Goal: Task Accomplishment & Management: Manage account settings

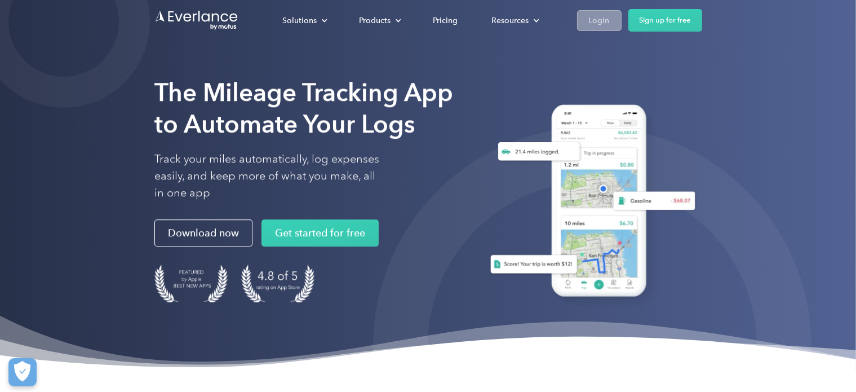
click at [596, 26] on div "Login" at bounding box center [599, 21] width 21 height 14
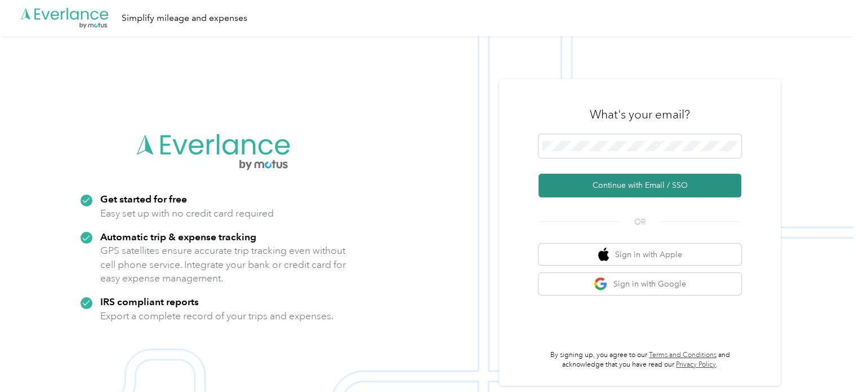
click at [616, 184] on button "Continue with Email / SSO" at bounding box center [640, 186] width 203 height 24
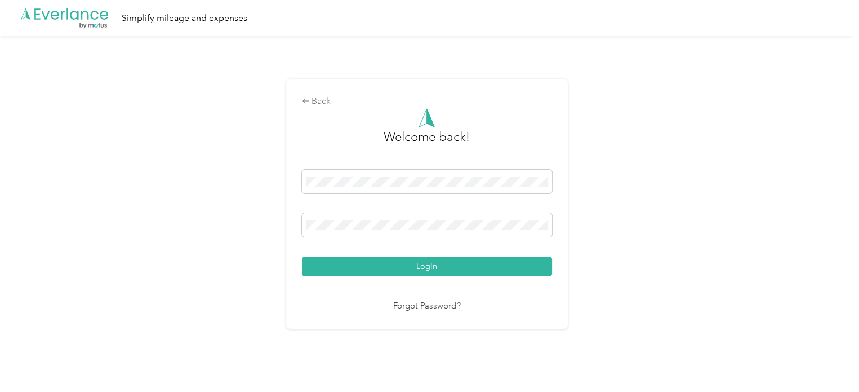
click at [302, 256] on button "Login" at bounding box center [427, 266] width 250 height 20
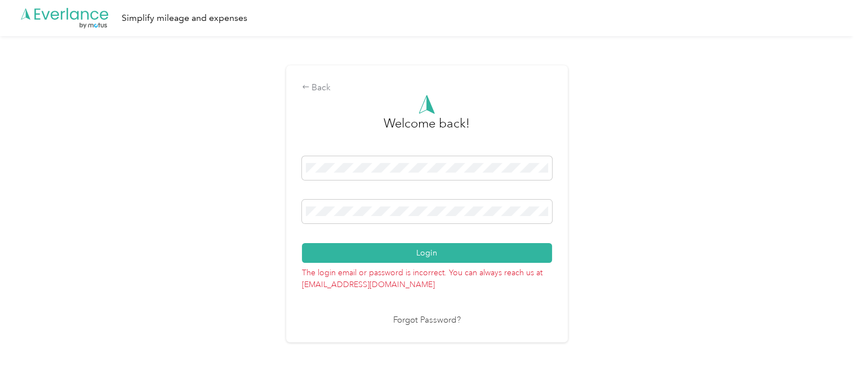
click at [453, 256] on button "Login" at bounding box center [427, 253] width 250 height 20
click at [255, 205] on div "Back Welcome back! Login The login email or password is incorrect. You can alwa…" at bounding box center [427, 208] width 854 height 345
click at [302, 243] on button "Login" at bounding box center [427, 253] width 250 height 20
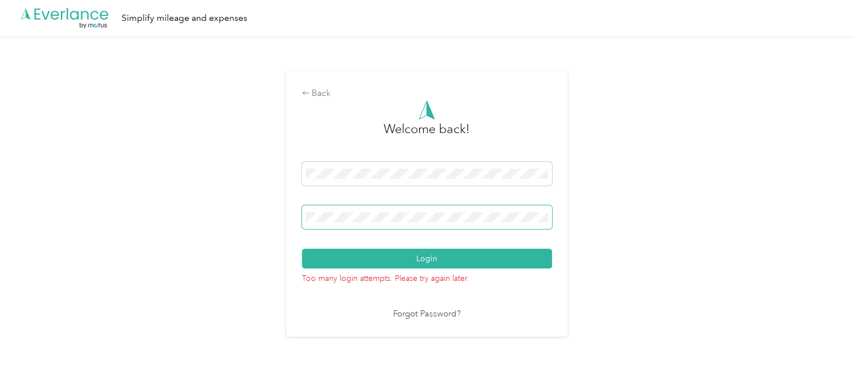
click at [302, 249] on button "Login" at bounding box center [427, 259] width 250 height 20
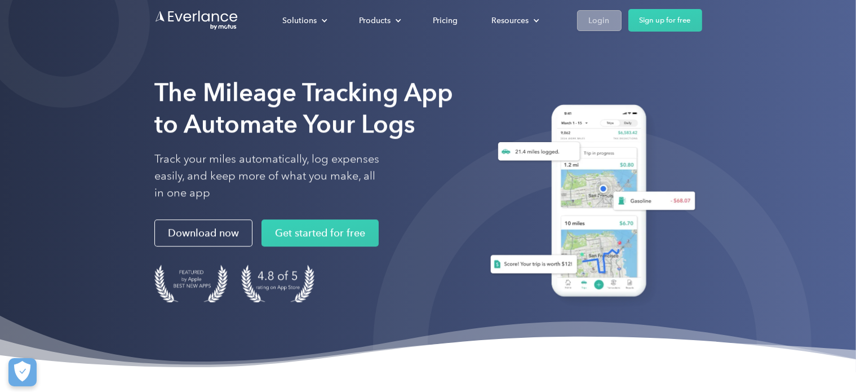
click at [605, 17] on div "Login" at bounding box center [599, 21] width 21 height 14
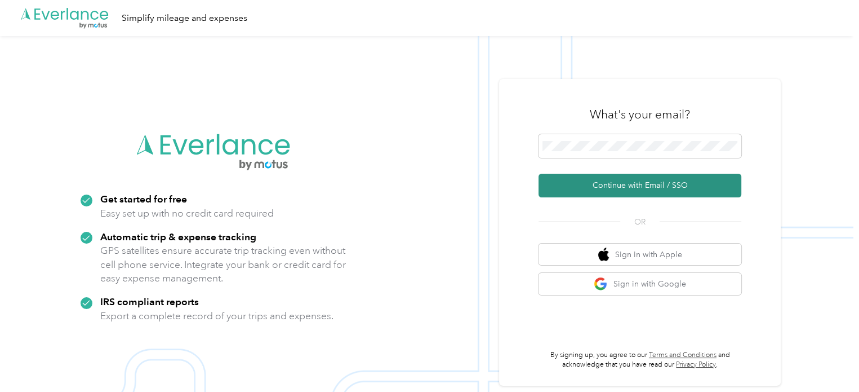
click at [642, 182] on button "Continue with Email / SSO" at bounding box center [640, 186] width 203 height 24
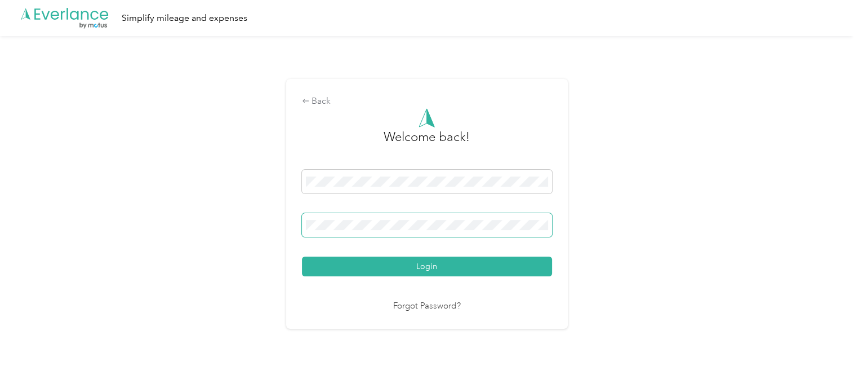
click at [302, 256] on button "Login" at bounding box center [427, 266] width 250 height 20
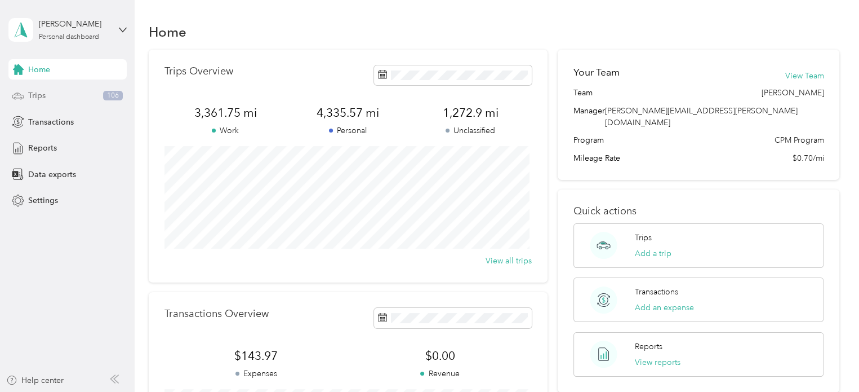
click at [62, 94] on div "Trips 106" at bounding box center [67, 96] width 118 height 20
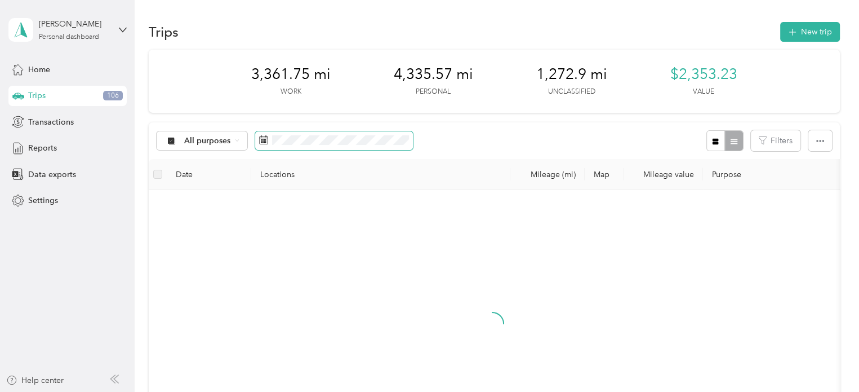
click at [289, 132] on span at bounding box center [334, 140] width 158 height 19
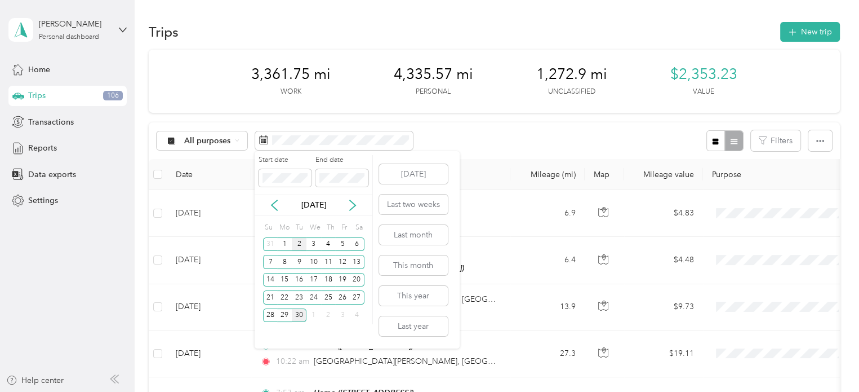
click at [296, 245] on div "2" at bounding box center [299, 244] width 15 height 14
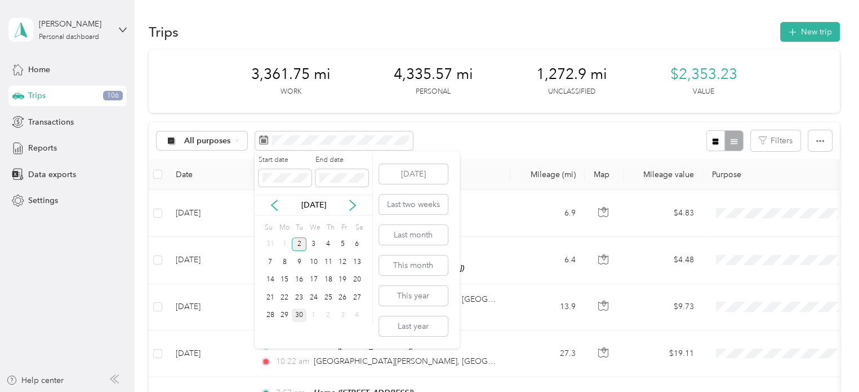
click at [296, 245] on div "2" at bounding box center [299, 244] width 15 height 14
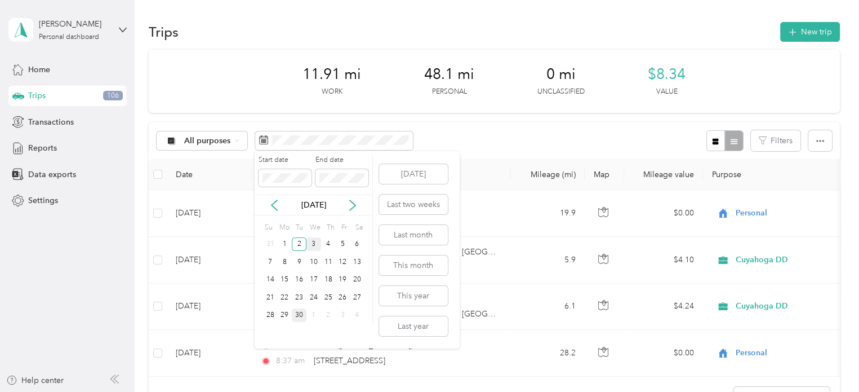
click at [313, 248] on div "3" at bounding box center [314, 244] width 15 height 14
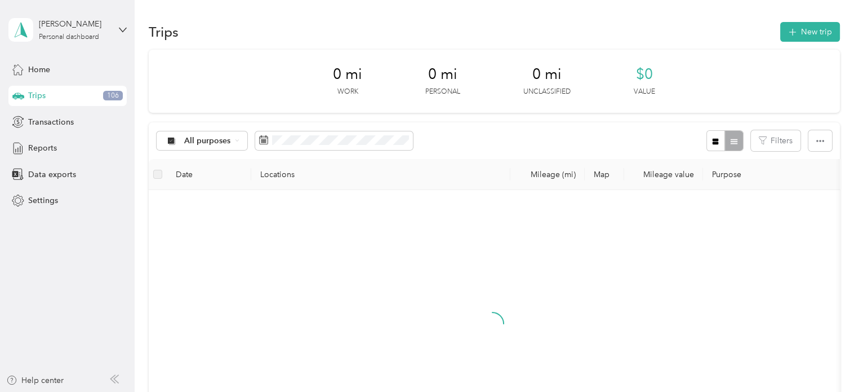
click at [313, 249] on div "10" at bounding box center [314, 258] width 15 height 18
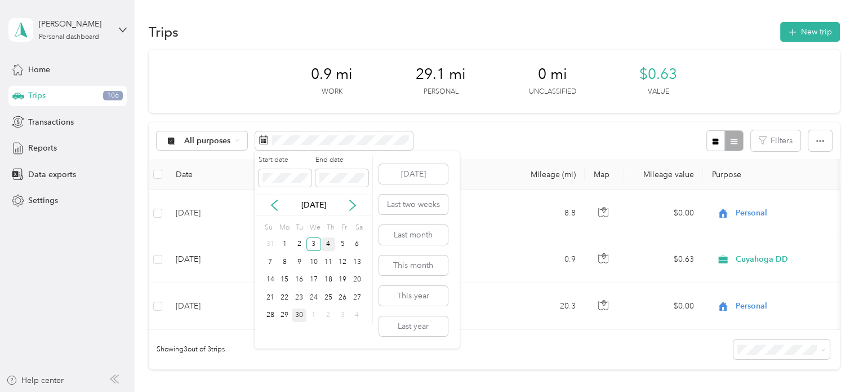
click at [331, 246] on div "4" at bounding box center [328, 244] width 15 height 14
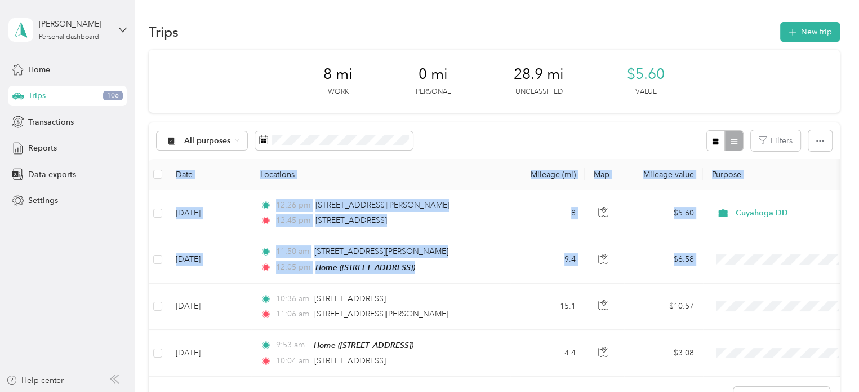
drag, startPoint x: 846, startPoint y: 147, endPoint x: 849, endPoint y: 267, distance: 119.5
click at [849, 267] on div "Trips New trip 8 mi Work 0 mi Personal 28.9 mi Unclassified $5.60 Value All pur…" at bounding box center [494, 258] width 719 height 517
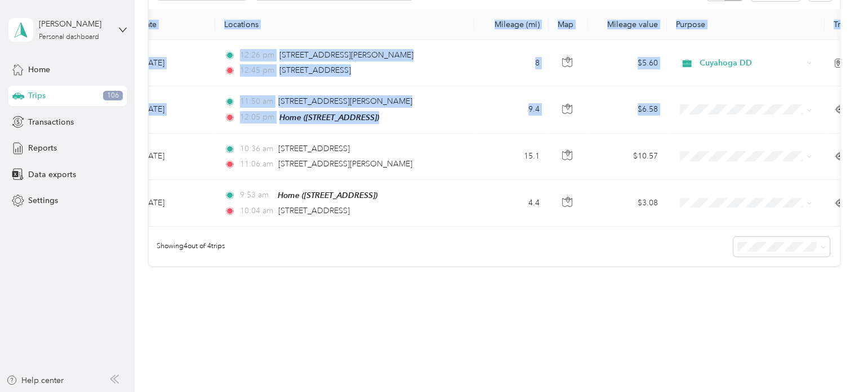
scroll to position [0, 33]
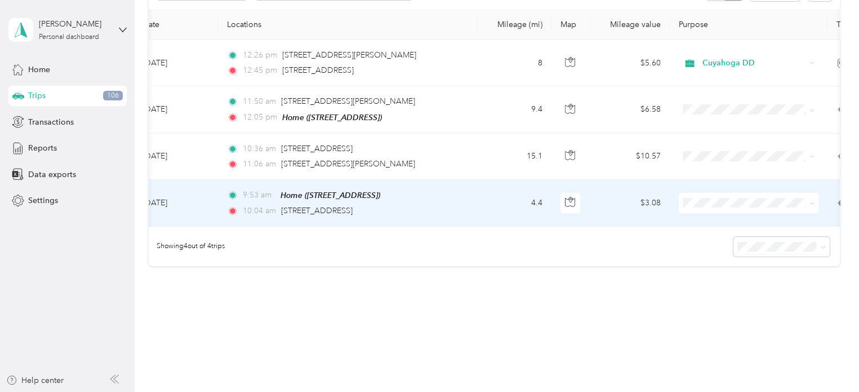
click at [167, 191] on td "[DATE]" at bounding box center [176, 203] width 85 height 47
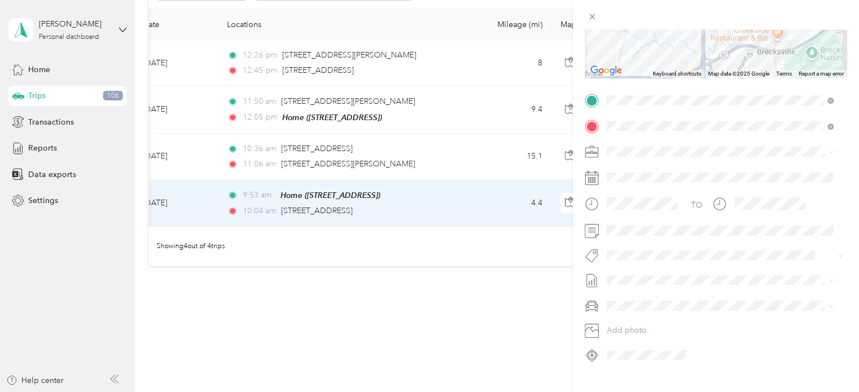
scroll to position [180, 0]
click at [633, 190] on li "Personal" at bounding box center [720, 189] width 235 height 20
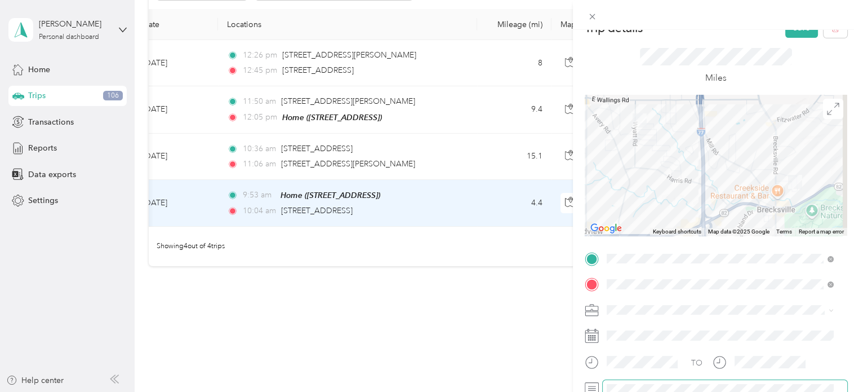
scroll to position [0, 0]
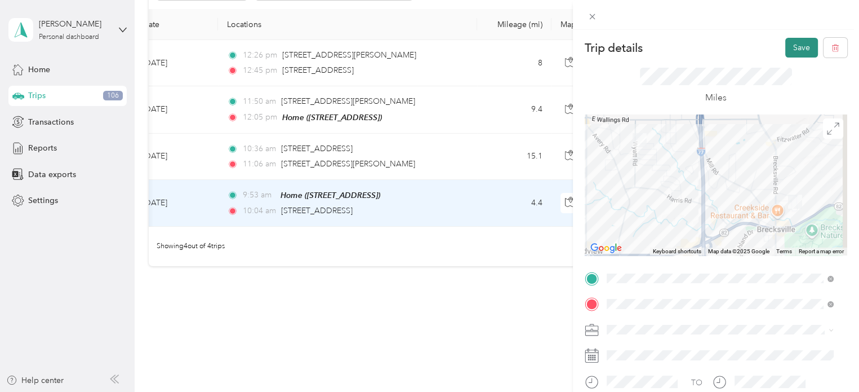
click at [786, 47] on button "Save" at bounding box center [802, 48] width 33 height 20
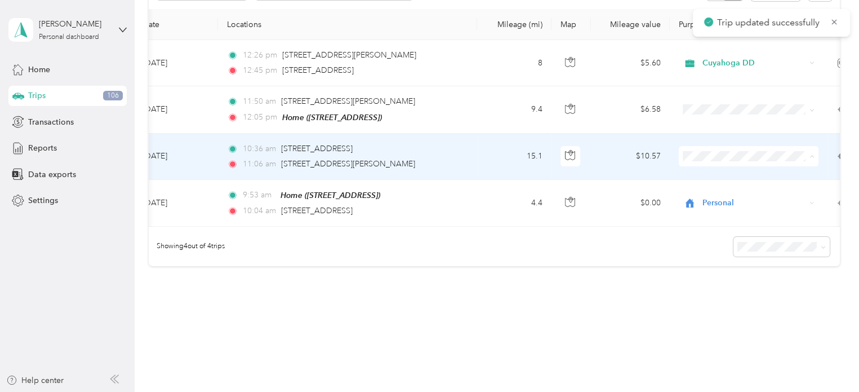
click at [704, 180] on li "Cuyahoga DD" at bounding box center [749, 176] width 140 height 20
click at [489, 155] on td "15.1" at bounding box center [514, 157] width 74 height 46
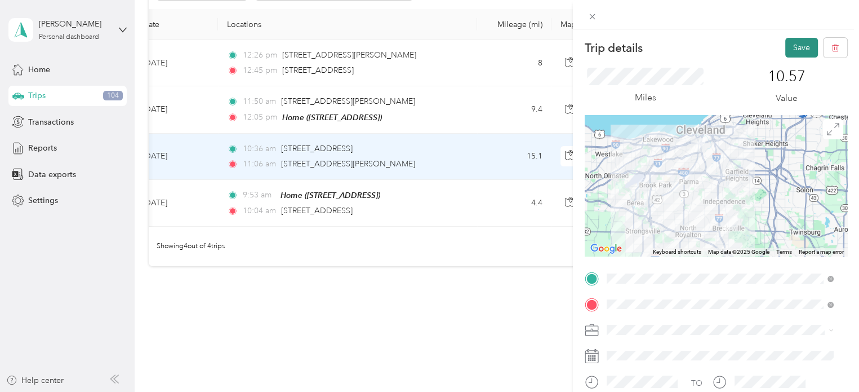
click at [786, 50] on button "Save" at bounding box center [802, 48] width 33 height 20
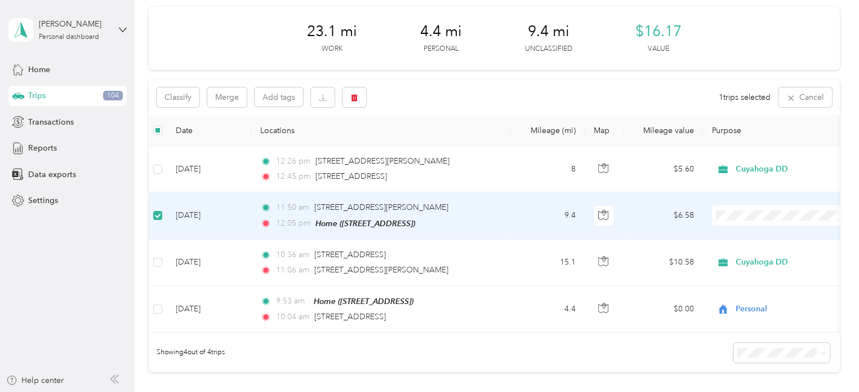
scroll to position [42, 0]
click at [357, 97] on icon "button" at bounding box center [354, 98] width 7 height 7
click at [429, 144] on button "Yes" at bounding box center [438, 145] width 22 height 18
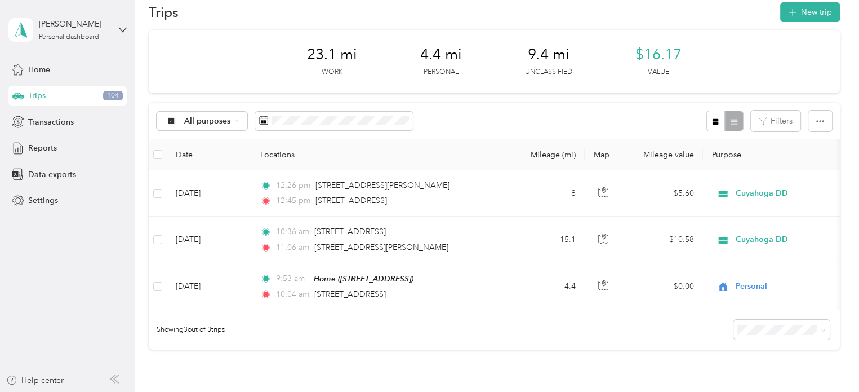
scroll to position [18, 0]
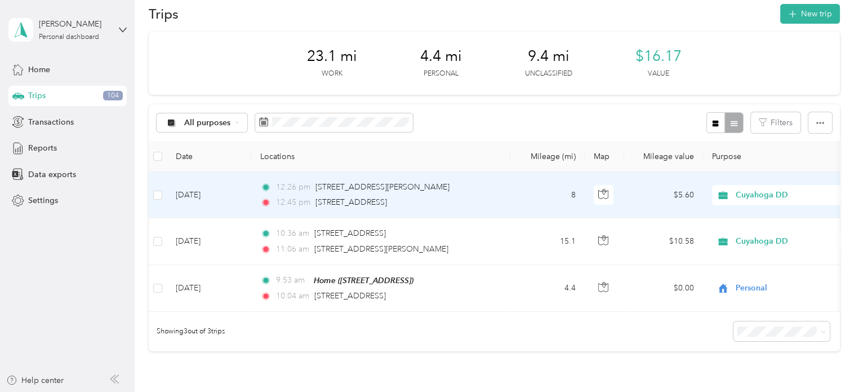
click at [755, 202] on div "Cuyahoga DD" at bounding box center [782, 195] width 140 height 20
click at [748, 234] on span "Personal" at bounding box center [792, 235] width 104 height 12
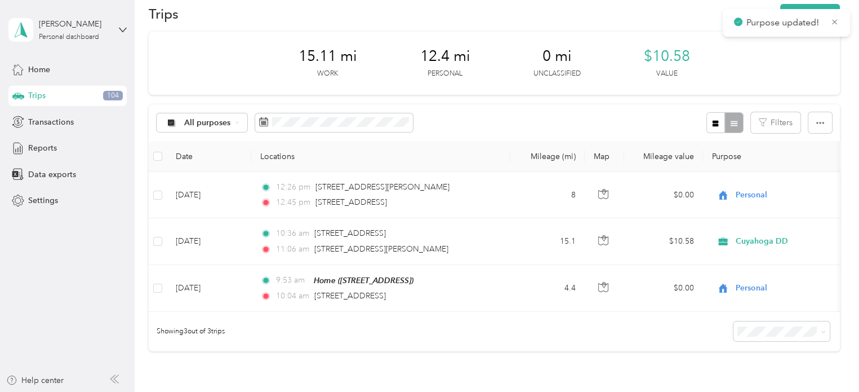
scroll to position [0, 0]
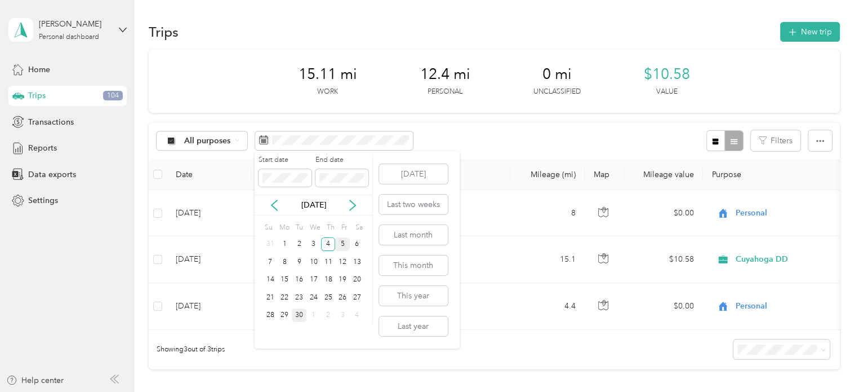
click at [343, 243] on div "5" at bounding box center [342, 244] width 15 height 14
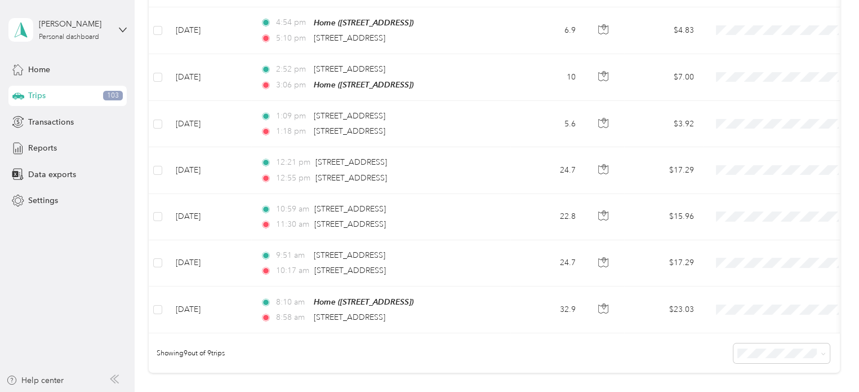
scroll to position [274, 0]
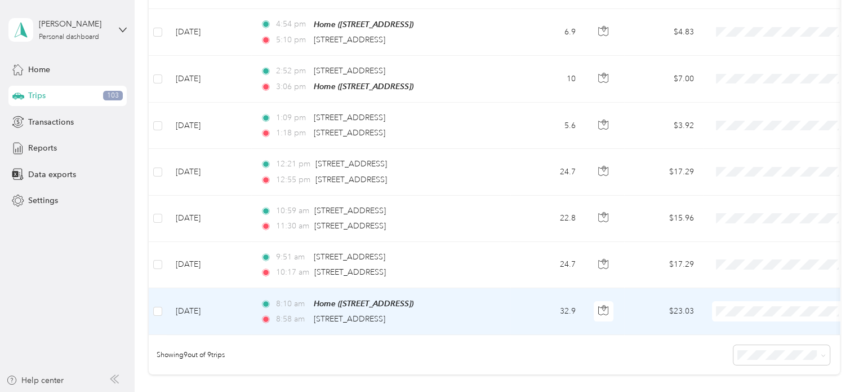
click at [728, 342] on li "Personal" at bounding box center [782, 349] width 140 height 20
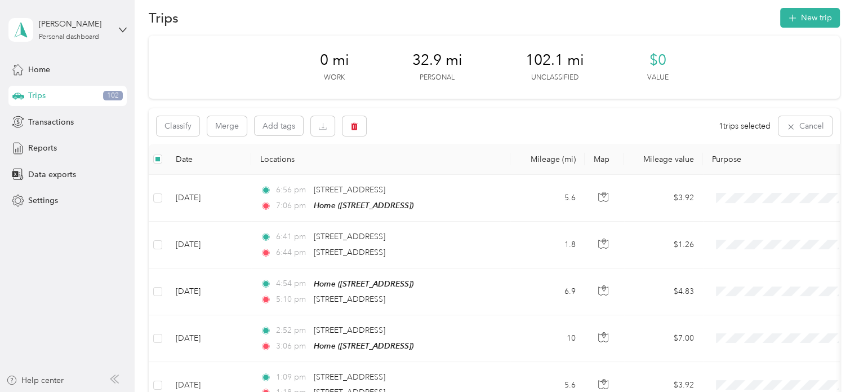
scroll to position [0, 0]
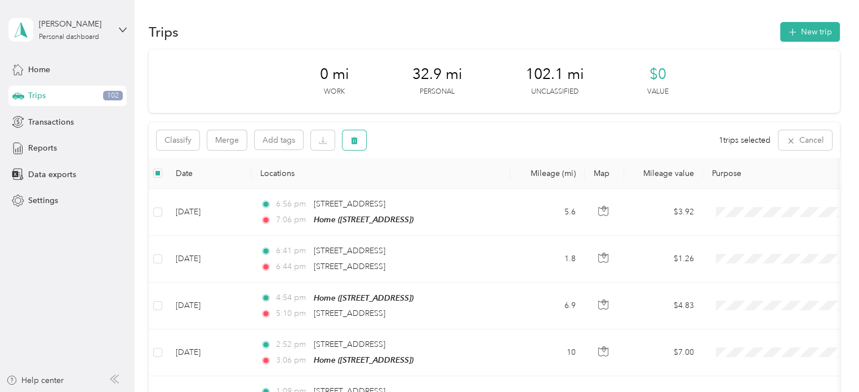
click at [354, 144] on icon "button" at bounding box center [354, 140] width 7 height 7
click at [431, 185] on button "Yes" at bounding box center [438, 187] width 22 height 18
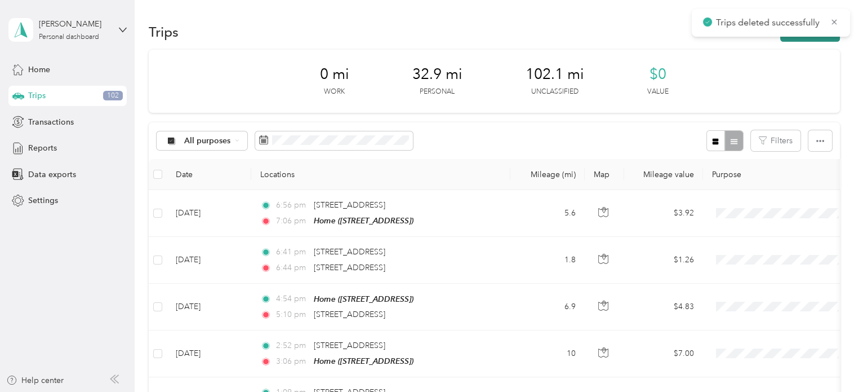
click at [802, 36] on button "New trip" at bounding box center [811, 32] width 60 height 20
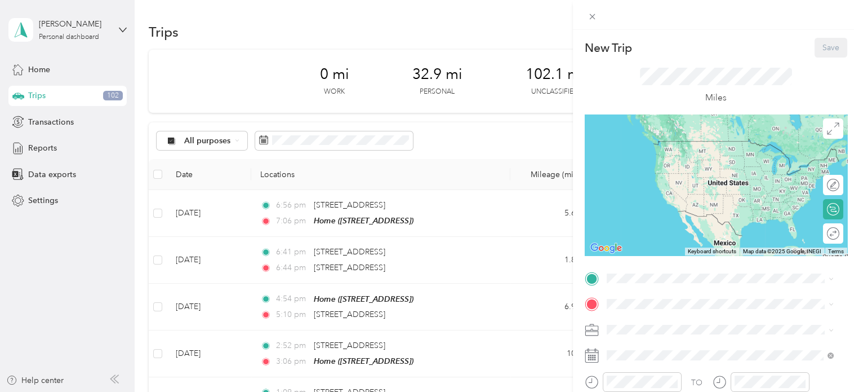
click at [657, 151] on div "Home [STREET_ADDRESS]" at bounding box center [664, 152] width 72 height 24
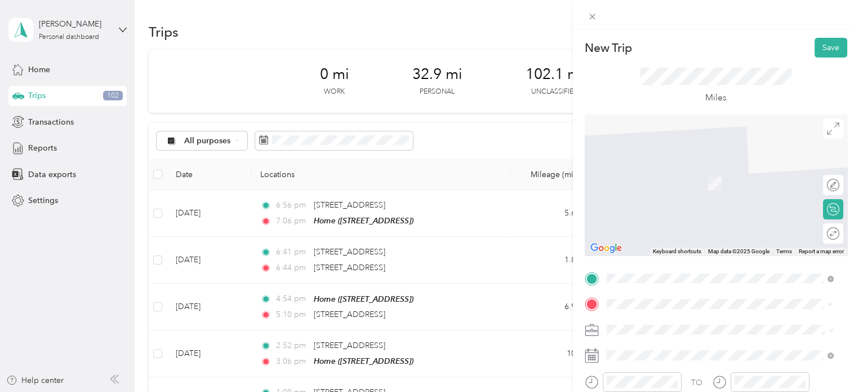
click at [665, 179] on li "[STREET_ADDRESS][US_STATE]" at bounding box center [720, 167] width 235 height 23
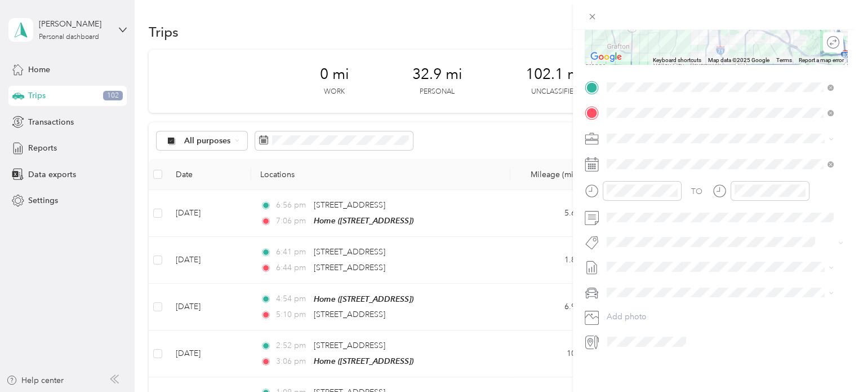
scroll to position [200, 0]
click at [702, 256] on div "5" at bounding box center [702, 258] width 15 height 14
click at [617, 298] on div "08" at bounding box center [618, 302] width 27 height 16
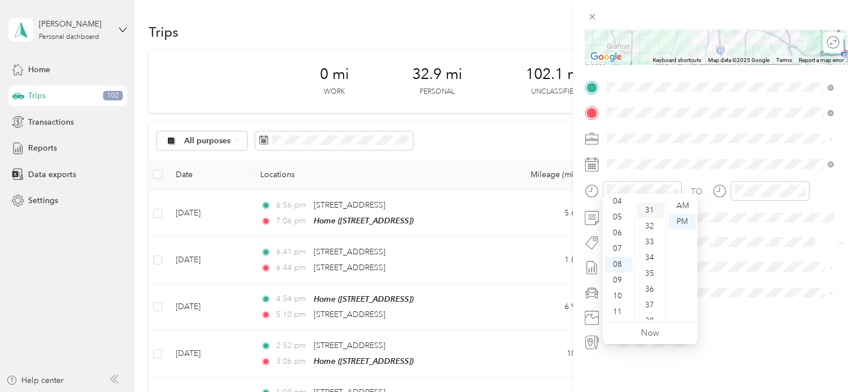
click at [649, 210] on div "31" at bounding box center [650, 210] width 27 height 16
click at [679, 209] on div "AM" at bounding box center [682, 206] width 27 height 16
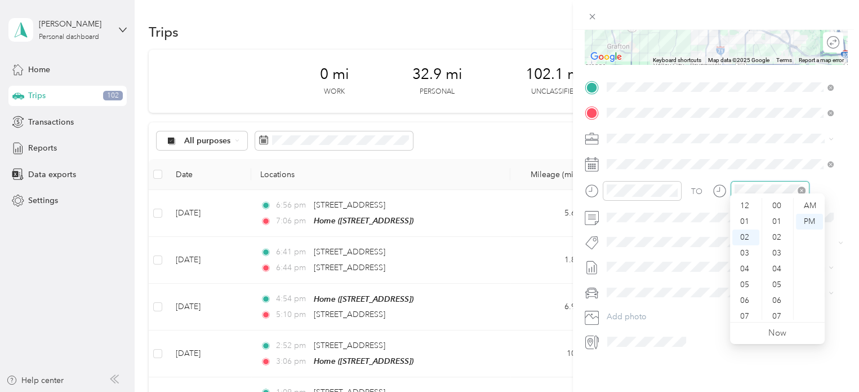
scroll to position [693, 0]
click at [746, 300] on div "08" at bounding box center [746, 302] width 27 height 16
click at [780, 294] on div "58" at bounding box center [778, 296] width 27 height 16
click at [808, 208] on div "AM" at bounding box center [809, 206] width 27 height 16
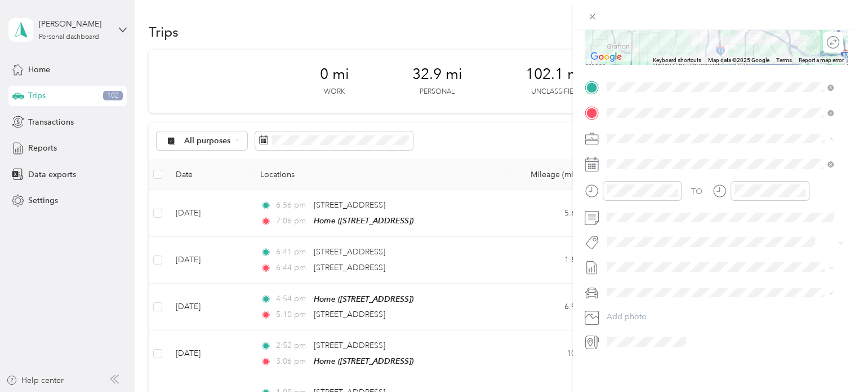
click at [652, 165] on div "Personal" at bounding box center [720, 169] width 219 height 12
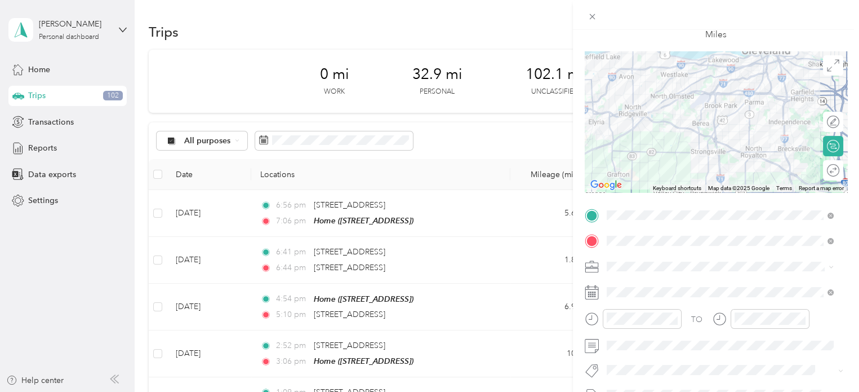
scroll to position [0, 0]
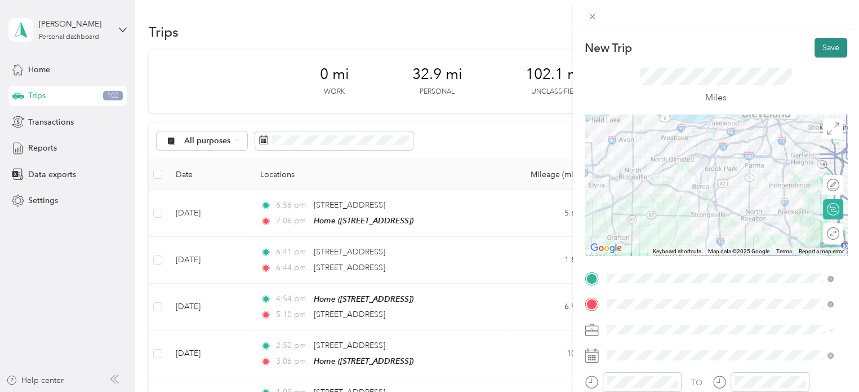
click at [818, 47] on button "Save" at bounding box center [831, 48] width 33 height 20
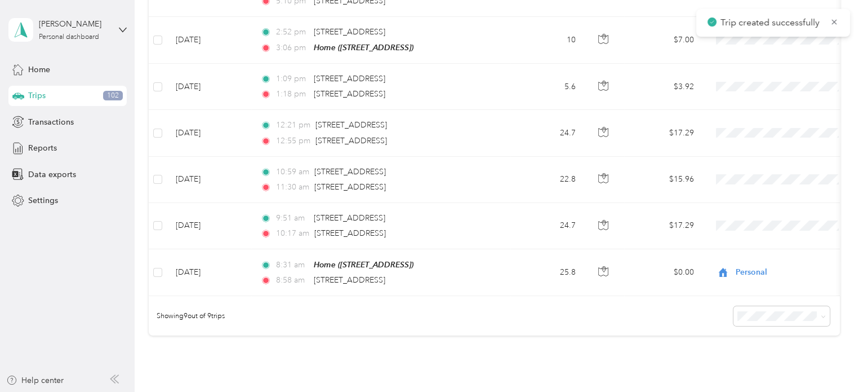
scroll to position [312, 0]
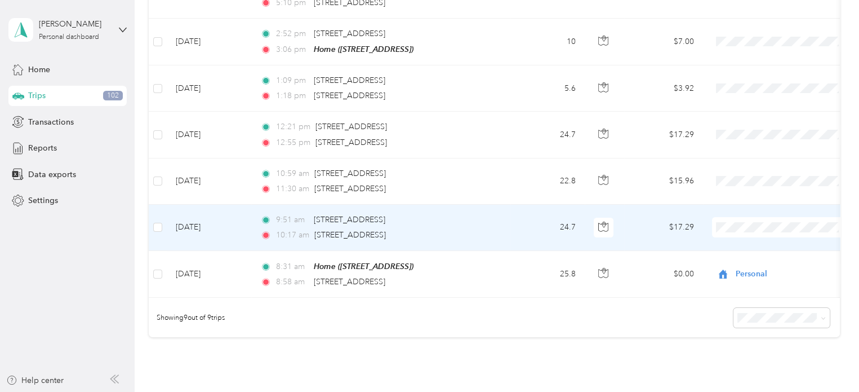
click at [500, 227] on td "9:51 am [STREET_ADDRESS] 10:17 am [STREET_ADDRESS]" at bounding box center [380, 228] width 259 height 46
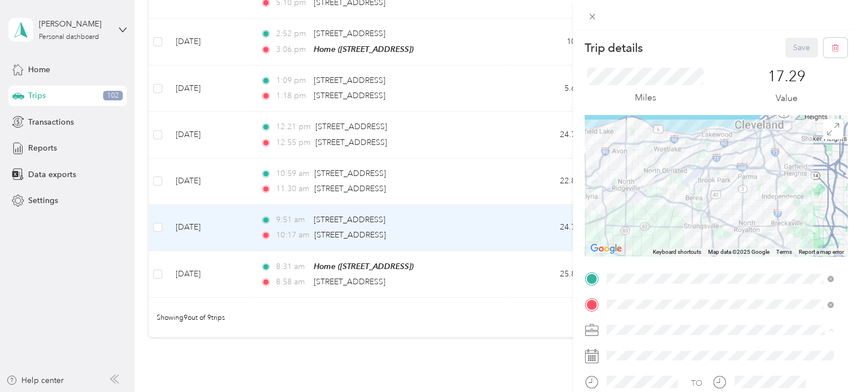
click at [636, 346] on span "Cuyahoga DD" at bounding box center [636, 350] width 51 height 10
click at [789, 50] on button "Save" at bounding box center [802, 48] width 33 height 20
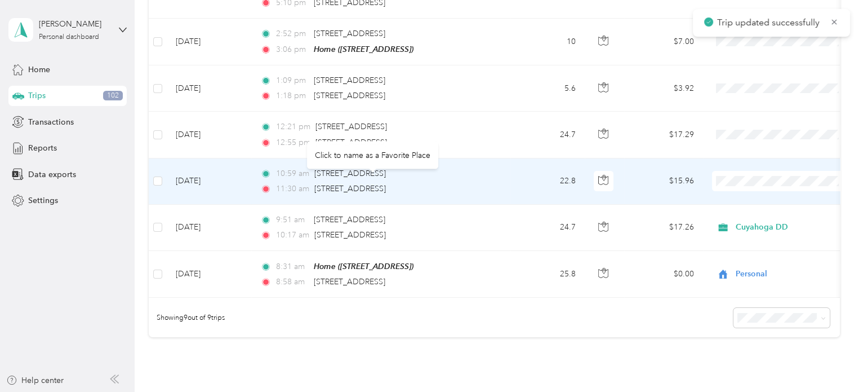
click at [485, 187] on div "11:30 am [STREET_ADDRESS]" at bounding box center [378, 189] width 237 height 12
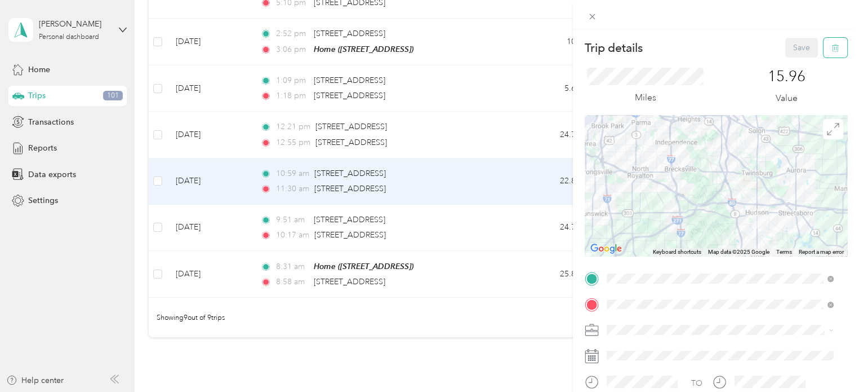
click at [832, 54] on button "button" at bounding box center [836, 48] width 24 height 20
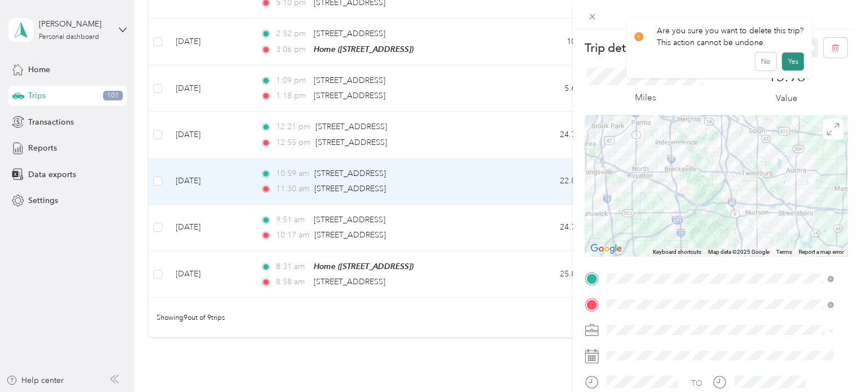
click at [788, 63] on button "Yes" at bounding box center [793, 61] width 22 height 18
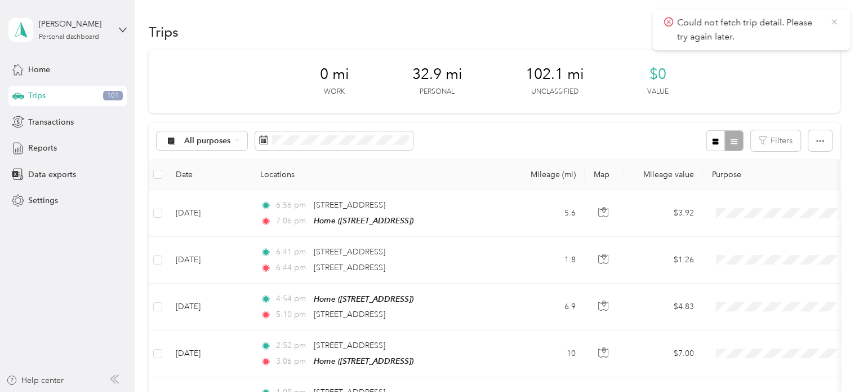
click at [831, 20] on icon at bounding box center [834, 22] width 9 height 10
click at [812, 32] on button "New trip" at bounding box center [811, 32] width 60 height 20
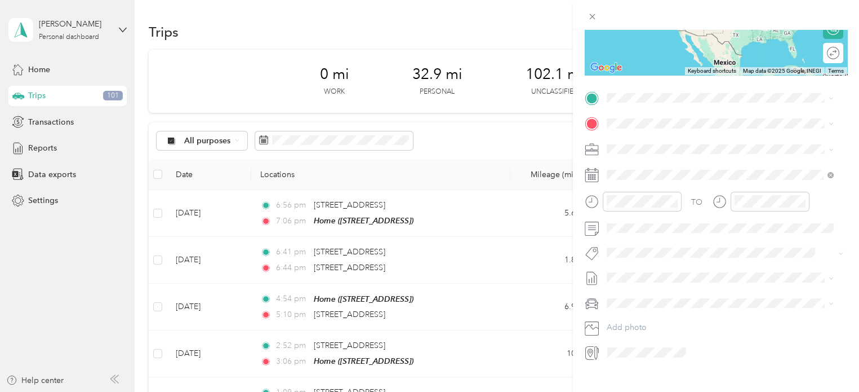
scroll to position [172, 0]
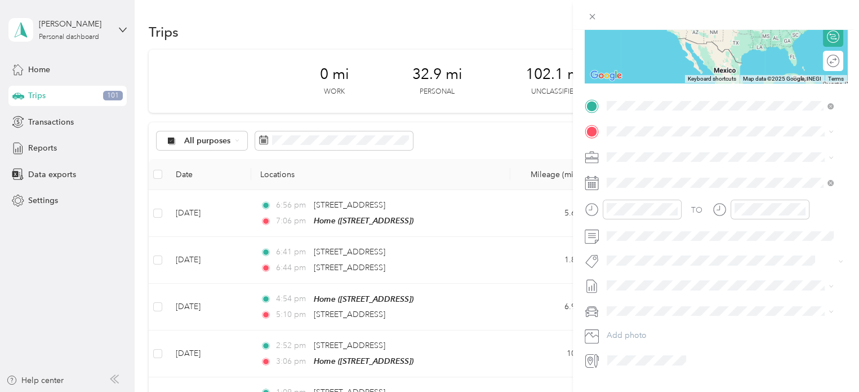
click at [692, 151] on span "[STREET_ADDRESS][US_STATE]" at bounding box center [684, 146] width 113 height 10
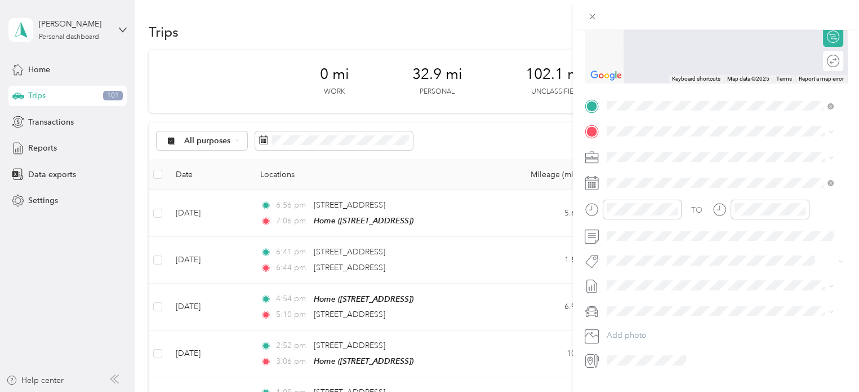
click at [684, 176] on span "[STREET_ADDRESS][US_STATE]" at bounding box center [684, 171] width 113 height 10
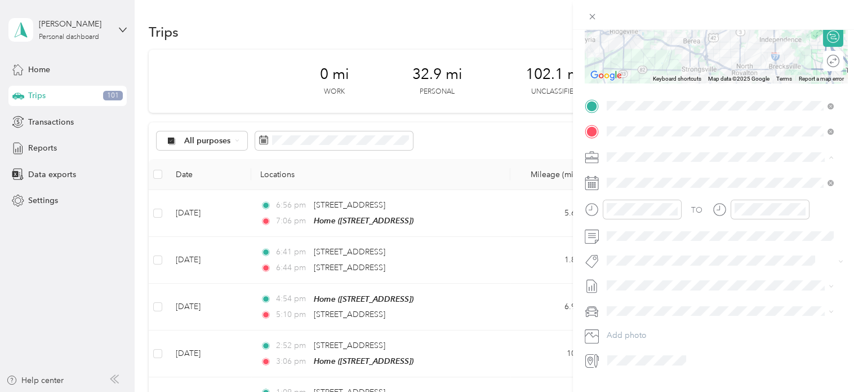
click at [622, 179] on div "Cuyahoga DD" at bounding box center [714, 177] width 206 height 12
click at [702, 285] on div "5" at bounding box center [702, 285] width 15 height 14
click at [622, 215] on div at bounding box center [642, 209] width 79 height 20
click at [615, 340] on div "11" at bounding box center [618, 339] width 27 height 16
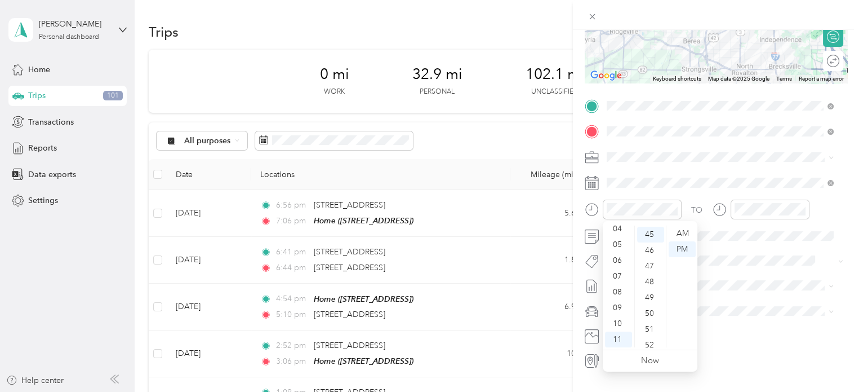
scroll to position [0, 0]
click at [645, 233] on div "00" at bounding box center [650, 233] width 27 height 16
click at [682, 232] on div "AM" at bounding box center [682, 233] width 27 height 16
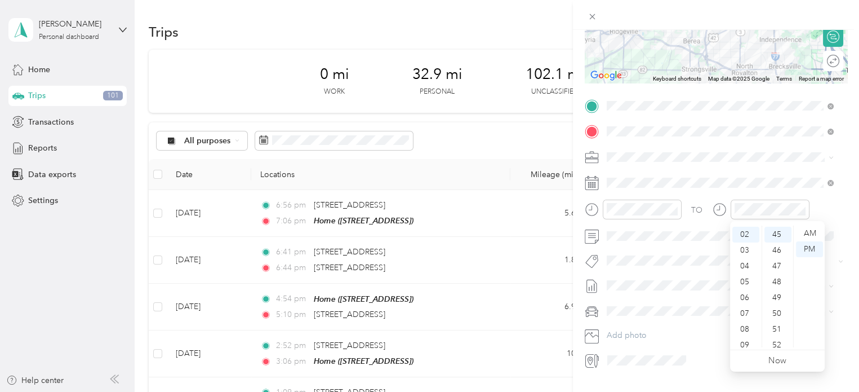
scroll to position [68, 0]
click at [744, 340] on div "11" at bounding box center [746, 339] width 27 height 16
click at [781, 300] on div "30" at bounding box center [778, 300] width 27 height 16
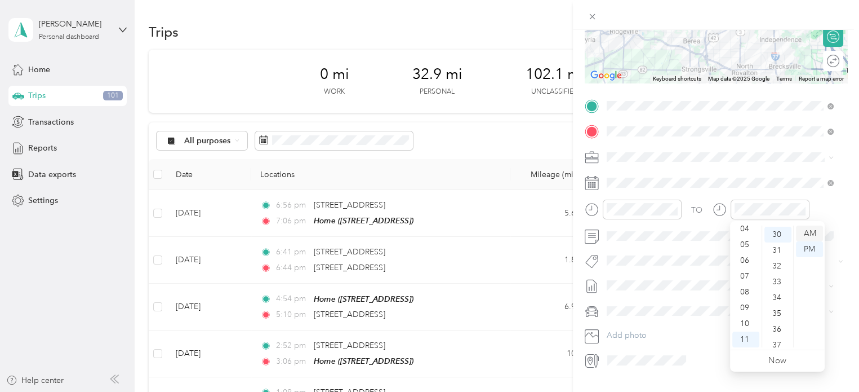
click at [805, 233] on div "AM" at bounding box center [809, 233] width 27 height 16
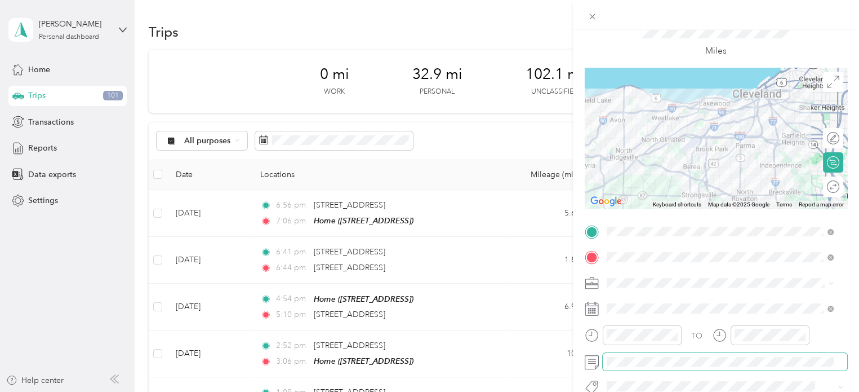
scroll to position [0, 0]
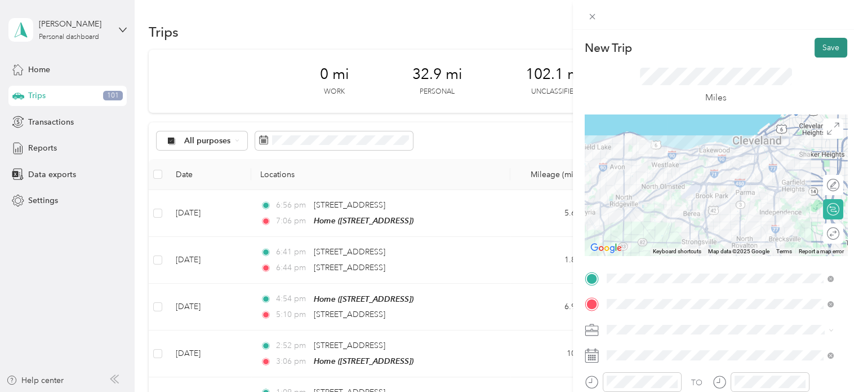
click at [823, 47] on button "Save" at bounding box center [831, 48] width 33 height 20
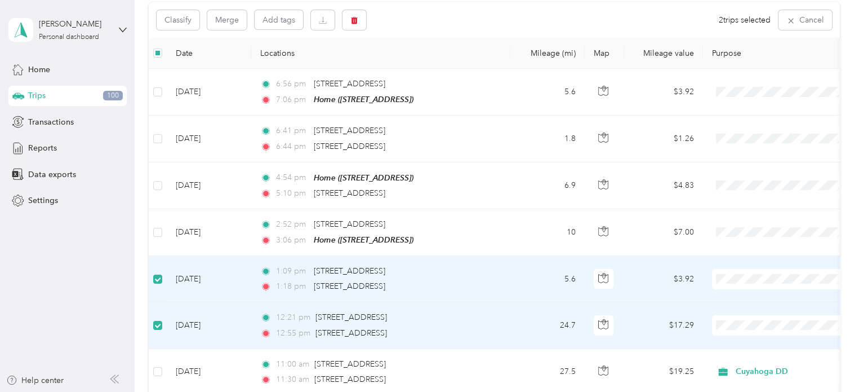
scroll to position [121, 0]
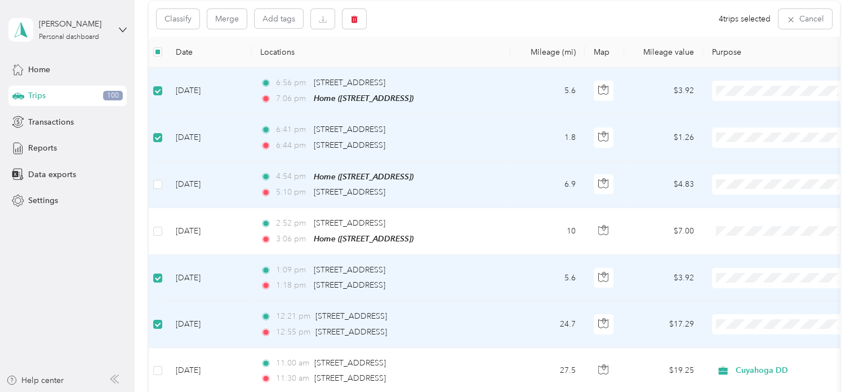
click at [158, 167] on td at bounding box center [158, 184] width 18 height 47
click at [356, 23] on span "button" at bounding box center [355, 19] width 8 height 10
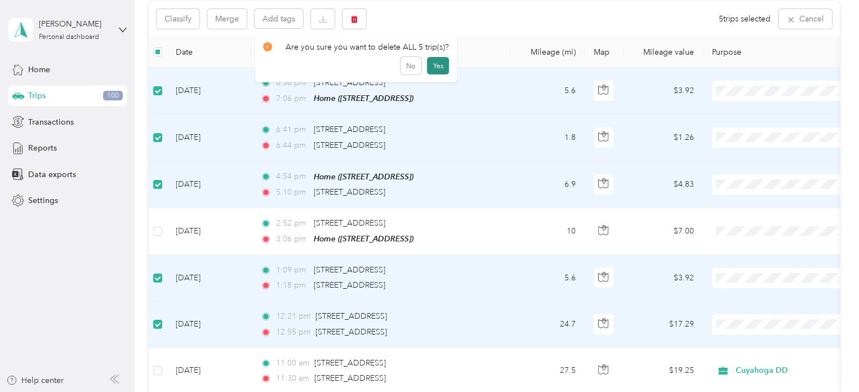
click at [433, 60] on button "Yes" at bounding box center [438, 66] width 22 height 18
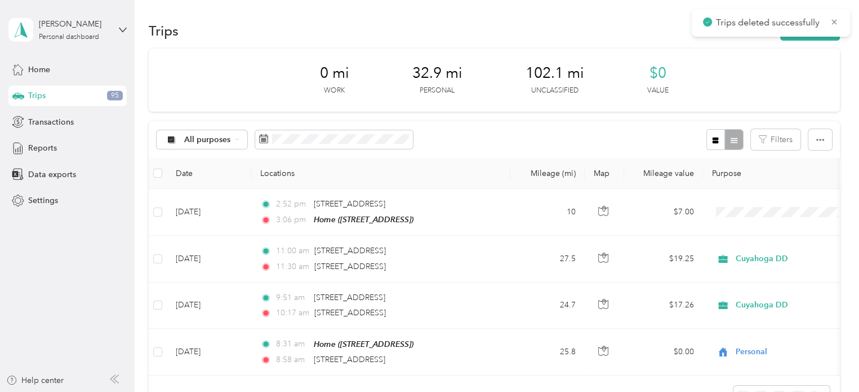
scroll to position [0, 0]
click at [791, 38] on button "New trip" at bounding box center [811, 32] width 60 height 20
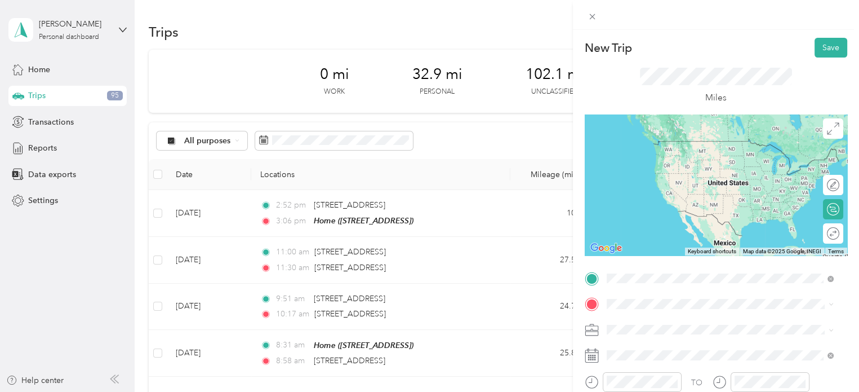
click at [658, 146] on span "[STREET_ADDRESS][US_STATE]" at bounding box center [684, 141] width 113 height 10
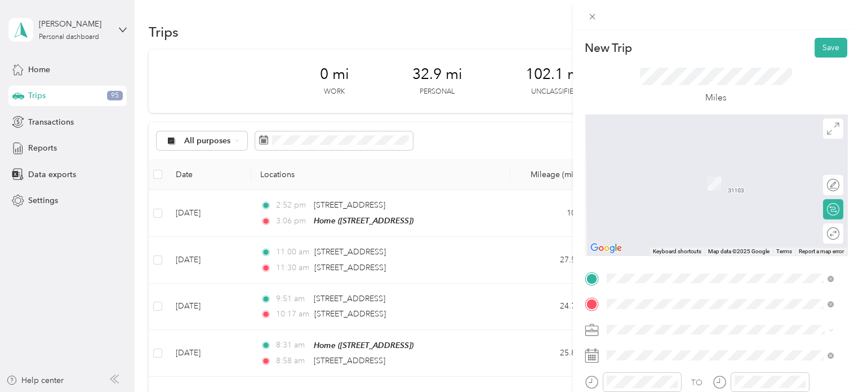
click at [671, 267] on span "[GEOGRAPHIC_DATA][US_STATE], [GEOGRAPHIC_DATA]" at bounding box center [729, 266] width 202 height 20
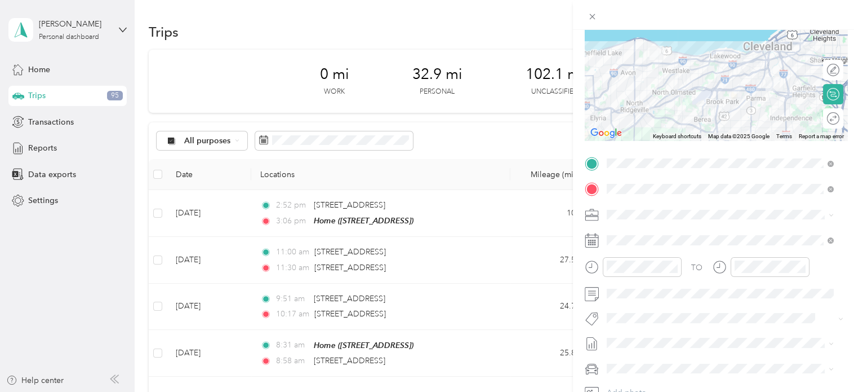
scroll to position [150, 0]
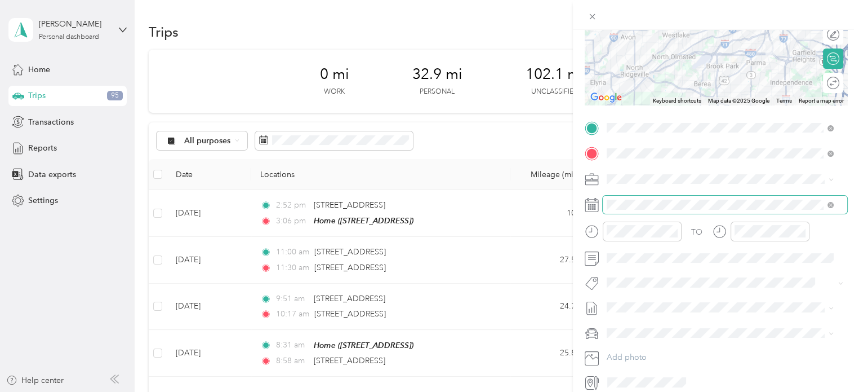
click at [633, 198] on span at bounding box center [725, 205] width 245 height 18
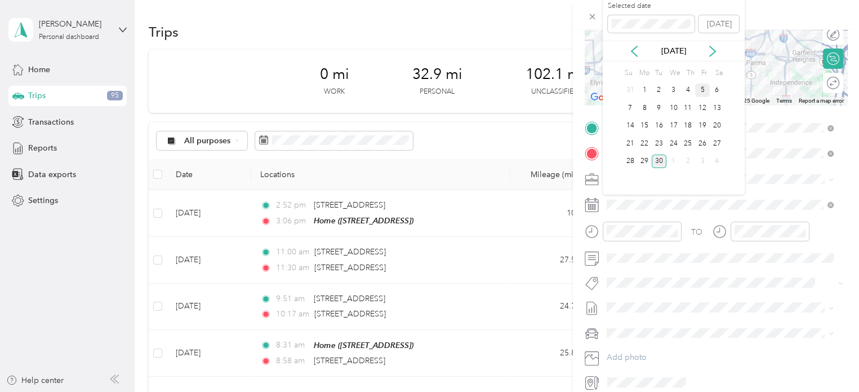
click at [706, 83] on div "5" at bounding box center [702, 90] width 15 height 14
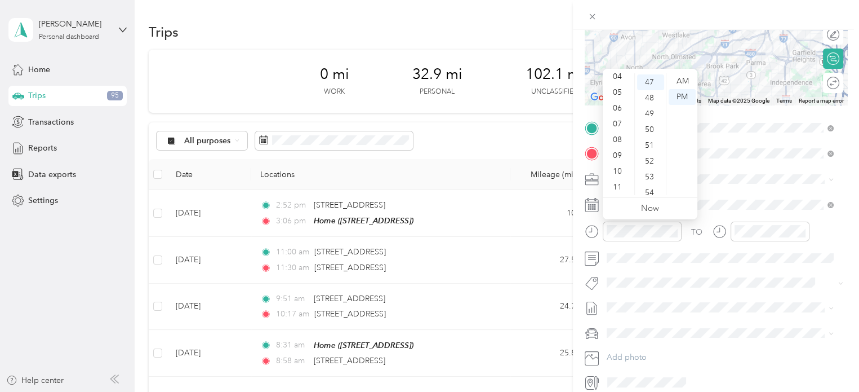
scroll to position [0, 0]
click at [618, 82] on div "12" at bounding box center [618, 81] width 27 height 16
click at [649, 112] on div "20" at bounding box center [650, 112] width 27 height 16
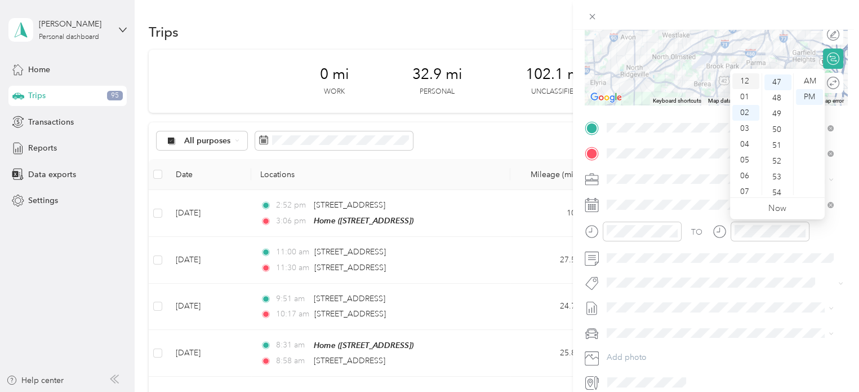
click at [746, 79] on div "12" at bounding box center [746, 81] width 27 height 16
click at [781, 170] on div "55" at bounding box center [778, 171] width 27 height 16
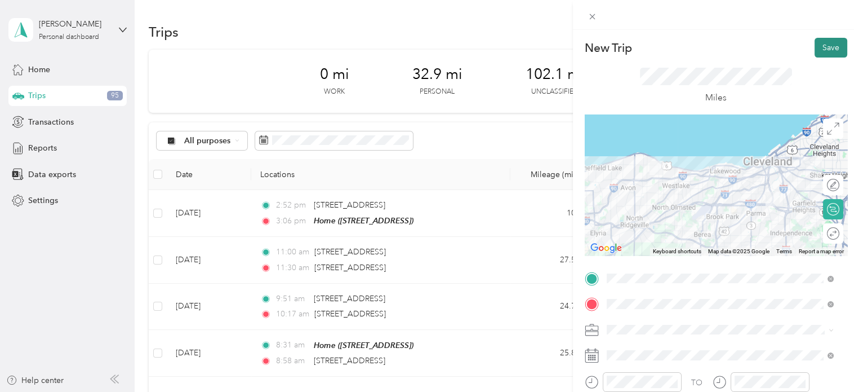
click at [825, 50] on button "Save" at bounding box center [831, 48] width 33 height 20
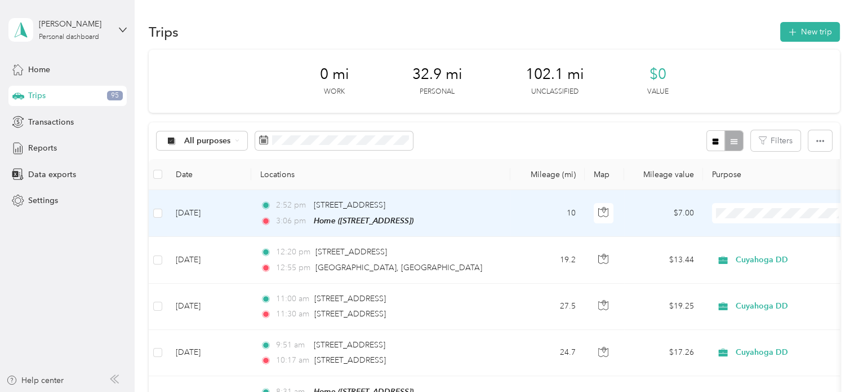
click at [751, 252] on span "Personal" at bounding box center [792, 253] width 104 height 12
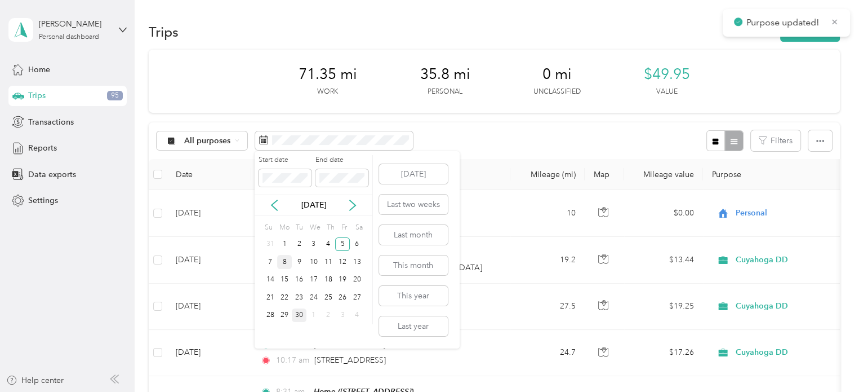
click at [280, 265] on div "8" at bounding box center [284, 262] width 15 height 14
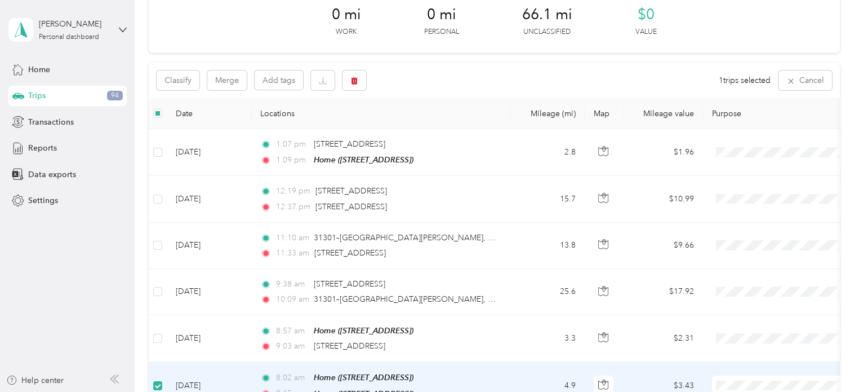
scroll to position [61, 0]
click at [355, 80] on icon "button" at bounding box center [355, 80] width 8 height 8
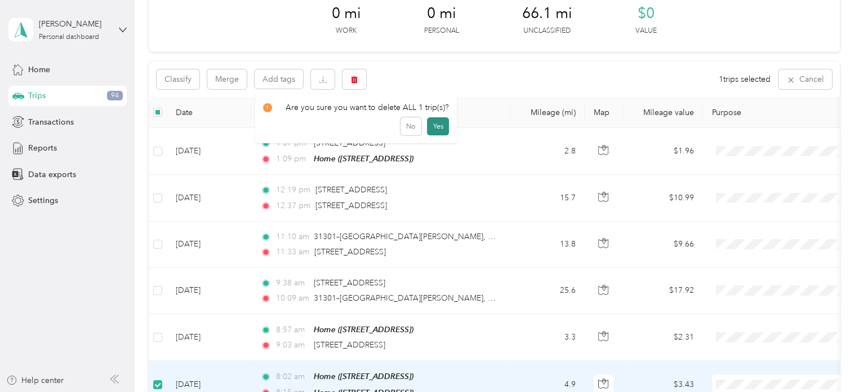
click at [434, 126] on button "Yes" at bounding box center [438, 126] width 22 height 18
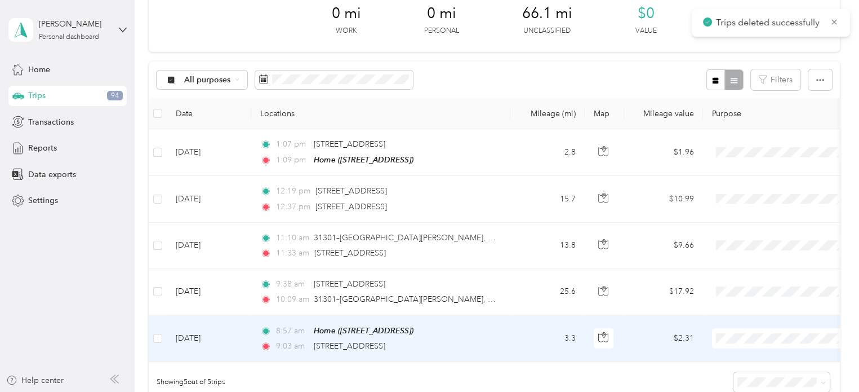
click at [741, 370] on li "Personal" at bounding box center [782, 377] width 140 height 20
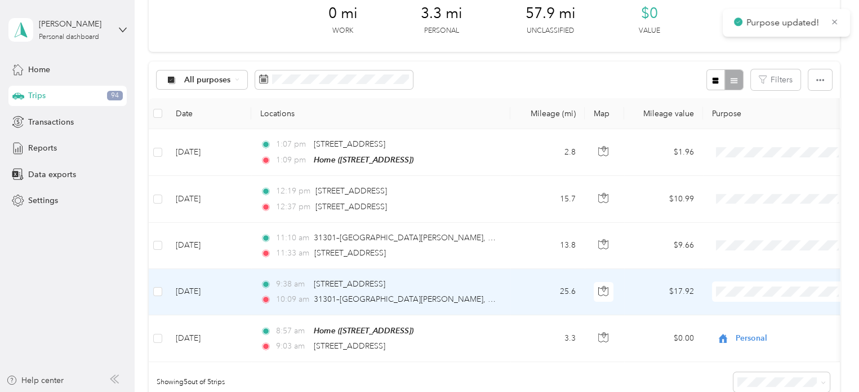
click at [731, 306] on span "Cuyahoga DD" at bounding box center [782, 310] width 124 height 12
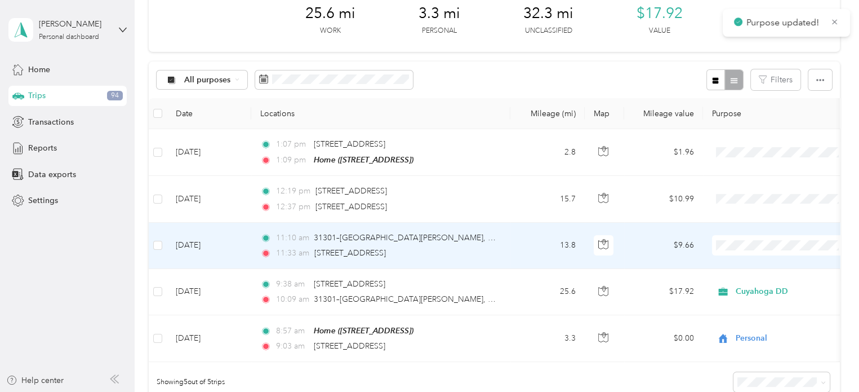
click at [736, 268] on li "Cuyahoga DD" at bounding box center [782, 265] width 140 height 20
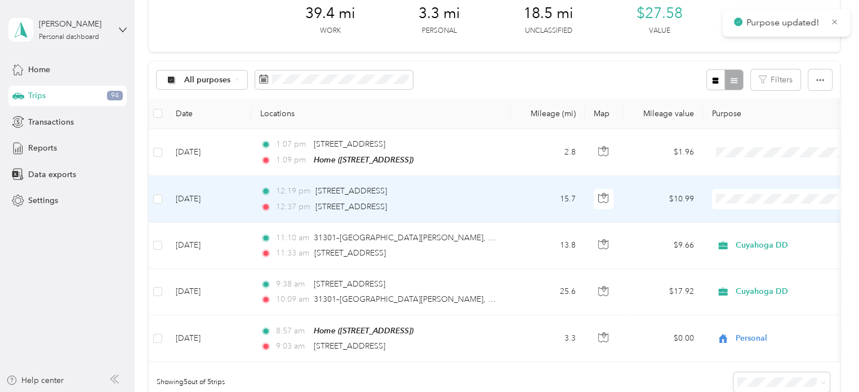
click at [734, 218] on span "Cuyahoga DD" at bounding box center [782, 215] width 124 height 12
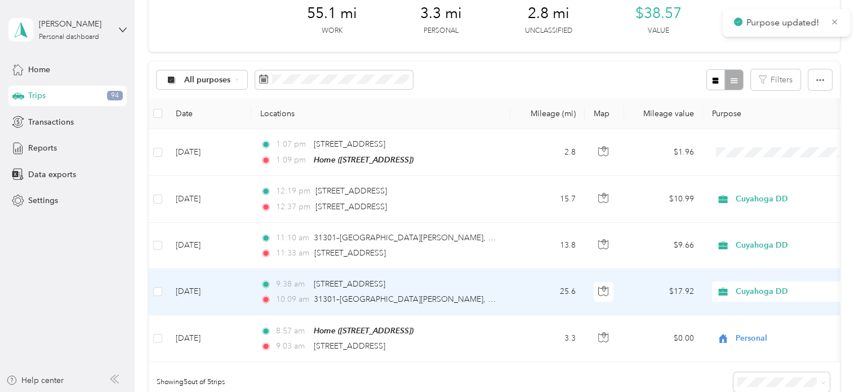
click at [530, 295] on td "25.6" at bounding box center [548, 292] width 74 height 46
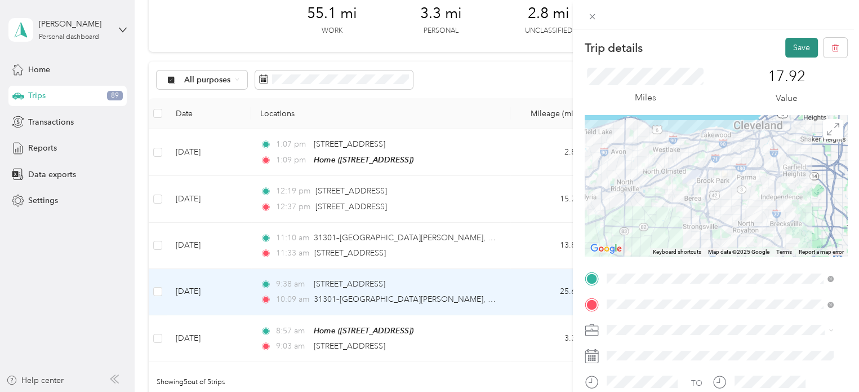
click at [786, 49] on button "Save" at bounding box center [802, 48] width 33 height 20
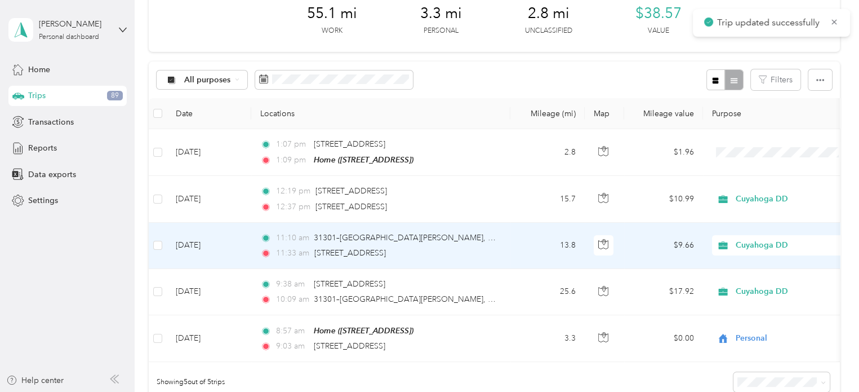
click at [525, 239] on td "13.8" at bounding box center [548, 246] width 74 height 46
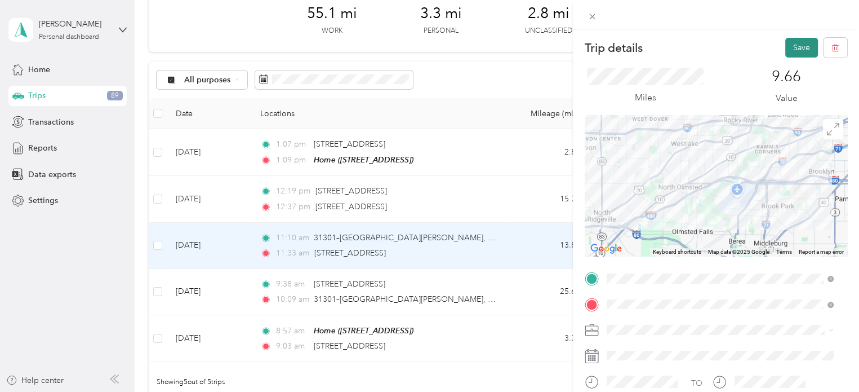
click at [793, 47] on button "Save" at bounding box center [802, 48] width 33 height 20
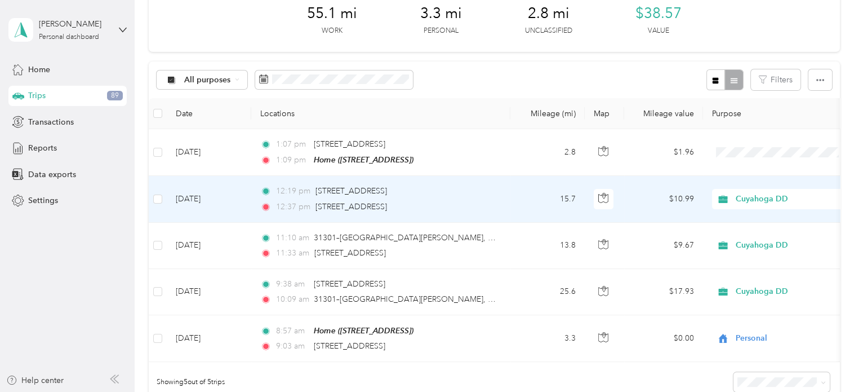
click at [500, 191] on td "12:19 pm [STREET_ADDRESS] 12:37 pm [STREET_ADDRESS]" at bounding box center [380, 199] width 259 height 46
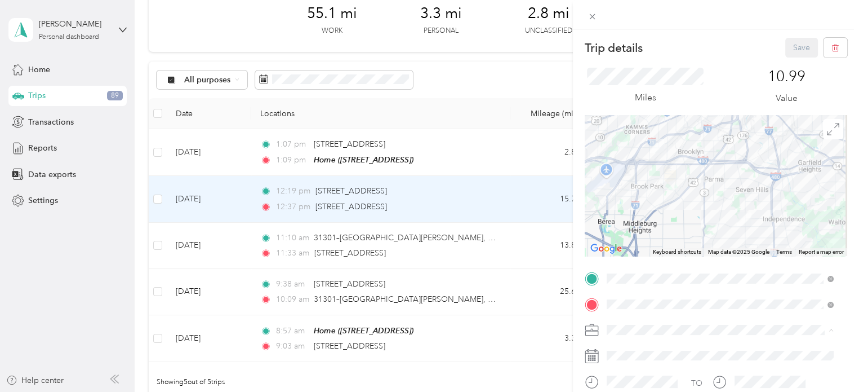
click at [643, 371] on div "Personal" at bounding box center [720, 369] width 219 height 12
click at [794, 49] on button "Save" at bounding box center [802, 48] width 33 height 20
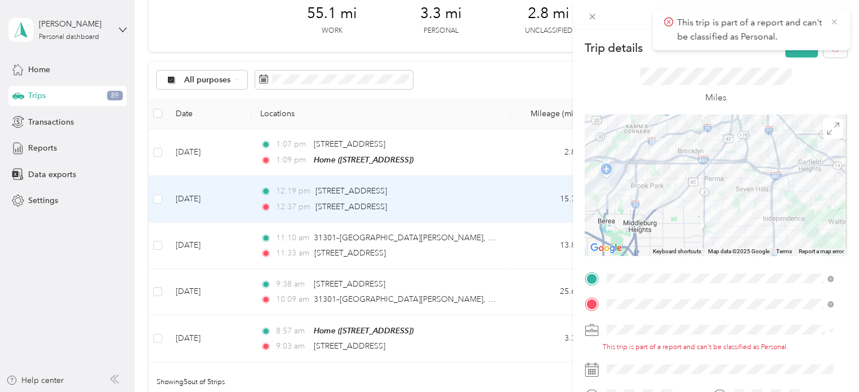
click at [834, 22] on icon at bounding box center [834, 21] width 5 height 5
click at [793, 42] on button "Save" at bounding box center [802, 48] width 33 height 20
click at [634, 367] on span "Personal" at bounding box center [626, 367] width 30 height 10
click at [623, 351] on li "Cuyahoga DD" at bounding box center [720, 349] width 235 height 20
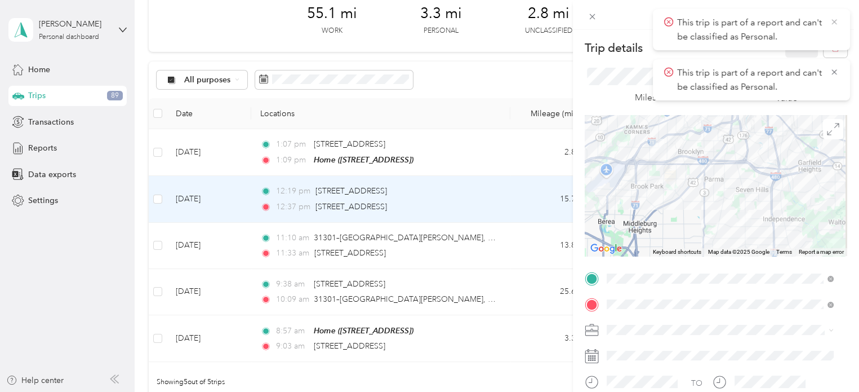
click at [835, 22] on icon at bounding box center [834, 21] width 5 height 5
click at [839, 24] on icon at bounding box center [834, 22] width 9 height 10
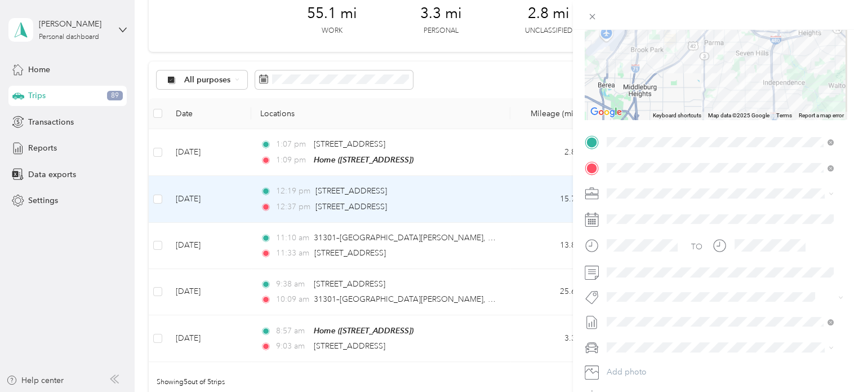
scroll to position [201, 0]
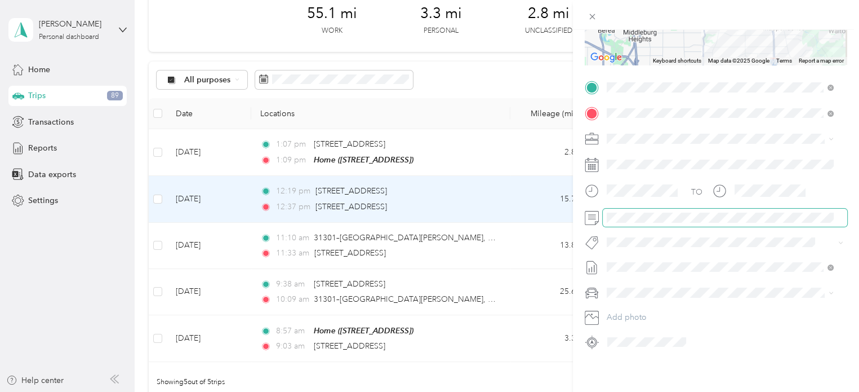
click at [632, 214] on span at bounding box center [725, 218] width 245 height 18
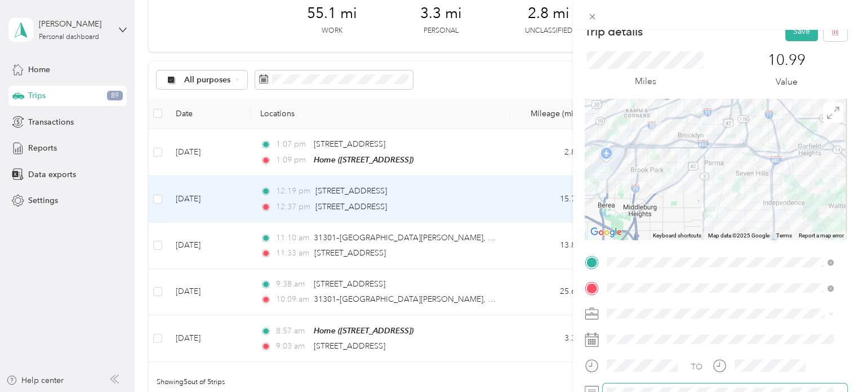
scroll to position [0, 0]
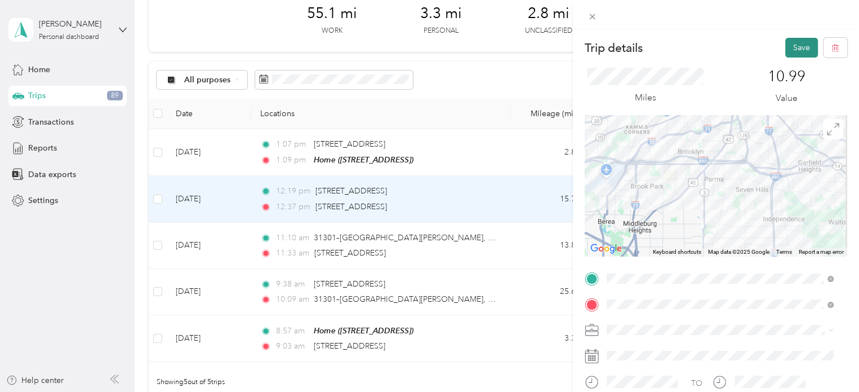
click at [791, 45] on button "Save" at bounding box center [802, 48] width 33 height 20
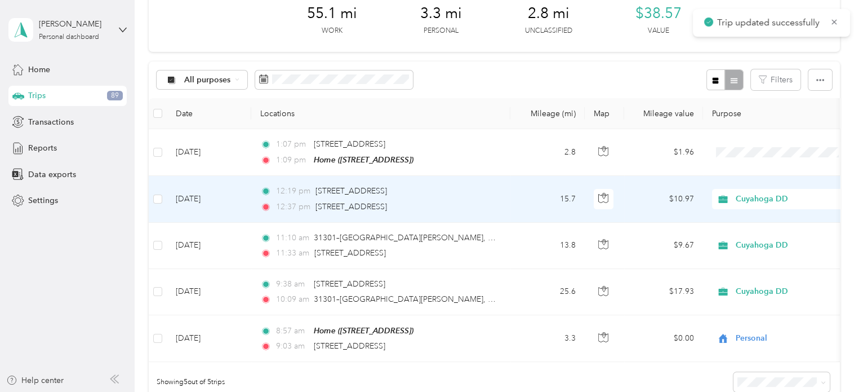
click at [737, 197] on span "Cuyahoga DD" at bounding box center [787, 199] width 103 height 12
click at [746, 234] on span "Personal" at bounding box center [792, 239] width 104 height 12
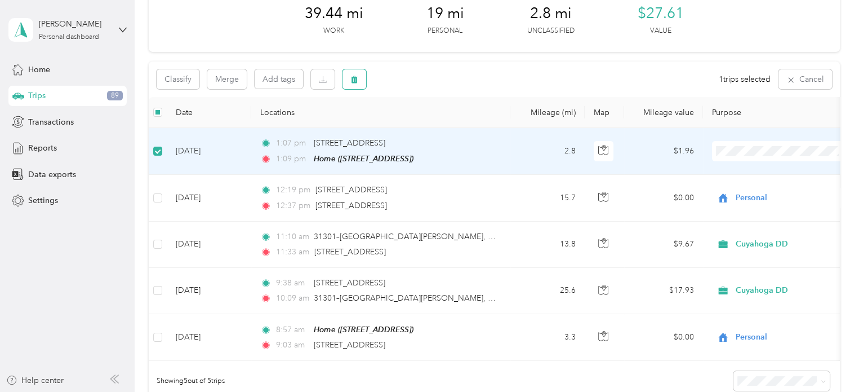
click at [353, 84] on button "button" at bounding box center [355, 79] width 24 height 20
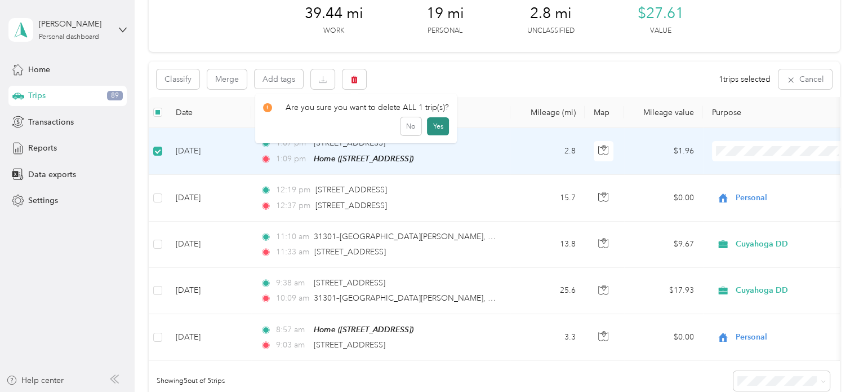
click at [434, 128] on button "Yes" at bounding box center [438, 126] width 22 height 18
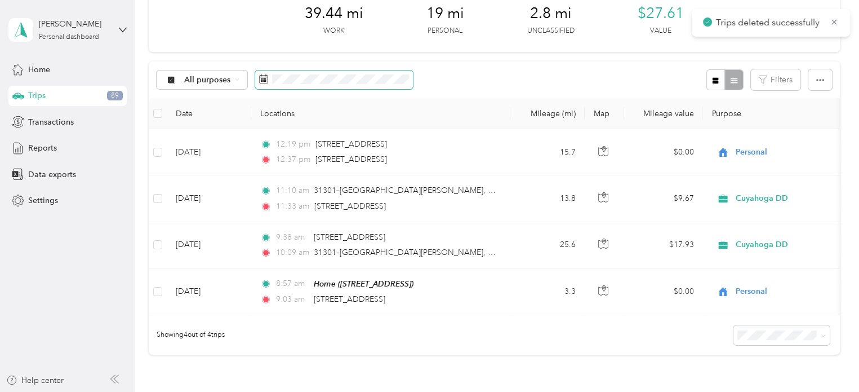
click at [316, 86] on span at bounding box center [334, 79] width 158 height 19
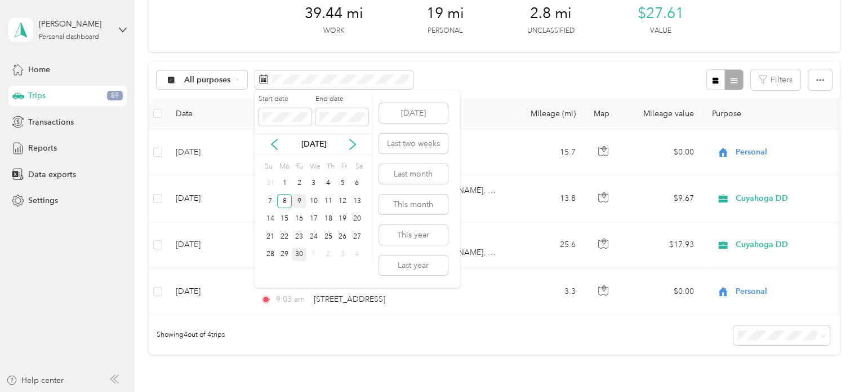
click at [299, 195] on div "9" at bounding box center [299, 201] width 15 height 14
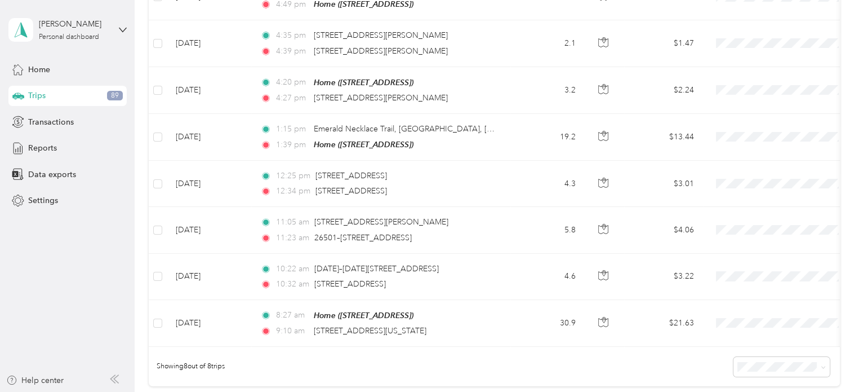
scroll to position [208, 0]
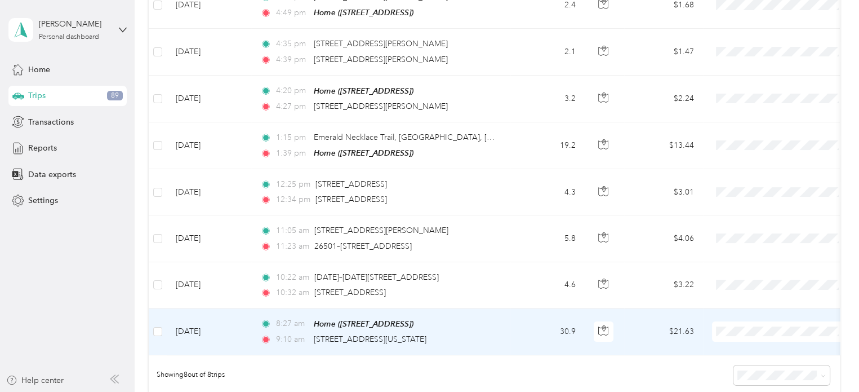
click at [750, 367] on span "Personal" at bounding box center [792, 369] width 104 height 12
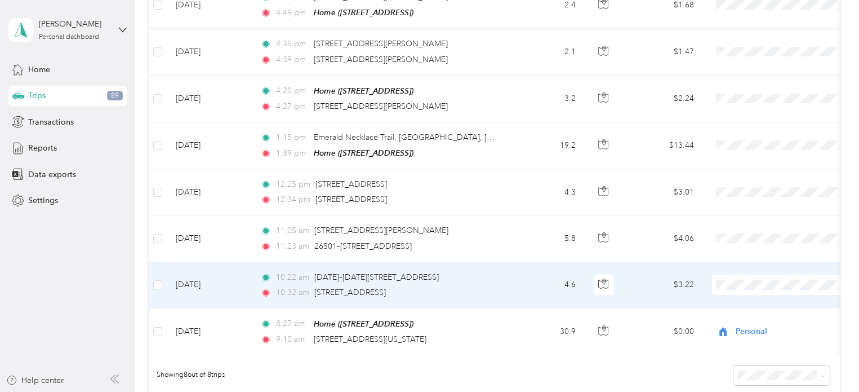
click at [729, 300] on icon at bounding box center [726, 303] width 9 height 8
click at [486, 277] on div "10:22 am [DATE]–[DATE][STREET_ADDRESS]" at bounding box center [378, 277] width 237 height 12
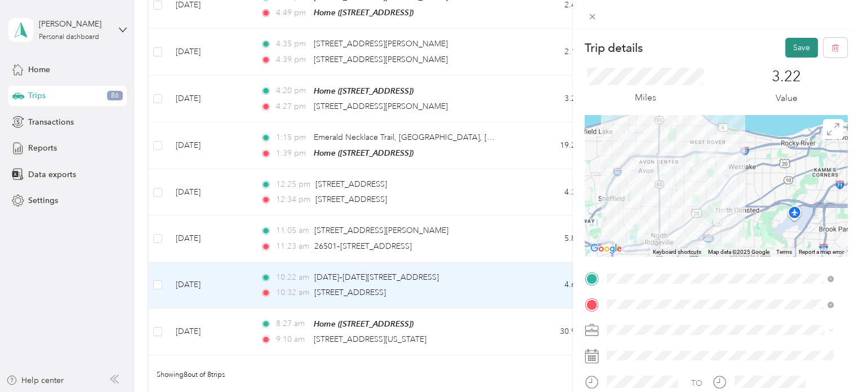
click at [788, 48] on button "Save" at bounding box center [802, 48] width 33 height 20
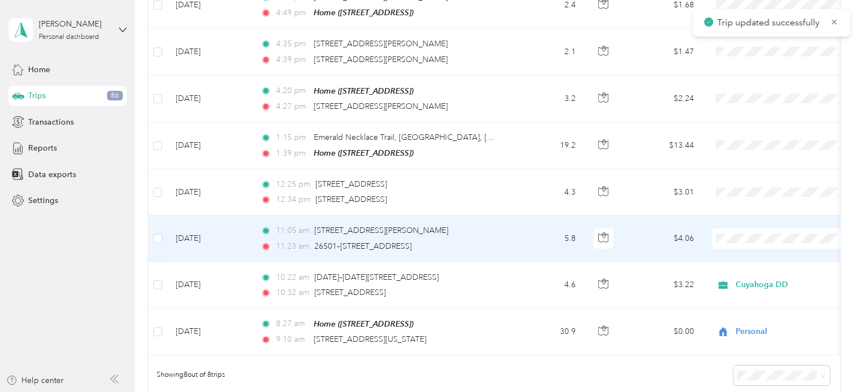
click at [743, 262] on li "Cuyahoga DD" at bounding box center [782, 257] width 140 height 20
click at [547, 239] on td "5.8" at bounding box center [548, 238] width 74 height 46
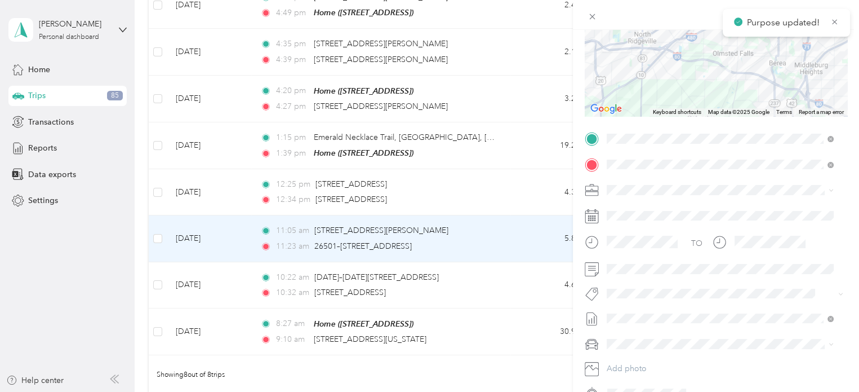
scroll to position [153, 0]
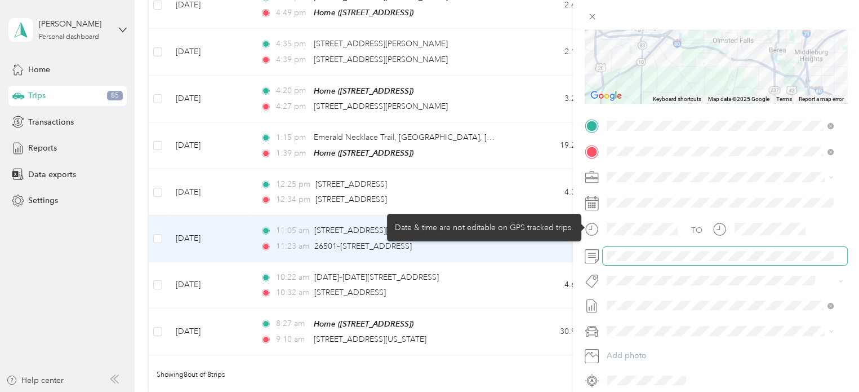
click at [622, 261] on span at bounding box center [725, 256] width 245 height 18
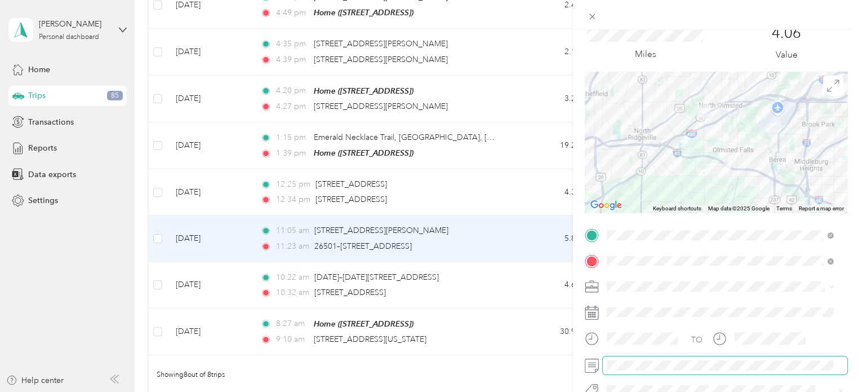
scroll to position [0, 0]
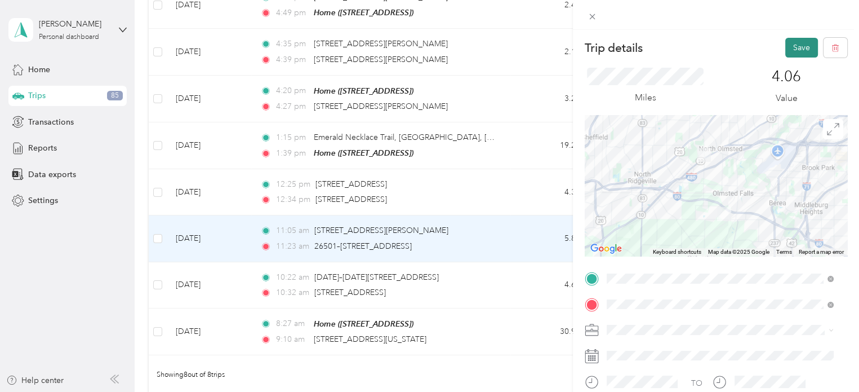
click at [787, 50] on button "Save" at bounding box center [802, 48] width 33 height 20
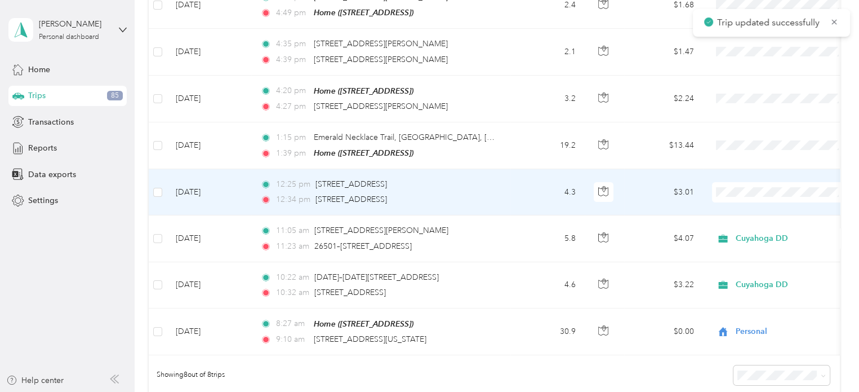
click at [529, 192] on td "4.3" at bounding box center [548, 192] width 74 height 46
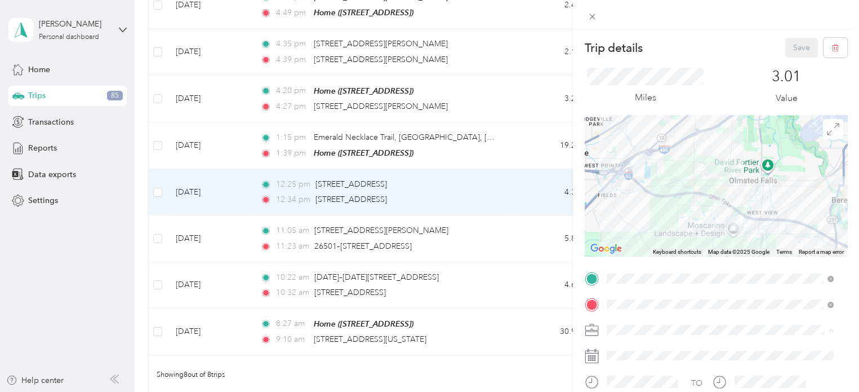
click at [629, 345] on span "Cuyahoga DD" at bounding box center [636, 350] width 51 height 10
click at [786, 47] on button "Save" at bounding box center [802, 48] width 33 height 20
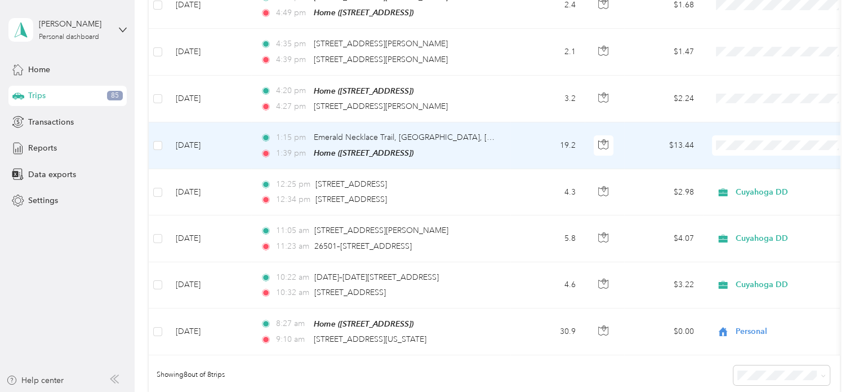
click at [747, 184] on li "Personal" at bounding box center [782, 183] width 140 height 20
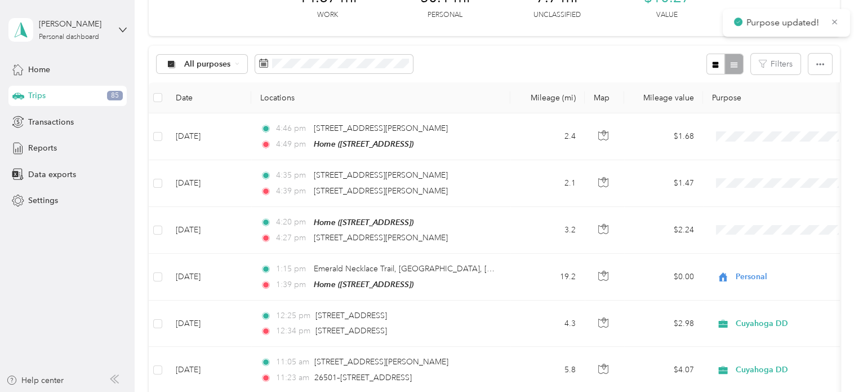
scroll to position [69, 0]
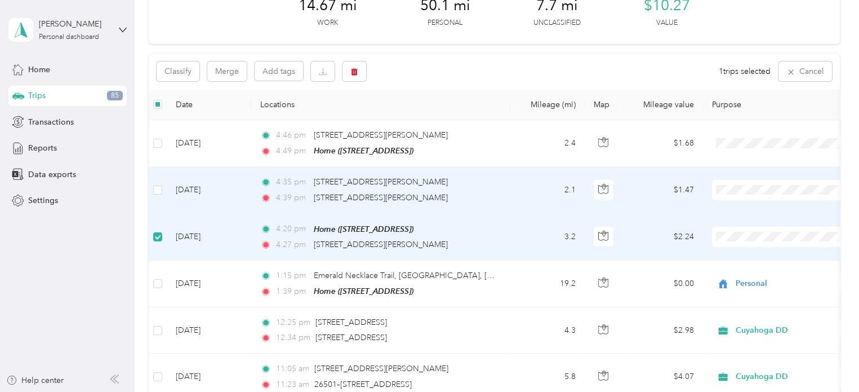
click at [153, 184] on label at bounding box center [157, 190] width 9 height 12
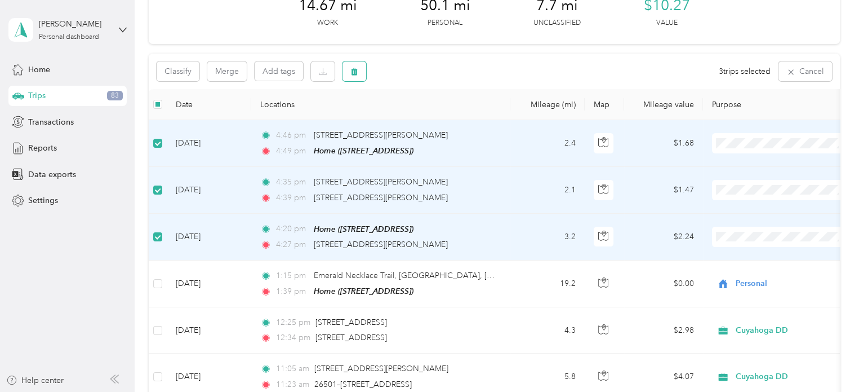
click at [356, 68] on icon "button" at bounding box center [355, 72] width 8 height 8
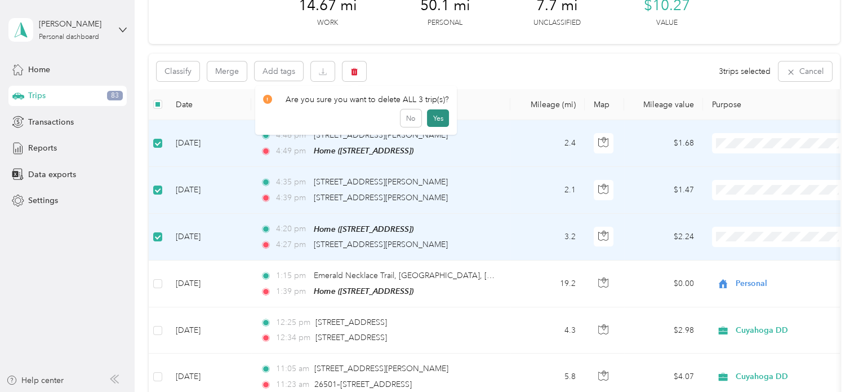
click at [442, 123] on button "Yes" at bounding box center [438, 118] width 22 height 18
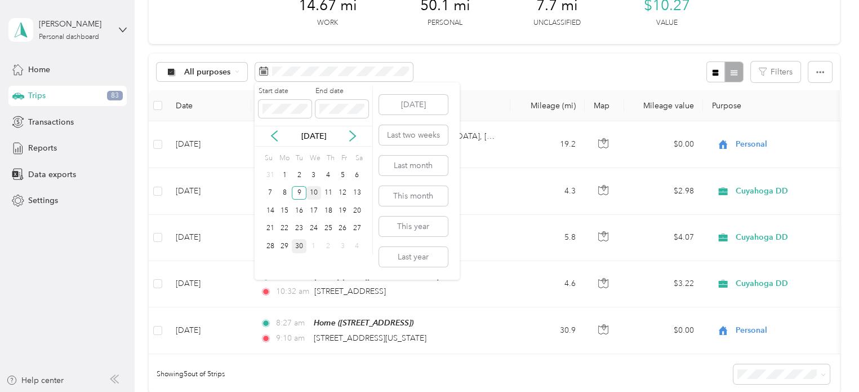
click at [309, 192] on div "10" at bounding box center [314, 193] width 15 height 14
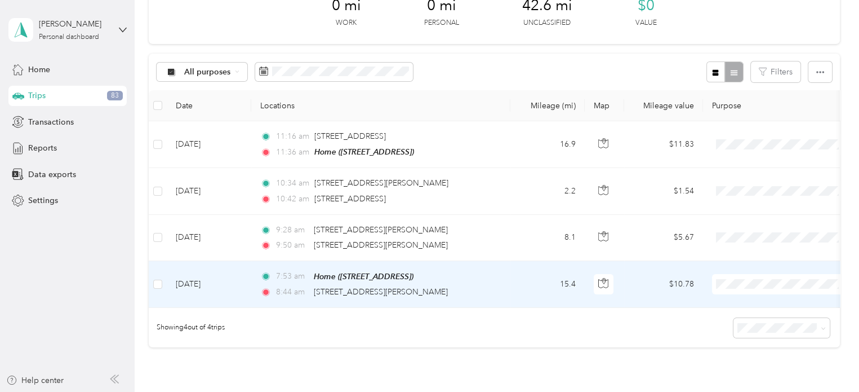
click at [729, 325] on li "Personal" at bounding box center [782, 323] width 140 height 20
click at [501, 279] on td "7:53 am Home ([STREET_ADDRESS]) 8:44 am [STREET_ADDRESS][PERSON_NAME]" at bounding box center [380, 284] width 259 height 47
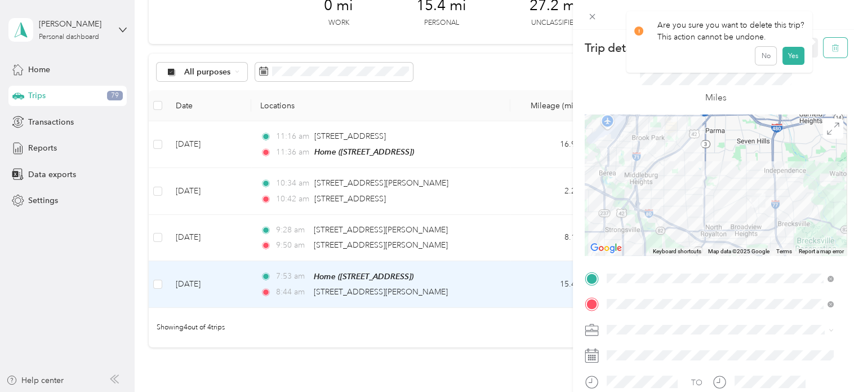
click at [832, 52] on span "button" at bounding box center [836, 48] width 8 height 10
click at [786, 65] on button "Yes" at bounding box center [793, 61] width 22 height 18
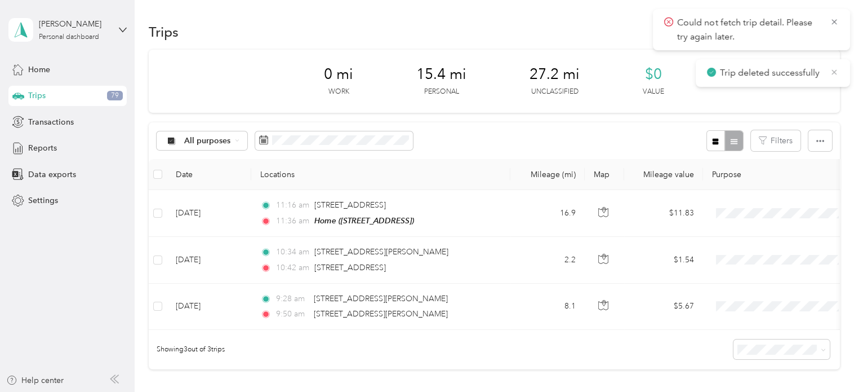
click at [836, 72] on icon at bounding box center [834, 72] width 9 height 10
click at [834, 21] on icon at bounding box center [834, 21] width 5 height 5
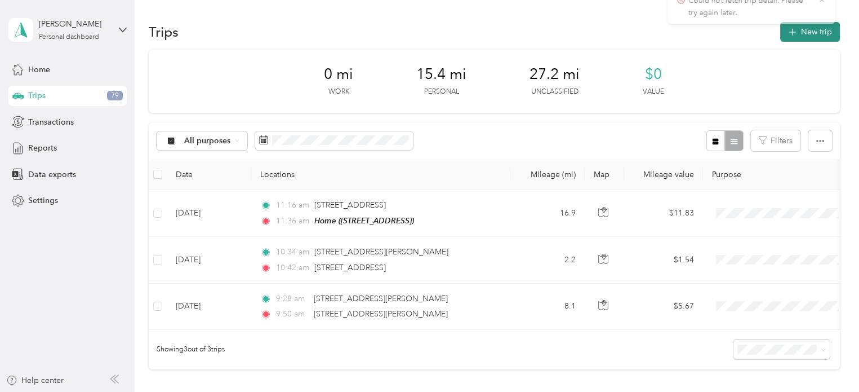
click at [822, 25] on button "New trip" at bounding box center [811, 32] width 60 height 20
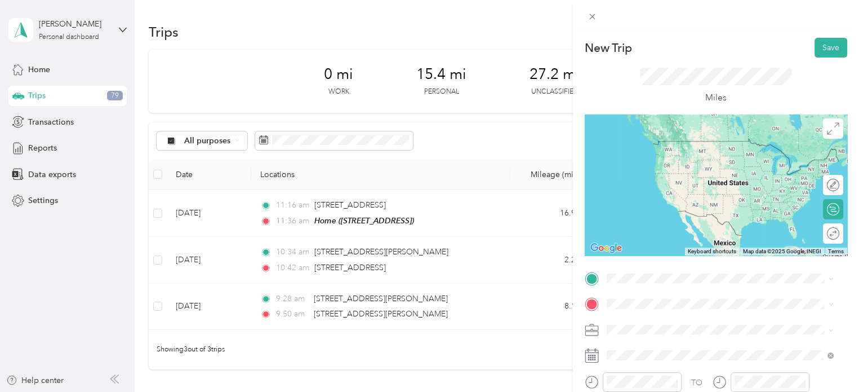
click at [663, 159] on span "[STREET_ADDRESS]" at bounding box center [664, 154] width 72 height 10
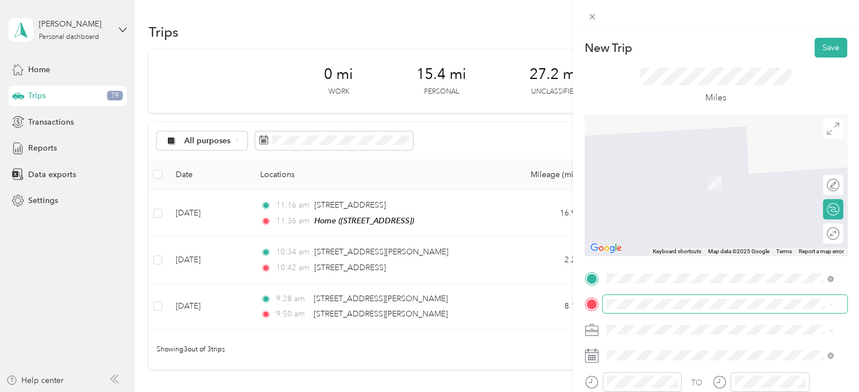
click at [617, 311] on span at bounding box center [725, 304] width 245 height 18
click at [681, 168] on span "[STREET_ADDRESS][PERSON_NAME][US_STATE]" at bounding box center [715, 167] width 175 height 10
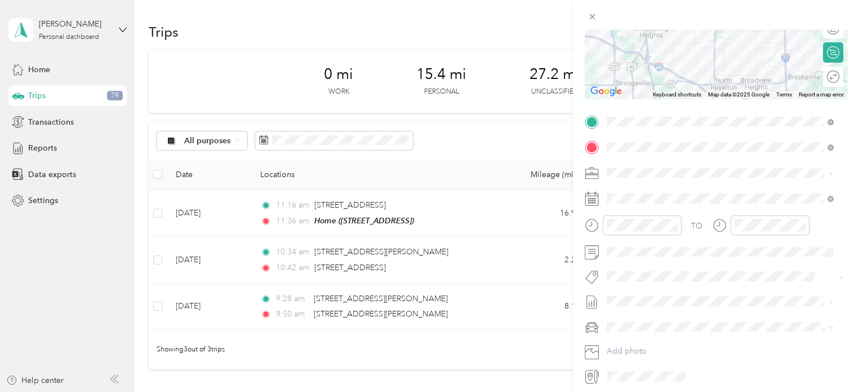
scroll to position [189, 0]
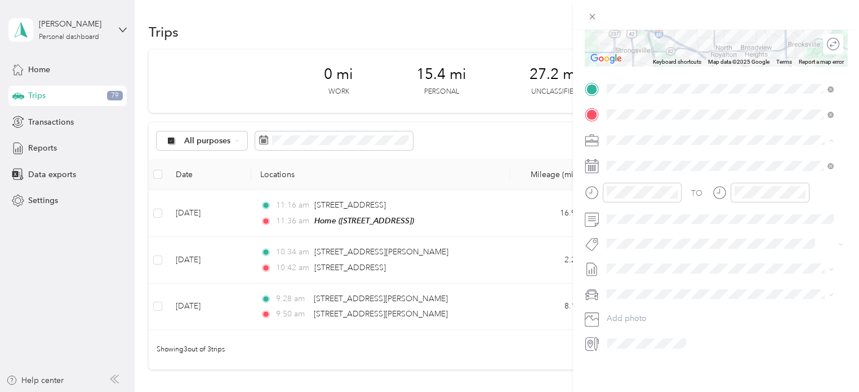
click at [642, 176] on div "Personal" at bounding box center [720, 180] width 219 height 12
click at [675, 284] on div "10" at bounding box center [674, 287] width 15 height 14
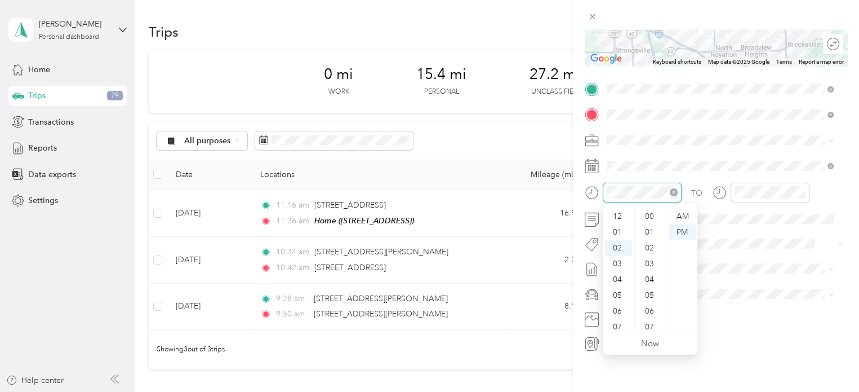
scroll to position [825, 0]
click at [618, 306] on div "08" at bounding box center [618, 312] width 27 height 16
click at [651, 264] on div "20" at bounding box center [650, 271] width 27 height 16
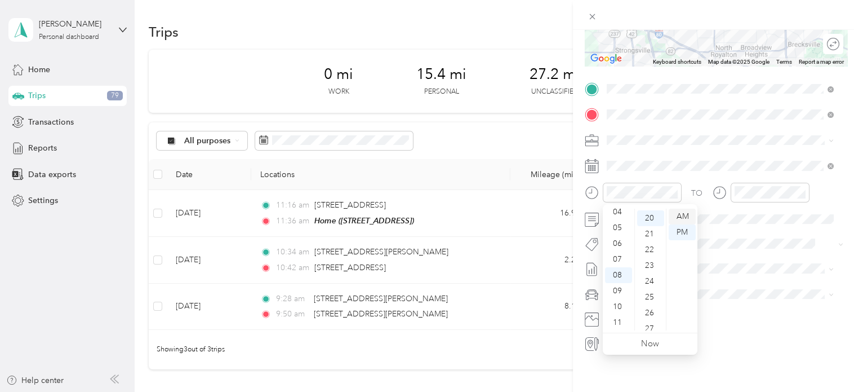
click at [676, 221] on div "AM" at bounding box center [682, 217] width 27 height 16
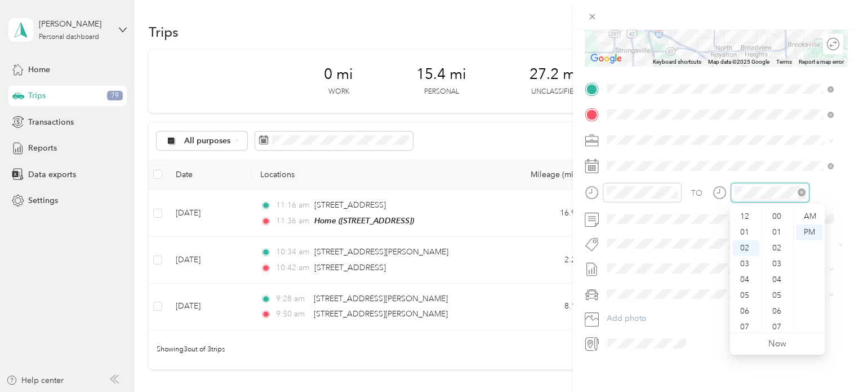
scroll to position [825, 0]
click at [745, 310] on div "08" at bounding box center [746, 312] width 27 height 16
click at [777, 318] on div "44" at bounding box center [778, 317] width 27 height 16
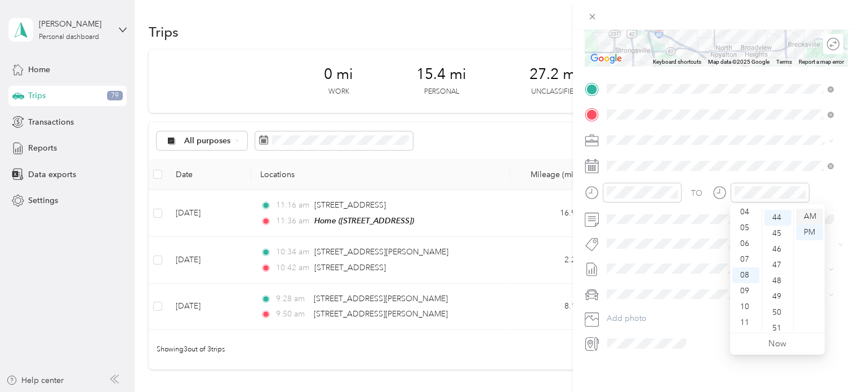
click at [810, 214] on div "AM" at bounding box center [809, 217] width 27 height 16
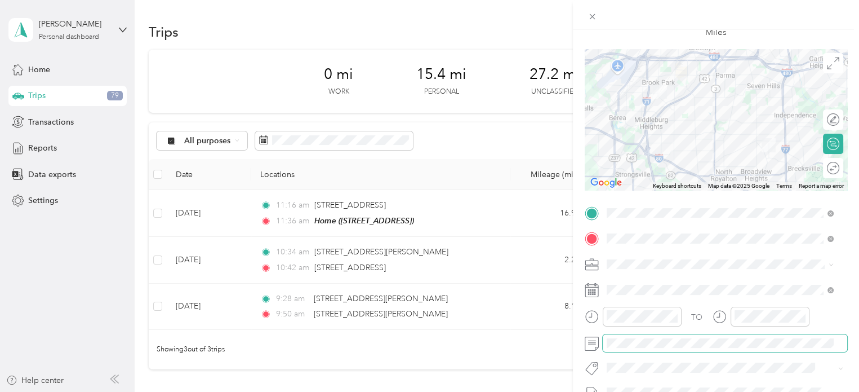
scroll to position [0, 0]
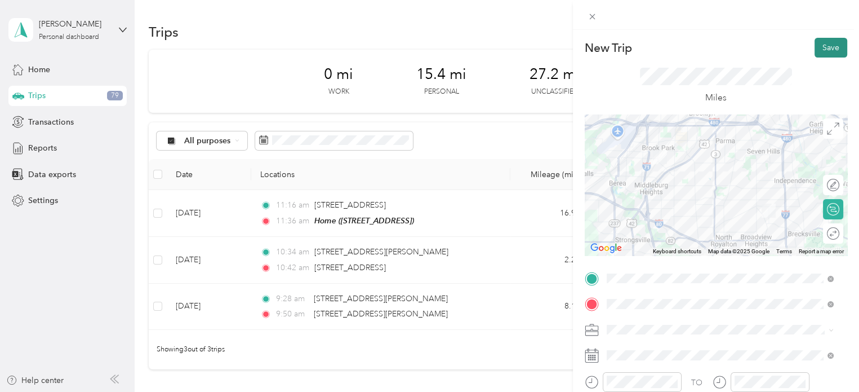
click at [823, 54] on button "Save" at bounding box center [831, 48] width 33 height 20
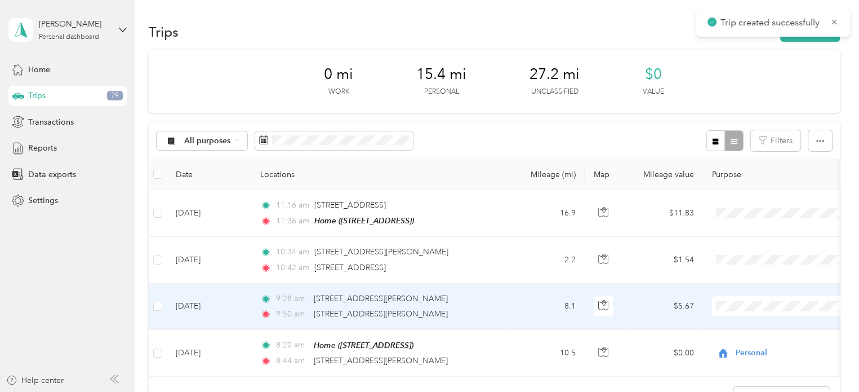
click at [511, 311] on td "8.1" at bounding box center [548, 306] width 74 height 46
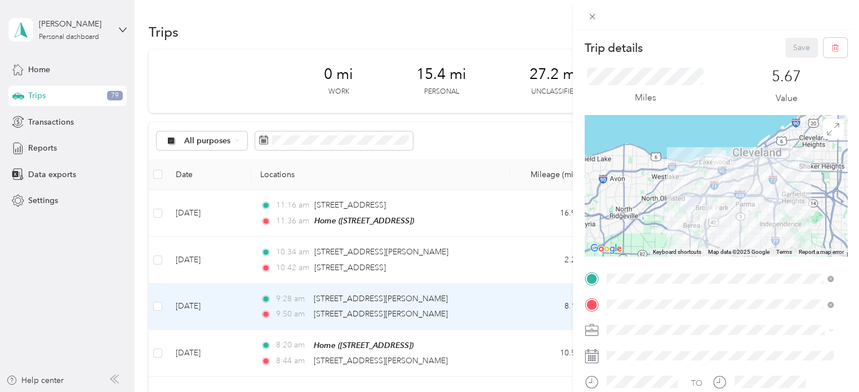
scroll to position [201, 0]
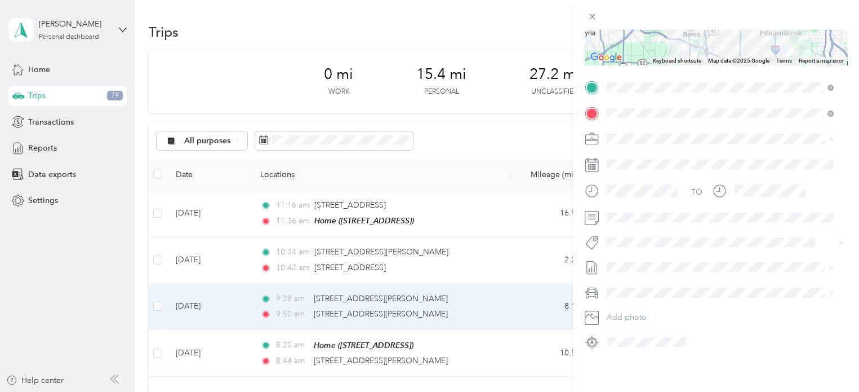
click at [627, 144] on span "Cuyahoga DD" at bounding box center [636, 149] width 51 height 10
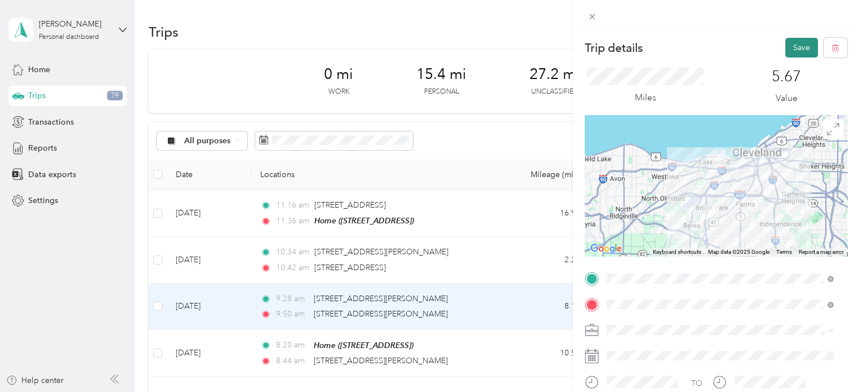
click at [788, 38] on button "Save" at bounding box center [802, 48] width 33 height 20
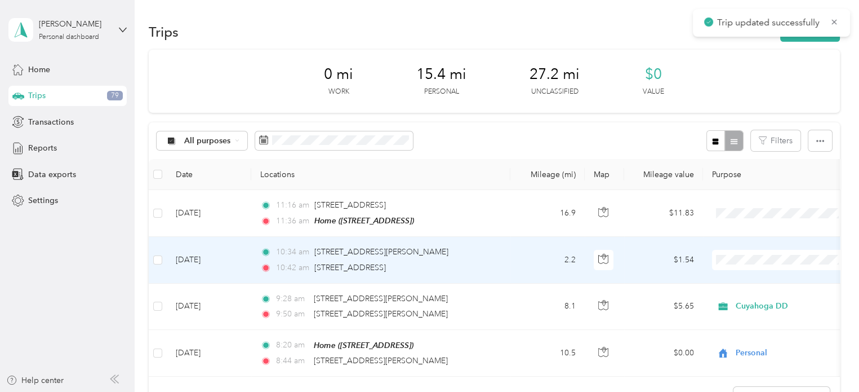
click at [498, 259] on td "10:34 am [STREET_ADDRESS][GEOGRAPHIC_DATA][PERSON_NAME]:42 am [STREET_ADDRESS]" at bounding box center [380, 260] width 259 height 46
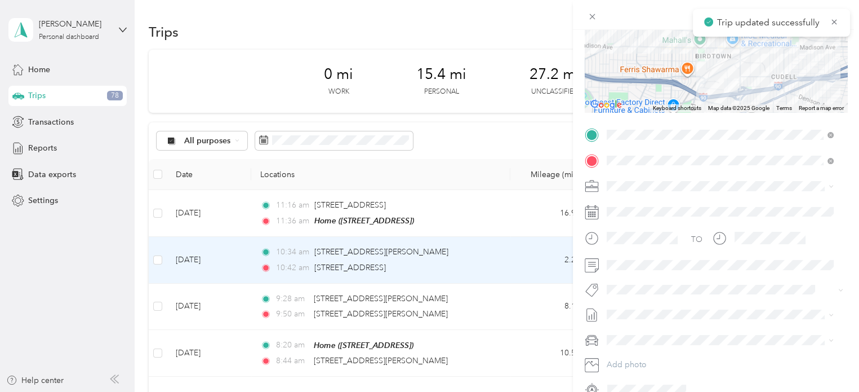
scroll to position [145, 0]
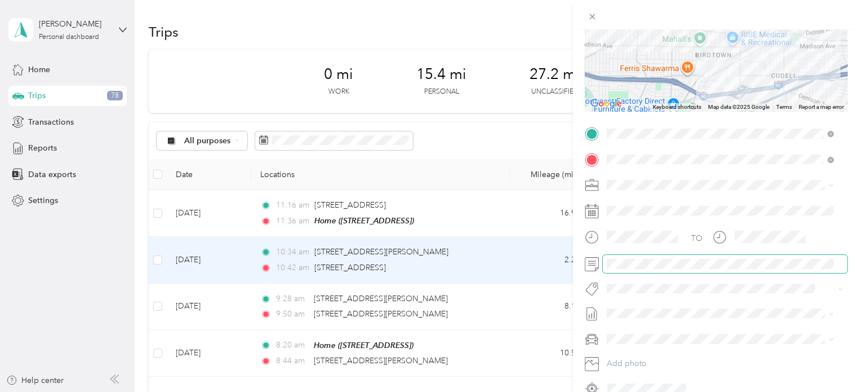
click at [642, 268] on span at bounding box center [725, 264] width 245 height 18
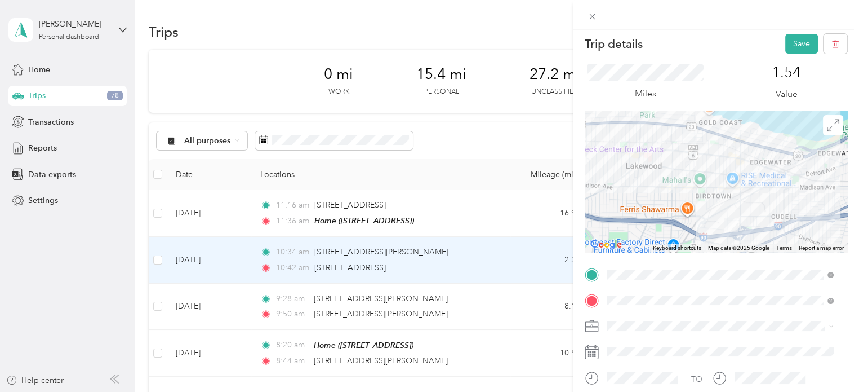
scroll to position [0, 0]
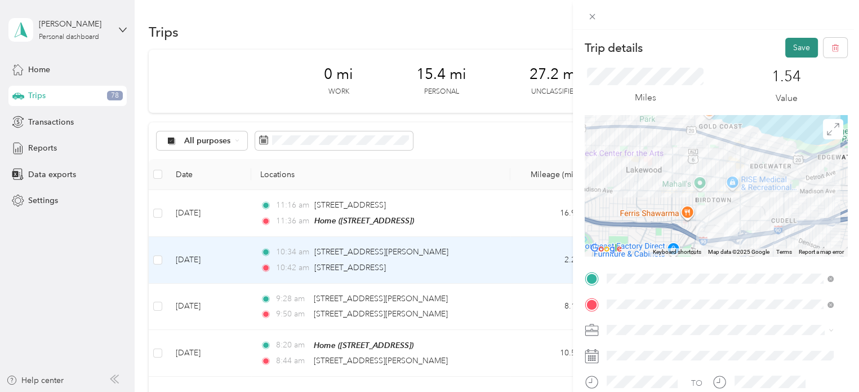
click at [788, 47] on button "Save" at bounding box center [802, 48] width 33 height 20
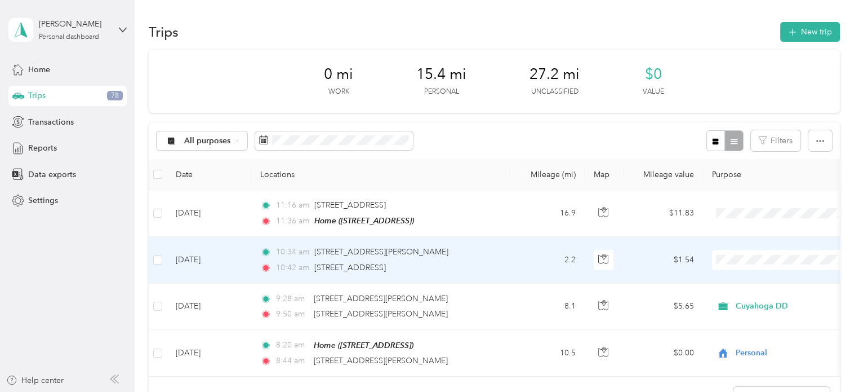
click at [740, 280] on span "Cuyahoga DD" at bounding box center [792, 280] width 104 height 12
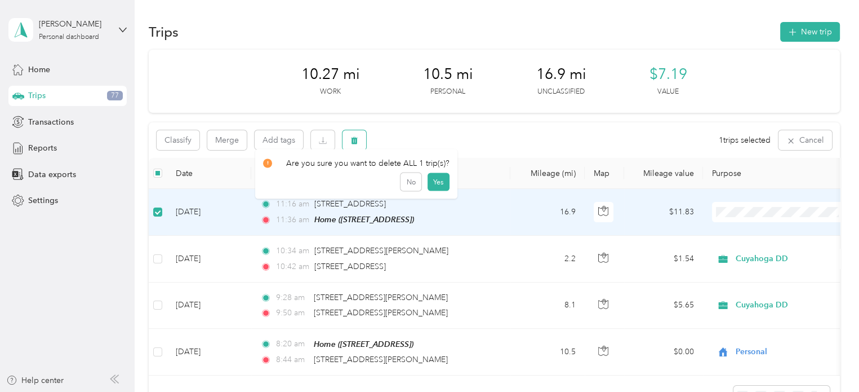
click at [356, 140] on icon "button" at bounding box center [354, 140] width 7 height 7
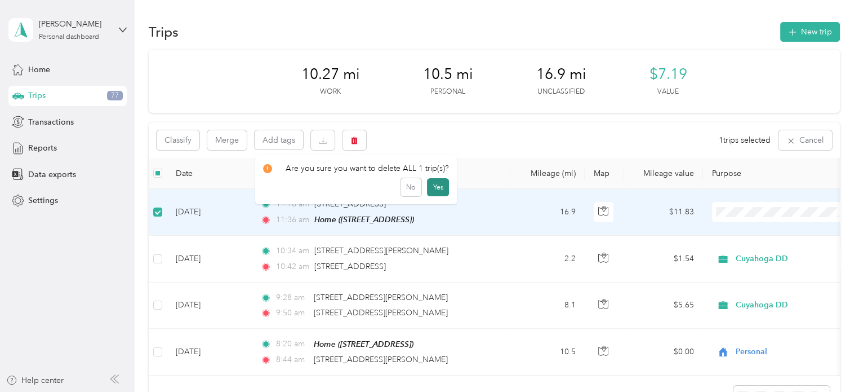
click at [440, 191] on button "Yes" at bounding box center [438, 187] width 22 height 18
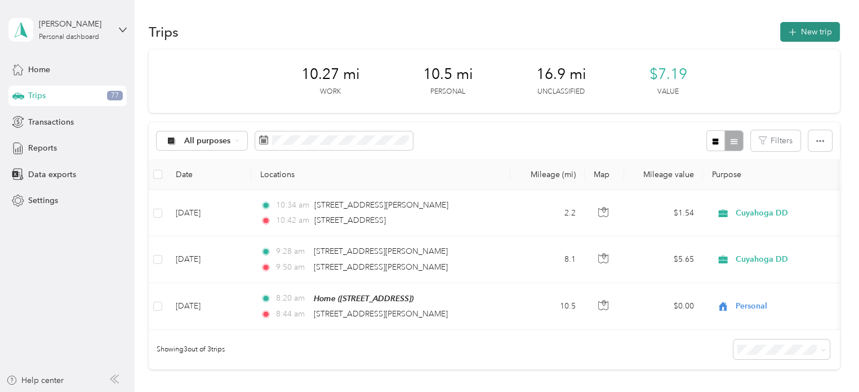
click at [810, 38] on button "New trip" at bounding box center [811, 32] width 60 height 20
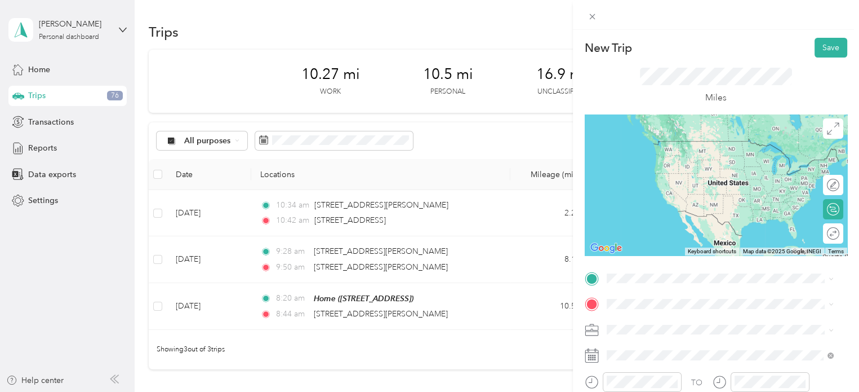
click at [699, 150] on li "[STREET_ADDRESS][US_STATE]" at bounding box center [720, 138] width 235 height 23
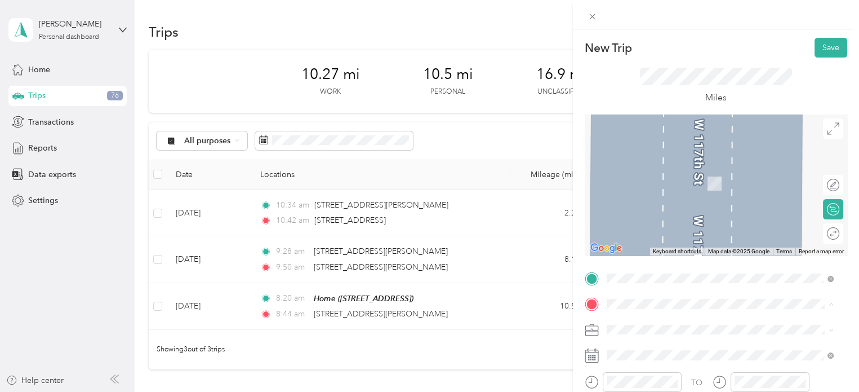
click at [657, 188] on span "[STREET_ADDRESS]" at bounding box center [664, 184] width 72 height 10
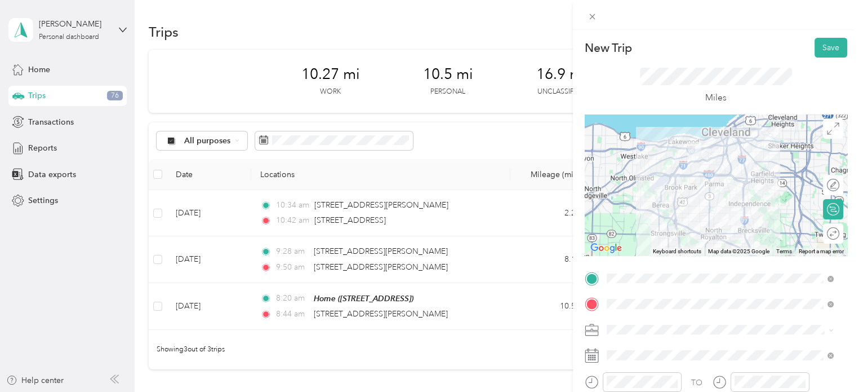
click at [642, 362] on li "Personal" at bounding box center [720, 368] width 235 height 20
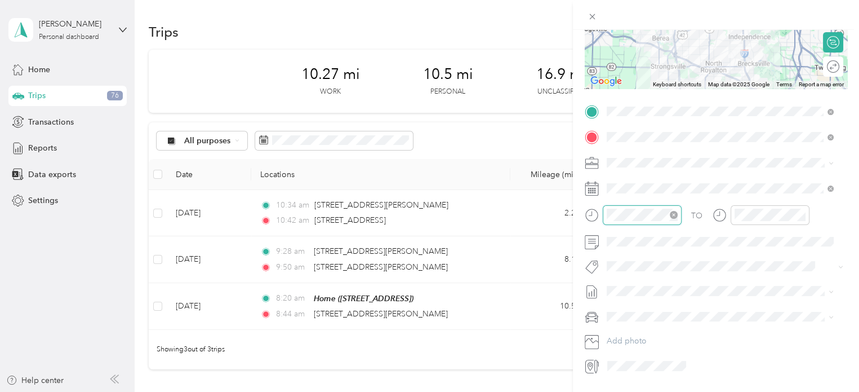
scroll to position [825, 0]
click at [617, 273] on div "04" at bounding box center [618, 272] width 27 height 16
click at [654, 270] on div "15" at bounding box center [650, 273] width 27 height 16
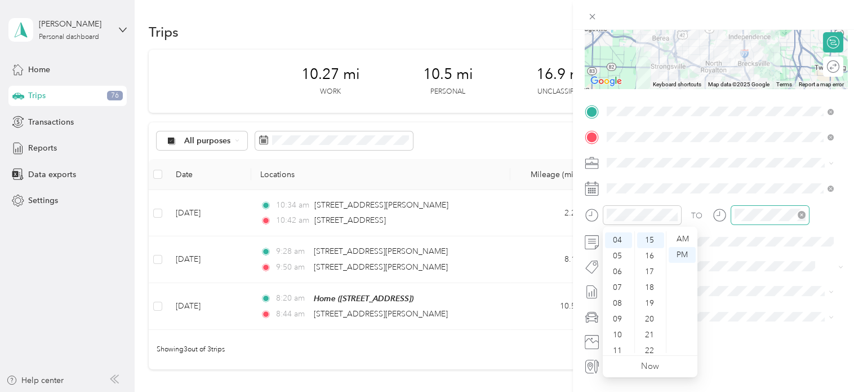
click at [738, 207] on div at bounding box center [770, 215] width 79 height 20
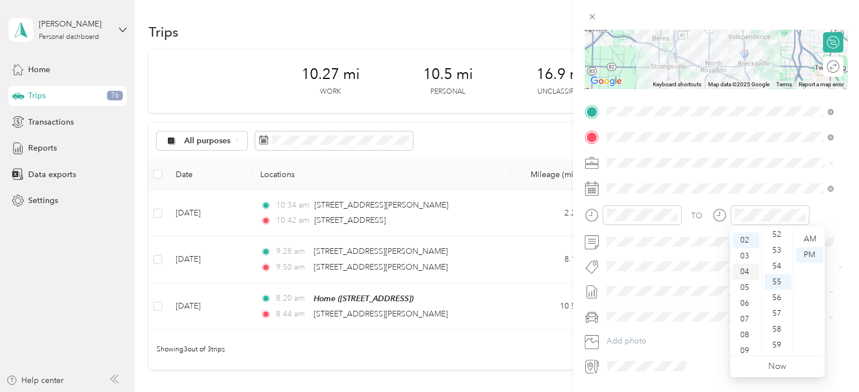
click at [740, 270] on div "04" at bounding box center [746, 272] width 27 height 16
click at [778, 333] on div "44" at bounding box center [778, 328] width 27 height 16
click at [802, 259] on div "PM" at bounding box center [809, 255] width 27 height 16
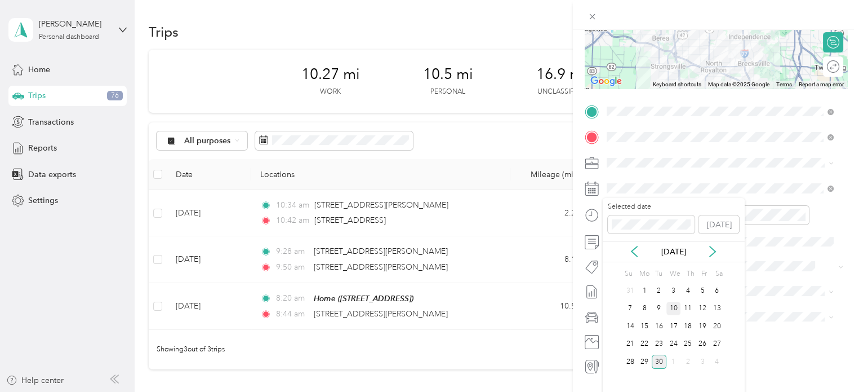
click at [672, 311] on div "10" at bounding box center [674, 308] width 15 height 14
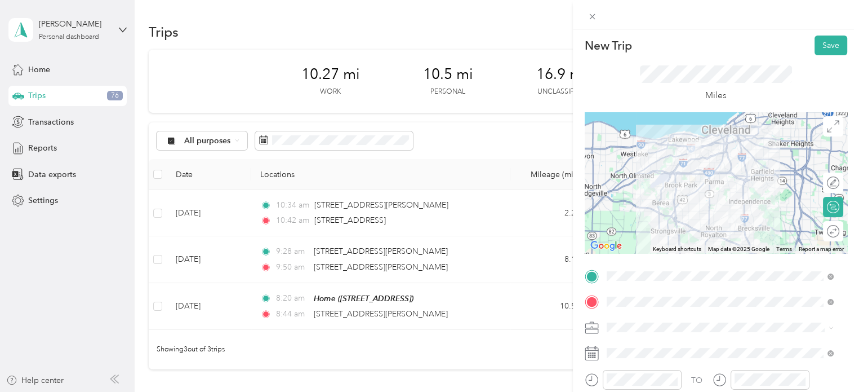
scroll to position [0, 0]
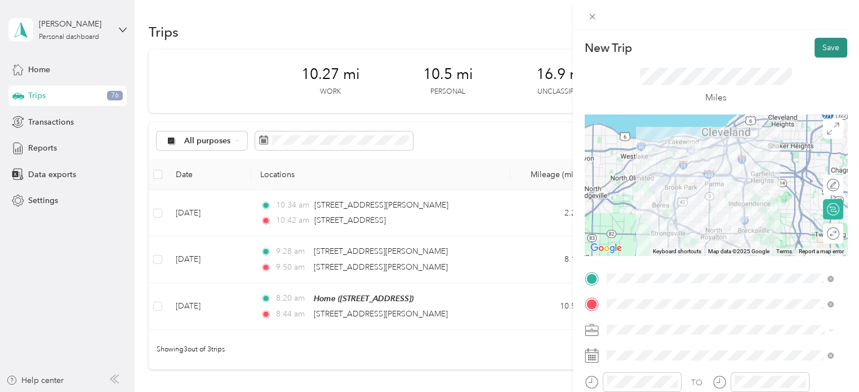
click at [823, 49] on button "Save" at bounding box center [831, 48] width 33 height 20
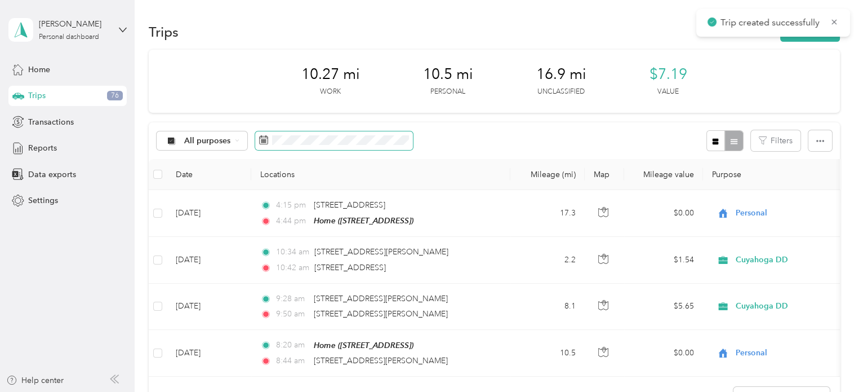
click at [350, 134] on span at bounding box center [334, 140] width 158 height 19
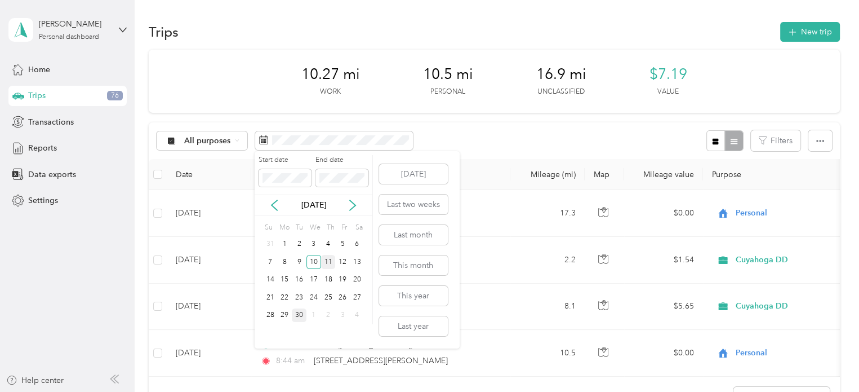
click at [327, 261] on div "11" at bounding box center [328, 262] width 15 height 14
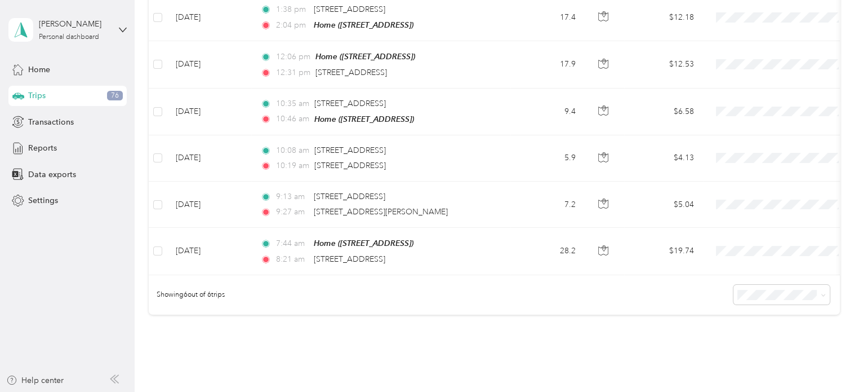
scroll to position [201, 0]
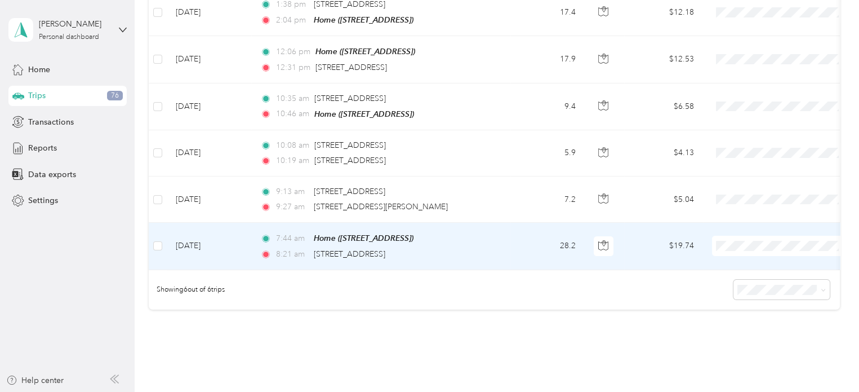
click at [738, 278] on span "Personal" at bounding box center [782, 284] width 124 height 12
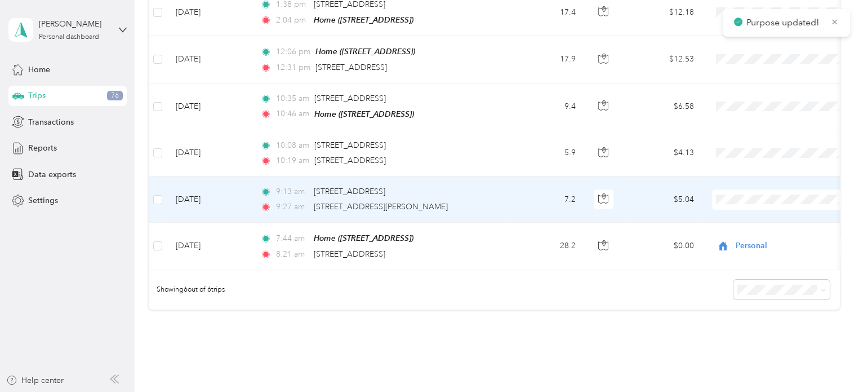
click at [742, 219] on li "Cuyahoga DD" at bounding box center [782, 216] width 140 height 20
click at [495, 185] on div "9:13 am [STREET_ADDRESS]" at bounding box center [378, 191] width 237 height 12
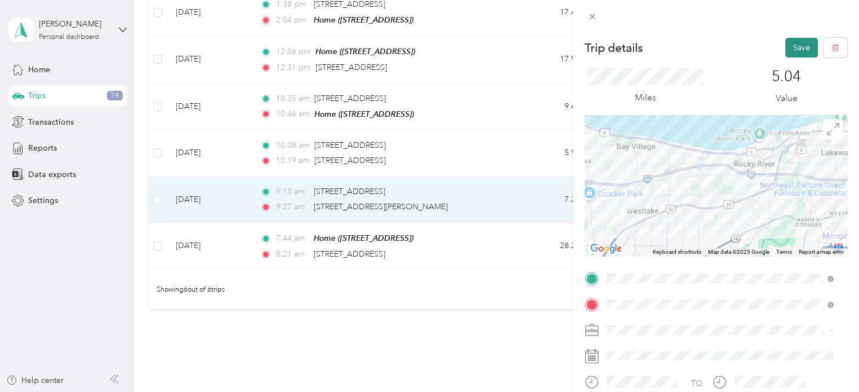
click at [786, 54] on button "Save" at bounding box center [802, 48] width 33 height 20
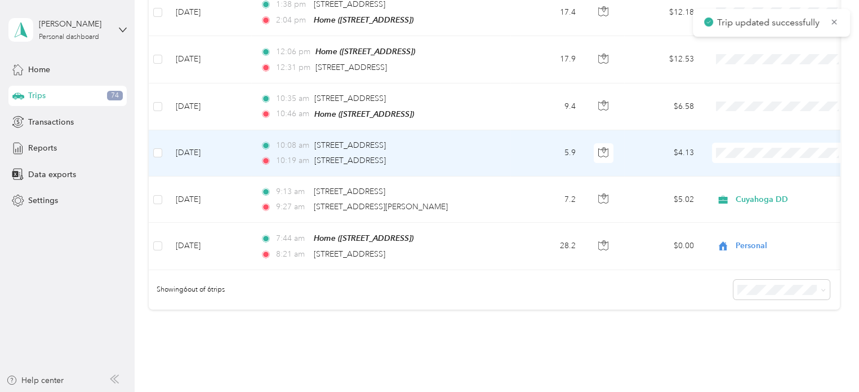
click at [514, 156] on td "5.9" at bounding box center [548, 153] width 74 height 46
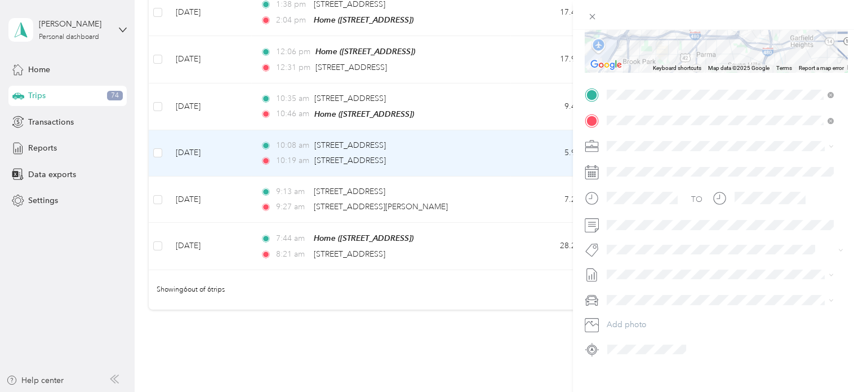
scroll to position [201, 0]
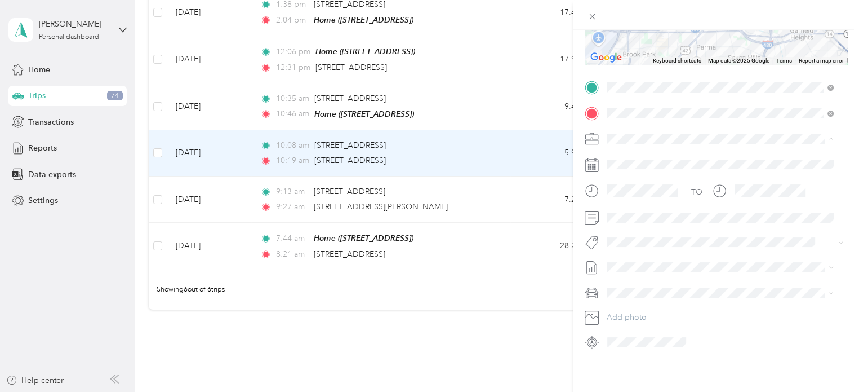
click at [638, 147] on span "Cuyahoga DD" at bounding box center [636, 149] width 51 height 10
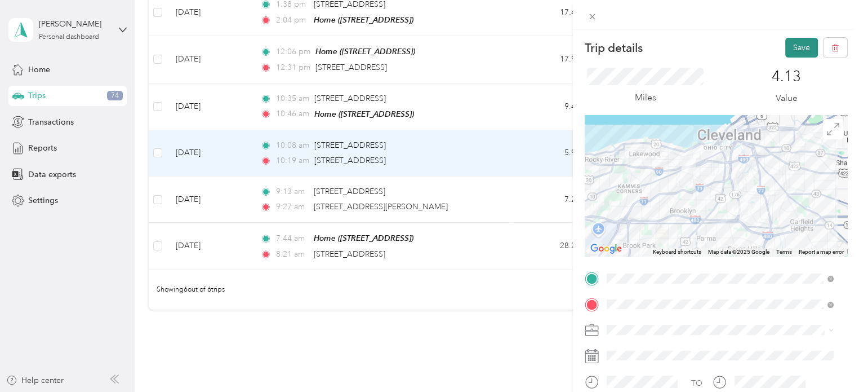
click at [786, 44] on button "Save" at bounding box center [802, 48] width 33 height 20
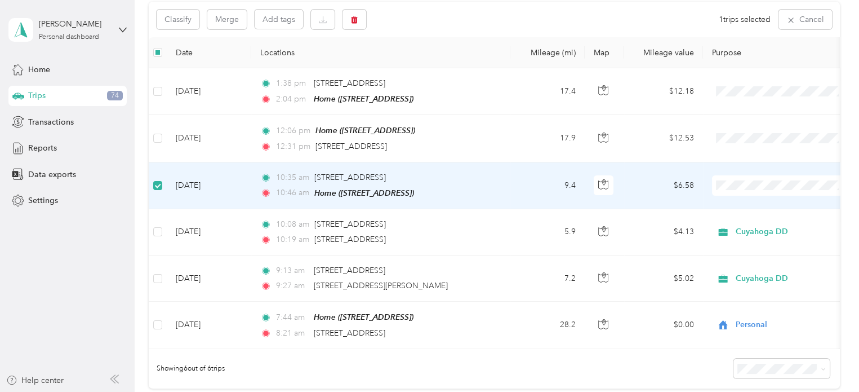
scroll to position [119, 0]
click at [360, 19] on button "button" at bounding box center [355, 21] width 24 height 20
click at [440, 67] on button "Yes" at bounding box center [438, 67] width 22 height 18
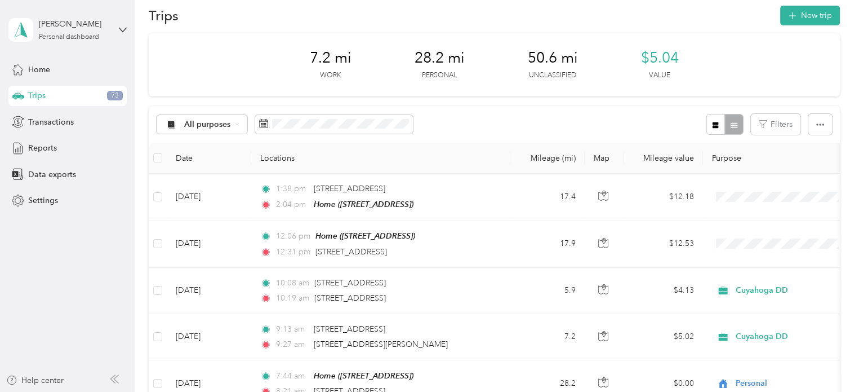
scroll to position [12, 0]
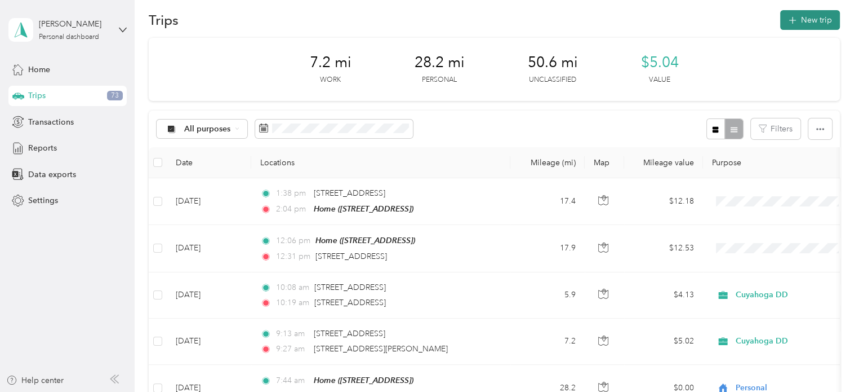
click at [801, 22] on button "New trip" at bounding box center [811, 20] width 60 height 20
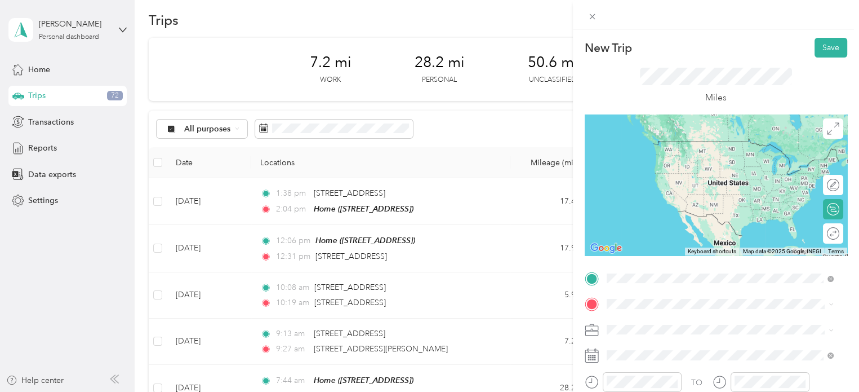
click at [675, 146] on span "[STREET_ADDRESS][US_STATE]" at bounding box center [684, 141] width 113 height 10
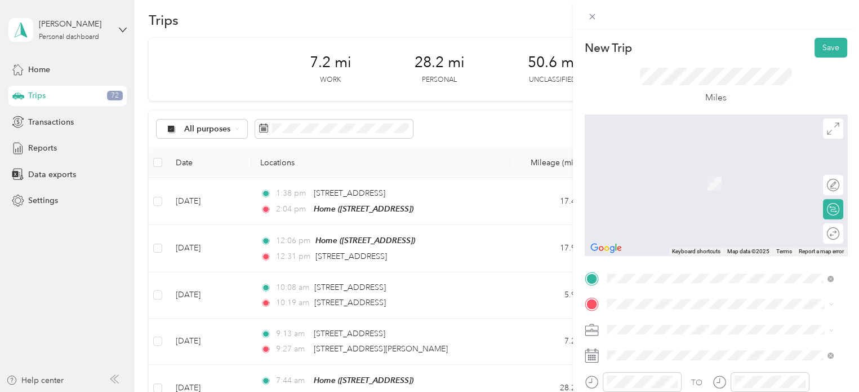
click at [672, 167] on span "[STREET_ADDRESS][US_STATE]" at bounding box center [684, 162] width 113 height 10
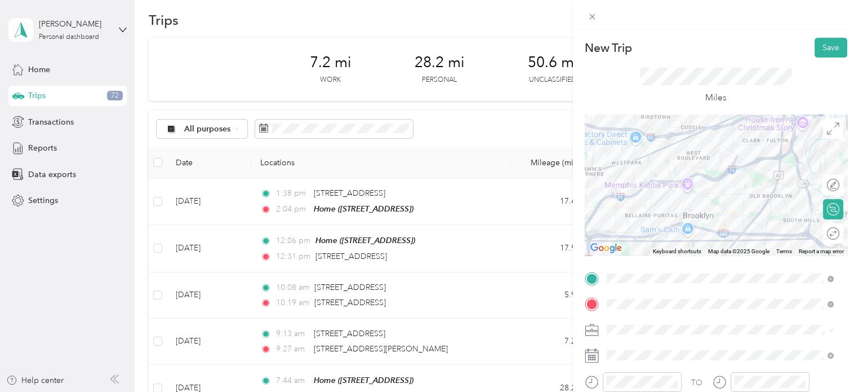
click at [648, 353] on li "Cuyahoga DD" at bounding box center [720, 345] width 235 height 20
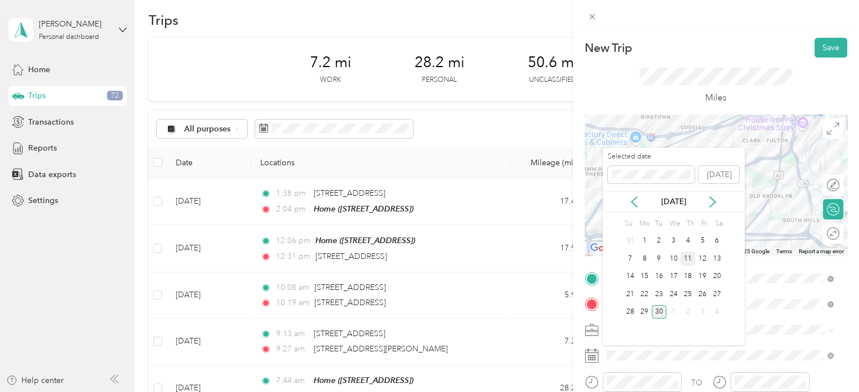
click at [691, 256] on div "11" at bounding box center [688, 258] width 15 height 14
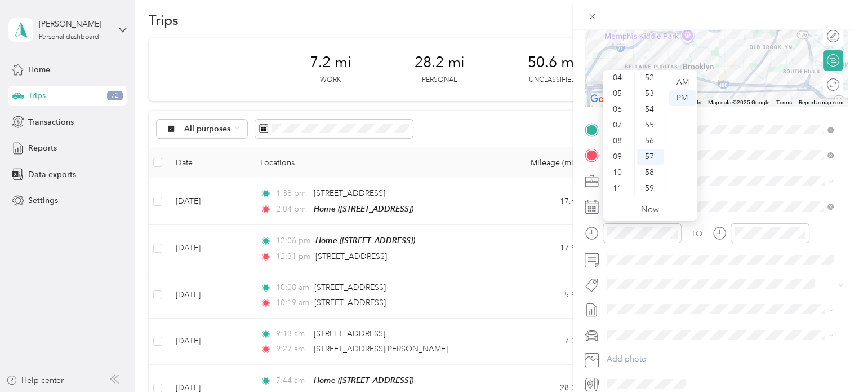
scroll to position [0, 0]
click at [620, 82] on div "12" at bounding box center [618, 82] width 27 height 16
click at [651, 153] on div "15" at bounding box center [650, 159] width 27 height 16
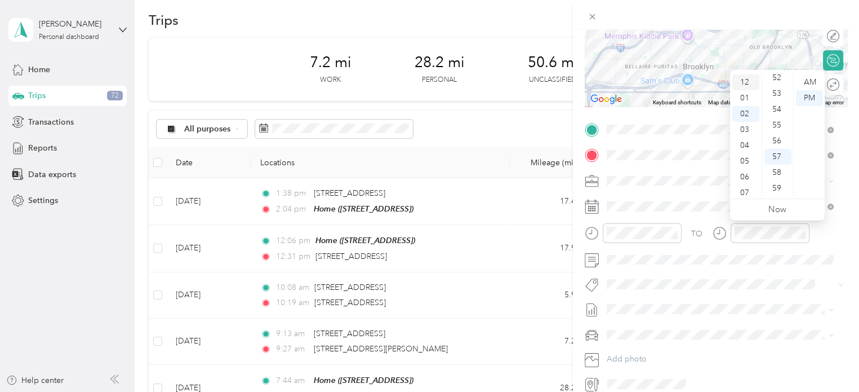
click at [742, 78] on div "12" at bounding box center [746, 82] width 27 height 16
click at [774, 100] on div "30" at bounding box center [778, 103] width 27 height 16
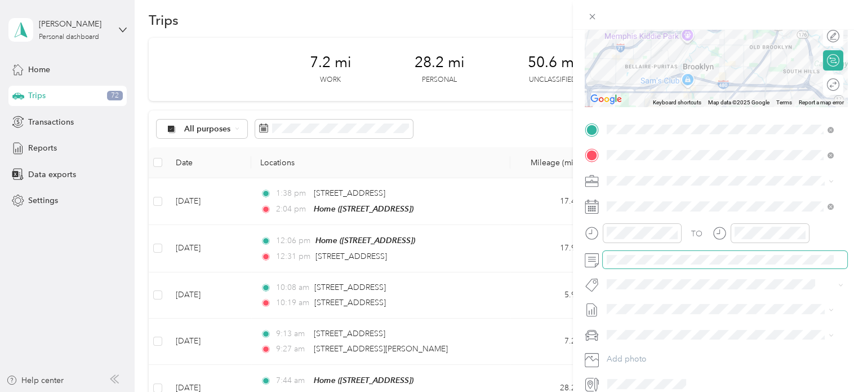
scroll to position [0, 0]
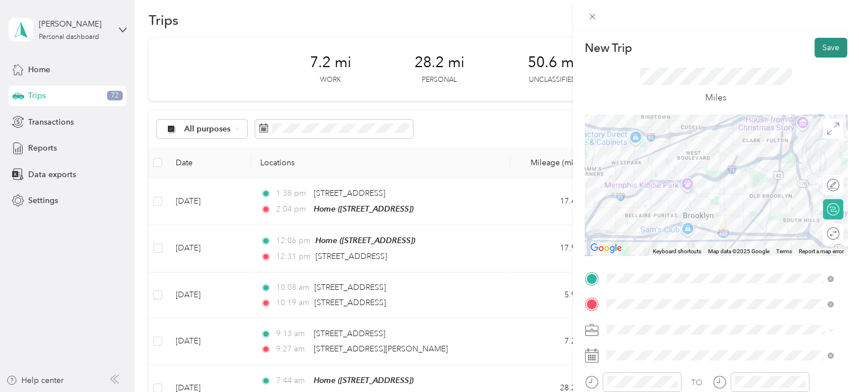
click at [818, 46] on button "Save" at bounding box center [831, 48] width 33 height 20
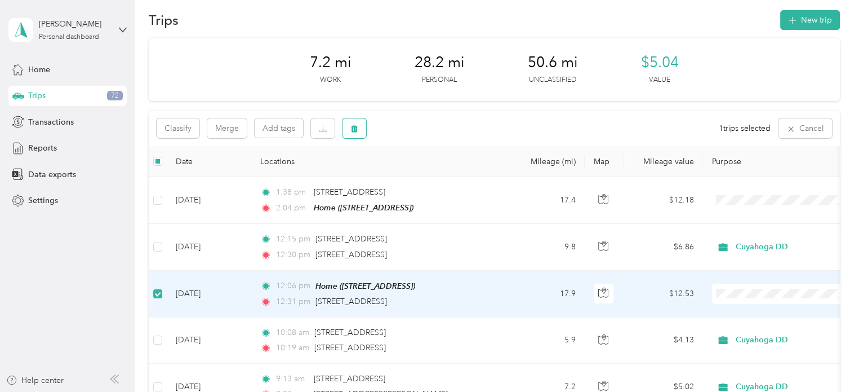
click at [352, 133] on button "button" at bounding box center [355, 128] width 24 height 20
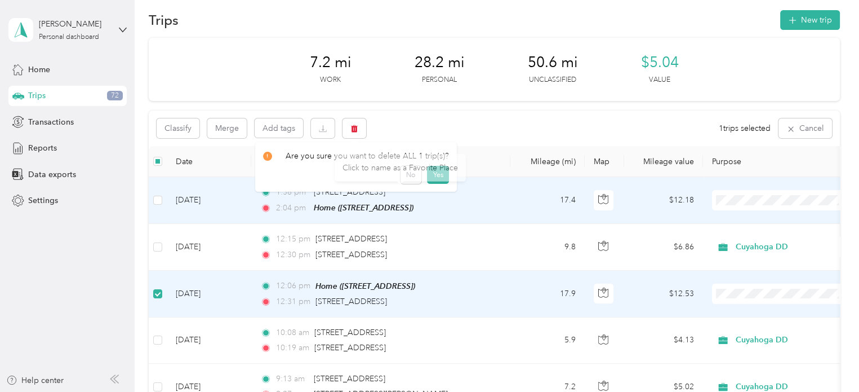
click at [442, 173] on div "Click to name as a Favorite Place" at bounding box center [400, 168] width 131 height 28
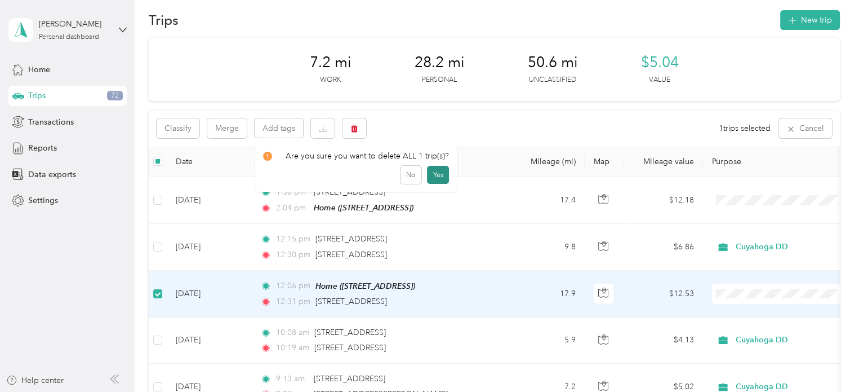
click at [435, 175] on button "Yes" at bounding box center [438, 175] width 22 height 18
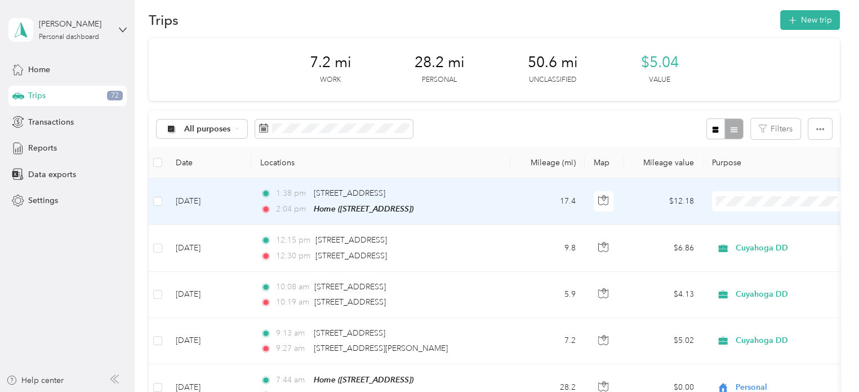
click at [752, 238] on span "Personal" at bounding box center [792, 239] width 104 height 12
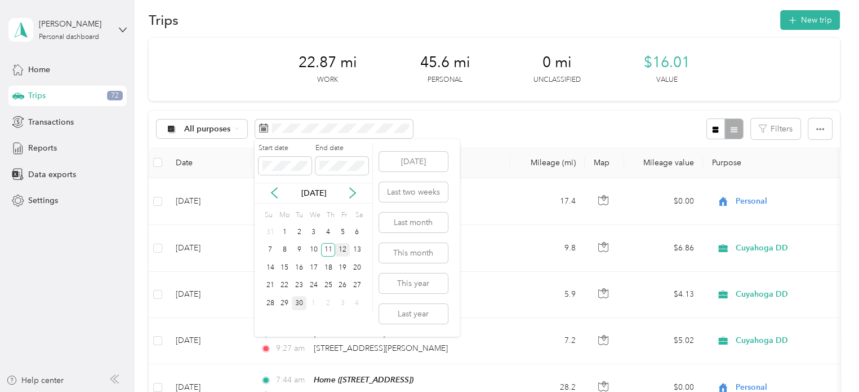
click at [345, 249] on div "12" at bounding box center [342, 250] width 15 height 14
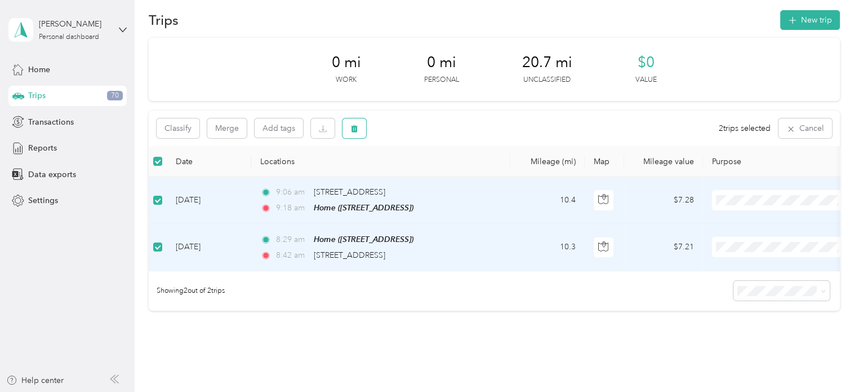
click at [354, 128] on icon "button" at bounding box center [354, 128] width 7 height 7
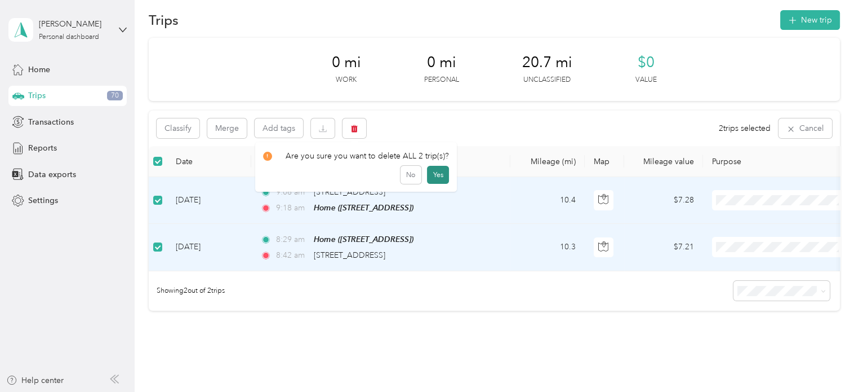
click at [435, 176] on button "Yes" at bounding box center [438, 175] width 22 height 18
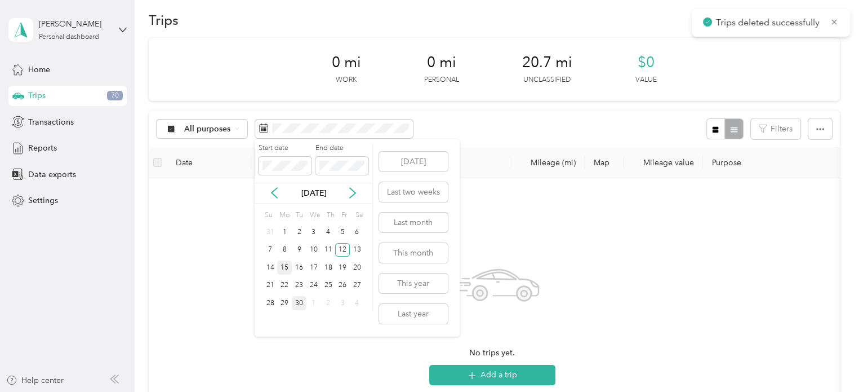
click at [283, 269] on div "15" at bounding box center [284, 267] width 15 height 14
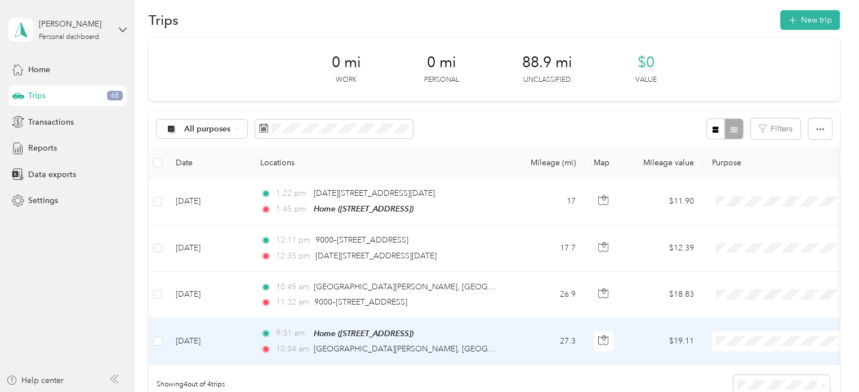
click at [734, 333] on span at bounding box center [782, 341] width 140 height 20
click at [734, 348] on span at bounding box center [782, 341] width 140 height 20
click at [744, 382] on li "Personal" at bounding box center [782, 380] width 140 height 20
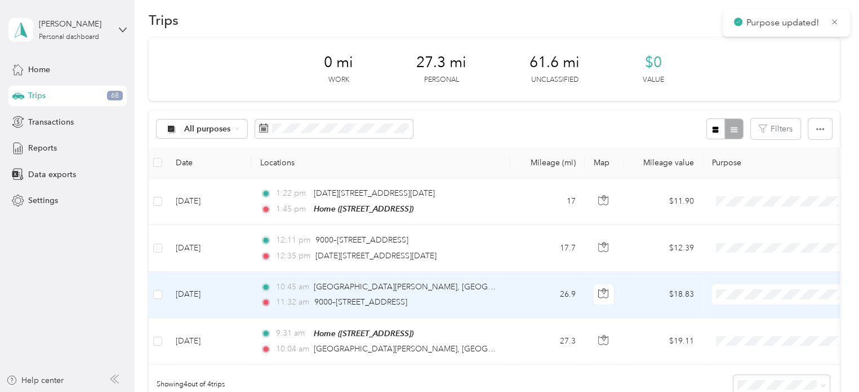
click at [545, 286] on td "26.9" at bounding box center [548, 295] width 74 height 46
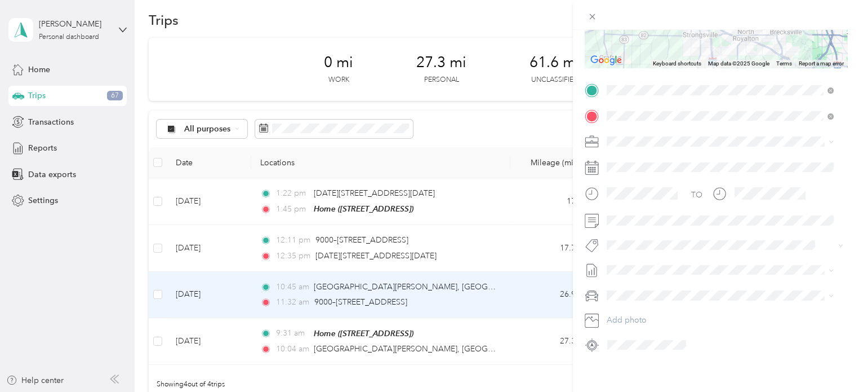
scroll to position [191, 0]
click at [628, 159] on div "Cuyahoga DD" at bounding box center [720, 158] width 219 height 12
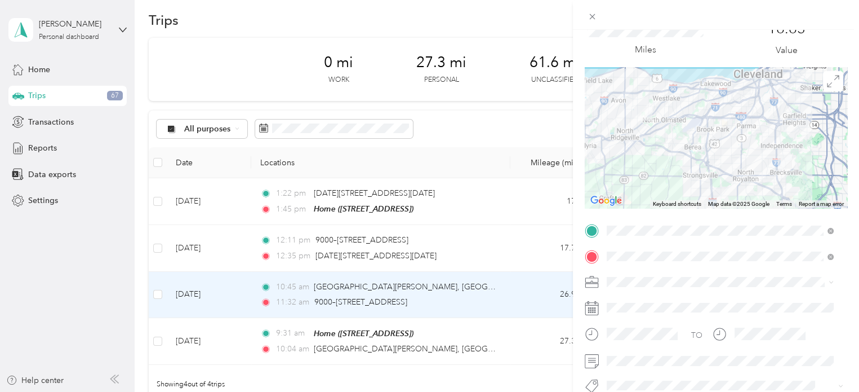
scroll to position [13, 0]
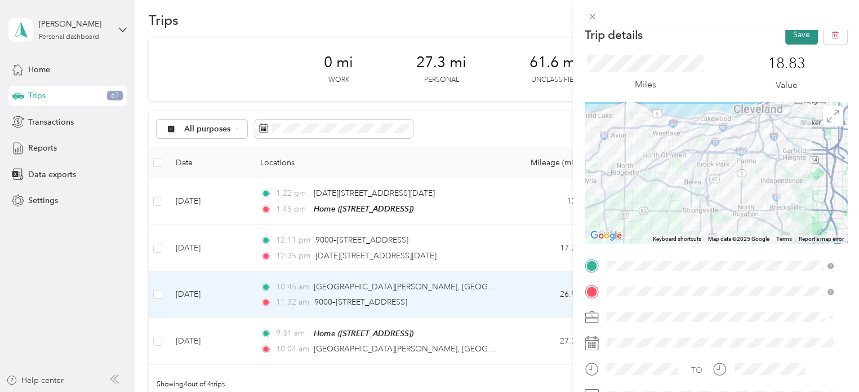
click at [790, 39] on button "Save" at bounding box center [802, 35] width 33 height 20
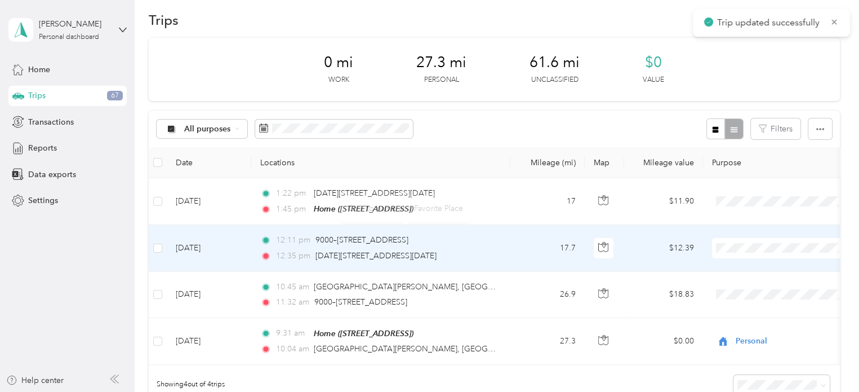
click at [512, 243] on td "17.7" at bounding box center [548, 248] width 74 height 46
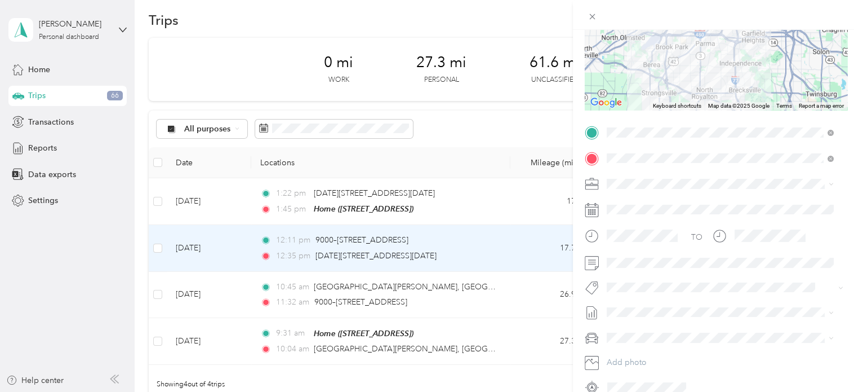
scroll to position [151, 0]
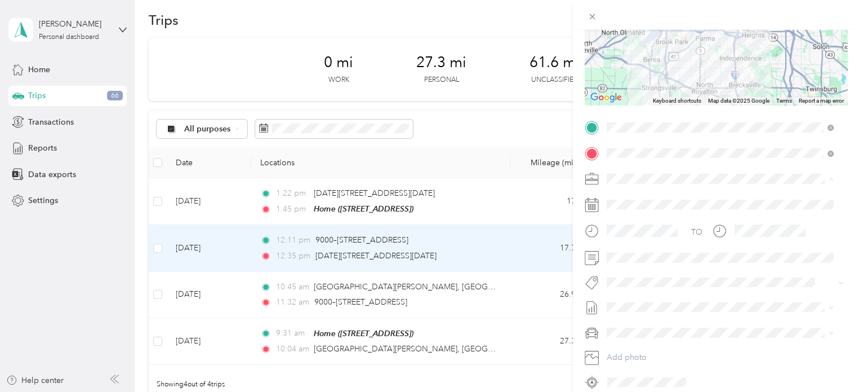
click at [620, 194] on span "Cuyahoga DD" at bounding box center [636, 198] width 51 height 10
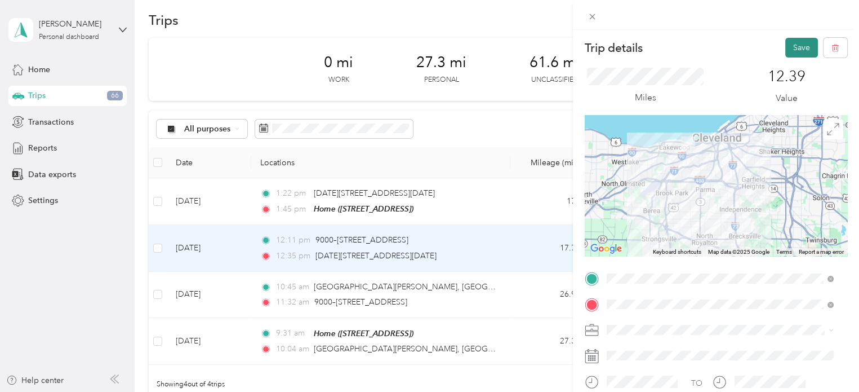
click at [796, 42] on button "Save" at bounding box center [802, 48] width 33 height 20
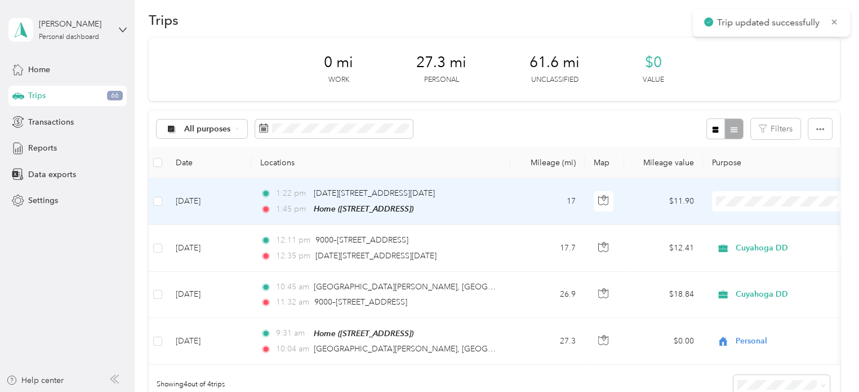
click at [741, 238] on span "Personal" at bounding box center [792, 241] width 104 height 12
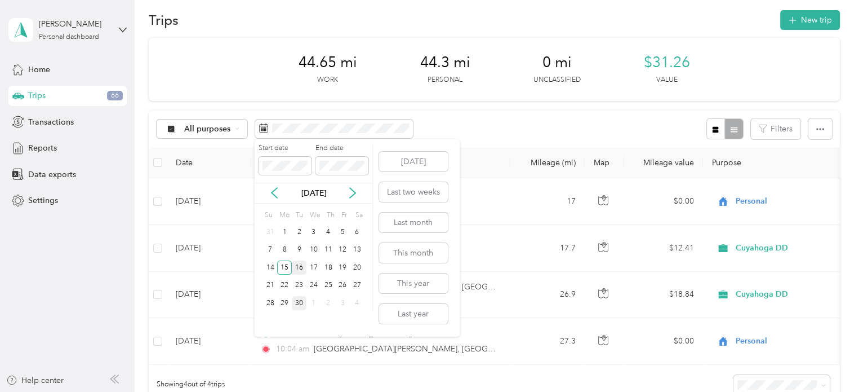
click at [301, 265] on div "16" at bounding box center [299, 267] width 15 height 14
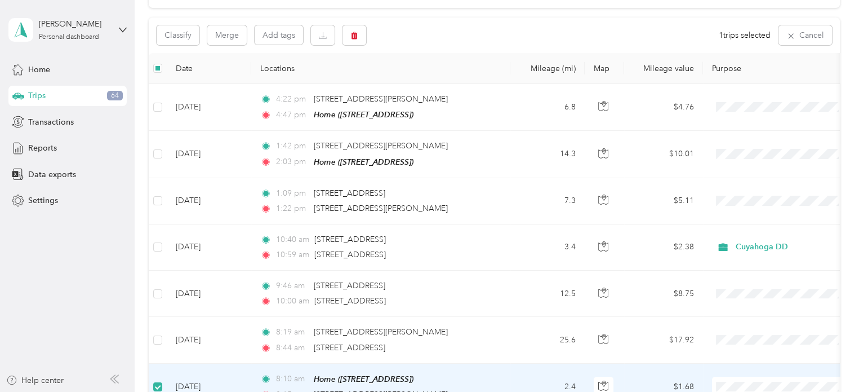
scroll to position [60, 0]
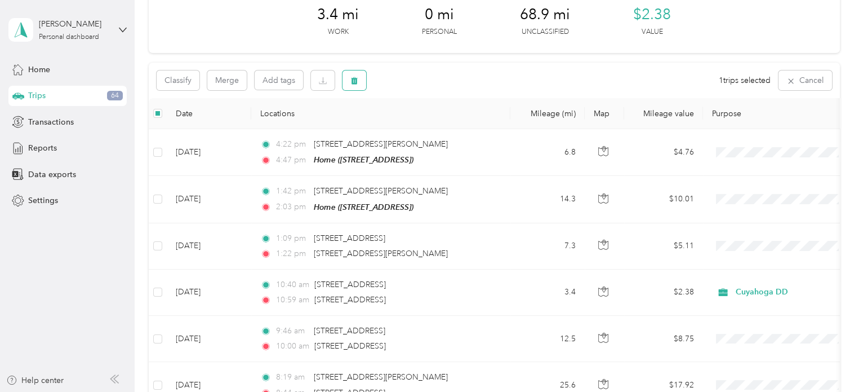
click at [351, 76] on span "button" at bounding box center [355, 81] width 8 height 10
click at [435, 122] on button "Yes" at bounding box center [438, 127] width 22 height 18
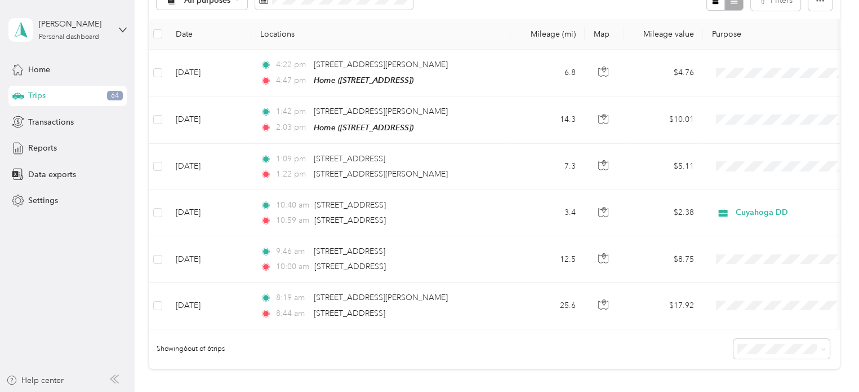
scroll to position [145, 0]
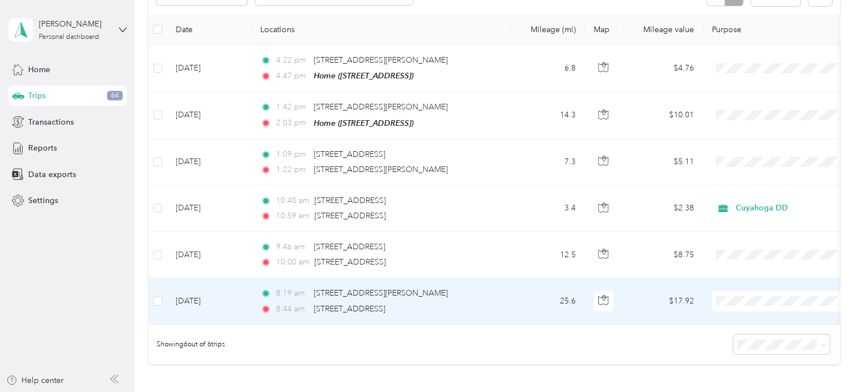
click at [742, 335] on span "Personal" at bounding box center [792, 340] width 104 height 12
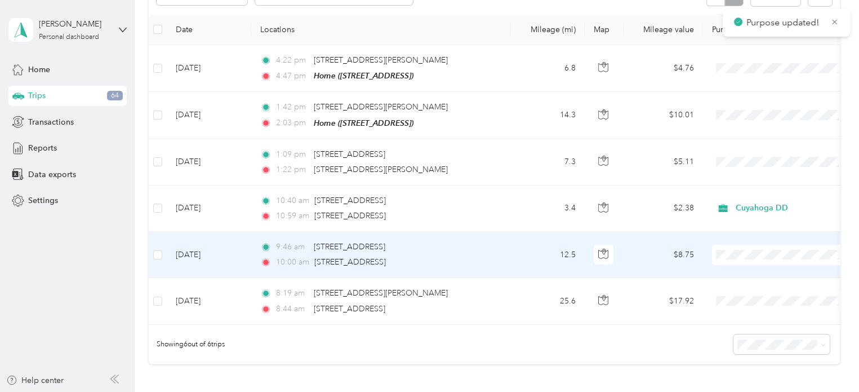
click at [552, 254] on td "12.5" at bounding box center [548, 255] width 74 height 46
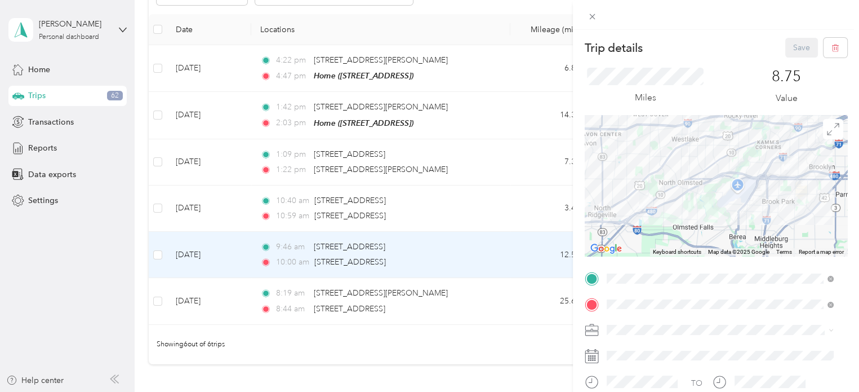
click at [635, 352] on li "Cuyahoga DD" at bounding box center [720, 346] width 235 height 20
click at [787, 48] on button "Save" at bounding box center [802, 48] width 33 height 20
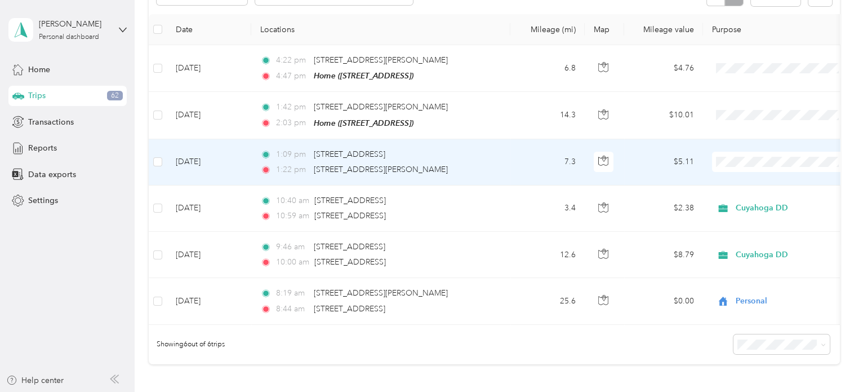
click at [498, 156] on td "1:09 pm [STREET_ADDRESS] 1:22 pm [STREET_ADDRESS][PERSON_NAME]" at bounding box center [380, 162] width 259 height 46
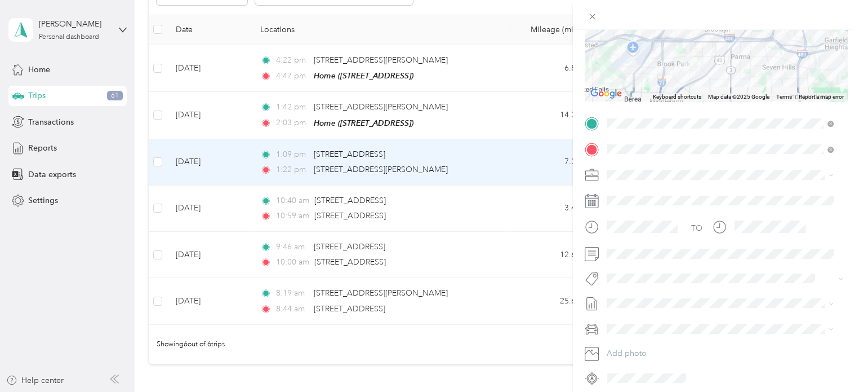
scroll to position [157, 0]
click at [629, 189] on span "Cuyahoga DD" at bounding box center [636, 192] width 51 height 10
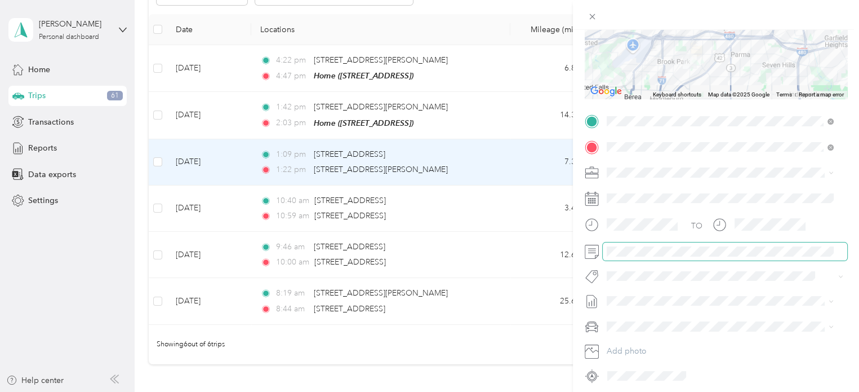
scroll to position [0, 0]
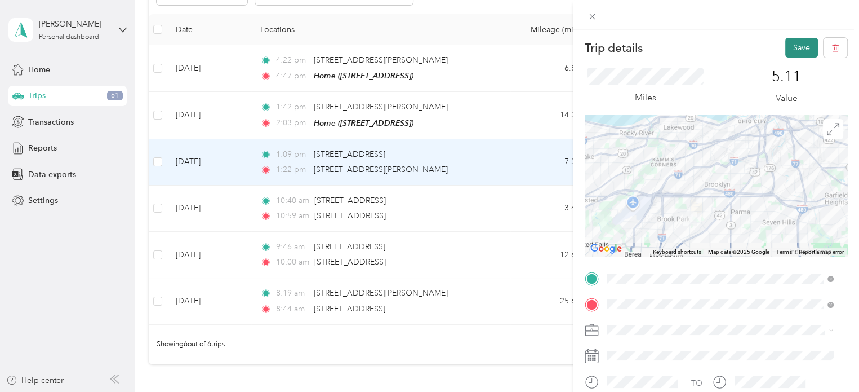
click at [795, 48] on button "Save" at bounding box center [802, 48] width 33 height 20
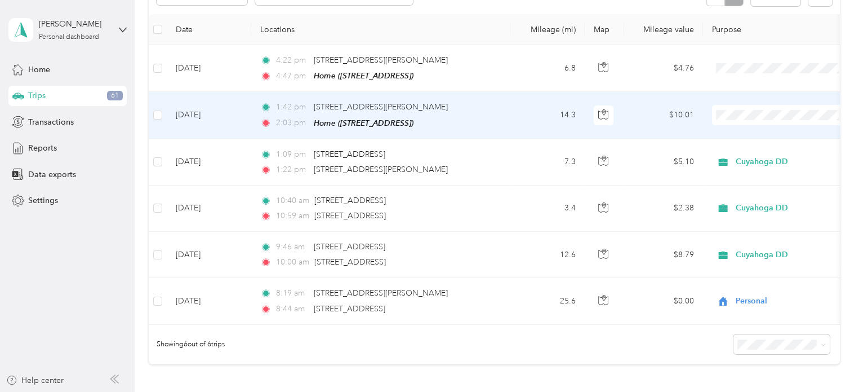
click at [748, 150] on span "Personal" at bounding box center [792, 154] width 104 height 12
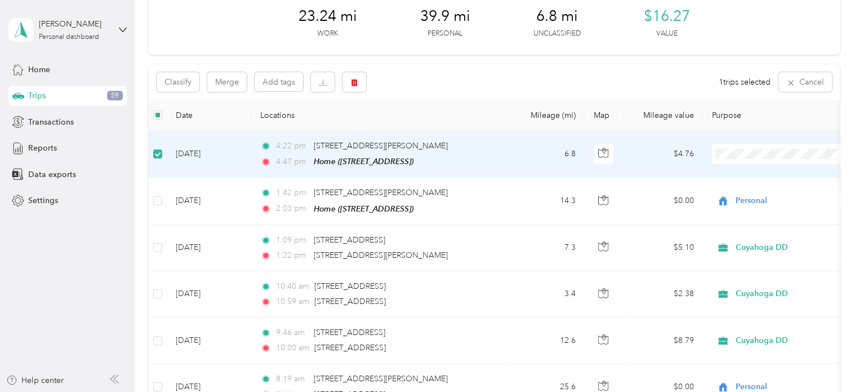
scroll to position [56, 0]
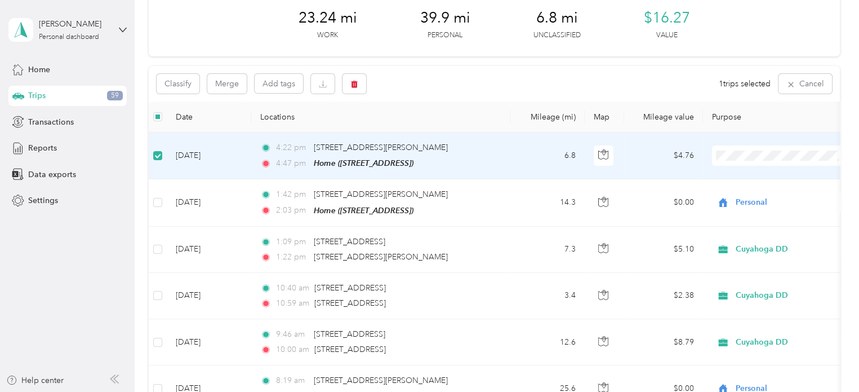
click at [349, 93] on div "Classify Merge Add tags 1 trips selected Cancel" at bounding box center [494, 84] width 691 height 36
click at [350, 88] on button "button" at bounding box center [355, 84] width 24 height 20
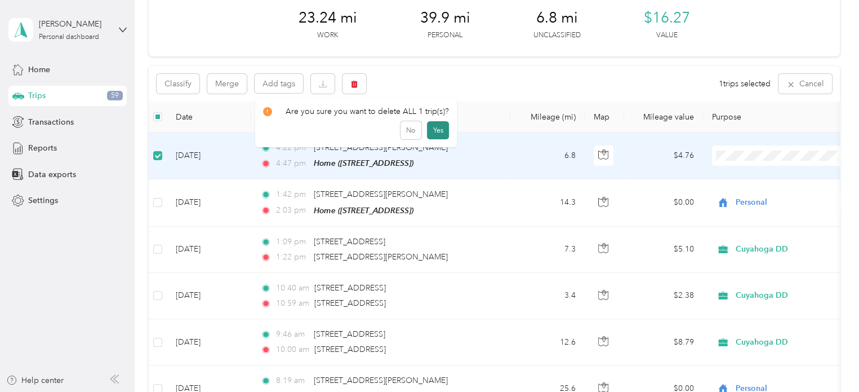
click at [436, 131] on button "Yes" at bounding box center [438, 130] width 22 height 18
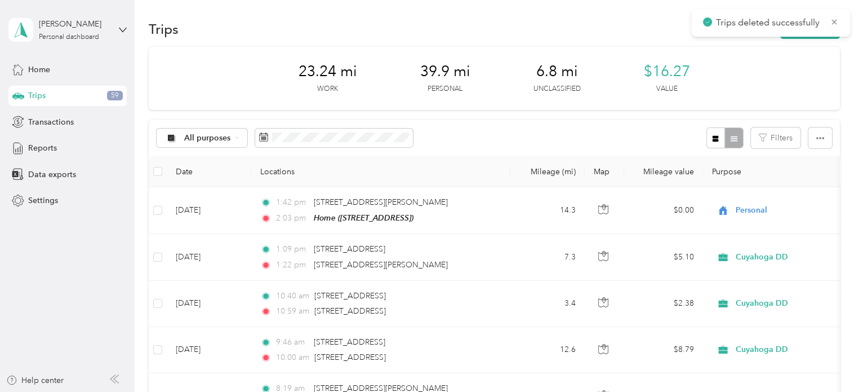
scroll to position [0, 0]
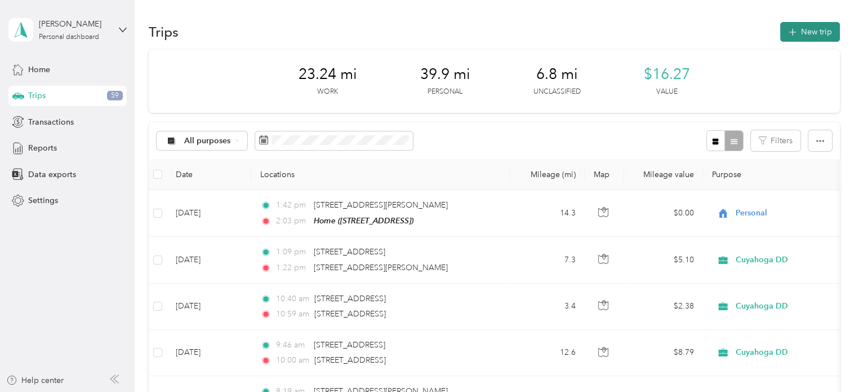
click at [816, 38] on button "New trip" at bounding box center [811, 32] width 60 height 20
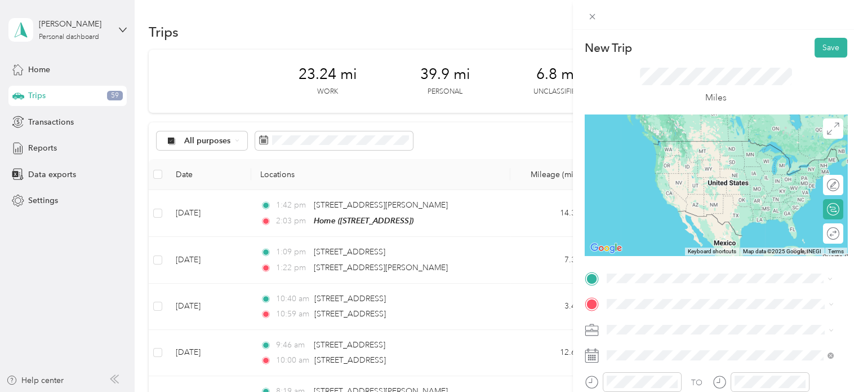
click at [669, 141] on span "[STREET_ADDRESS][US_STATE]" at bounding box center [684, 141] width 113 height 10
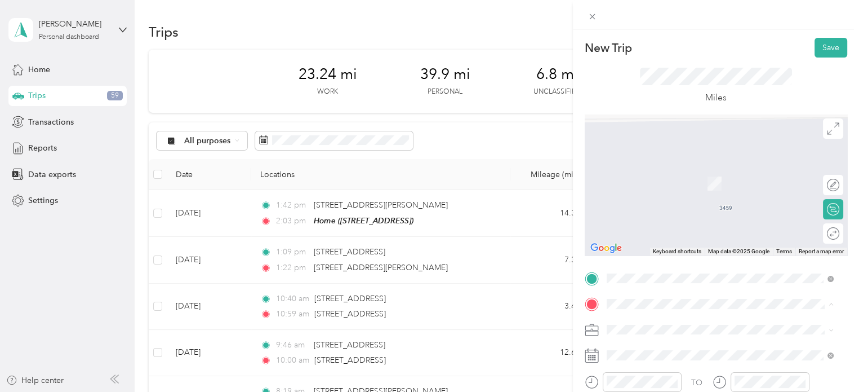
click at [651, 188] on span "[STREET_ADDRESS]" at bounding box center [664, 184] width 72 height 10
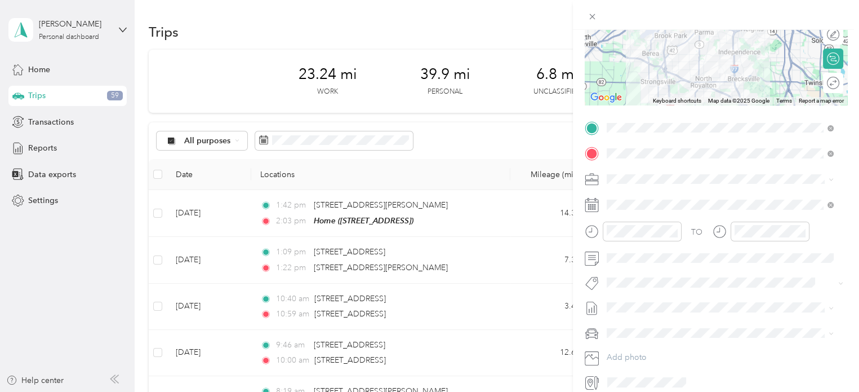
scroll to position [200, 0]
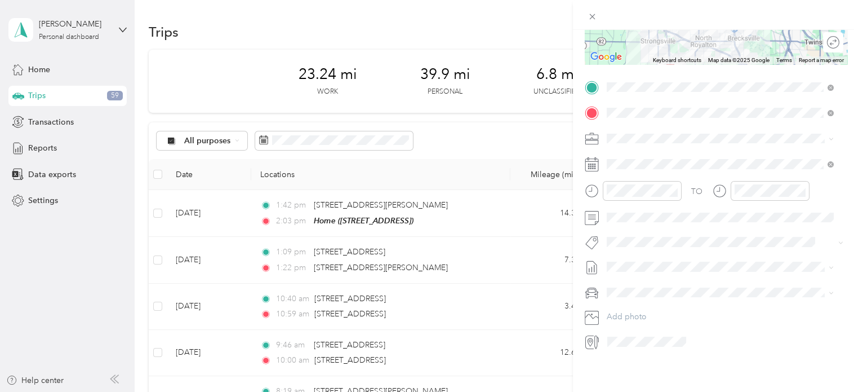
click at [642, 164] on div "Personal" at bounding box center [720, 168] width 219 height 12
click at [658, 297] on div "16" at bounding box center [659, 293] width 15 height 14
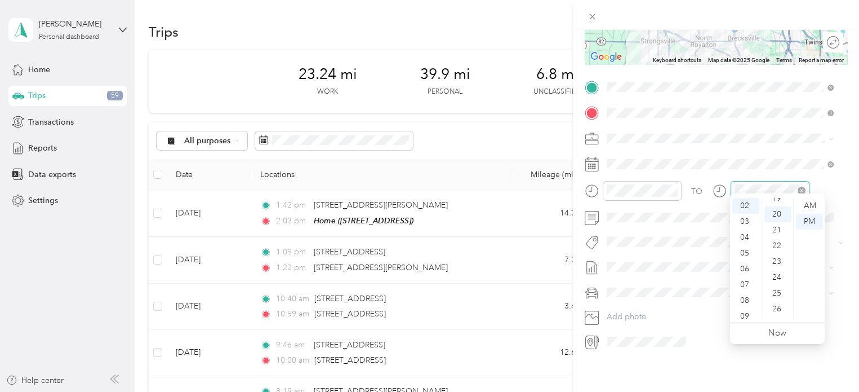
scroll to position [314, 0]
click at [704, 197] on div "TO" at bounding box center [716, 195] width 263 height 28
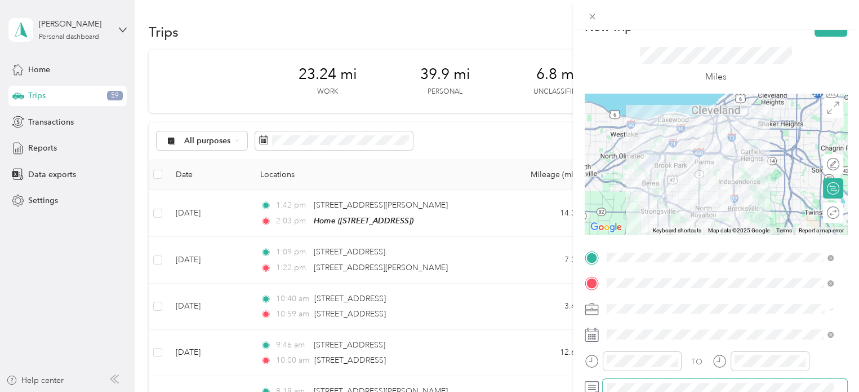
scroll to position [11, 0]
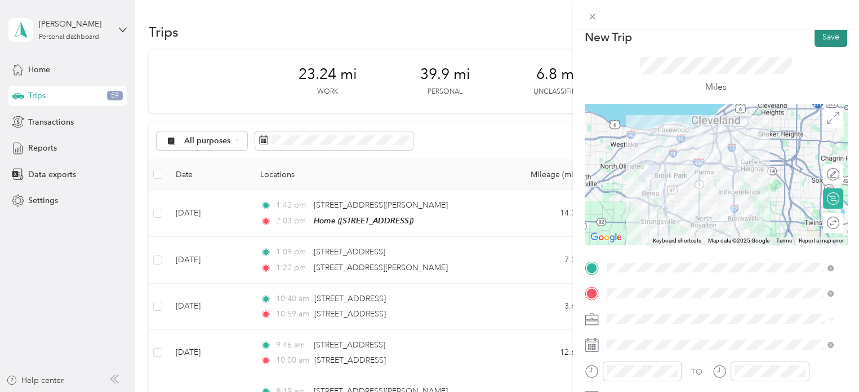
click at [815, 34] on button "Save" at bounding box center [831, 37] width 33 height 20
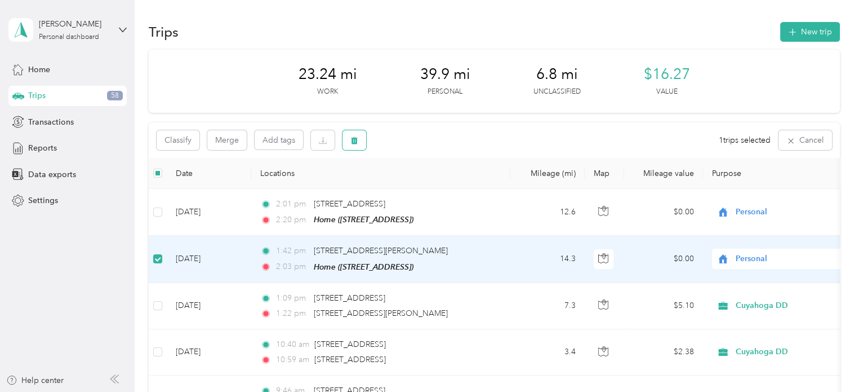
click at [356, 145] on button "button" at bounding box center [355, 140] width 24 height 20
click at [431, 187] on button "Yes" at bounding box center [438, 187] width 22 height 18
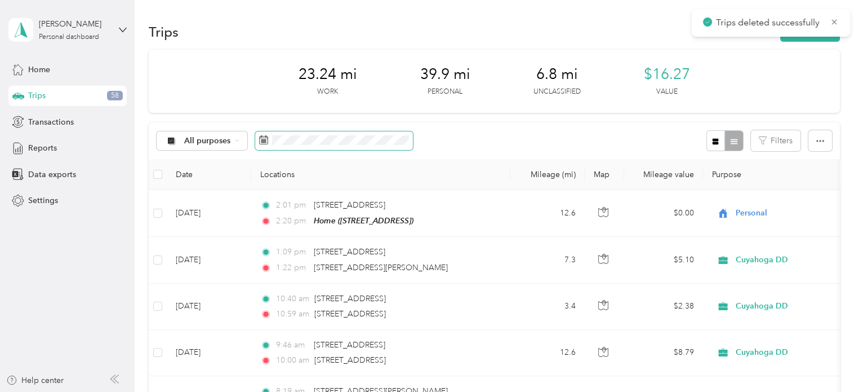
click at [359, 146] on span at bounding box center [334, 140] width 158 height 19
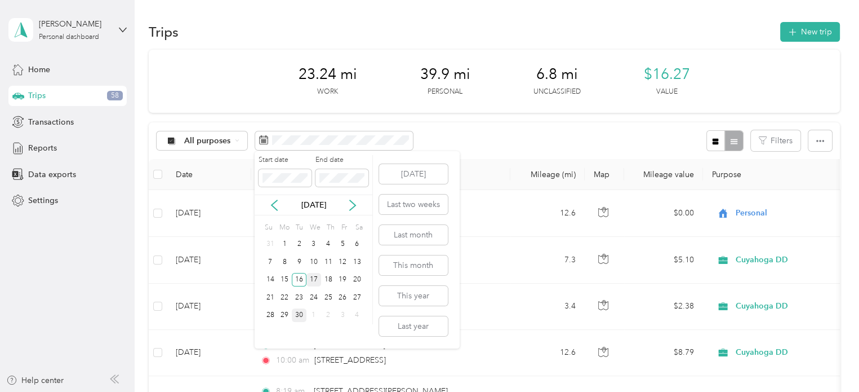
click at [318, 277] on div "17" at bounding box center [314, 280] width 15 height 14
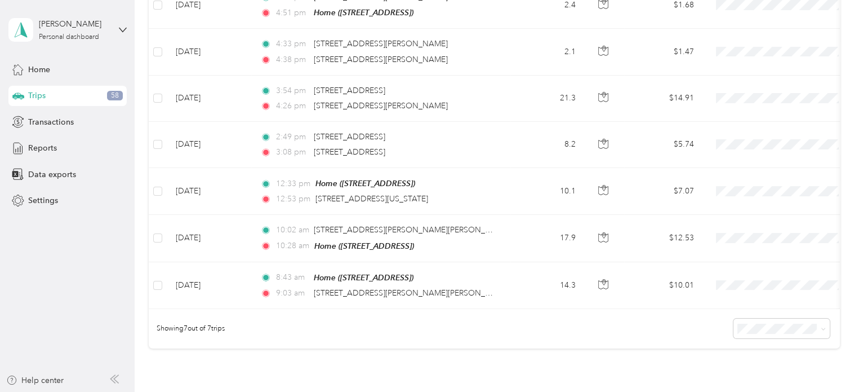
scroll to position [203, 0]
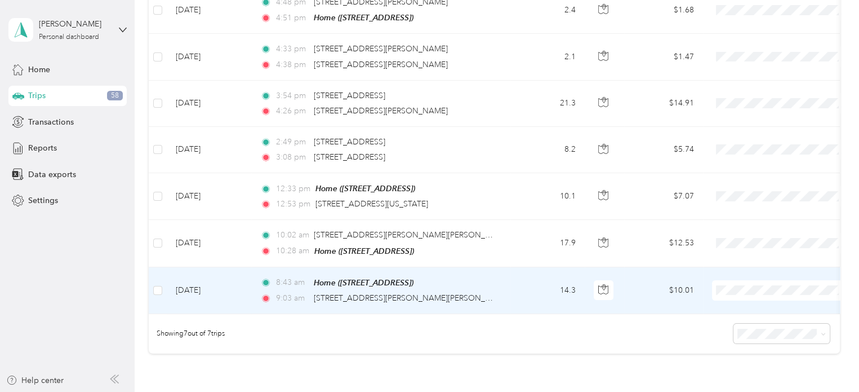
click at [746, 324] on span "Personal" at bounding box center [792, 328] width 104 height 12
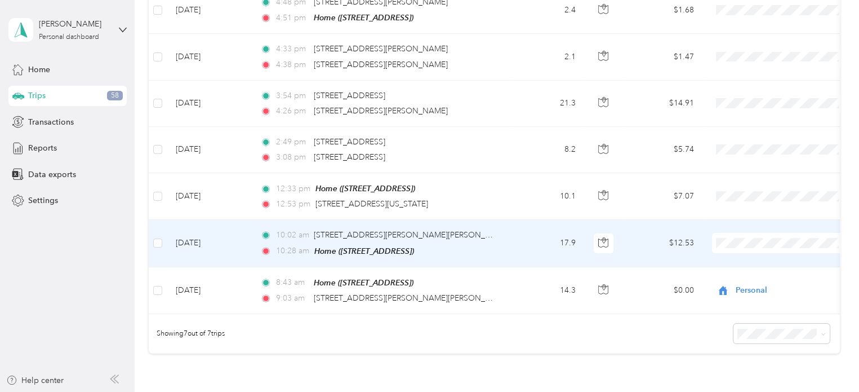
click at [539, 238] on td "17.9" at bounding box center [548, 243] width 74 height 47
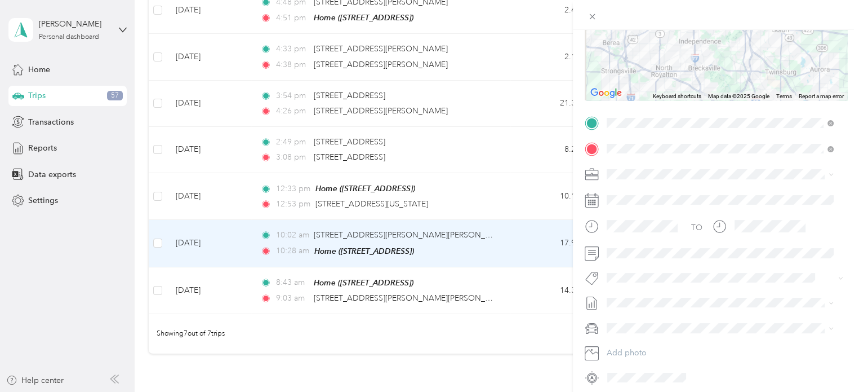
scroll to position [160, 0]
click at [640, 190] on div "Cuyahoga DD" at bounding box center [720, 189] width 219 height 12
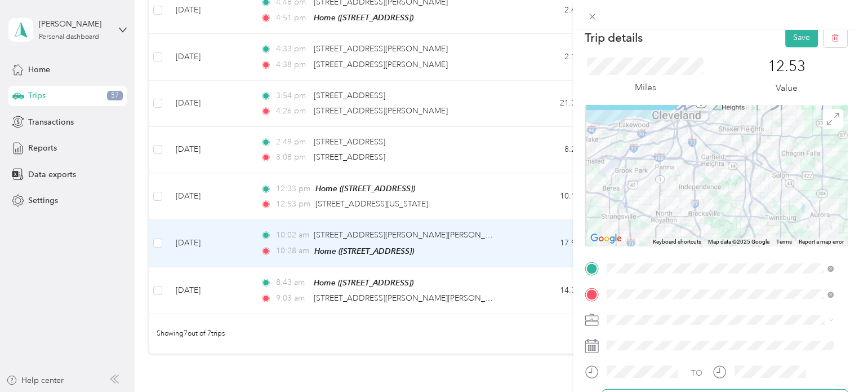
scroll to position [0, 0]
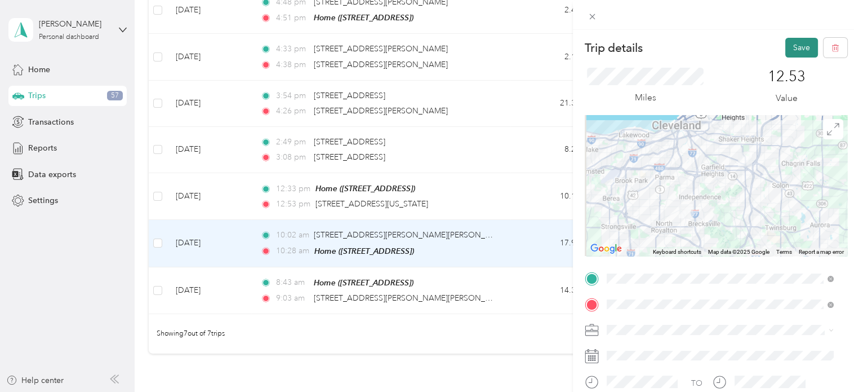
click at [789, 47] on button "Save" at bounding box center [802, 48] width 33 height 20
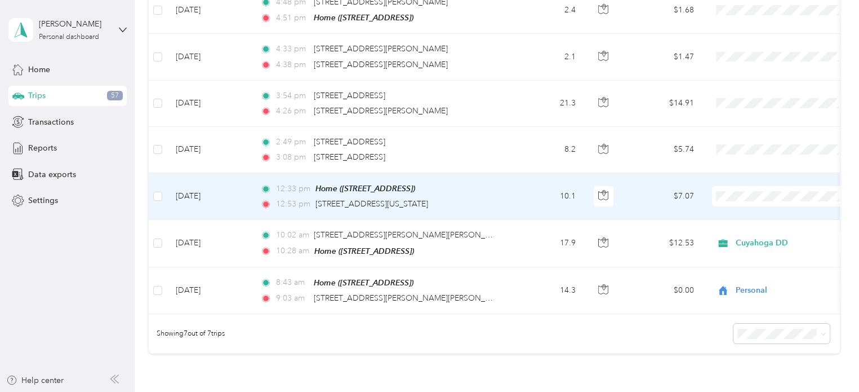
click at [725, 214] on icon at bounding box center [726, 216] width 9 height 8
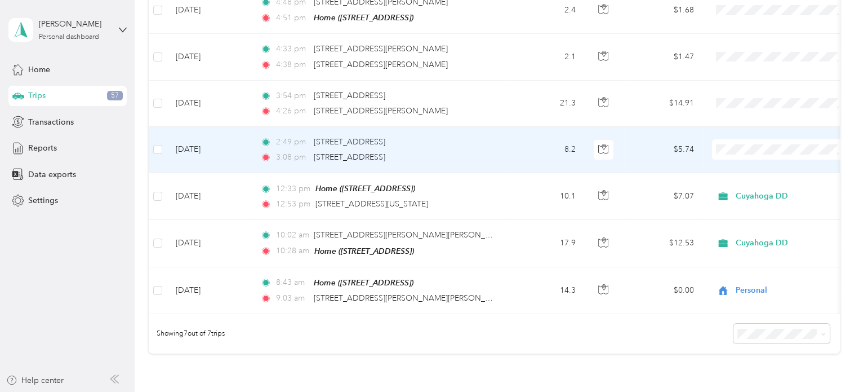
click at [753, 175] on ol "Cuyahoga DD Personal" at bounding box center [782, 178] width 140 height 39
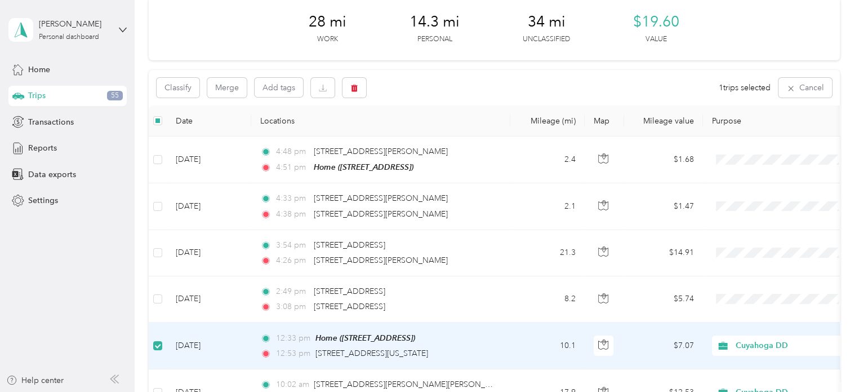
scroll to position [52, 0]
click at [354, 91] on icon "button" at bounding box center [354, 88] width 7 height 7
click at [431, 137] on button "Yes" at bounding box center [438, 135] width 22 height 18
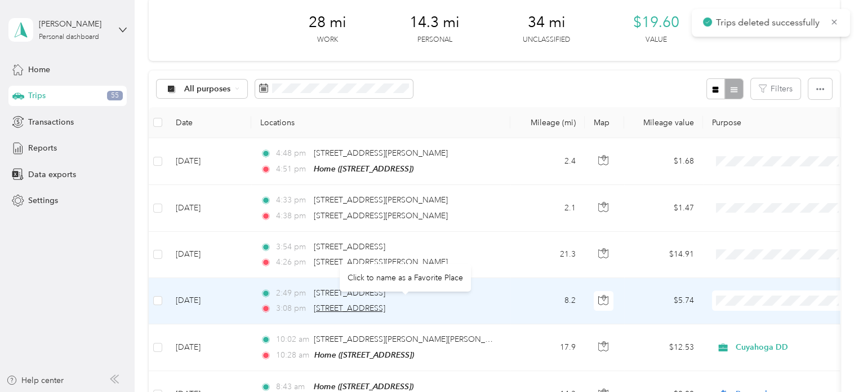
click at [385, 303] on span "[STREET_ADDRESS]" at bounding box center [350, 308] width 72 height 10
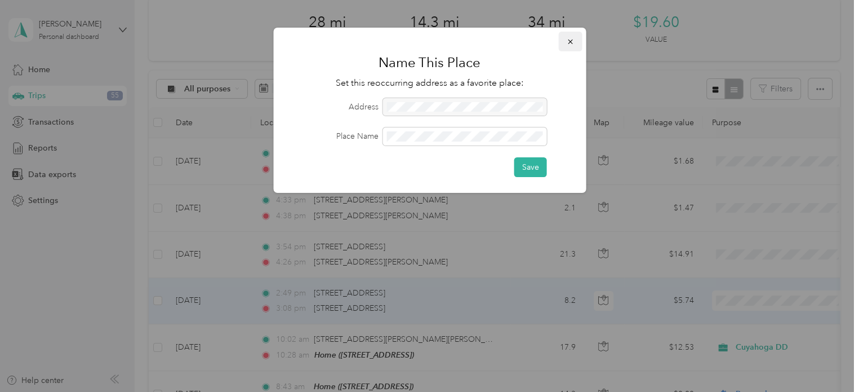
click at [568, 38] on icon "button" at bounding box center [570, 42] width 8 height 8
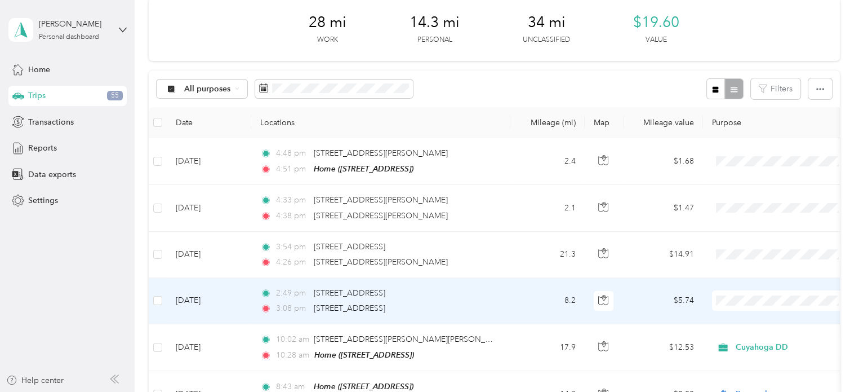
click at [521, 302] on td "8.2" at bounding box center [548, 301] width 74 height 46
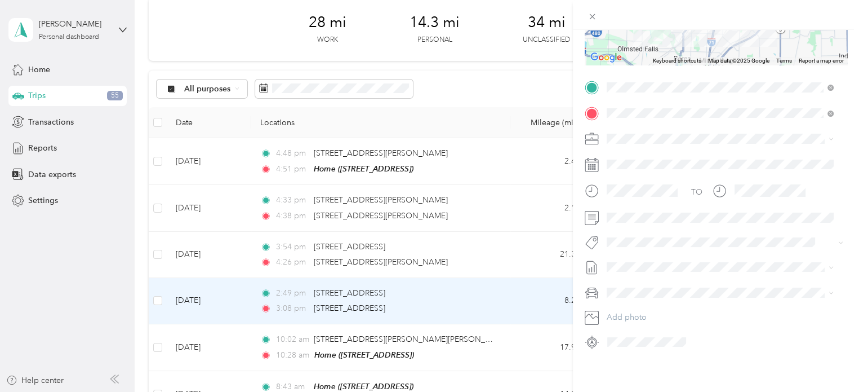
scroll to position [194, 0]
click at [642, 151] on span "Cuyahoga DD" at bounding box center [636, 156] width 51 height 10
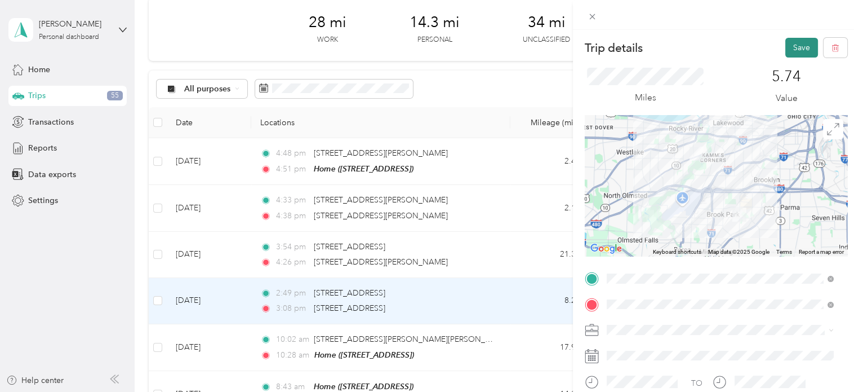
click at [790, 47] on button "Save" at bounding box center [802, 48] width 33 height 20
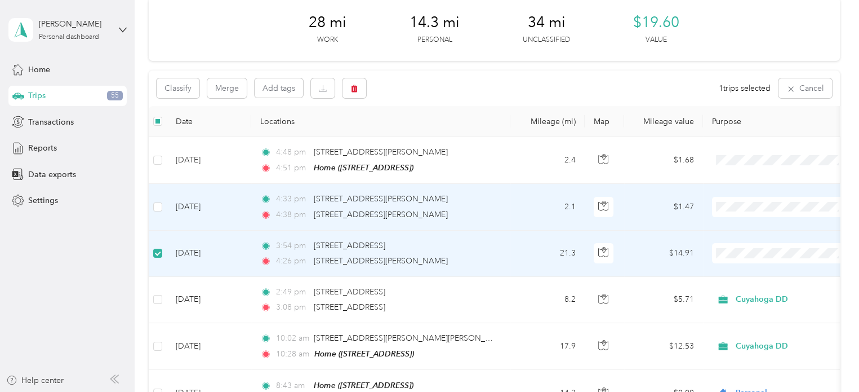
click at [157, 198] on td at bounding box center [158, 207] width 18 height 46
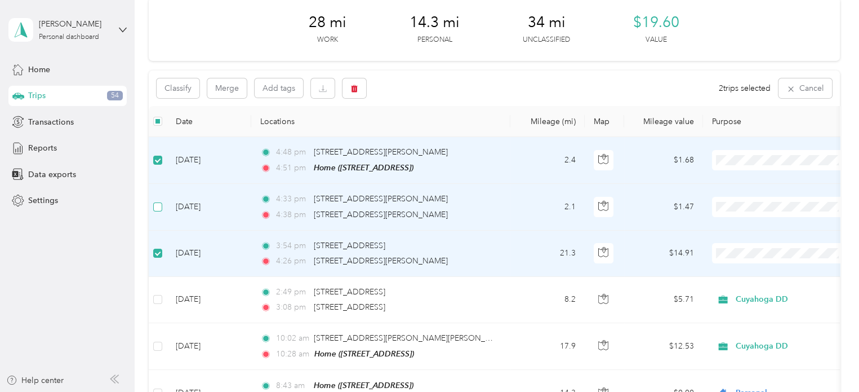
click at [157, 201] on label at bounding box center [157, 207] width 9 height 12
click at [362, 88] on button "button" at bounding box center [355, 88] width 24 height 20
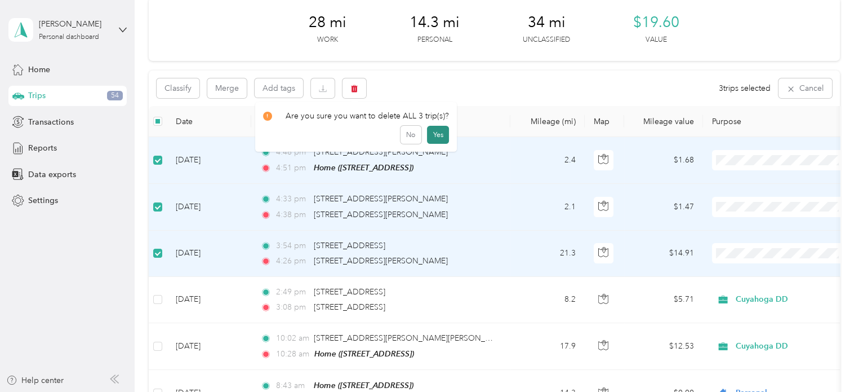
click at [436, 136] on button "Yes" at bounding box center [438, 135] width 22 height 18
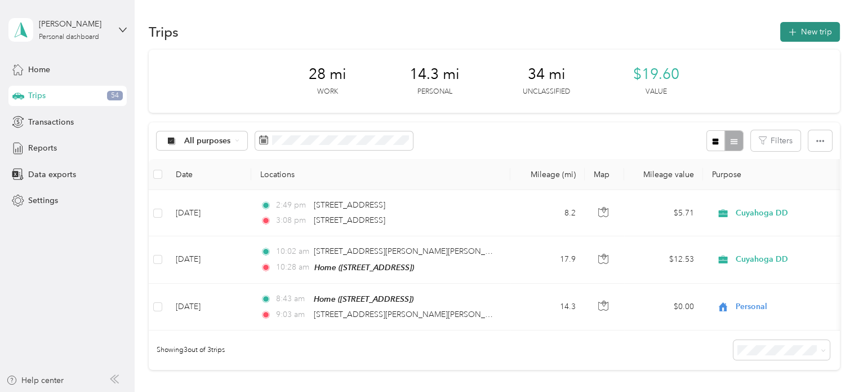
click at [820, 34] on button "New trip" at bounding box center [811, 32] width 60 height 20
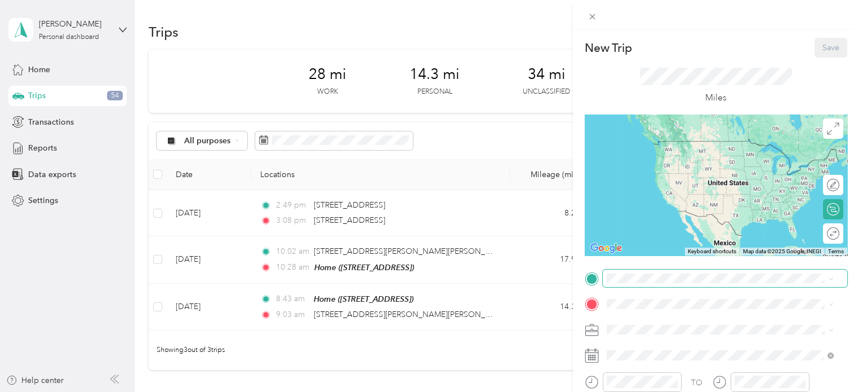
click at [678, 284] on span at bounding box center [725, 278] width 245 height 18
click at [645, 324] on span "[STREET_ADDRESS][US_STATE]" at bounding box center [684, 319] width 113 height 10
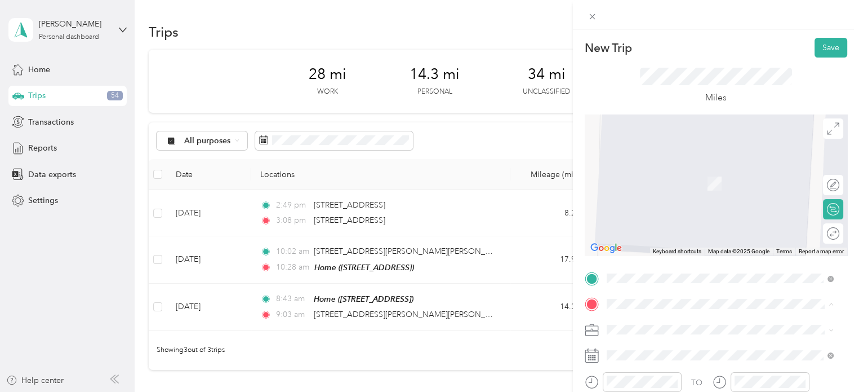
click at [658, 189] on div "Home [STREET_ADDRESS]" at bounding box center [664, 178] width 72 height 24
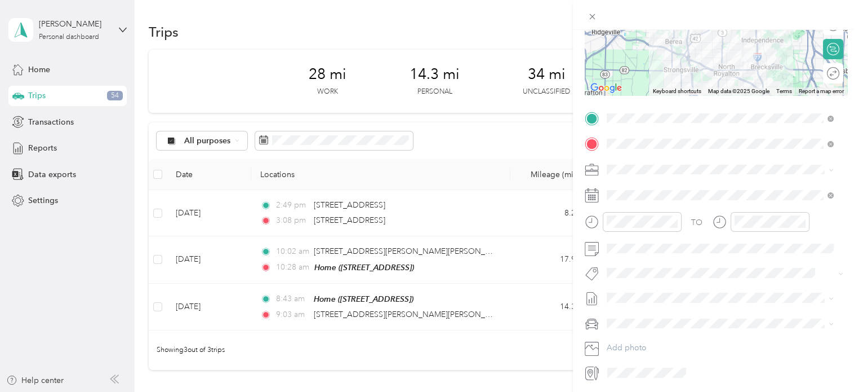
scroll to position [162, 0]
click at [647, 207] on div "Personal" at bounding box center [720, 203] width 219 height 12
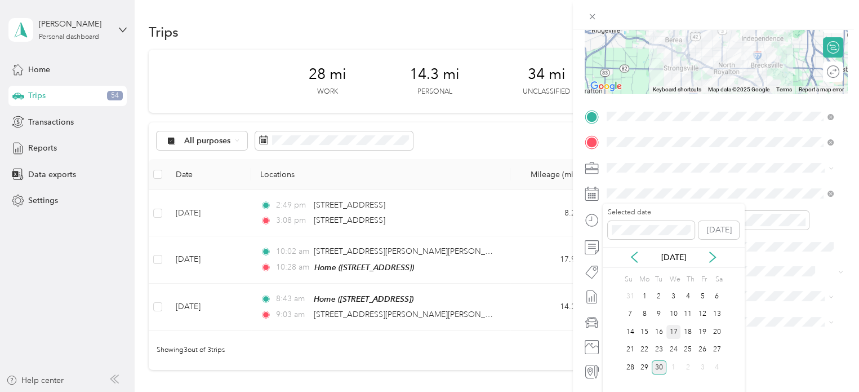
click at [672, 334] on div "17" at bounding box center [674, 332] width 15 height 14
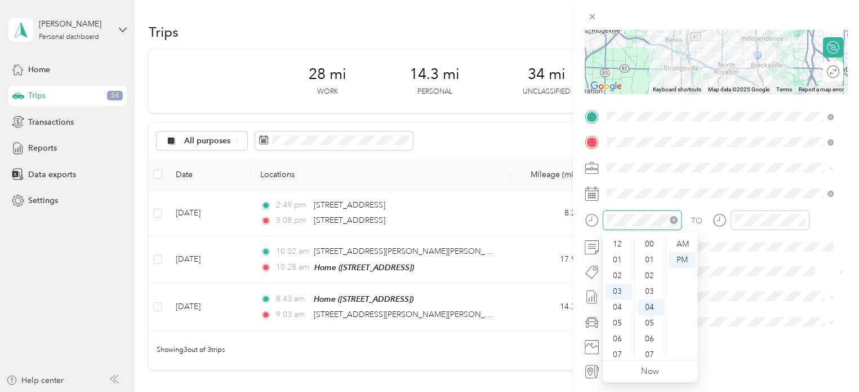
scroll to position [62, 0]
click at [620, 260] on div "04" at bounding box center [618, 261] width 27 height 16
click at [651, 257] on div "01" at bounding box center [650, 260] width 27 height 16
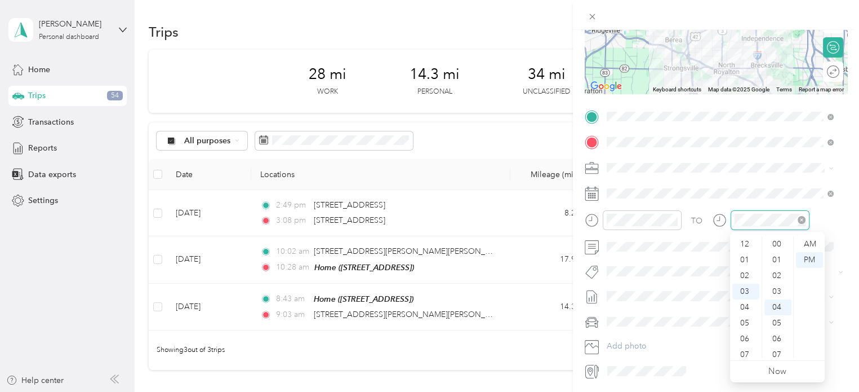
scroll to position [62, 0]
drag, startPoint x: 743, startPoint y: 260, endPoint x: 755, endPoint y: 264, distance: 11.9
click at [755, 264] on div "04" at bounding box center [746, 261] width 27 height 16
click at [779, 290] on div "30" at bounding box center [778, 291] width 27 height 16
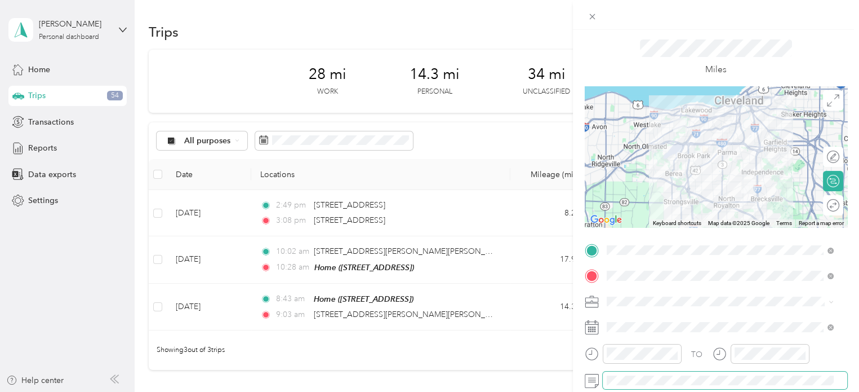
scroll to position [17, 0]
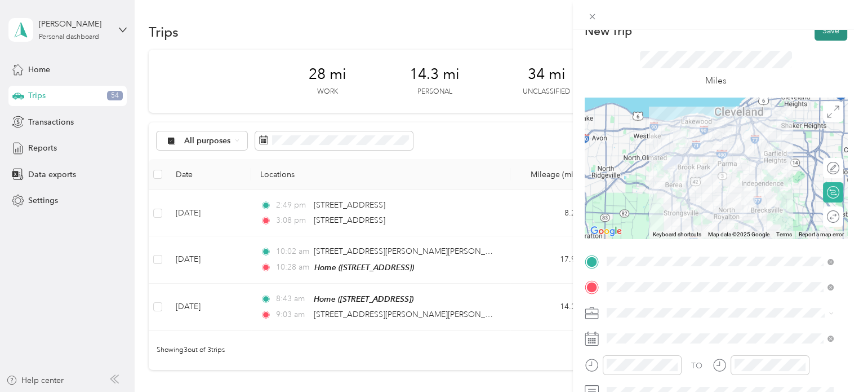
click at [815, 34] on button "Save" at bounding box center [831, 31] width 33 height 20
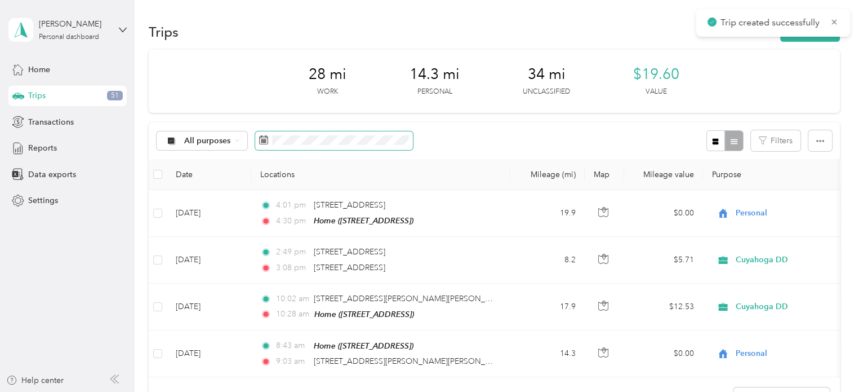
click at [372, 134] on span at bounding box center [334, 140] width 158 height 19
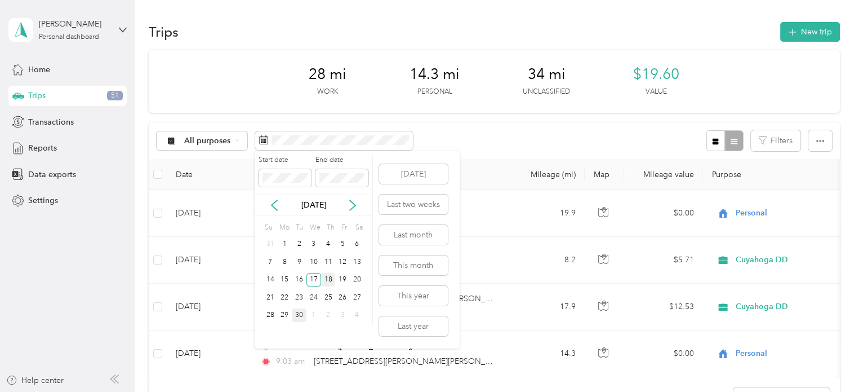
click at [330, 276] on div "18" at bounding box center [328, 280] width 15 height 14
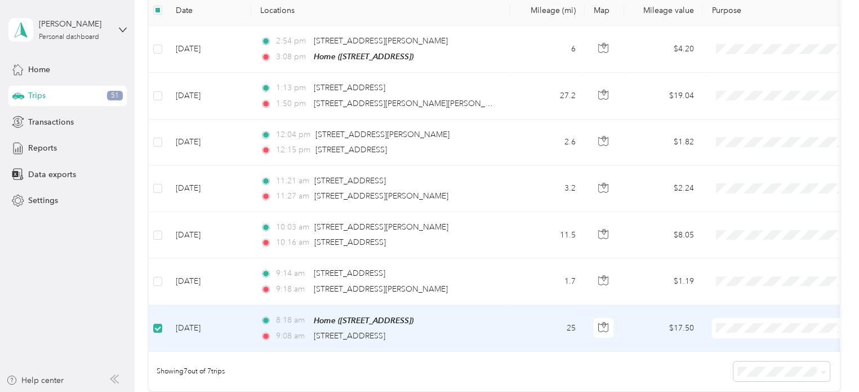
scroll to position [162, 0]
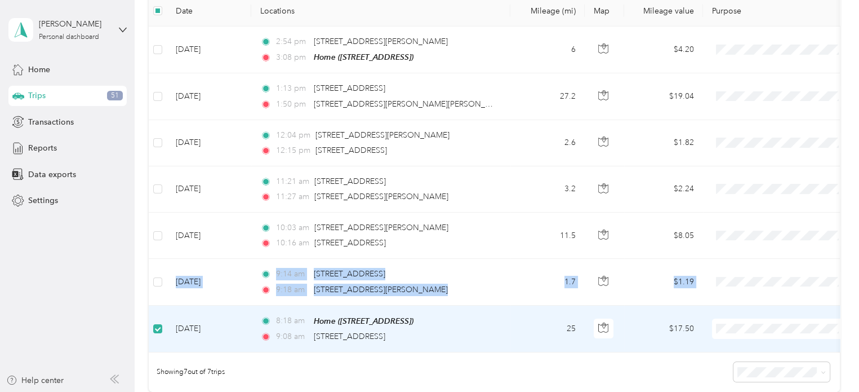
drag, startPoint x: 849, startPoint y: 277, endPoint x: 854, endPoint y: 235, distance: 42.1
click at [854, 235] on div "Trips New trip 0 mi Work 0 mi Personal 77.2 mi Unclassified $0 Value Classify M…" at bounding box center [494, 196] width 719 height 392
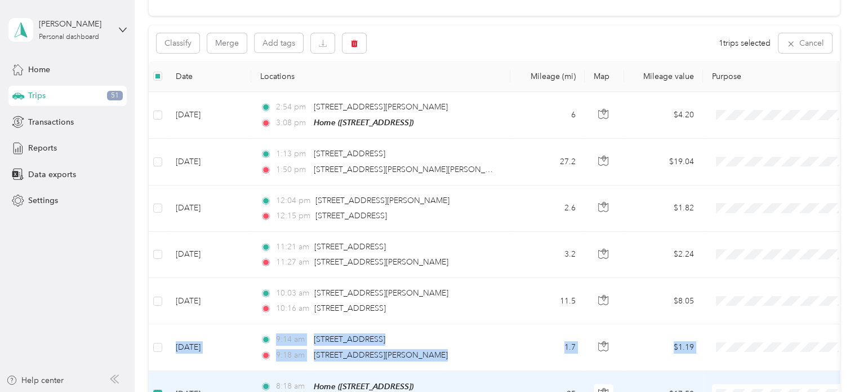
scroll to position [103, 0]
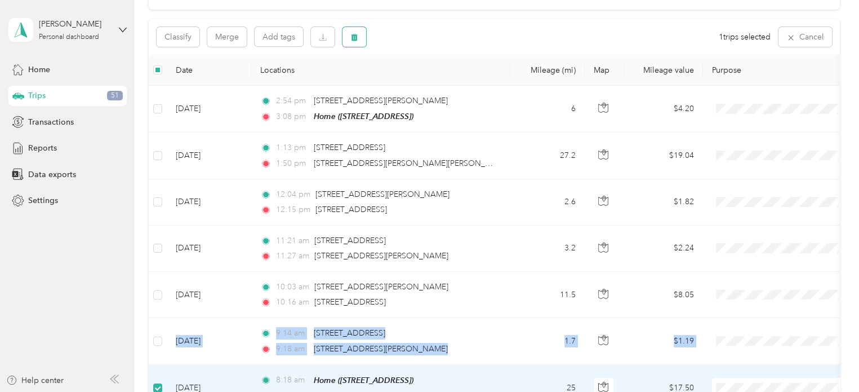
click at [358, 34] on icon "button" at bounding box center [355, 37] width 8 height 8
click at [428, 82] on button "Yes" at bounding box center [438, 84] width 22 height 18
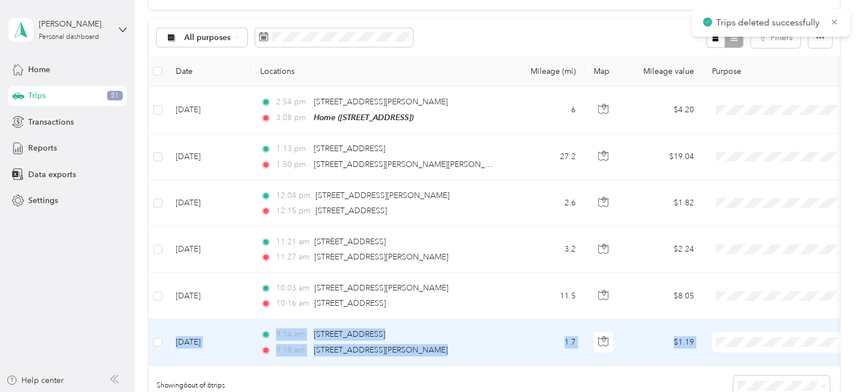
click at [747, 333] on span at bounding box center [782, 342] width 140 height 20
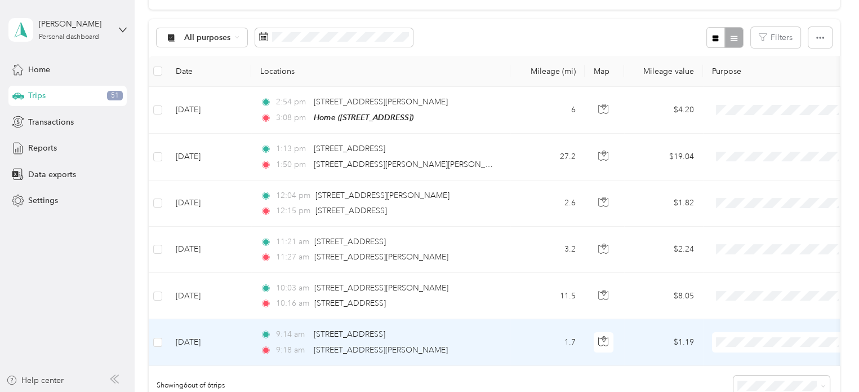
click at [744, 376] on span "Personal" at bounding box center [792, 381] width 104 height 12
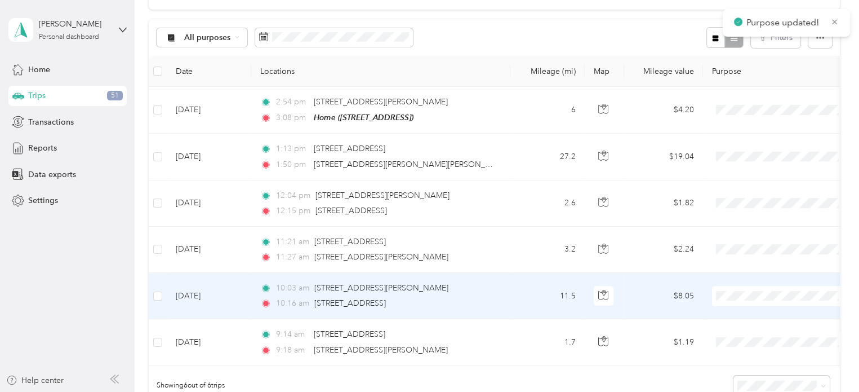
click at [730, 300] on span at bounding box center [782, 296] width 140 height 20
click at [734, 313] on span "Cuyahoga DD" at bounding box center [782, 313] width 124 height 12
click at [527, 289] on td "11.5" at bounding box center [548, 296] width 74 height 46
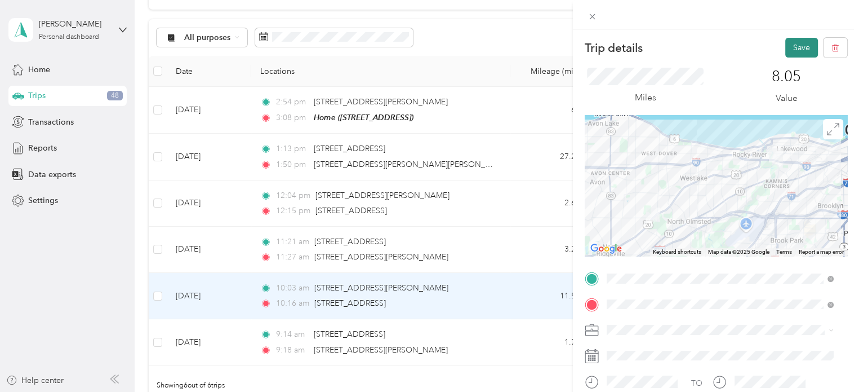
click at [786, 46] on button "Save" at bounding box center [802, 48] width 33 height 20
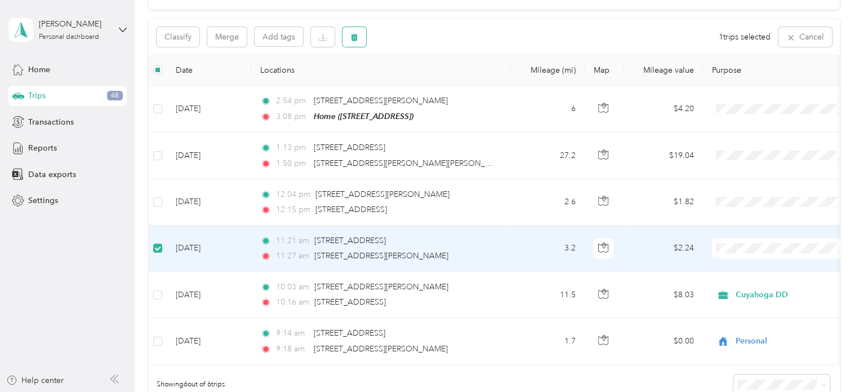
click at [354, 36] on icon "button" at bounding box center [354, 37] width 7 height 7
click at [437, 85] on button "Yes" at bounding box center [438, 84] width 22 height 18
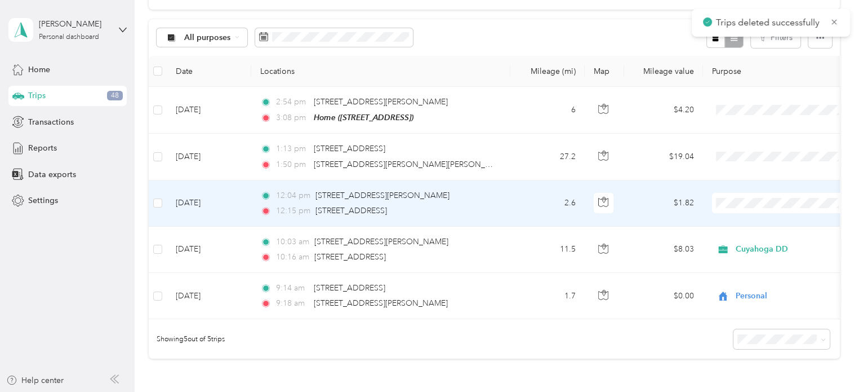
click at [740, 224] on span "Cuyahoga DD" at bounding box center [792, 223] width 104 height 12
click at [461, 206] on div "12:15 pm [STREET_ADDRESS]" at bounding box center [378, 211] width 237 height 12
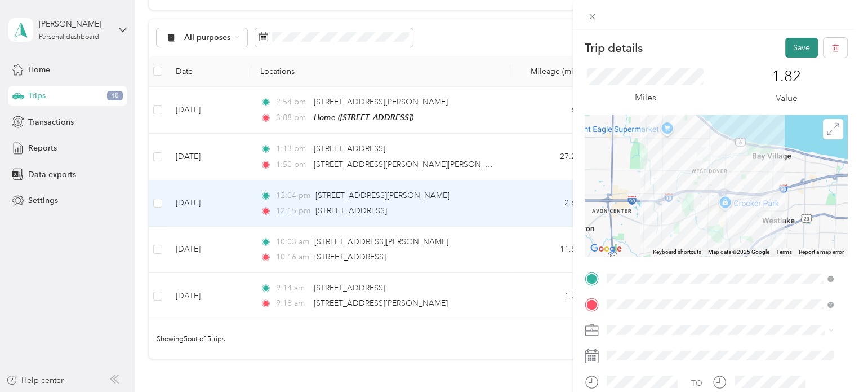
click at [786, 50] on button "Save" at bounding box center [802, 48] width 33 height 20
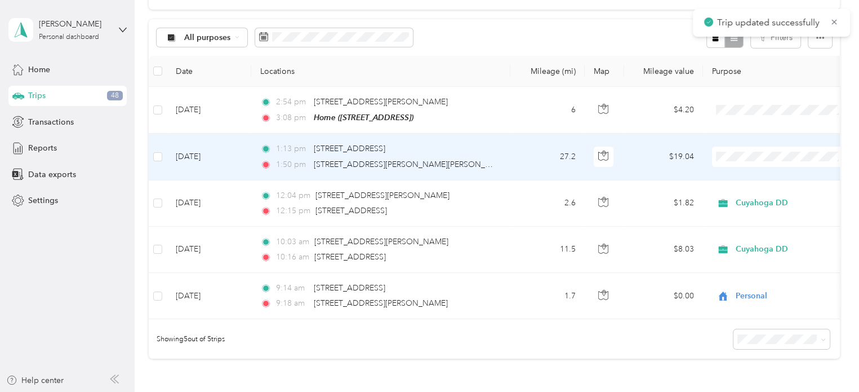
click at [547, 168] on td "27.2" at bounding box center [548, 157] width 74 height 46
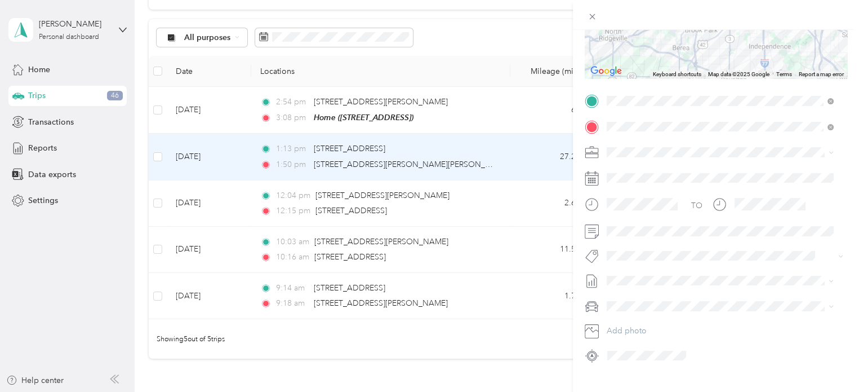
scroll to position [180, 0]
click at [656, 164] on span "Cuyahoga DD" at bounding box center [636, 167] width 51 height 10
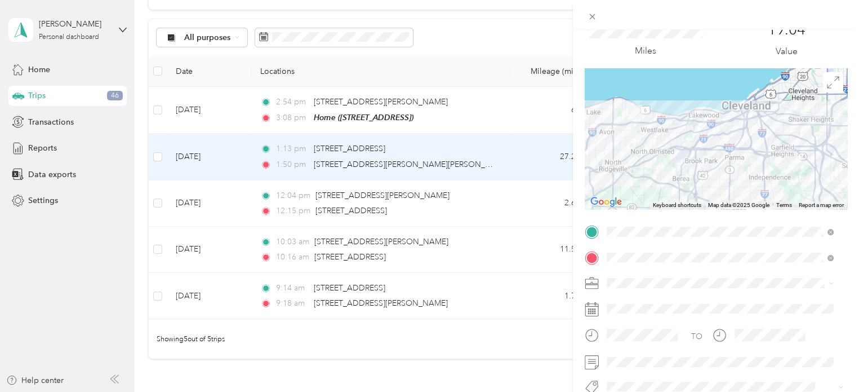
scroll to position [0, 0]
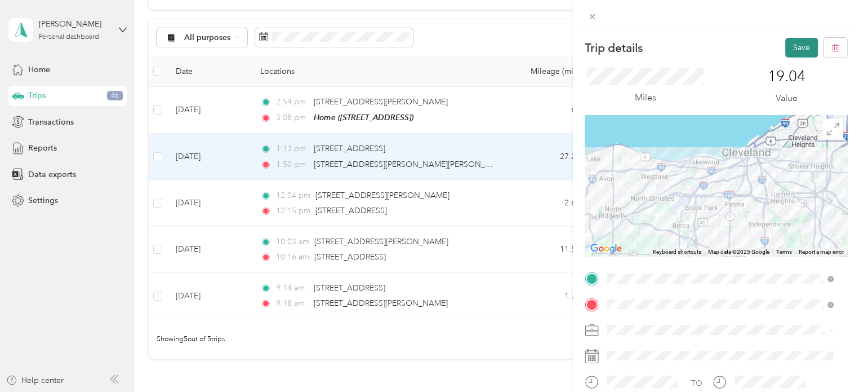
click at [789, 49] on button "Save" at bounding box center [802, 48] width 33 height 20
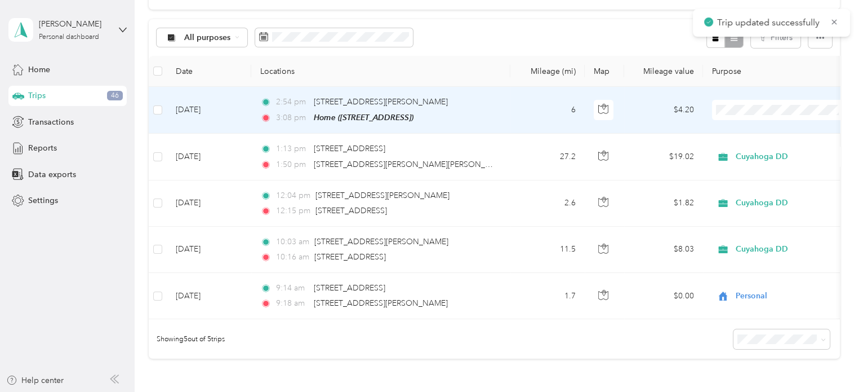
click at [747, 143] on li "Personal" at bounding box center [782, 150] width 140 height 20
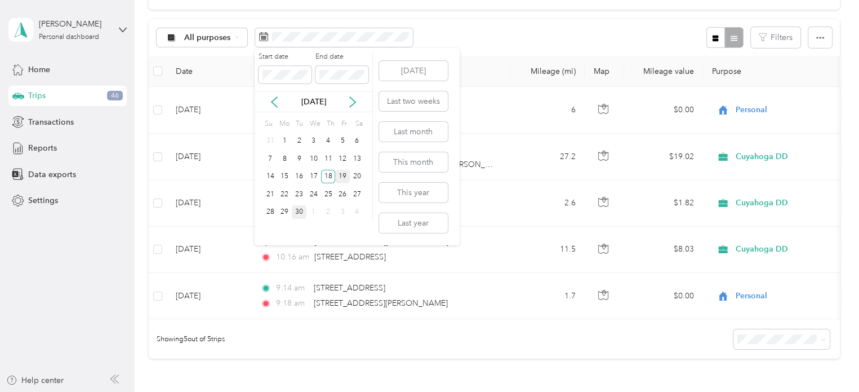
click at [345, 171] on div "19" at bounding box center [342, 177] width 15 height 14
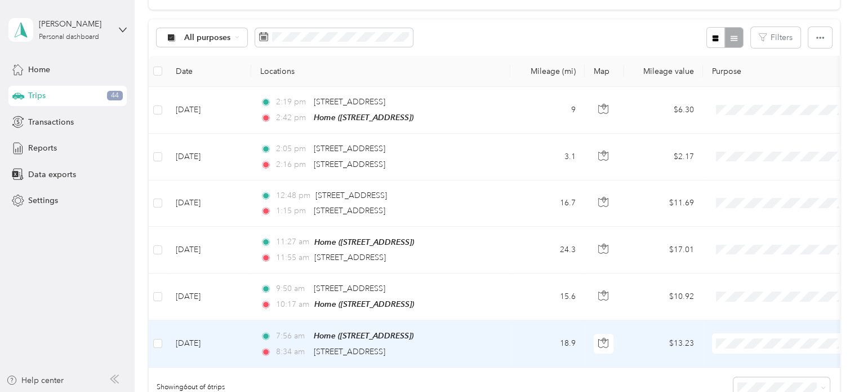
click at [752, 371] on li "Personal" at bounding box center [782, 381] width 140 height 20
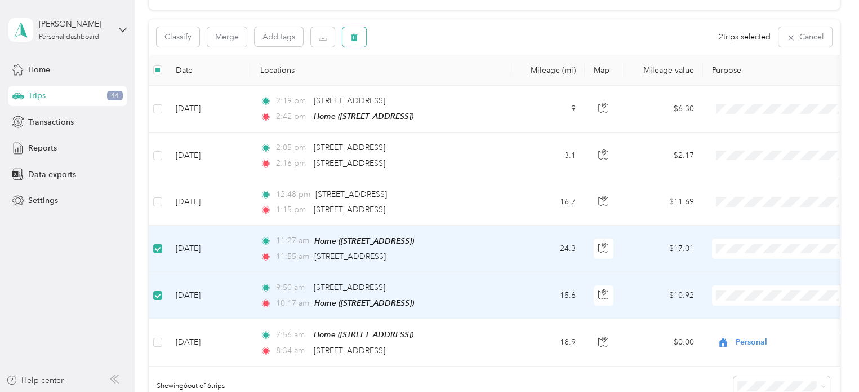
click at [355, 36] on icon "button" at bounding box center [355, 37] width 8 height 8
click at [440, 82] on button "Yes" at bounding box center [438, 84] width 22 height 18
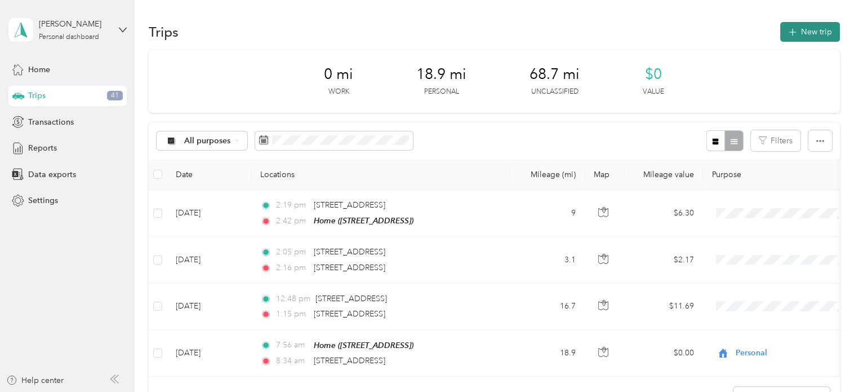
click at [807, 35] on button "New trip" at bounding box center [811, 32] width 60 height 20
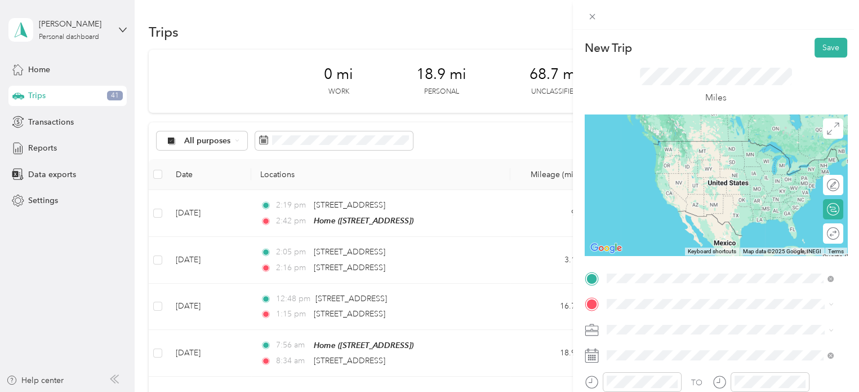
click at [671, 146] on span "[STREET_ADDRESS][US_STATE]" at bounding box center [684, 141] width 113 height 10
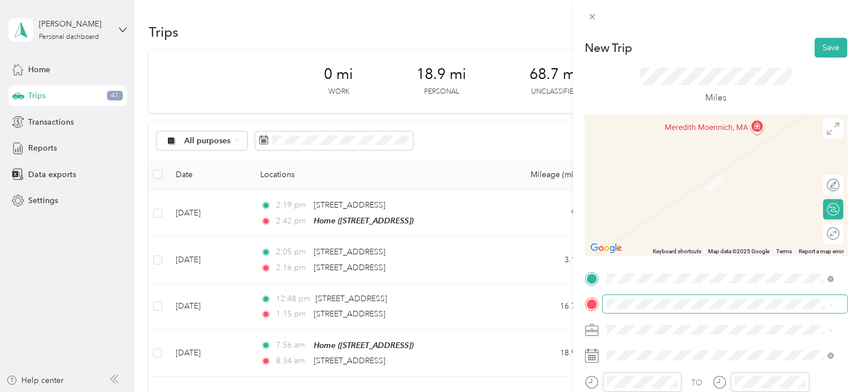
click at [638, 309] on span at bounding box center [725, 304] width 245 height 18
click at [693, 171] on span "[STREET_ADDRESS][US_STATE]" at bounding box center [684, 166] width 113 height 10
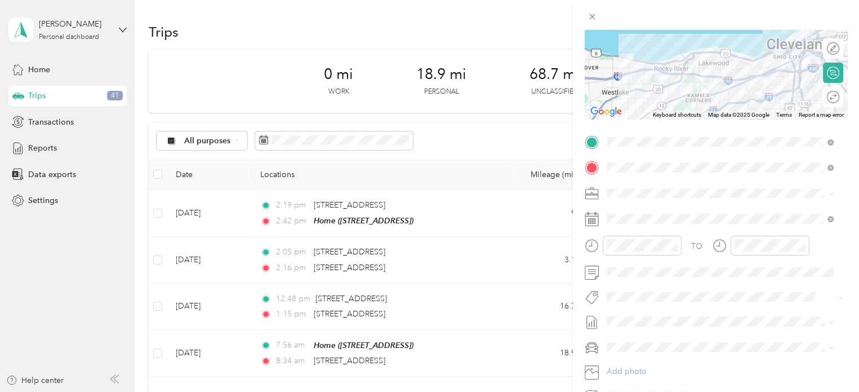
scroll to position [137, 0]
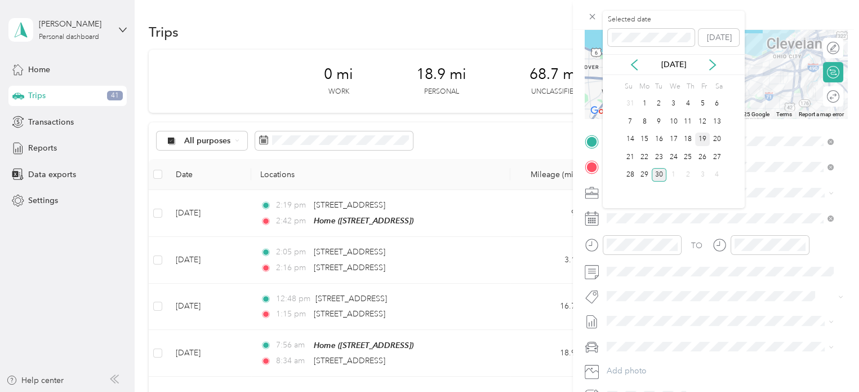
click at [704, 142] on div "19" at bounding box center [702, 139] width 15 height 14
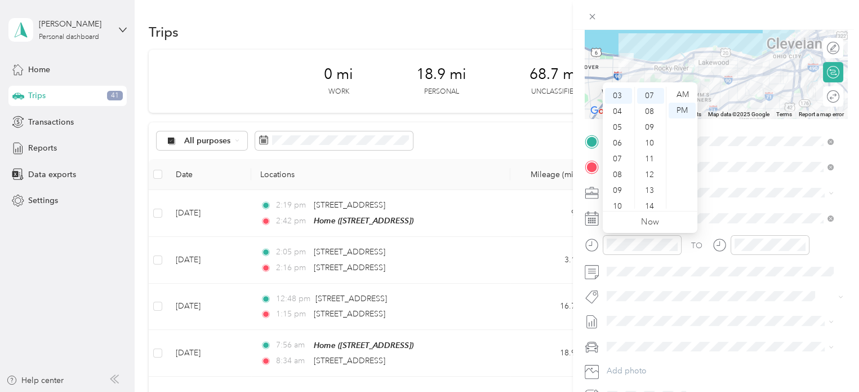
scroll to position [68, 0]
click at [618, 200] on div "11" at bounding box center [618, 201] width 27 height 16
click at [681, 96] on div "AM" at bounding box center [682, 95] width 27 height 16
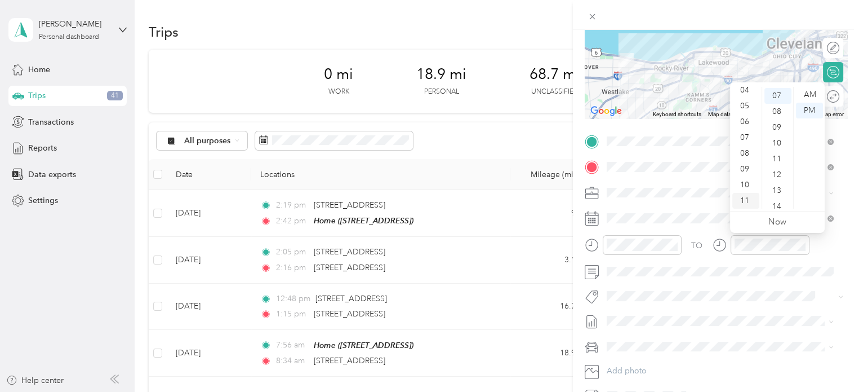
click at [748, 199] on div "11" at bounding box center [746, 201] width 27 height 16
click at [776, 132] on div "38" at bounding box center [778, 131] width 27 height 16
click at [804, 92] on div "AM" at bounding box center [809, 95] width 27 height 16
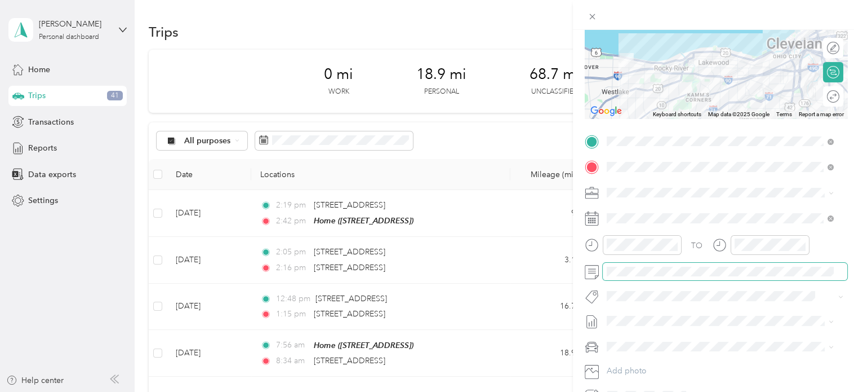
scroll to position [0, 0]
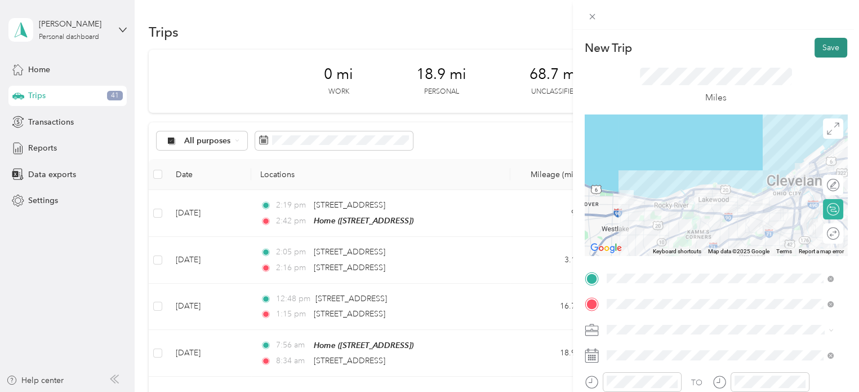
click at [822, 43] on button "Save" at bounding box center [831, 48] width 33 height 20
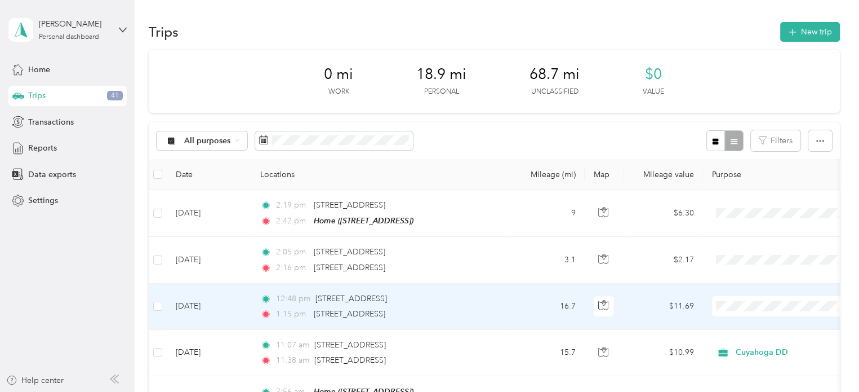
click at [735, 323] on span "Cuyahoga DD" at bounding box center [782, 326] width 124 height 12
click at [513, 313] on td "16.7" at bounding box center [548, 306] width 74 height 46
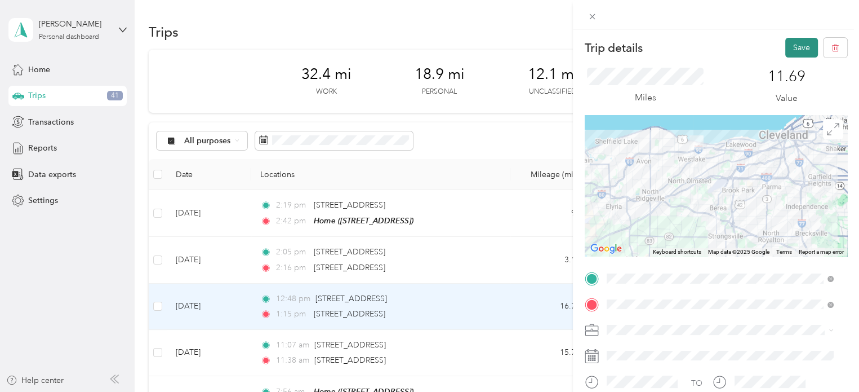
click at [791, 48] on button "Save" at bounding box center [802, 48] width 33 height 20
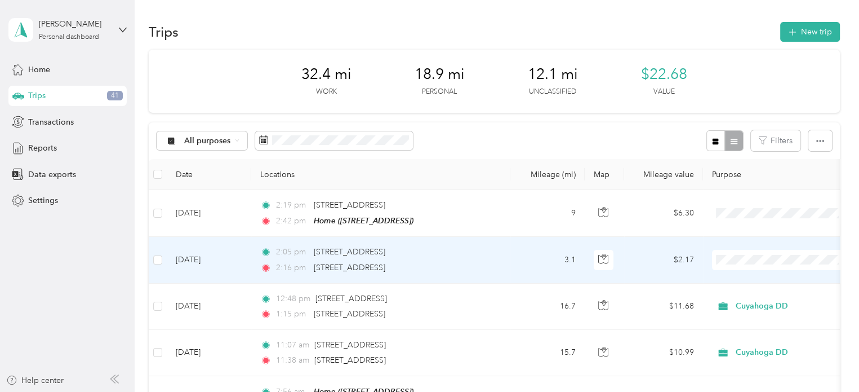
click at [755, 295] on span "Personal" at bounding box center [792, 298] width 104 height 12
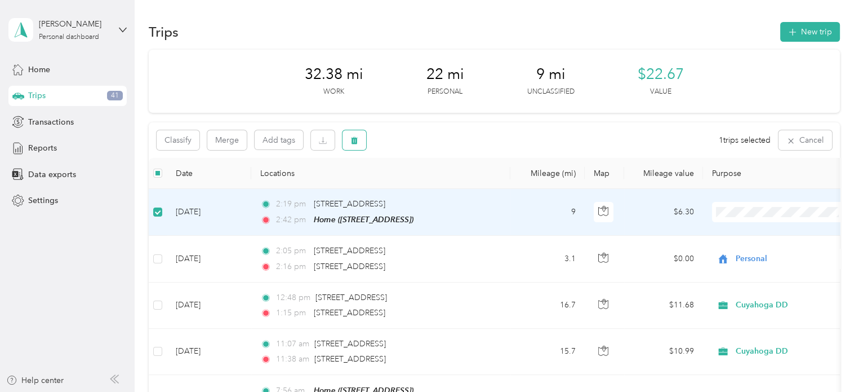
click at [353, 143] on icon "button" at bounding box center [354, 140] width 7 height 7
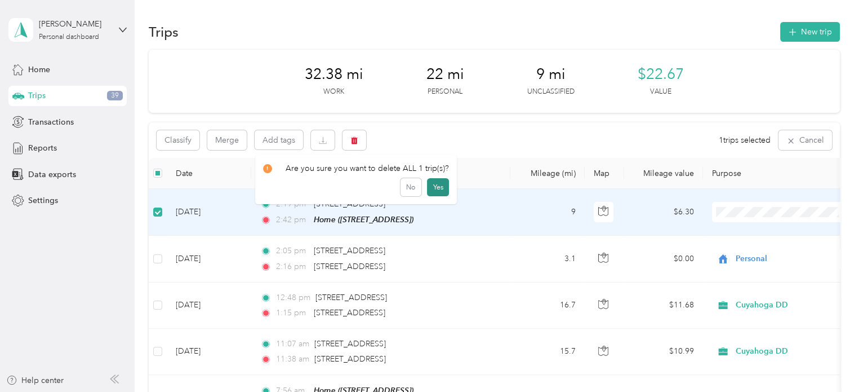
click at [434, 182] on button "Yes" at bounding box center [438, 187] width 22 height 18
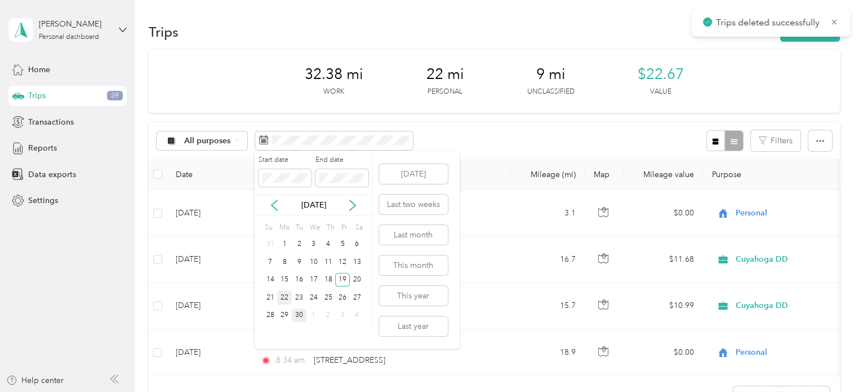
click at [286, 291] on div "22" at bounding box center [284, 297] width 15 height 14
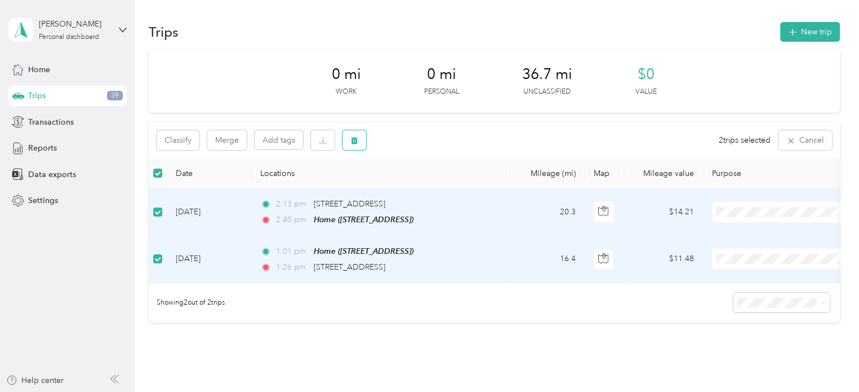
click at [358, 145] on button "button" at bounding box center [355, 140] width 24 height 20
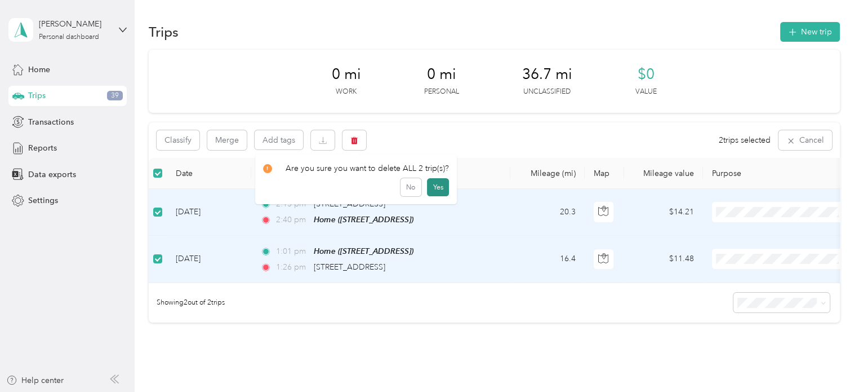
click at [440, 184] on button "Yes" at bounding box center [438, 187] width 22 height 18
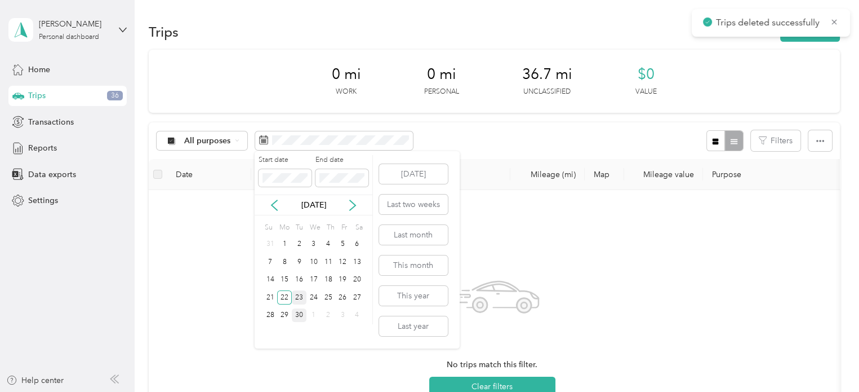
click at [301, 294] on div "23" at bounding box center [299, 297] width 15 height 14
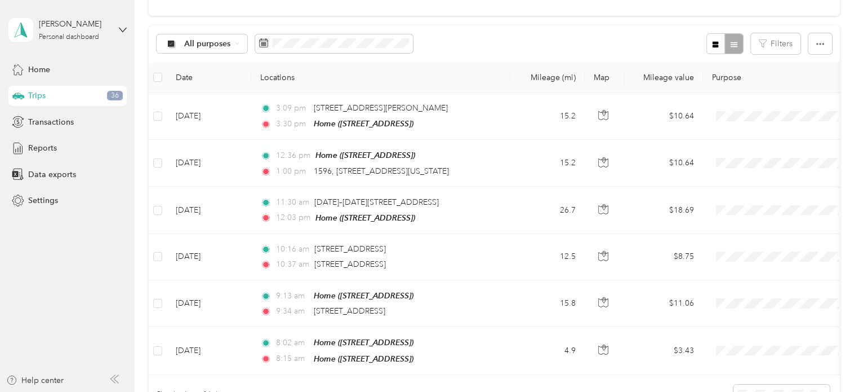
scroll to position [95, 0]
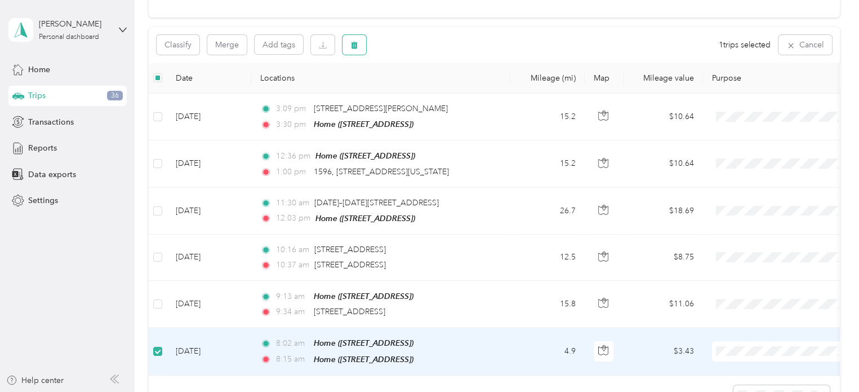
click at [354, 46] on icon "button" at bounding box center [354, 45] width 7 height 7
click at [439, 86] on button "Yes" at bounding box center [438, 91] width 22 height 18
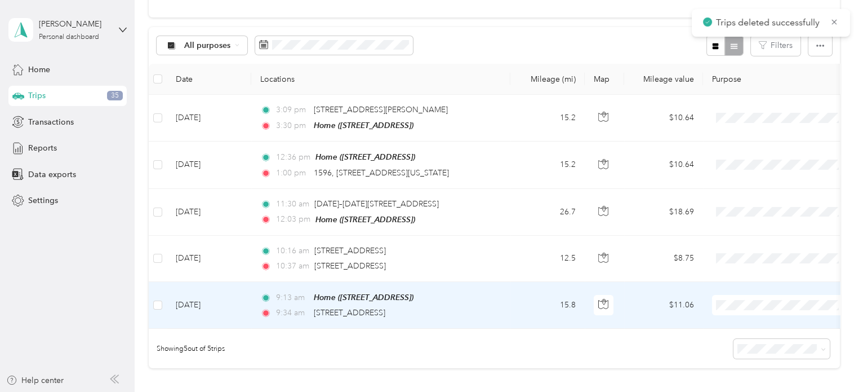
click at [742, 337] on span "Personal" at bounding box center [792, 343] width 104 height 12
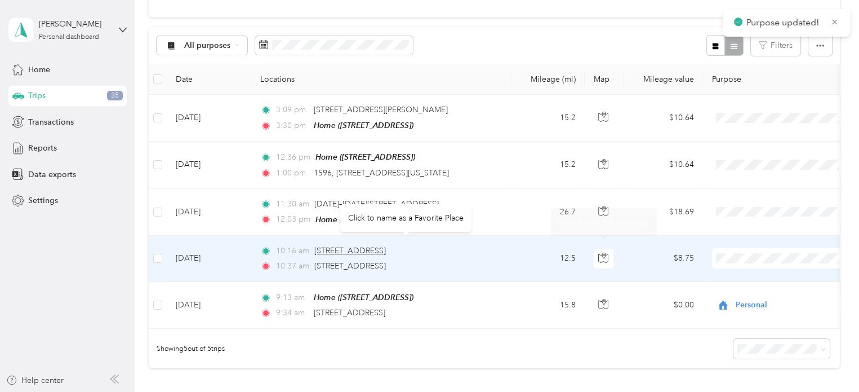
click at [386, 251] on span "[STREET_ADDRESS]" at bounding box center [350, 251] width 72 height 10
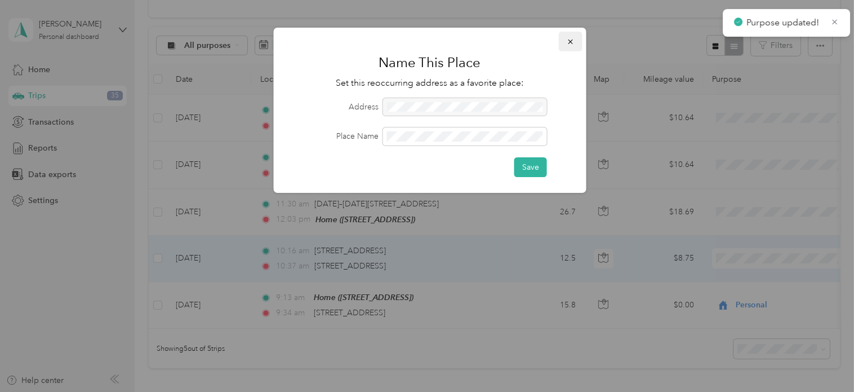
click at [566, 45] on icon "button" at bounding box center [570, 42] width 8 height 8
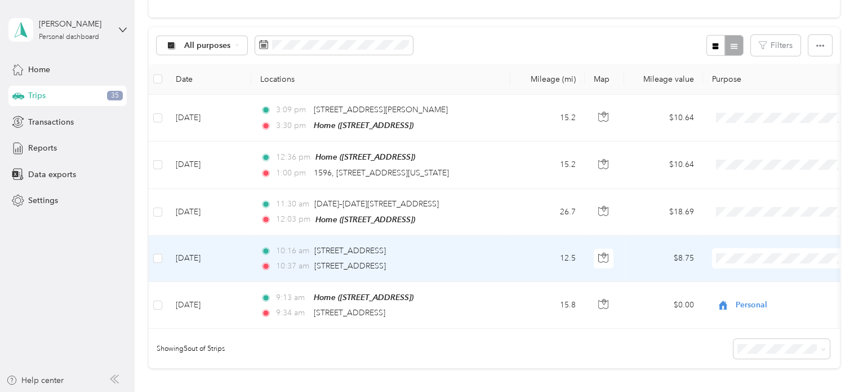
click at [732, 249] on span at bounding box center [782, 258] width 140 height 20
click at [743, 273] on span "Cuyahoga DD" at bounding box center [792, 277] width 104 height 12
click at [532, 255] on td "12.5" at bounding box center [548, 259] width 74 height 46
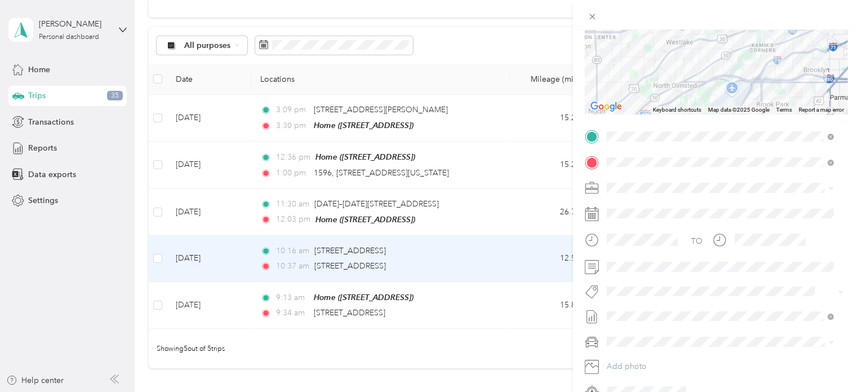
scroll to position [143, 0]
click at [651, 271] on span at bounding box center [725, 266] width 245 height 18
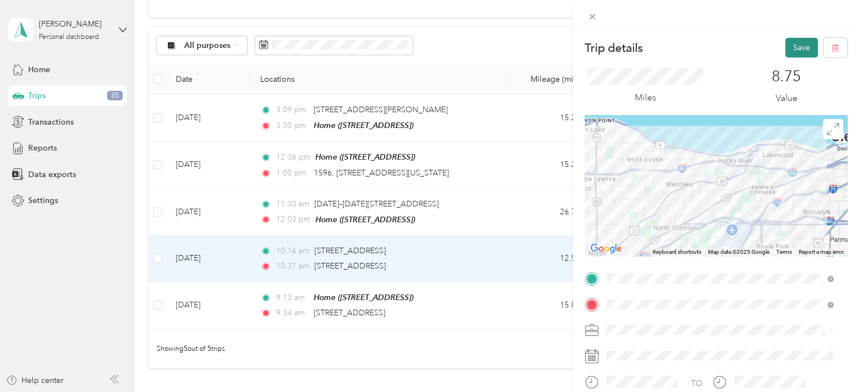
click at [791, 46] on button "Save" at bounding box center [802, 48] width 33 height 20
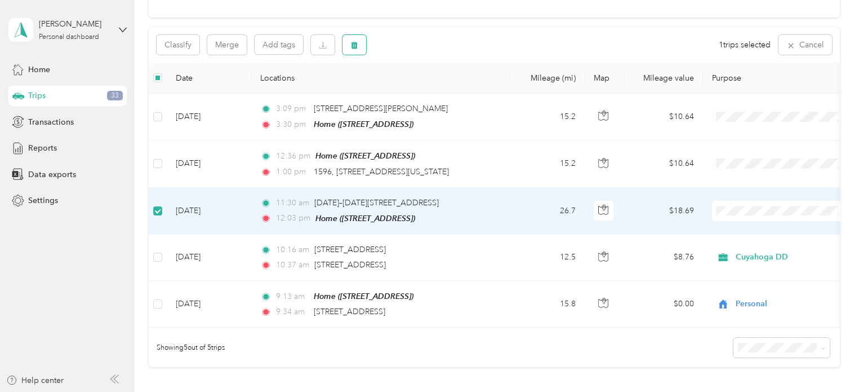
click at [358, 42] on button "button" at bounding box center [355, 45] width 24 height 20
click at [435, 90] on button "Yes" at bounding box center [438, 91] width 22 height 18
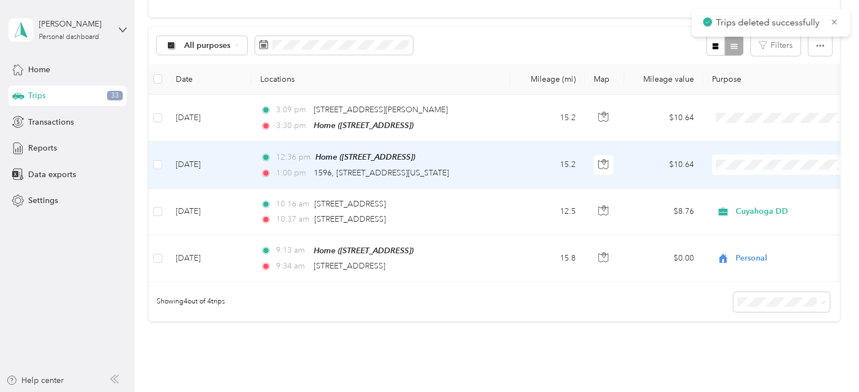
click at [735, 184] on span "Cuyahoga DD" at bounding box center [782, 184] width 124 height 12
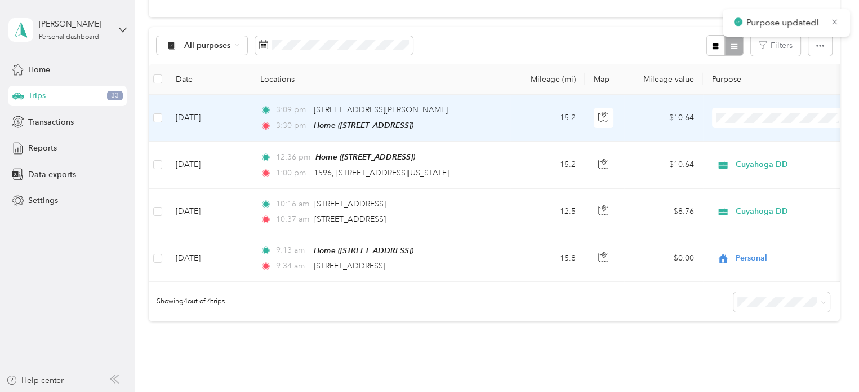
click at [734, 152] on span "Personal" at bounding box center [782, 158] width 124 height 12
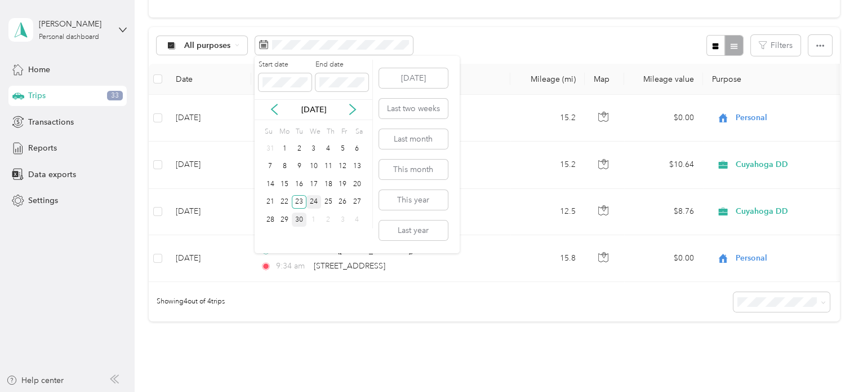
click at [317, 202] on div "24" at bounding box center [314, 202] width 15 height 14
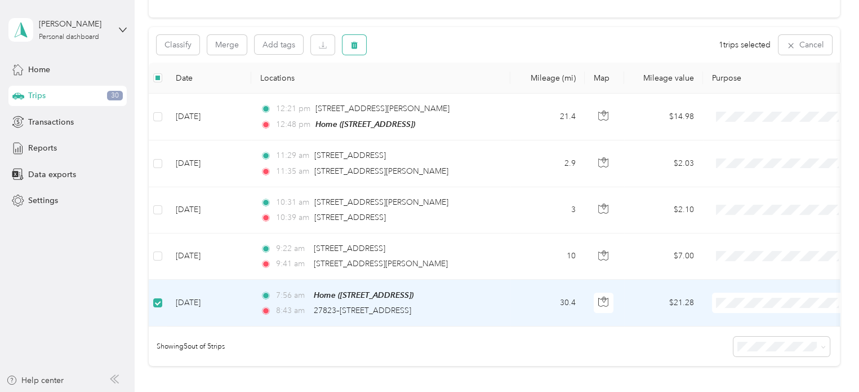
click at [350, 51] on button "button" at bounding box center [355, 45] width 24 height 20
click at [434, 90] on button "Yes" at bounding box center [438, 91] width 22 height 18
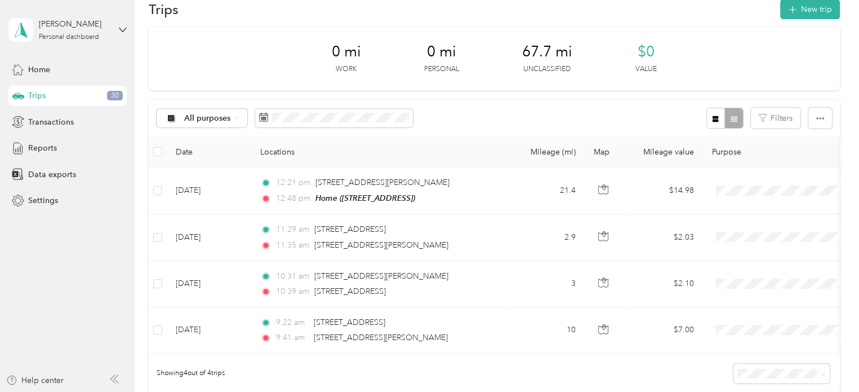
scroll to position [1, 0]
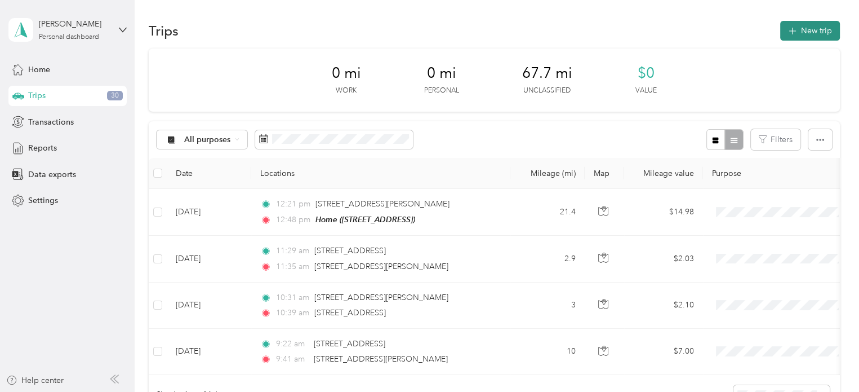
click at [810, 28] on button "New trip" at bounding box center [811, 31] width 60 height 20
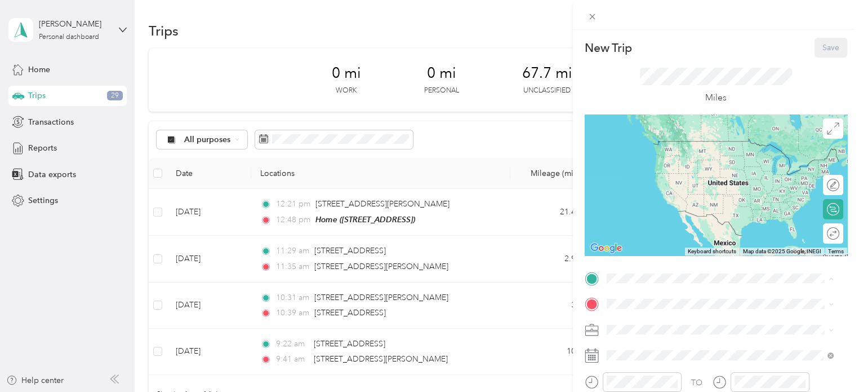
click at [659, 166] on div "Home [STREET_ADDRESS]" at bounding box center [720, 152] width 219 height 28
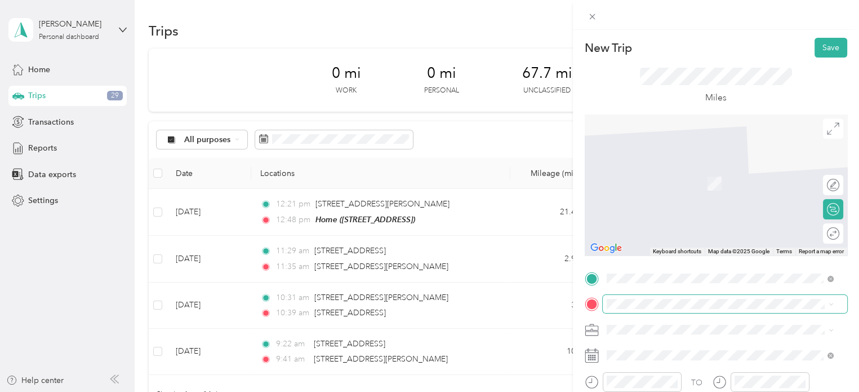
click at [626, 298] on span at bounding box center [725, 304] width 245 height 18
click at [660, 172] on span "[STREET_ADDRESS][US_STATE]" at bounding box center [684, 167] width 113 height 10
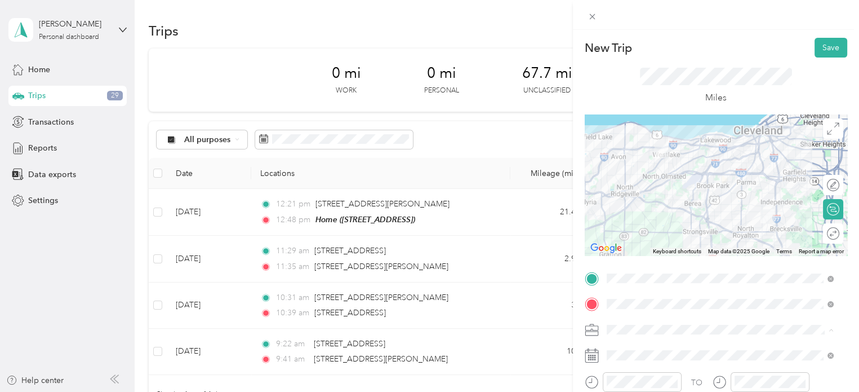
click at [638, 364] on span "Personal" at bounding box center [626, 369] width 30 height 10
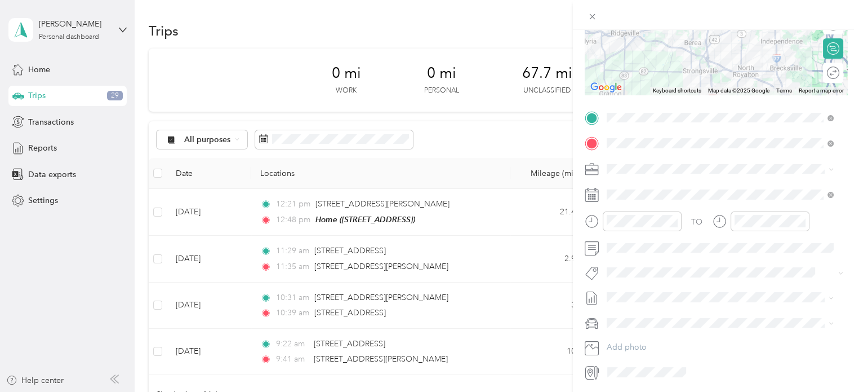
scroll to position [178, 0]
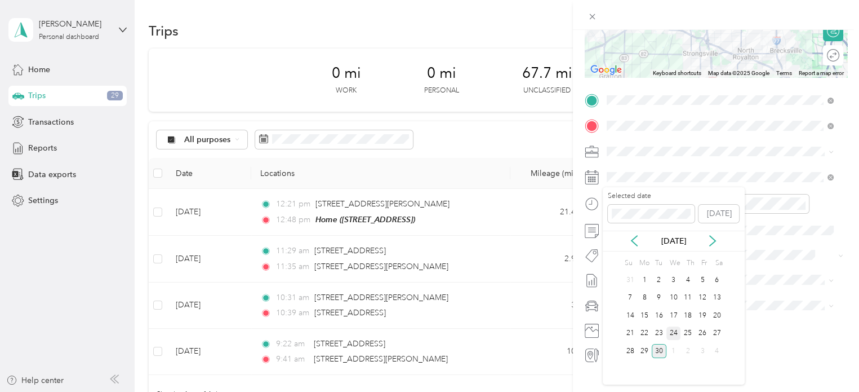
click at [672, 327] on div "24" at bounding box center [674, 333] width 15 height 14
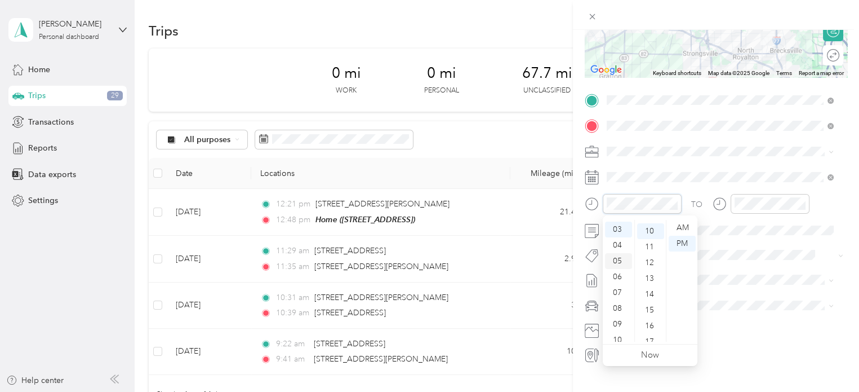
scroll to position [157, 0]
click at [613, 298] on div "07" at bounding box center [618, 292] width 27 height 16
click at [651, 297] on div "36" at bounding box center [650, 300] width 27 height 16
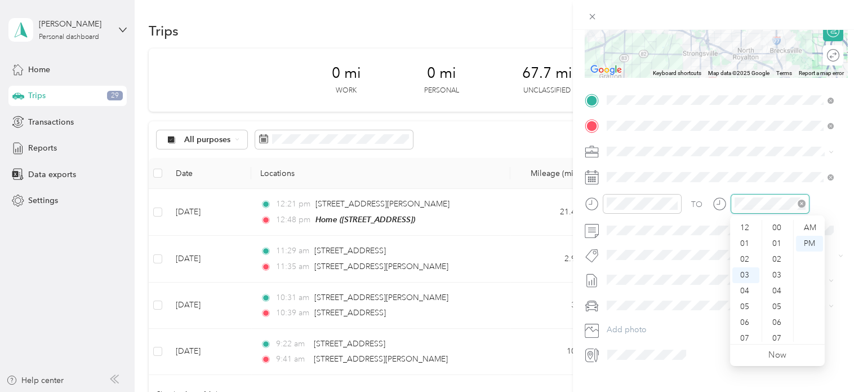
scroll to position [157, 0]
click at [751, 308] on div "08" at bounding box center [746, 308] width 27 height 16
click at [773, 306] on div "15" at bounding box center [778, 308] width 27 height 16
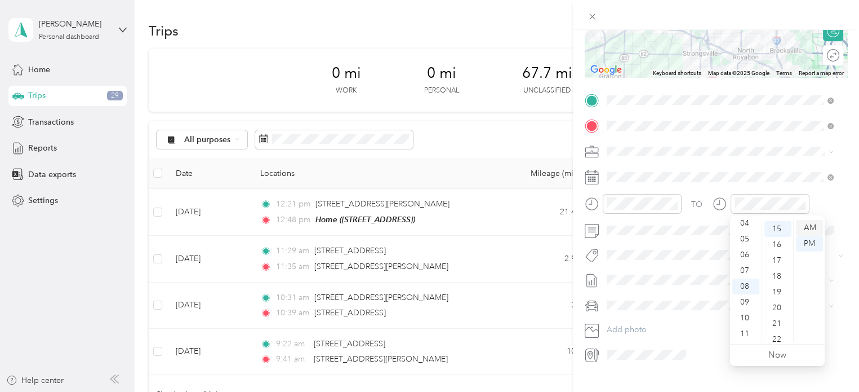
click at [808, 228] on div "AM" at bounding box center [809, 228] width 27 height 16
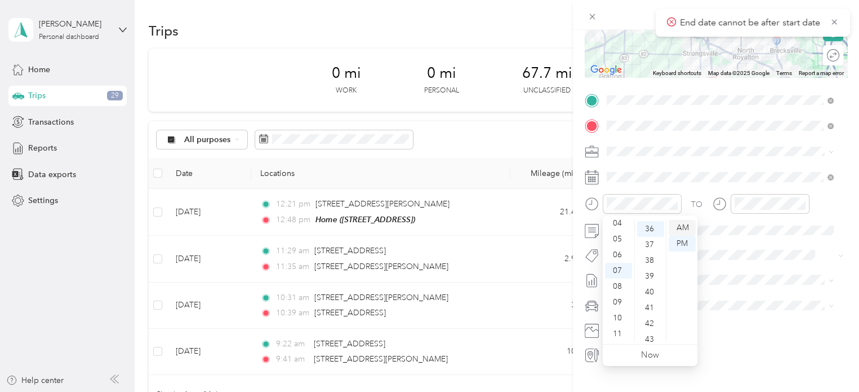
click at [681, 228] on div "AM" at bounding box center [682, 228] width 27 height 16
click at [713, 288] on div "TO Add photo" at bounding box center [716, 227] width 263 height 272
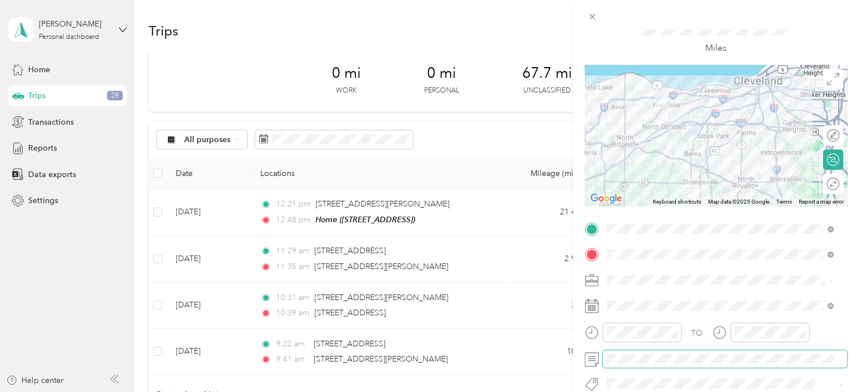
scroll to position [0, 0]
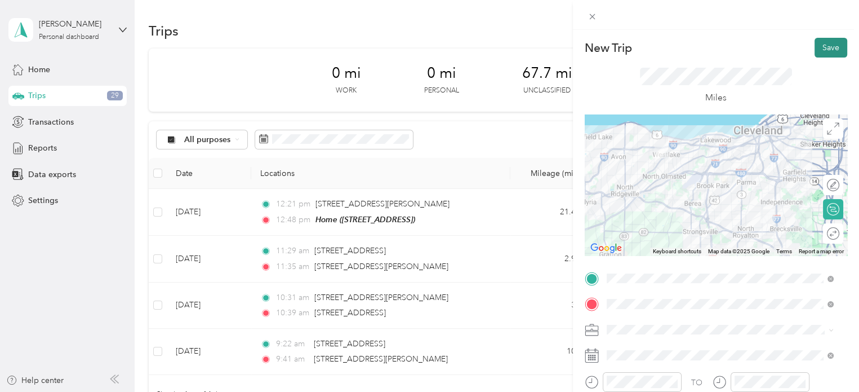
click at [827, 46] on button "Save" at bounding box center [831, 48] width 33 height 20
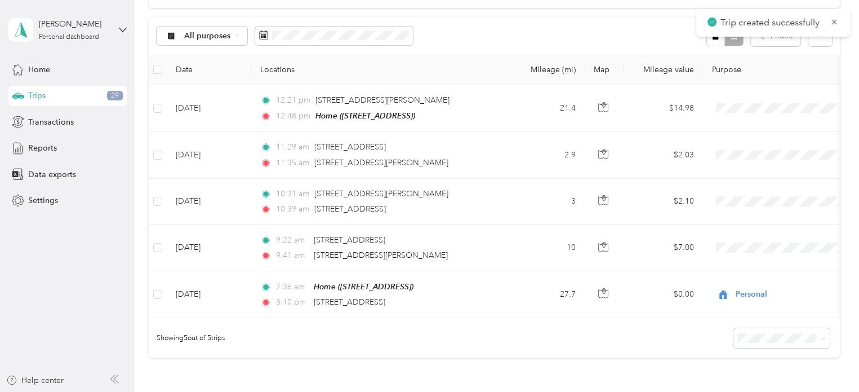
scroll to position [113, 0]
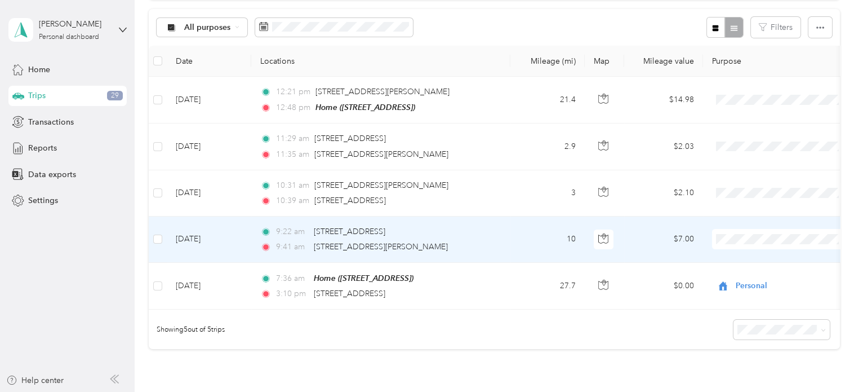
click at [733, 263] on ol "Cuyahoga DD Personal" at bounding box center [782, 264] width 140 height 39
click at [494, 245] on div "9:41 am [STREET_ADDRESS][PERSON_NAME]" at bounding box center [378, 247] width 237 height 12
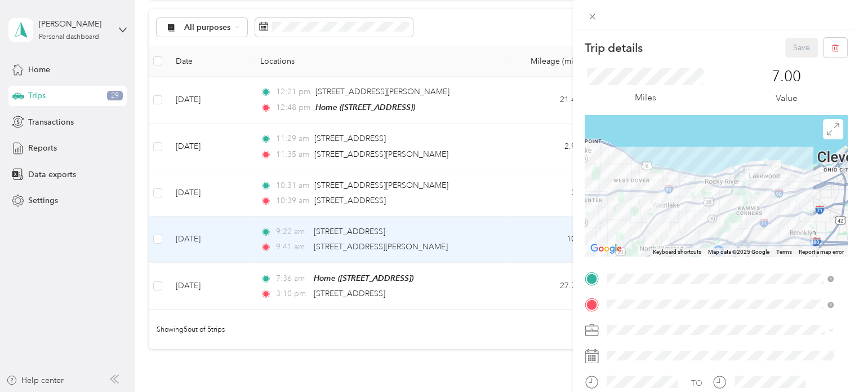
click at [639, 343] on li "Cuyahoga DD" at bounding box center [720, 350] width 235 height 20
click at [786, 45] on button "Save" at bounding box center [802, 48] width 33 height 20
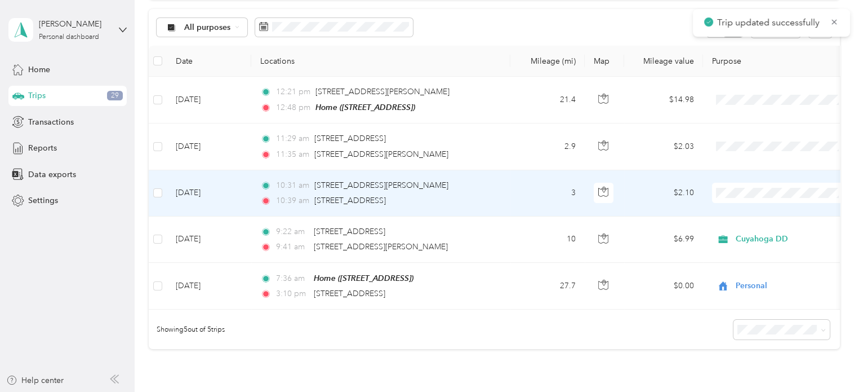
click at [505, 192] on td "10:31 am [STREET_ADDRESS][PERSON_NAME] 10:39 am [STREET_ADDRESS]" at bounding box center [380, 193] width 259 height 46
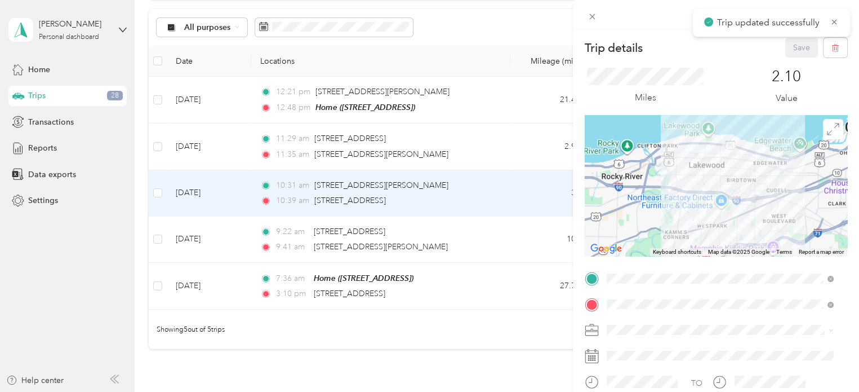
scroll to position [201, 0]
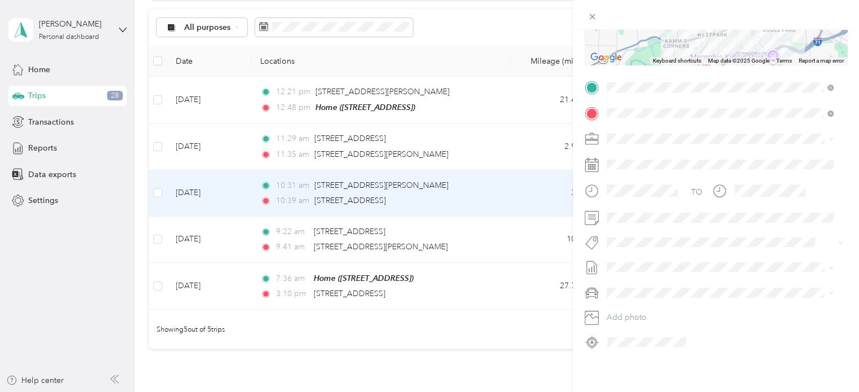
click at [632, 146] on span "Cuyahoga DD" at bounding box center [636, 149] width 51 height 10
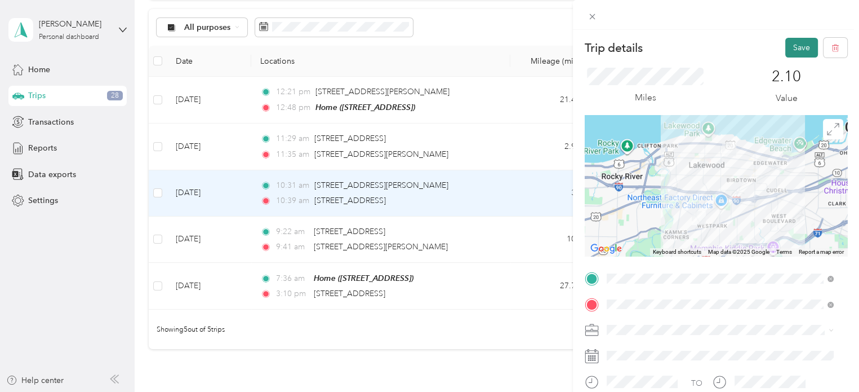
click at [793, 45] on button "Save" at bounding box center [802, 48] width 33 height 20
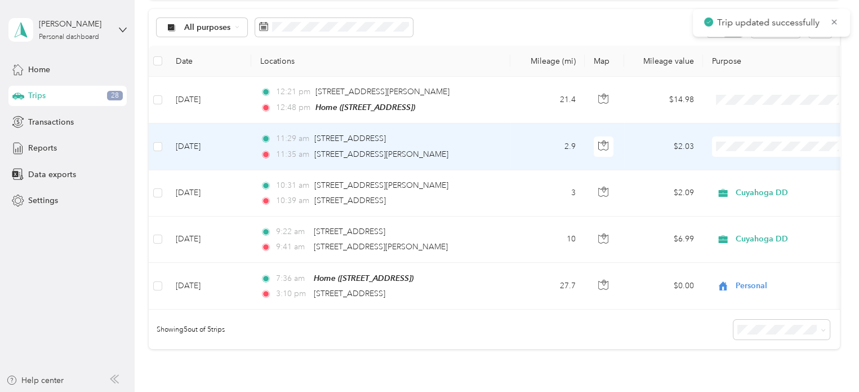
click at [542, 148] on td "2.9" at bounding box center [548, 146] width 74 height 46
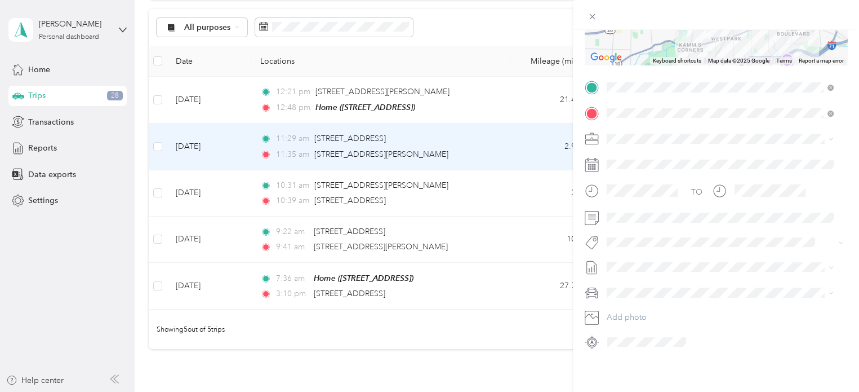
scroll to position [201, 0]
click at [635, 147] on span "Cuyahoga DD" at bounding box center [636, 149] width 51 height 10
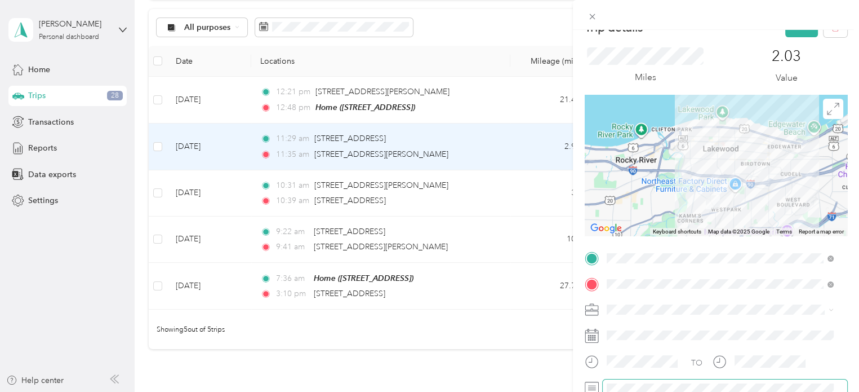
scroll to position [0, 0]
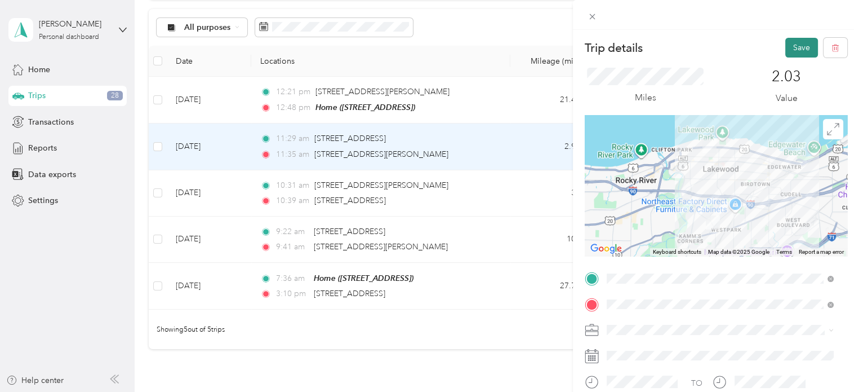
click at [795, 43] on button "Save" at bounding box center [802, 48] width 33 height 20
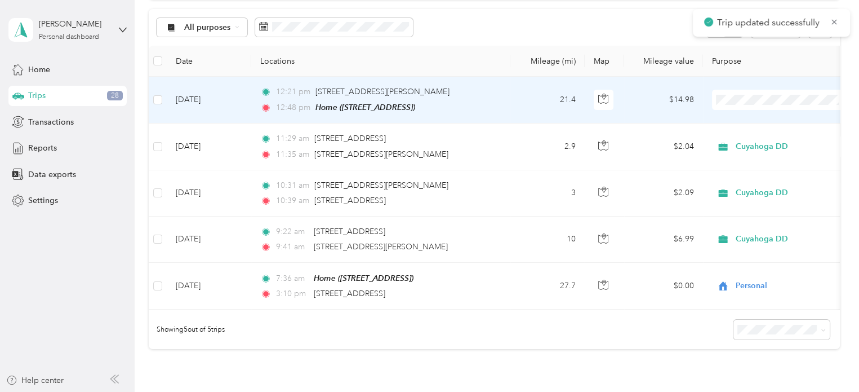
click at [759, 130] on li "Personal" at bounding box center [782, 135] width 140 height 20
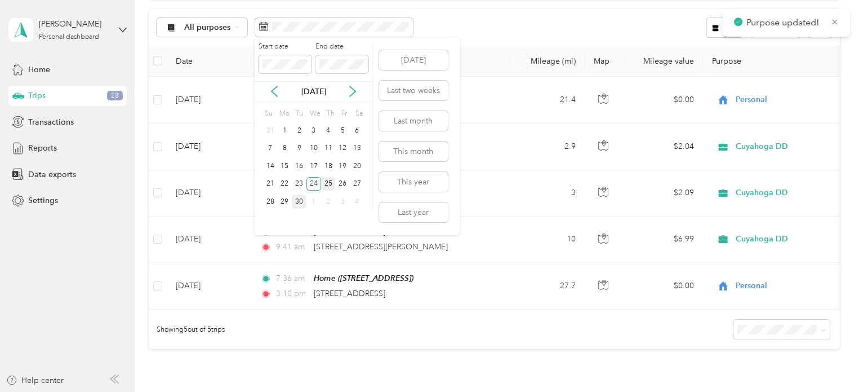
click at [332, 181] on div "25" at bounding box center [328, 184] width 15 height 14
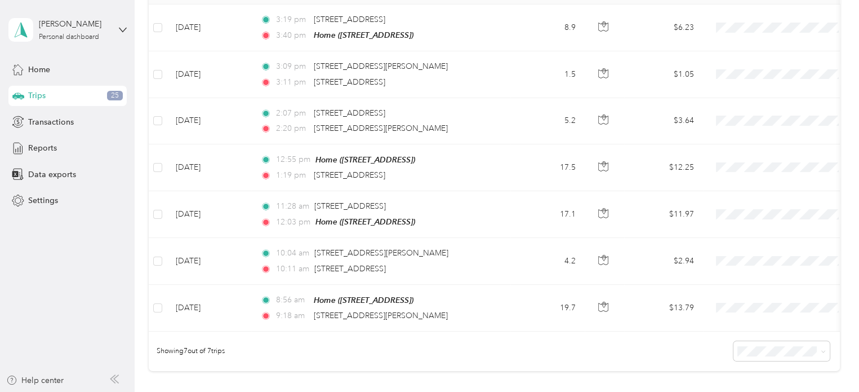
scroll to position [184, 0]
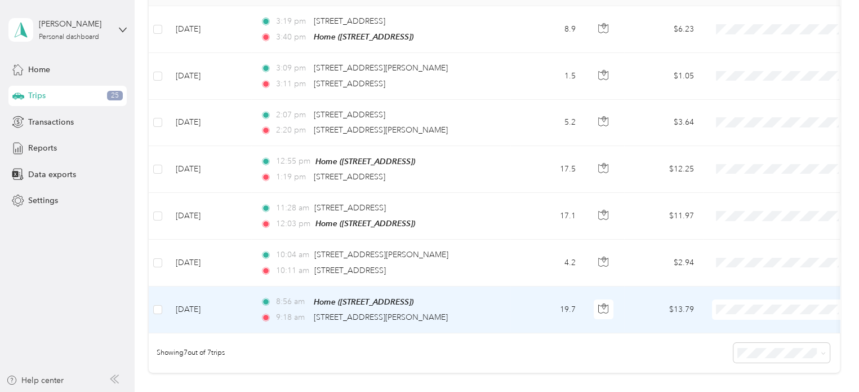
click at [757, 342] on span "Personal" at bounding box center [792, 347] width 104 height 12
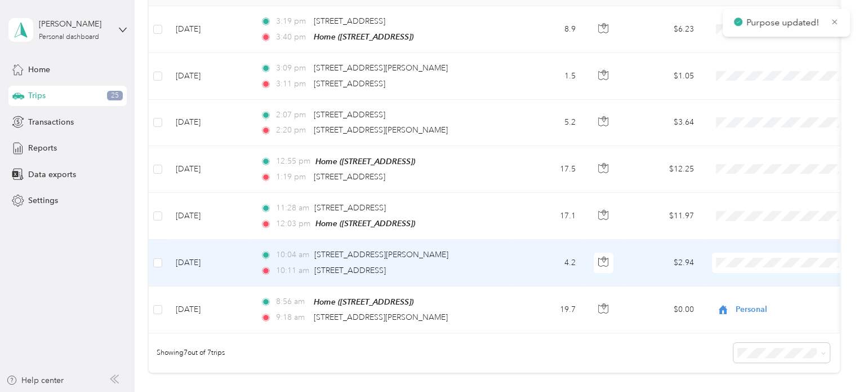
click at [737, 277] on span "Cuyahoga DD" at bounding box center [782, 277] width 124 height 12
click at [507, 253] on td "10:04 am [STREET_ADDRESS][PERSON_NAME] 10:11 am [STREET_ADDRESS]" at bounding box center [380, 263] width 259 height 46
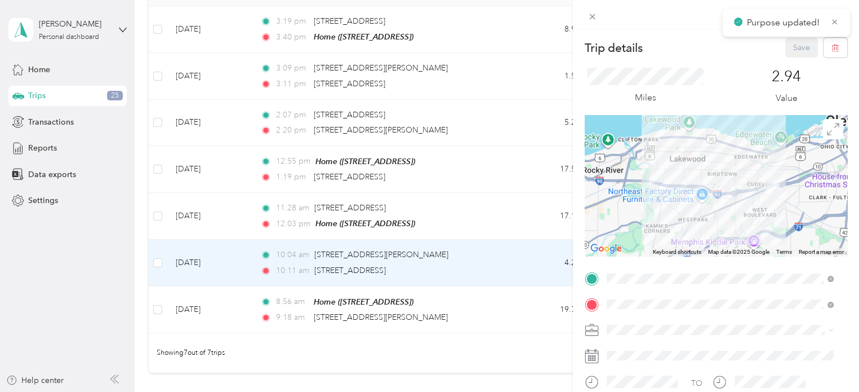
click at [507, 253] on div "Trip details Save This trip cannot be edited because it is either under review,…" at bounding box center [429, 196] width 859 height 392
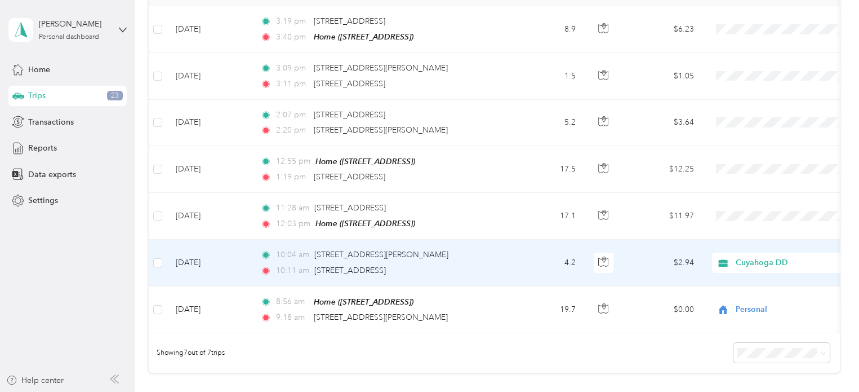
click at [511, 255] on td "4.2" at bounding box center [548, 263] width 74 height 46
click at [510, 391] on div "Trip details Save This trip cannot be edited because it is either under review,…" at bounding box center [427, 392] width 854 height 0
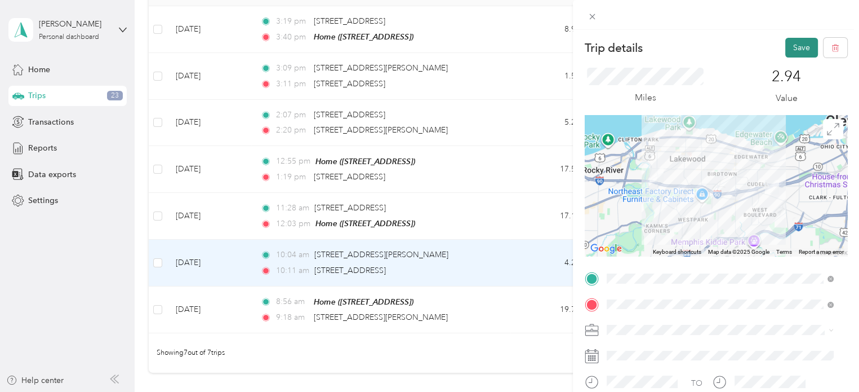
click at [791, 52] on button "Save" at bounding box center [802, 48] width 33 height 20
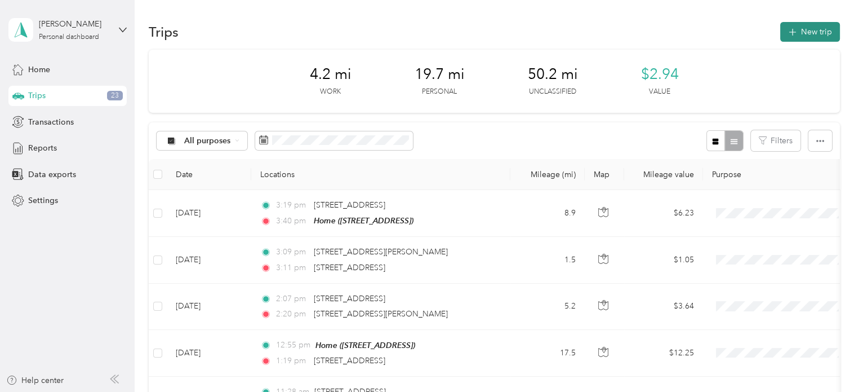
click at [804, 31] on button "New trip" at bounding box center [811, 32] width 60 height 20
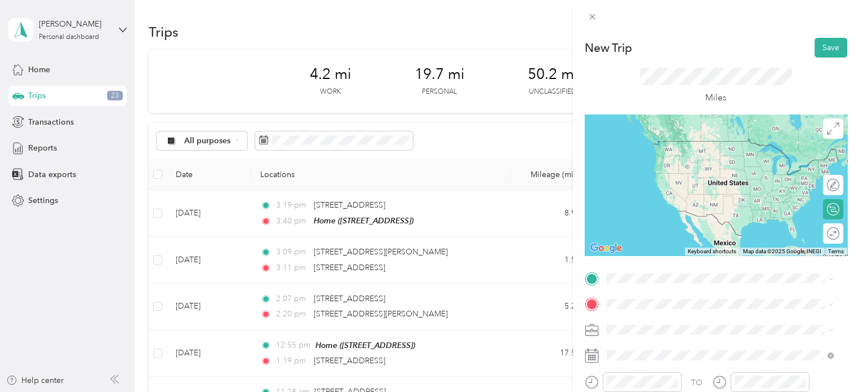
click at [669, 140] on span "[STREET_ADDRESS][US_STATE]" at bounding box center [684, 135] width 113 height 10
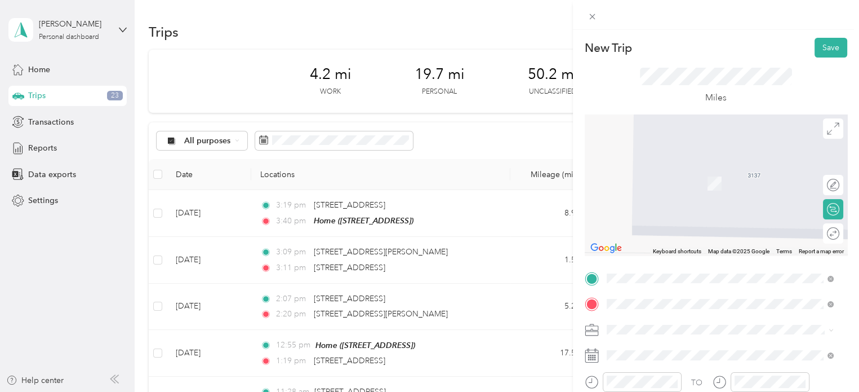
click at [659, 172] on span "[STREET_ADDRESS][US_STATE]" at bounding box center [684, 167] width 113 height 10
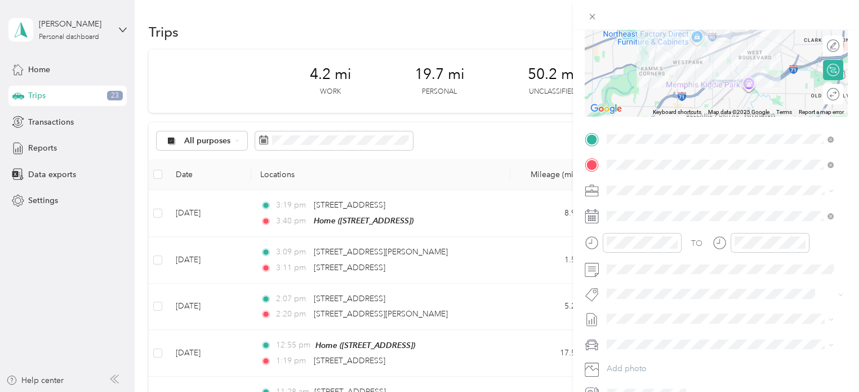
scroll to position [144, 0]
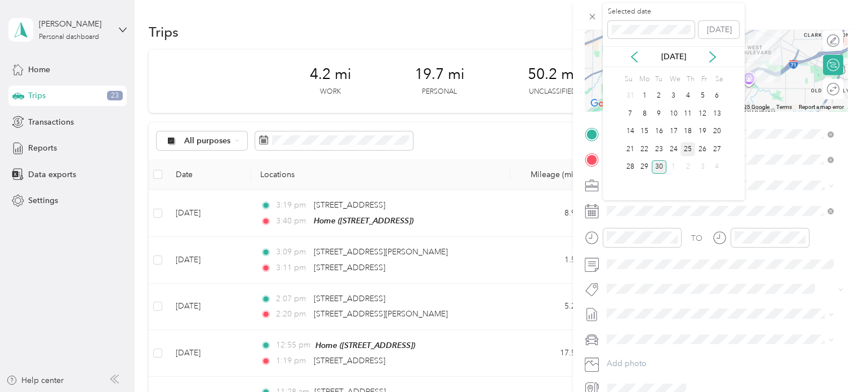
click at [686, 150] on div "25" at bounding box center [688, 149] width 15 height 14
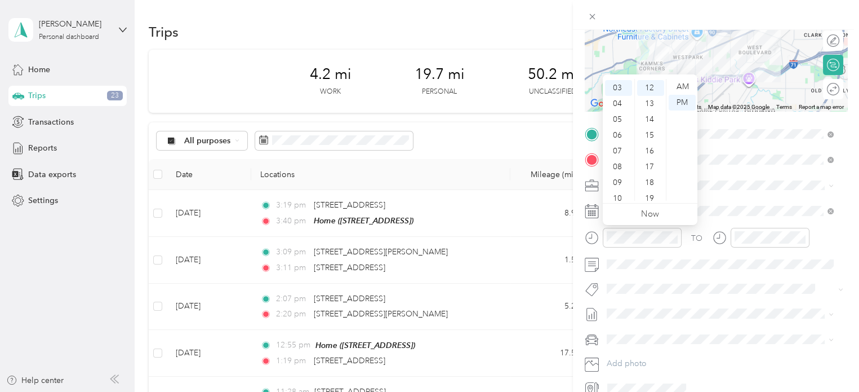
scroll to position [68, 0]
click at [614, 186] on div "11" at bounding box center [618, 193] width 27 height 16
click at [651, 96] on div "28" at bounding box center [650, 98] width 27 height 16
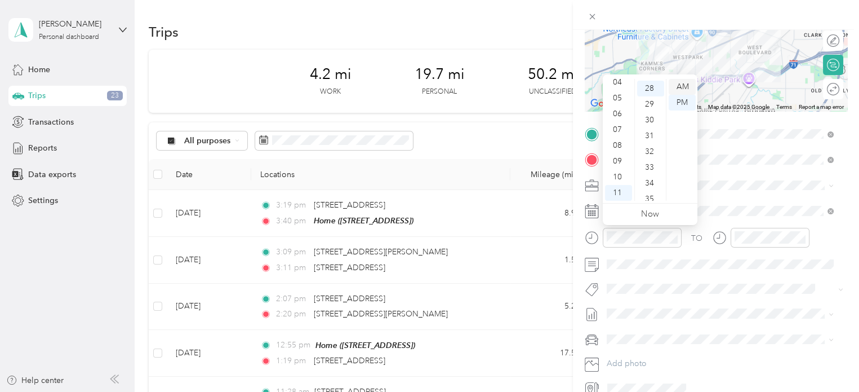
click at [686, 82] on div "AM" at bounding box center [682, 87] width 27 height 16
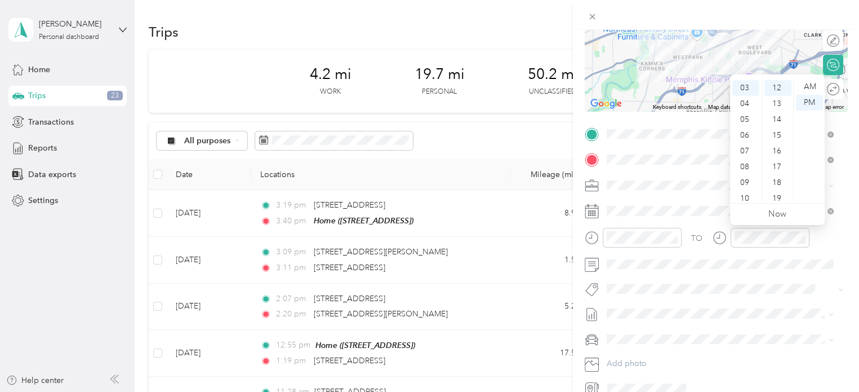
scroll to position [68, 0]
click at [744, 191] on div "11" at bounding box center [746, 193] width 27 height 16
click at [780, 126] on div "44" at bounding box center [778, 125] width 27 height 16
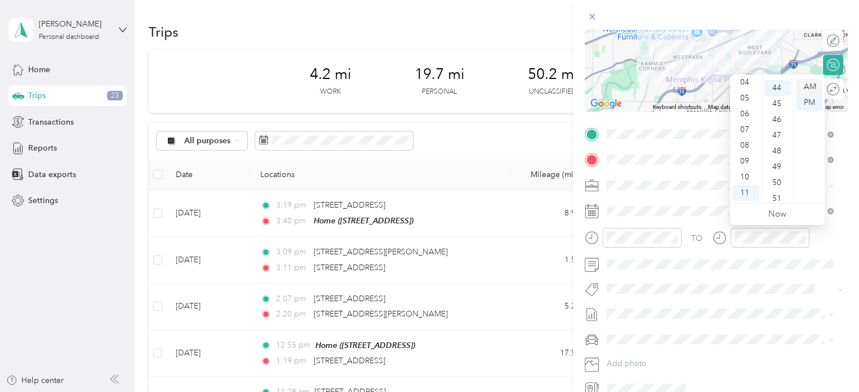
click at [812, 81] on div "AM" at bounding box center [809, 87] width 27 height 16
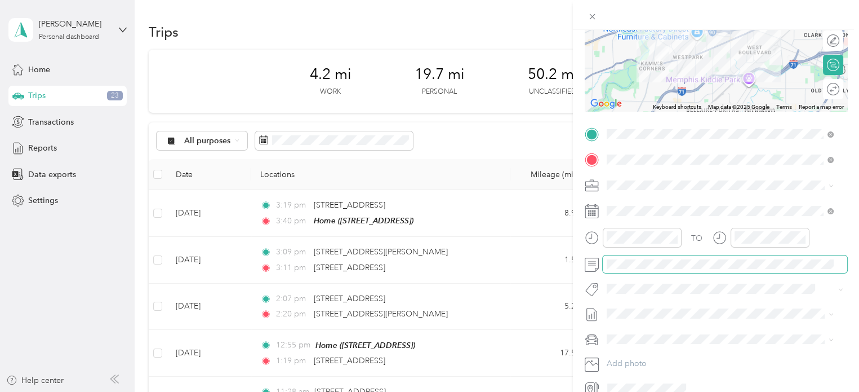
click at [636, 270] on span at bounding box center [725, 264] width 245 height 18
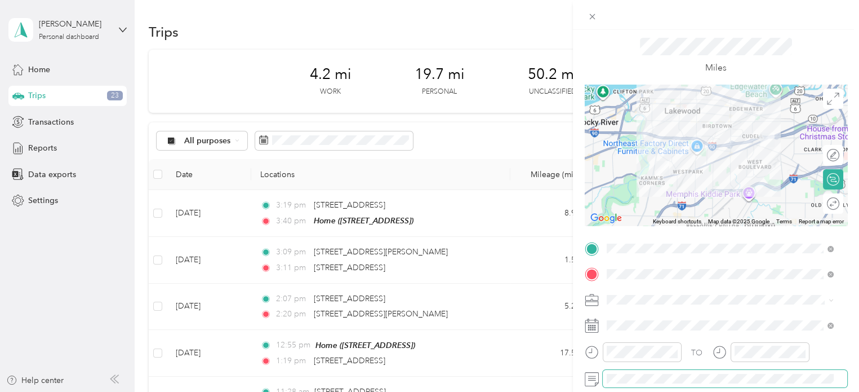
scroll to position [0, 0]
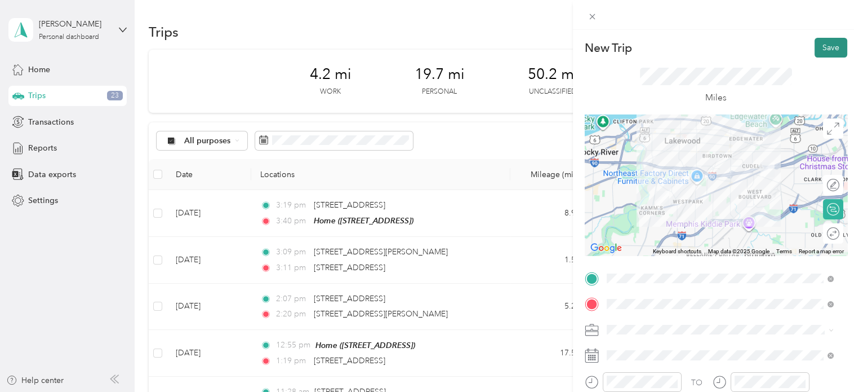
click at [817, 51] on button "Save" at bounding box center [831, 48] width 33 height 20
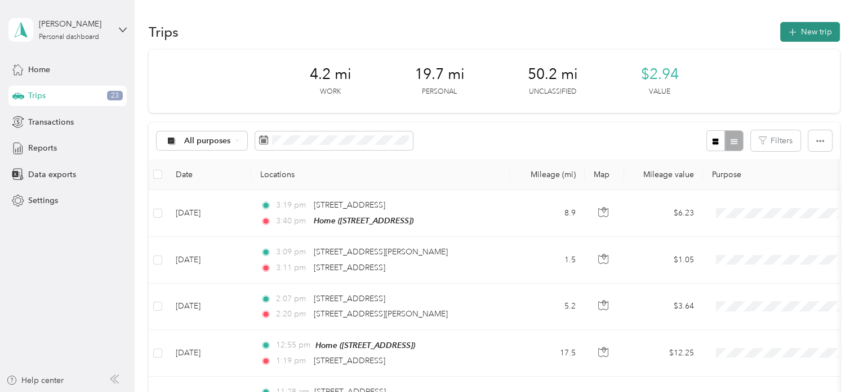
click at [801, 36] on button "New trip" at bounding box center [811, 32] width 60 height 20
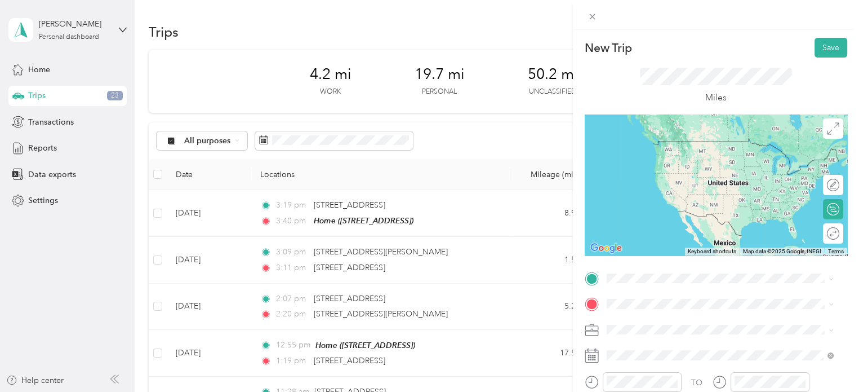
click at [679, 231] on ol "From search results [STREET_ADDRESS][GEOGRAPHIC_DATA][US_STATE] [STREET_ADDRESS…" at bounding box center [720, 196] width 235 height 89
click at [653, 216] on div "[STREET_ADDRESS][US_STATE]" at bounding box center [720, 208] width 219 height 15
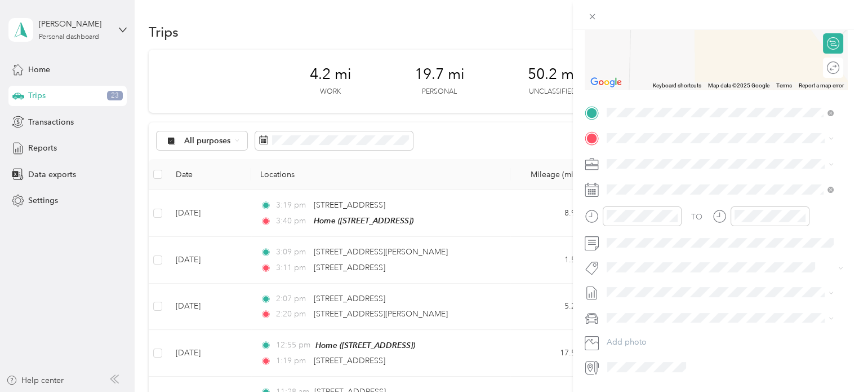
scroll to position [185, 0]
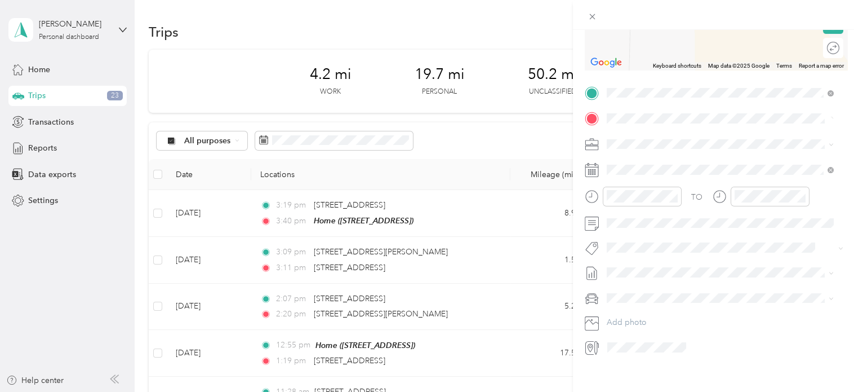
click at [694, 161] on span "[STREET_ADDRESS][US_STATE]" at bounding box center [684, 159] width 113 height 10
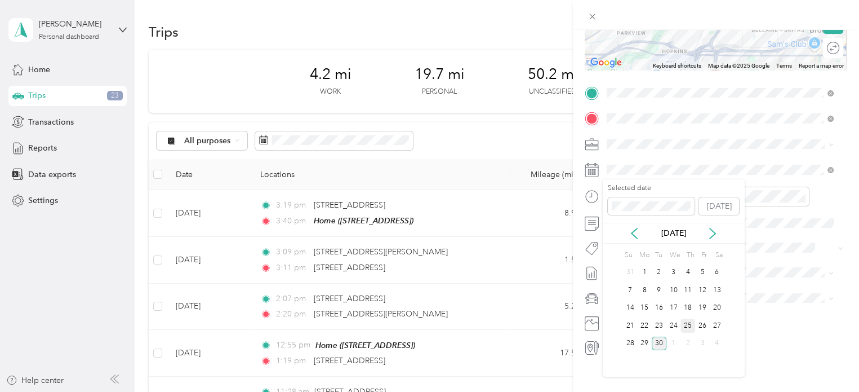
click at [688, 329] on div "25" at bounding box center [688, 325] width 15 height 14
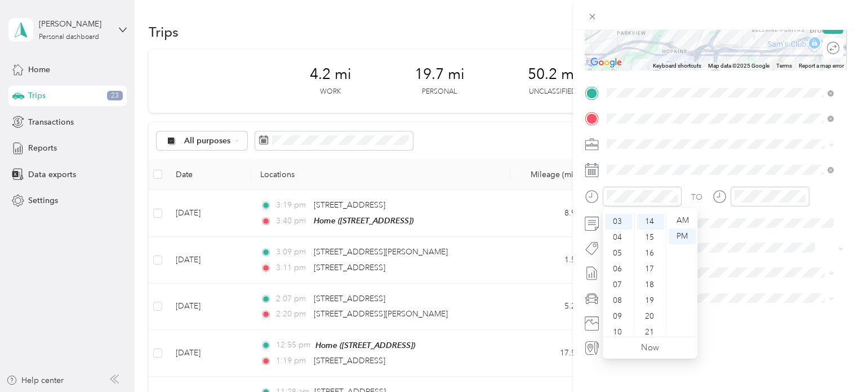
scroll to position [0, 0]
click at [615, 236] on div "01" at bounding box center [618, 236] width 27 height 16
click at [651, 227] on div "03" at bounding box center [650, 229] width 27 height 16
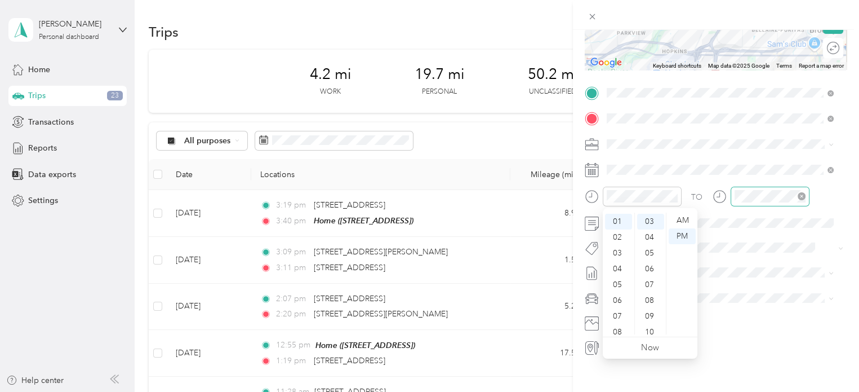
click at [745, 202] on div at bounding box center [770, 197] width 79 height 20
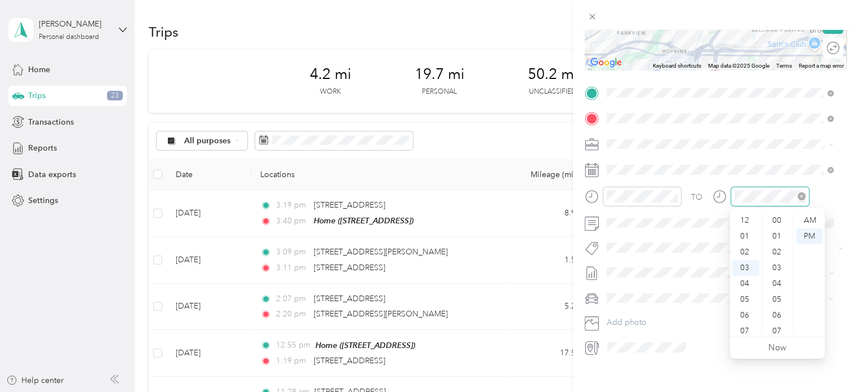
scroll to position [220, 0]
click at [748, 228] on div "01" at bounding box center [746, 225] width 27 height 16
click at [772, 233] on div "15" at bounding box center [778, 237] width 27 height 16
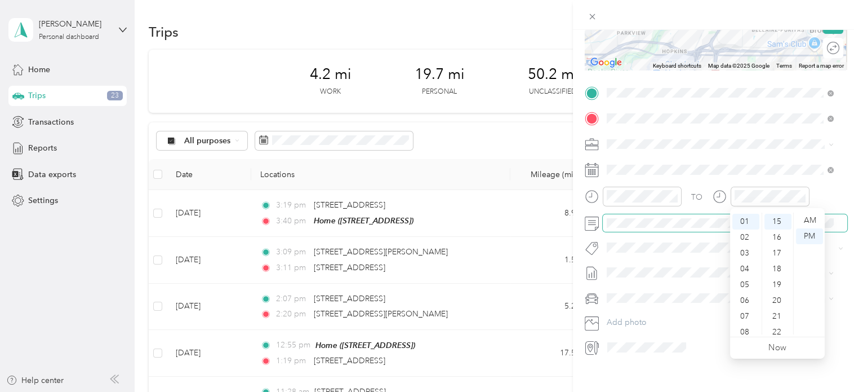
click at [665, 214] on span at bounding box center [725, 223] width 245 height 18
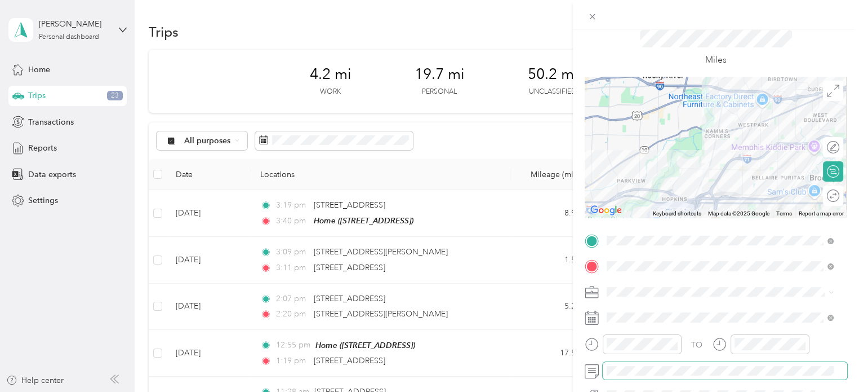
scroll to position [0, 0]
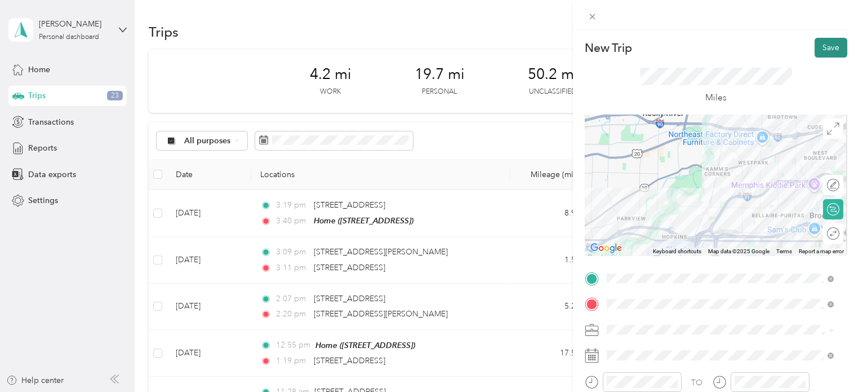
click at [821, 47] on button "Save" at bounding box center [831, 48] width 33 height 20
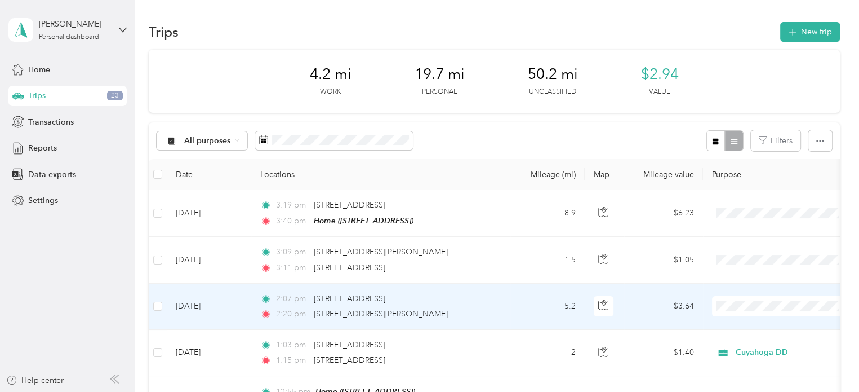
click at [733, 325] on icon at bounding box center [727, 326] width 14 height 9
click at [493, 314] on div "2:20 pm [STREET_ADDRESS][PERSON_NAME]" at bounding box center [378, 314] width 237 height 12
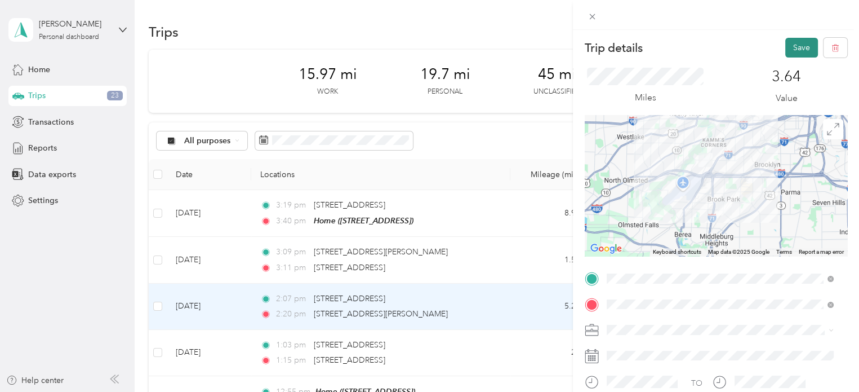
click at [786, 51] on button "Save" at bounding box center [802, 48] width 33 height 20
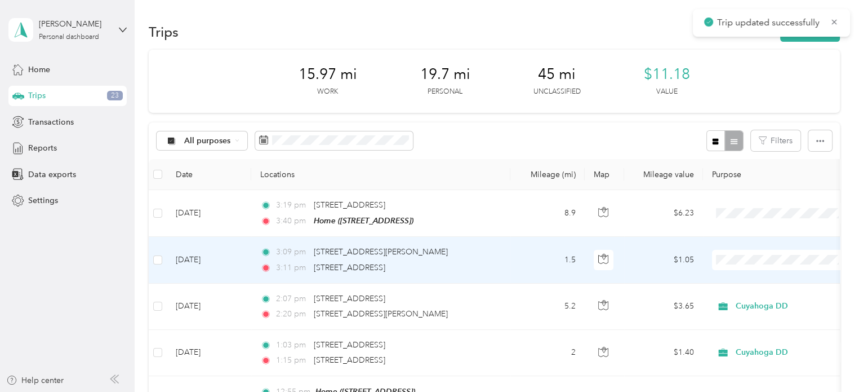
click at [740, 292] on li "Personal" at bounding box center [782, 300] width 140 height 20
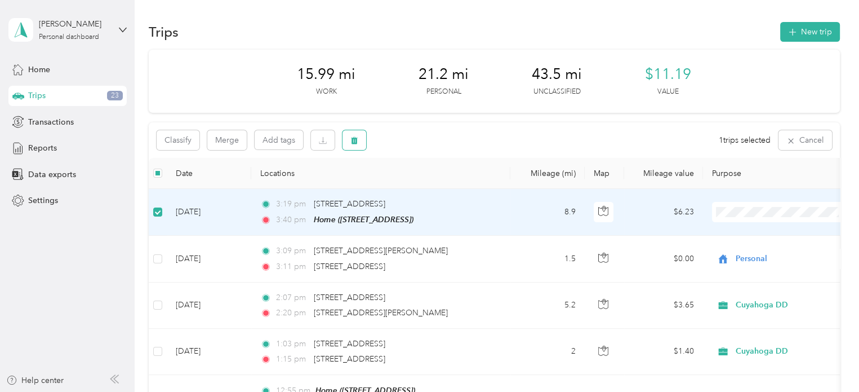
click at [361, 138] on button "button" at bounding box center [355, 140] width 24 height 20
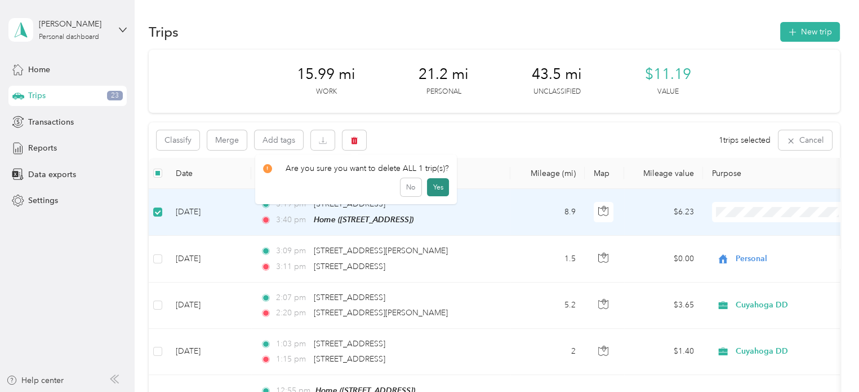
click at [433, 188] on button "Yes" at bounding box center [438, 187] width 22 height 18
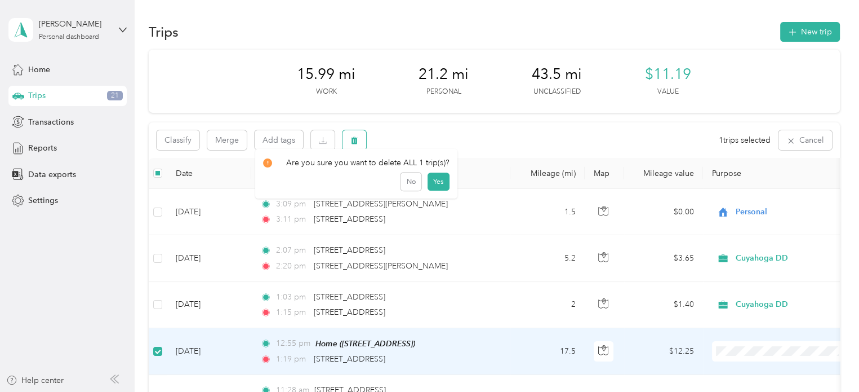
click at [360, 141] on button "button" at bounding box center [355, 140] width 24 height 20
click at [437, 180] on button "Yes" at bounding box center [438, 187] width 22 height 18
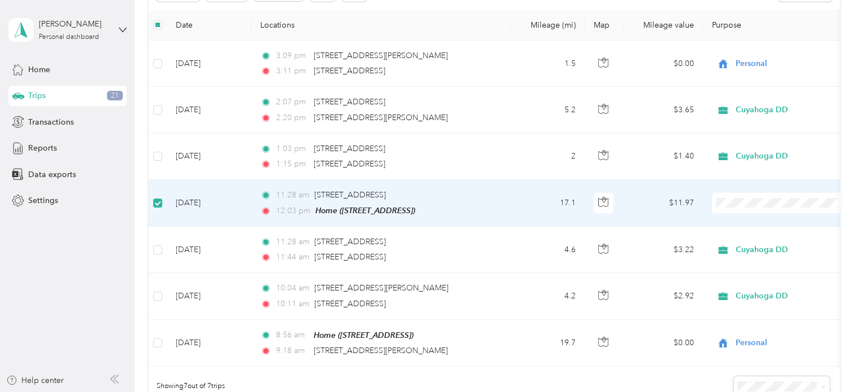
scroll to position [147, 0]
click at [354, 1] on body "[PERSON_NAME] Personal dashboard Home Trips 19 Transactions Reports Data export…" at bounding box center [427, 196] width 854 height 392
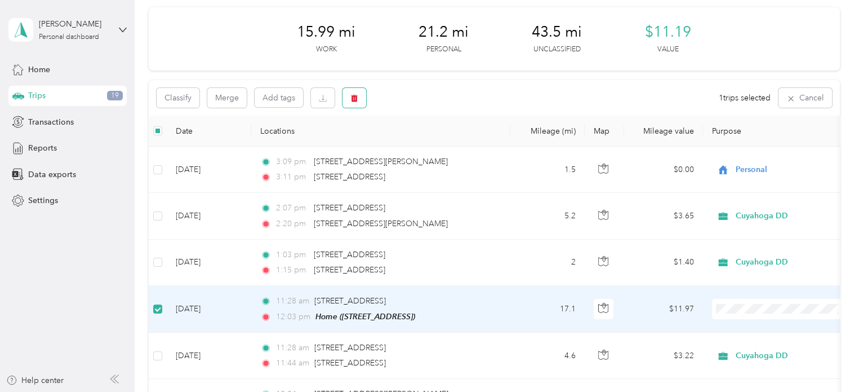
scroll to position [41, 0]
click at [354, 97] on icon "button" at bounding box center [354, 99] width 7 height 7
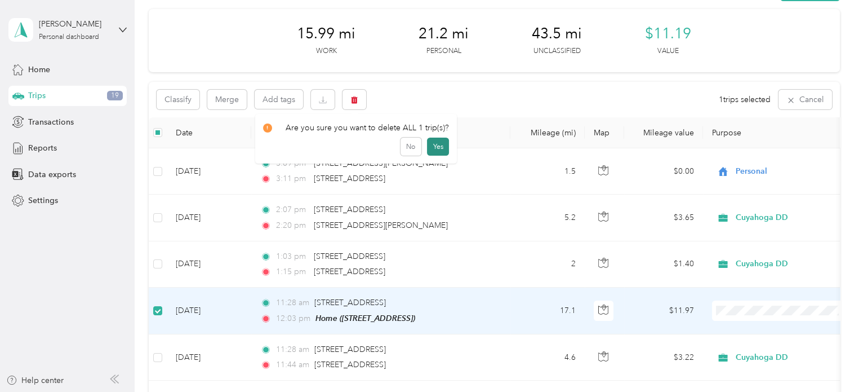
click at [441, 150] on button "Yes" at bounding box center [438, 147] width 22 height 18
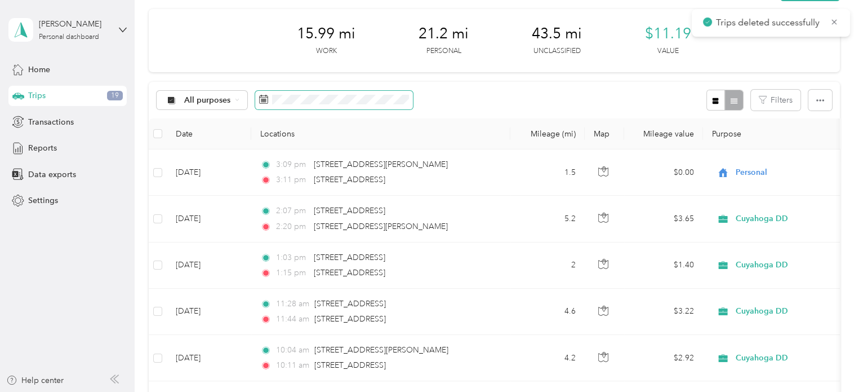
click at [329, 93] on span at bounding box center [334, 100] width 158 height 19
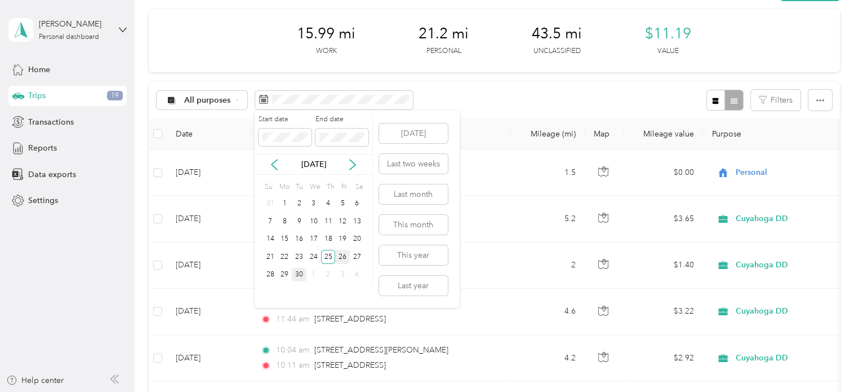
click at [338, 258] on div "26" at bounding box center [342, 257] width 15 height 14
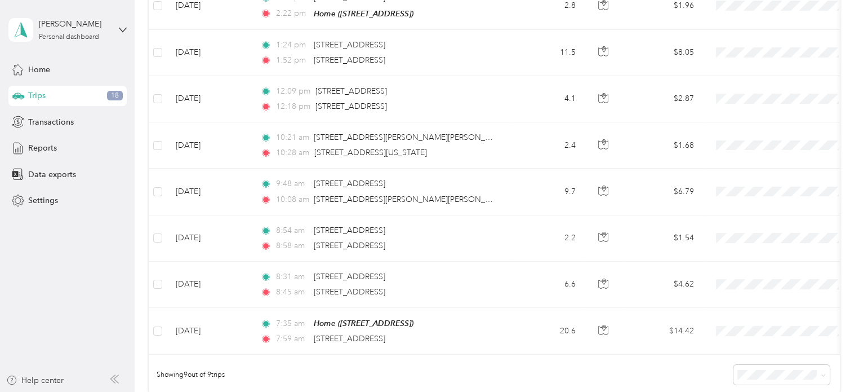
scroll to position [255, 0]
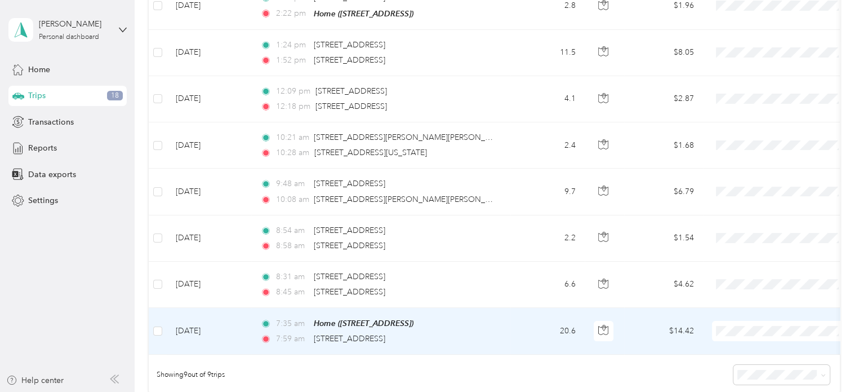
click at [751, 367] on span "Personal" at bounding box center [792, 368] width 104 height 12
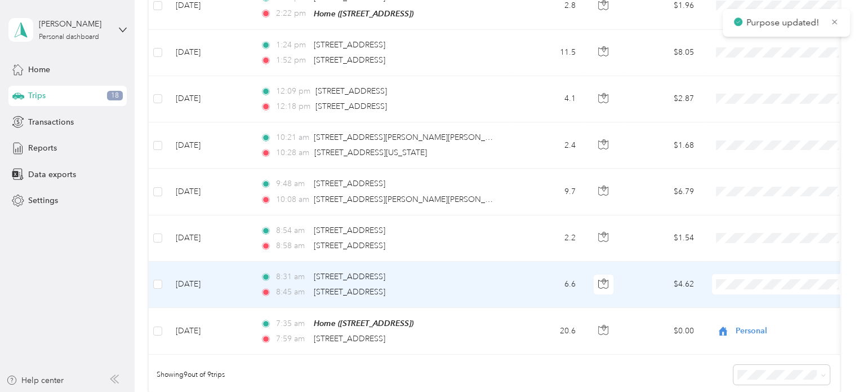
click at [732, 307] on ol "Cuyahoga DD Personal" at bounding box center [782, 311] width 140 height 39
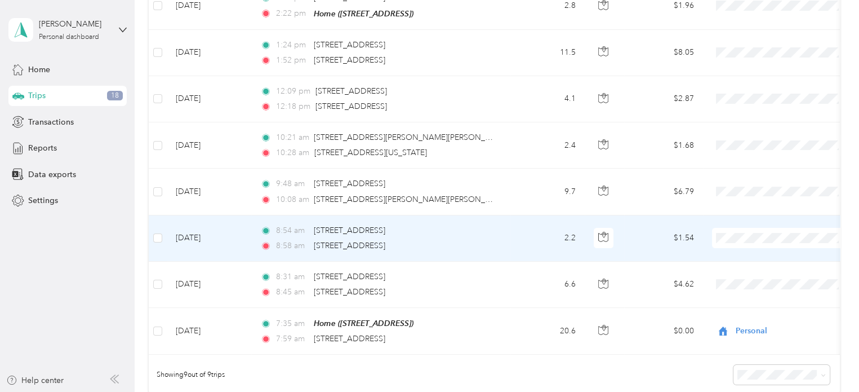
click at [735, 254] on span "Cuyahoga DD" at bounding box center [782, 256] width 124 height 12
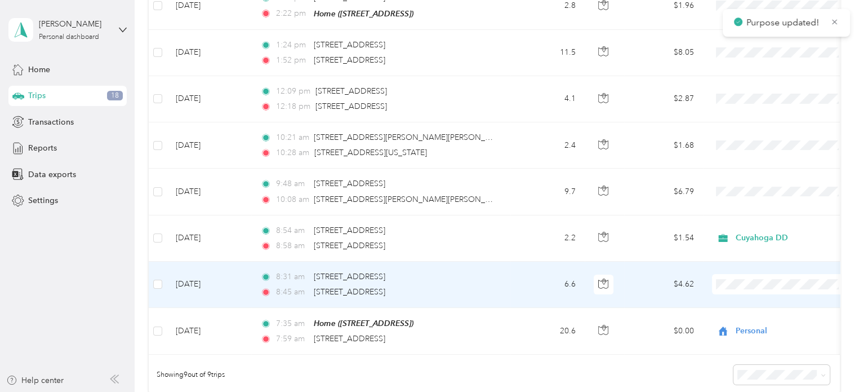
click at [494, 297] on td "8:31 am [STREET_ADDRESS], [GEOGRAPHIC_DATA], [GEOGRAPHIC_DATA], [GEOGRAPHIC_DAT…" at bounding box center [380, 284] width 259 height 46
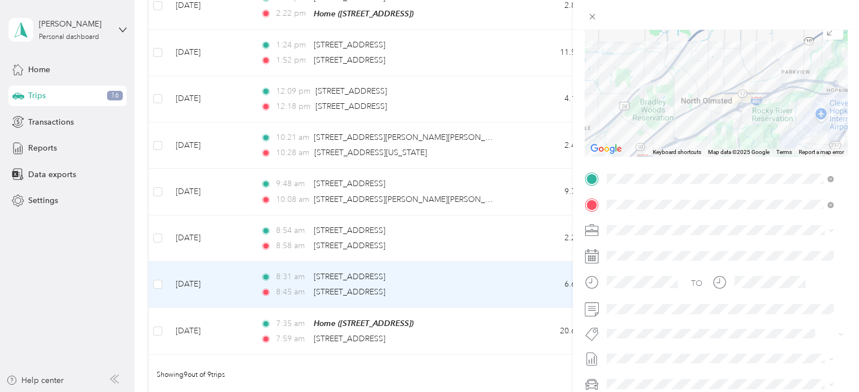
scroll to position [103, 0]
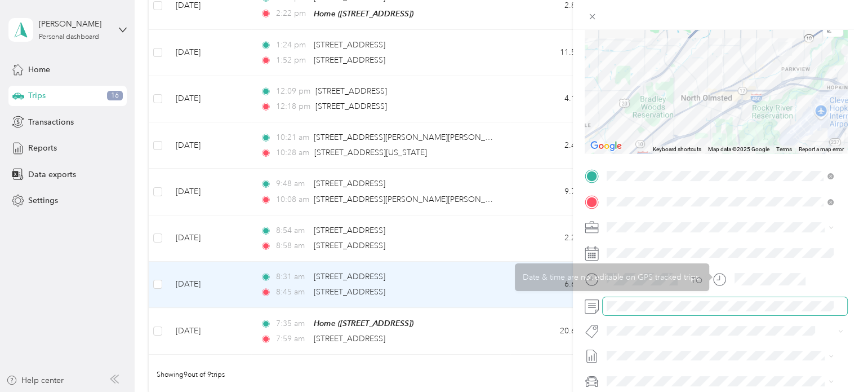
click at [649, 312] on span at bounding box center [725, 306] width 245 height 18
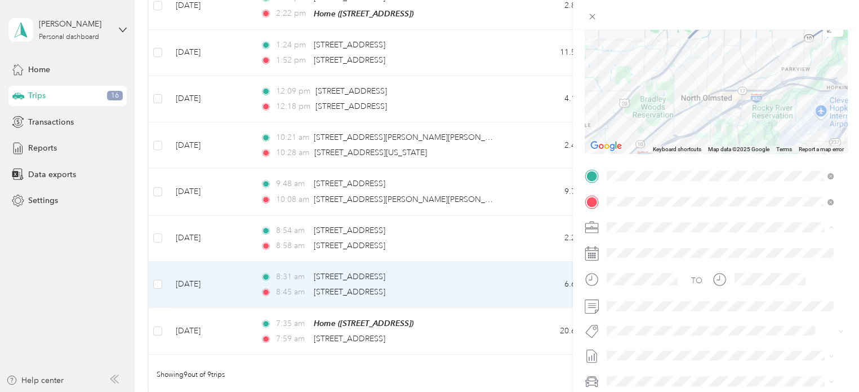
click at [631, 242] on span "Cuyahoga DD" at bounding box center [636, 247] width 51 height 10
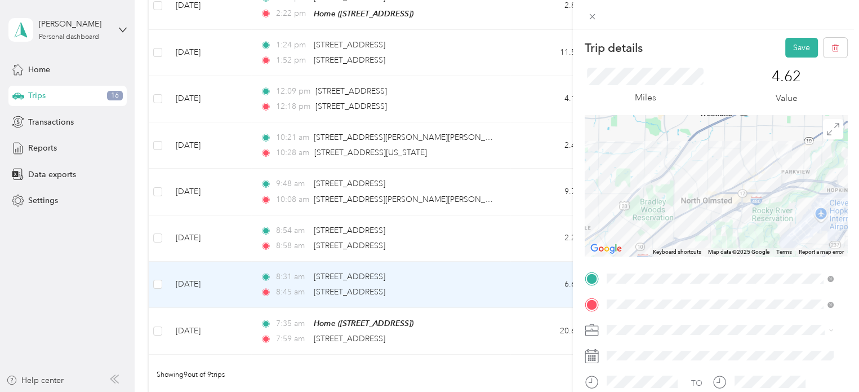
click at [784, 57] on div "Miles 4.62 Value" at bounding box center [716, 85] width 263 height 57
click at [786, 47] on button "Save" at bounding box center [802, 48] width 33 height 20
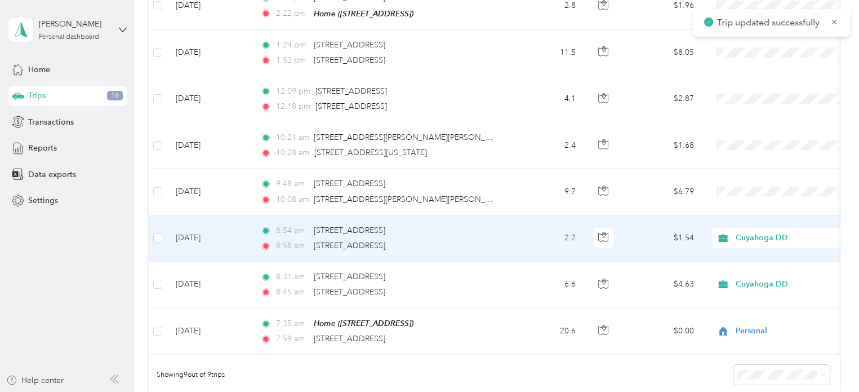
click at [520, 240] on td "2.2" at bounding box center [548, 238] width 74 height 46
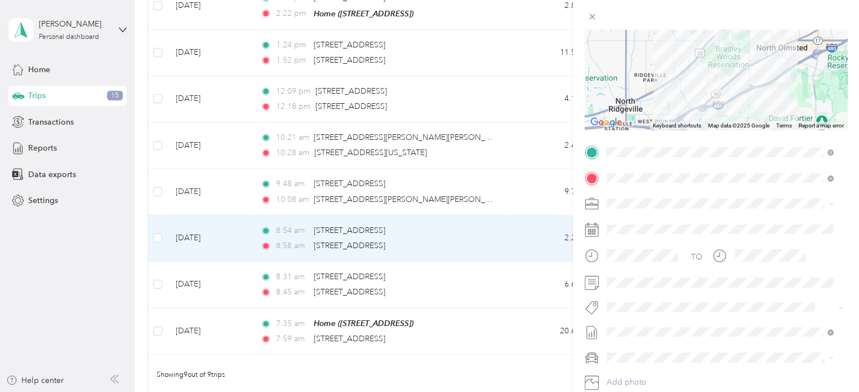
scroll to position [183, 0]
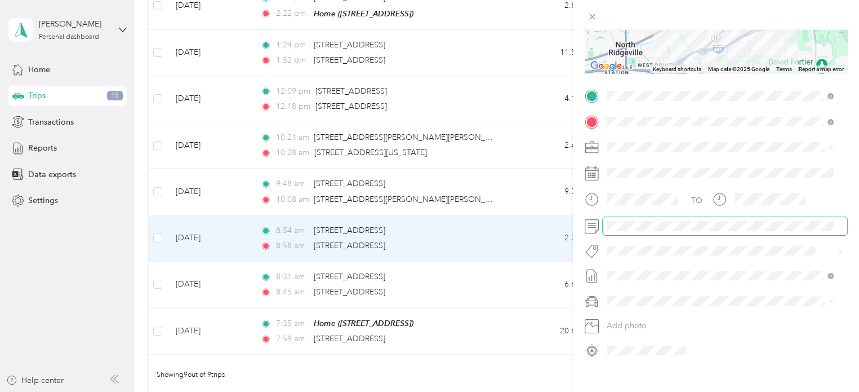
click at [671, 230] on span at bounding box center [725, 226] width 245 height 18
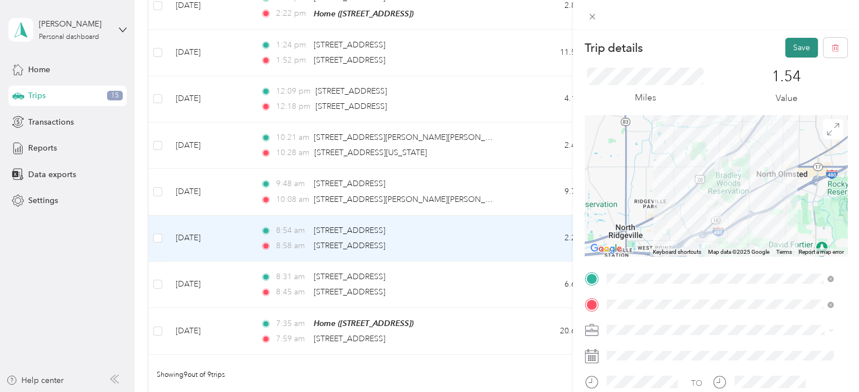
click at [795, 44] on button "Save" at bounding box center [802, 48] width 33 height 20
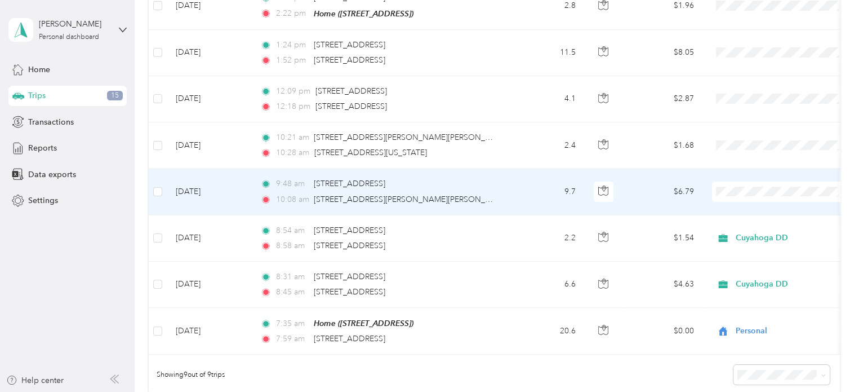
click at [735, 212] on li "Cuyahoga DD" at bounding box center [782, 208] width 140 height 20
click at [509, 189] on td "9:48 am [STREET_ADDRESS] 10:08 am 27095 [PERSON_NAME], [PERSON_NAME] Twp, [GEOG…" at bounding box center [380, 191] width 259 height 46
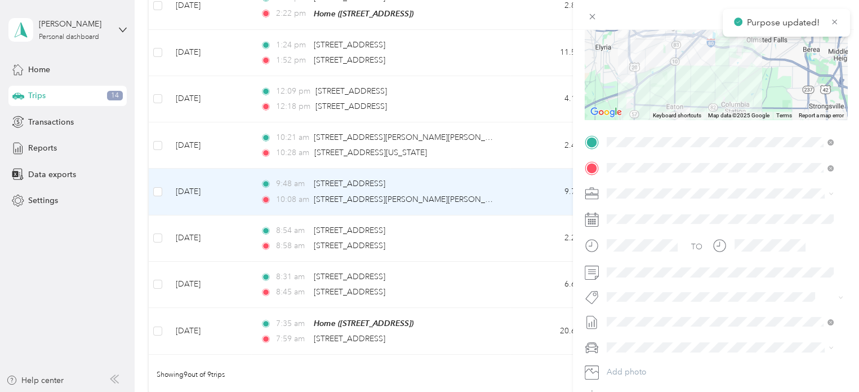
scroll to position [140, 0]
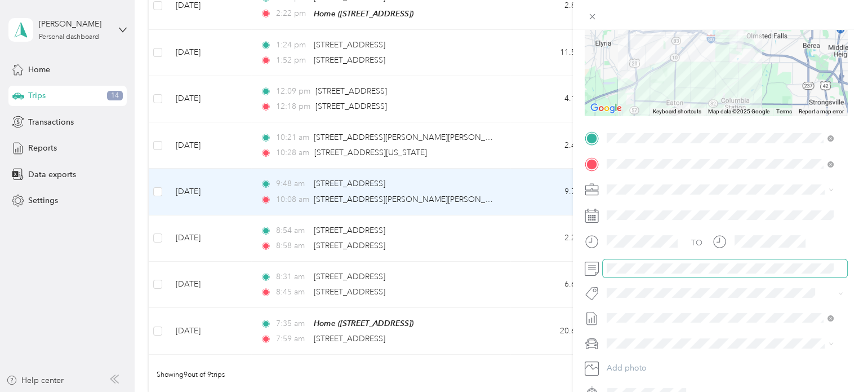
click at [653, 261] on span at bounding box center [725, 268] width 245 height 18
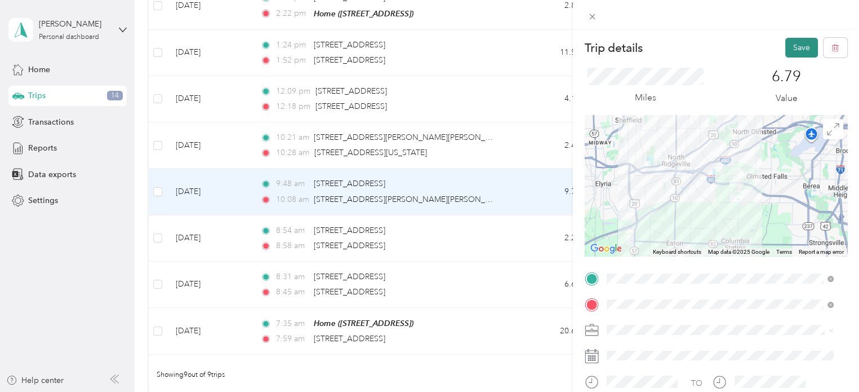
click at [792, 42] on button "Save" at bounding box center [802, 48] width 33 height 20
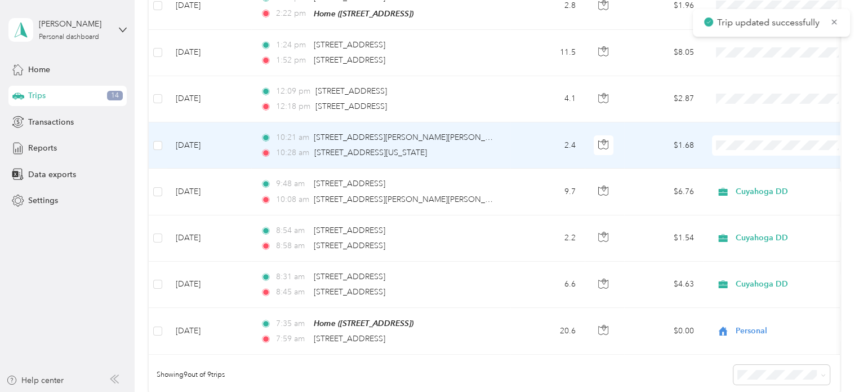
click at [505, 137] on td "10:21 am 27097, [PERSON_NAME][GEOGRAPHIC_DATA], [PERSON_NAME][GEOGRAPHIC_DATA],…" at bounding box center [380, 145] width 259 height 46
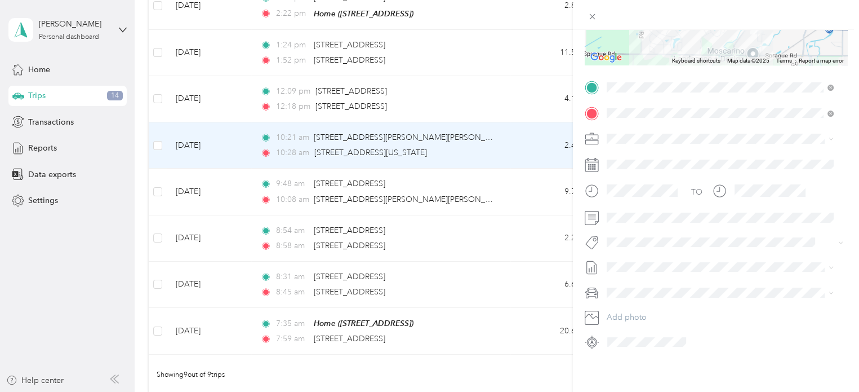
scroll to position [194, 0]
click at [630, 152] on span "Cuyahoga DD" at bounding box center [636, 155] width 51 height 10
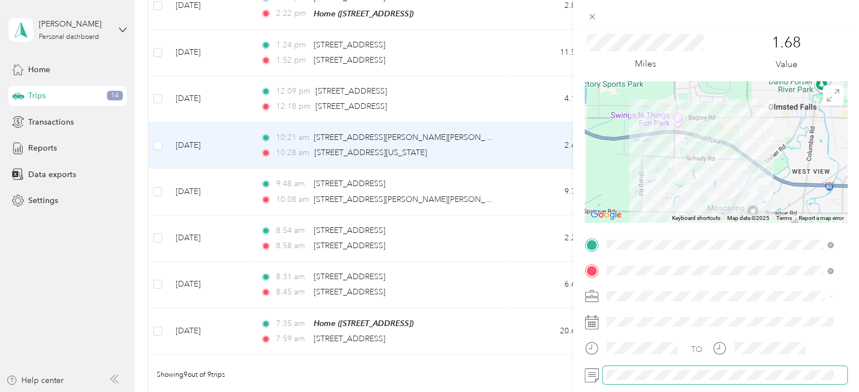
scroll to position [0, 0]
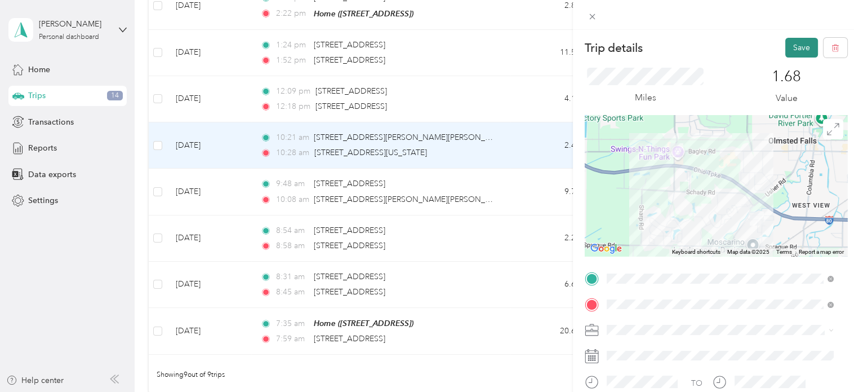
click at [791, 44] on button "Save" at bounding box center [802, 48] width 33 height 20
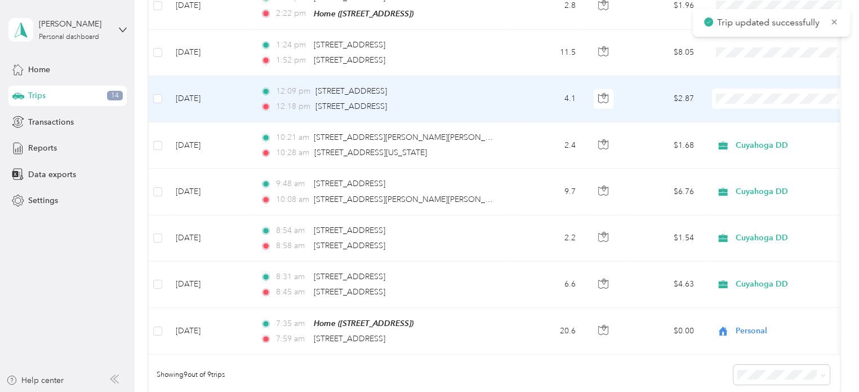
click at [760, 119] on li "Cuyahoga DD" at bounding box center [782, 117] width 140 height 20
click at [540, 101] on td "4.1" at bounding box center [548, 99] width 74 height 46
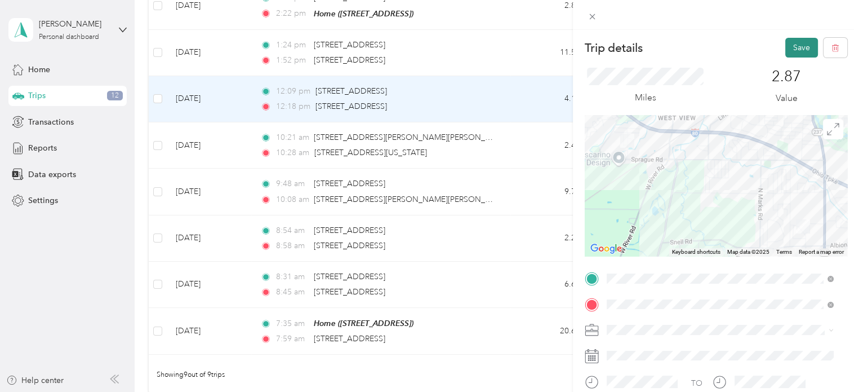
click at [795, 43] on button "Save" at bounding box center [802, 48] width 33 height 20
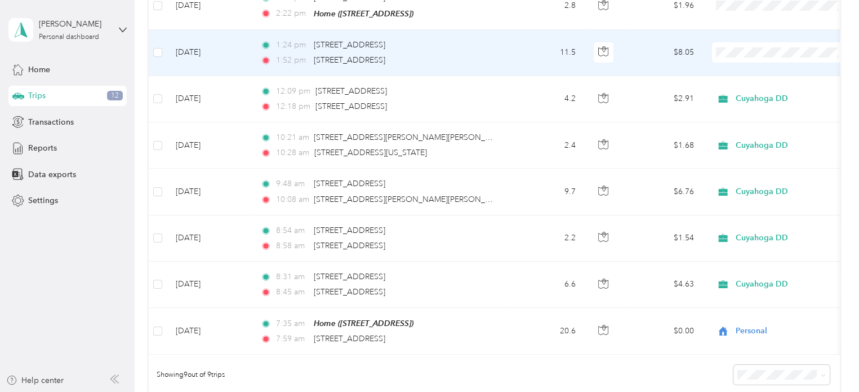
click at [742, 85] on span "Personal" at bounding box center [792, 91] width 104 height 12
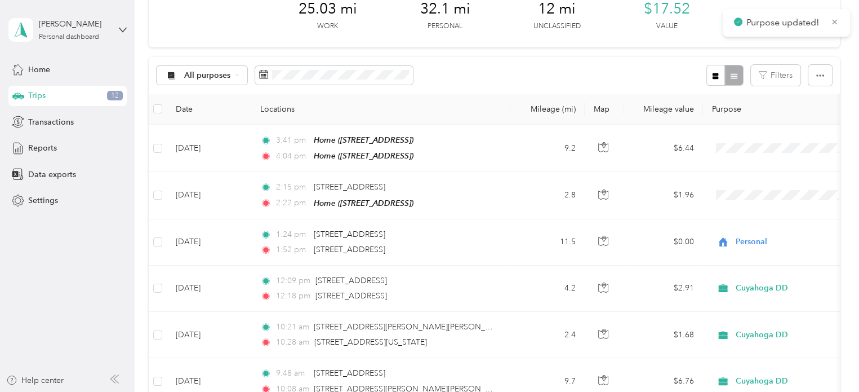
scroll to position [59, 0]
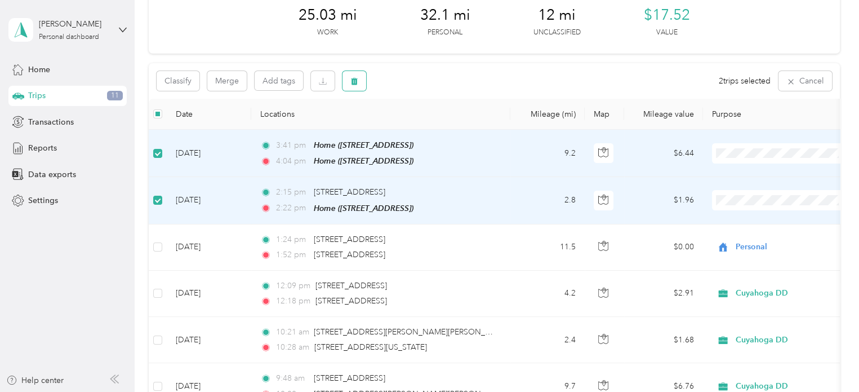
click at [357, 81] on icon "button" at bounding box center [355, 81] width 8 height 8
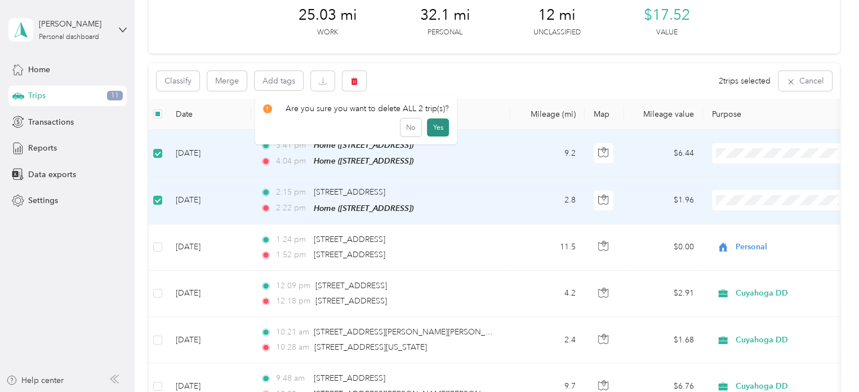
click at [433, 127] on button "Yes" at bounding box center [438, 127] width 22 height 18
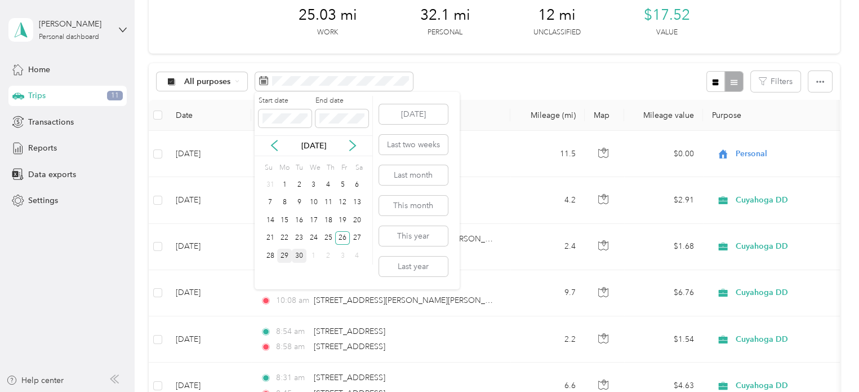
click at [282, 254] on div "29" at bounding box center [284, 256] width 15 height 14
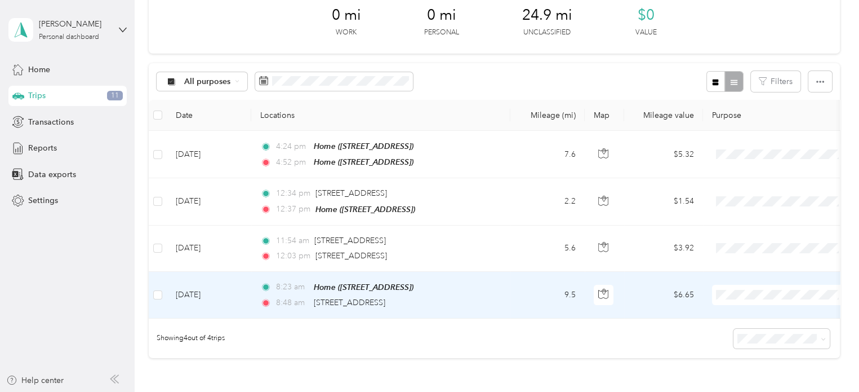
click at [748, 327] on span "Personal" at bounding box center [792, 333] width 104 height 12
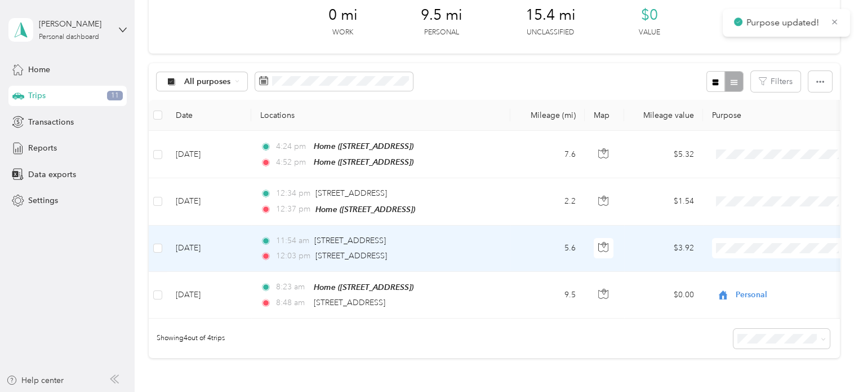
click at [739, 238] on span at bounding box center [782, 248] width 140 height 20
click at [739, 261] on span "Cuyahoga DD" at bounding box center [782, 266] width 124 height 12
click at [742, 250] on span "Cuyahoga DD" at bounding box center [787, 248] width 103 height 12
click at [742, 286] on span "Personal" at bounding box center [792, 287] width 104 height 12
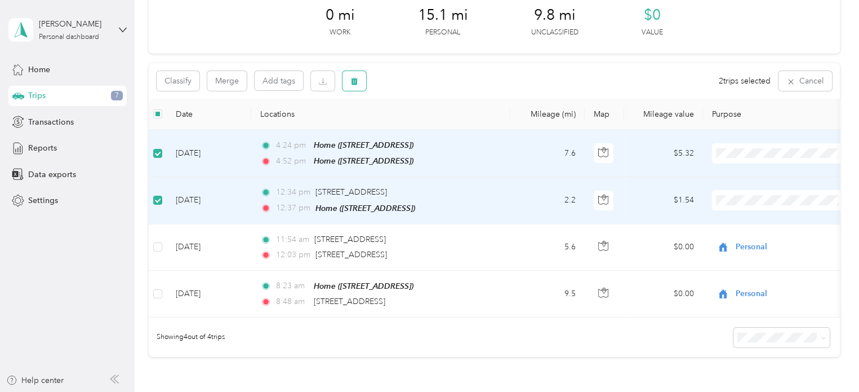
click at [349, 82] on button "button" at bounding box center [355, 81] width 24 height 20
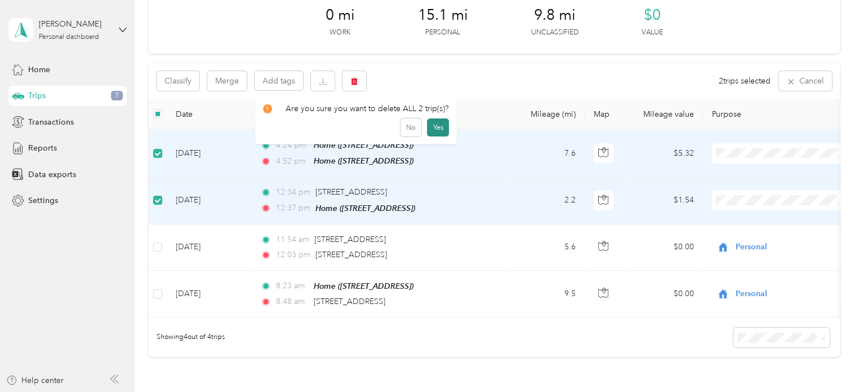
click at [433, 126] on button "Yes" at bounding box center [438, 127] width 22 height 18
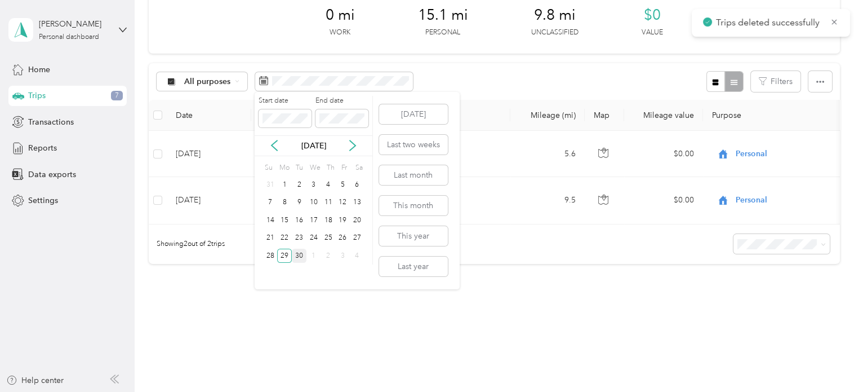
click at [299, 259] on div "30" at bounding box center [299, 256] width 15 height 14
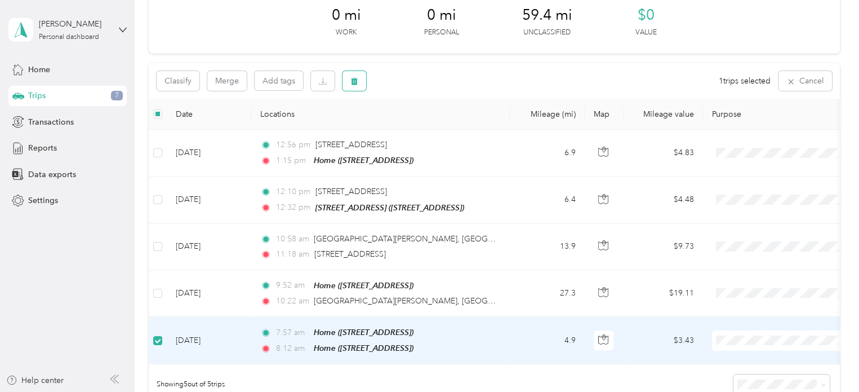
click at [351, 85] on button "button" at bounding box center [355, 81] width 24 height 20
click at [438, 125] on button "Yes" at bounding box center [438, 127] width 22 height 18
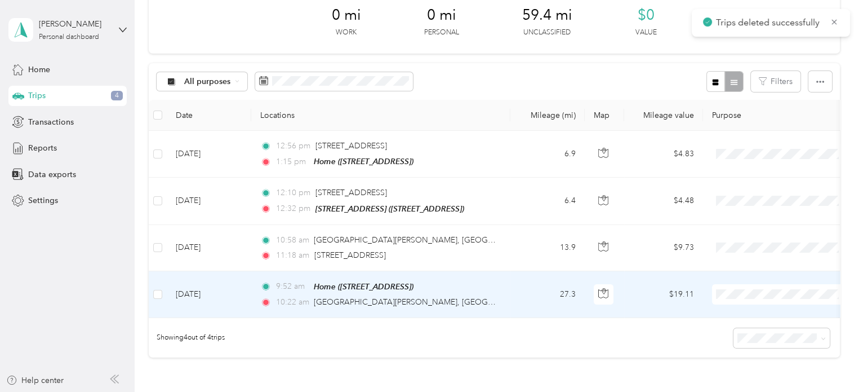
click at [734, 327] on span "Personal" at bounding box center [782, 333] width 124 height 12
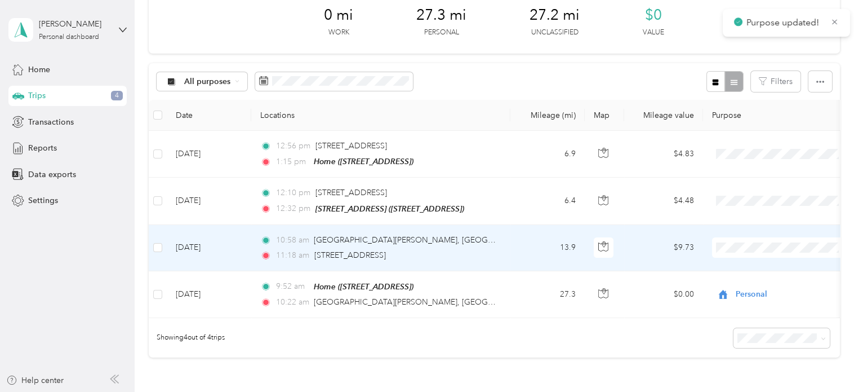
click at [523, 240] on td "13.9" at bounding box center [548, 248] width 74 height 46
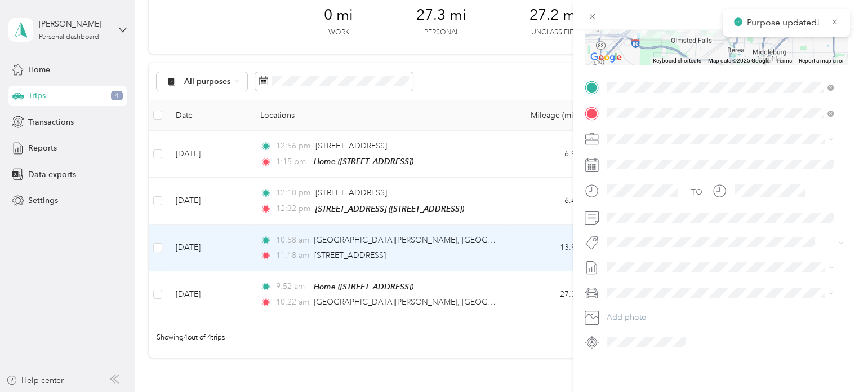
scroll to position [192, 0]
click at [627, 153] on span "Cuyahoga DD" at bounding box center [636, 158] width 51 height 10
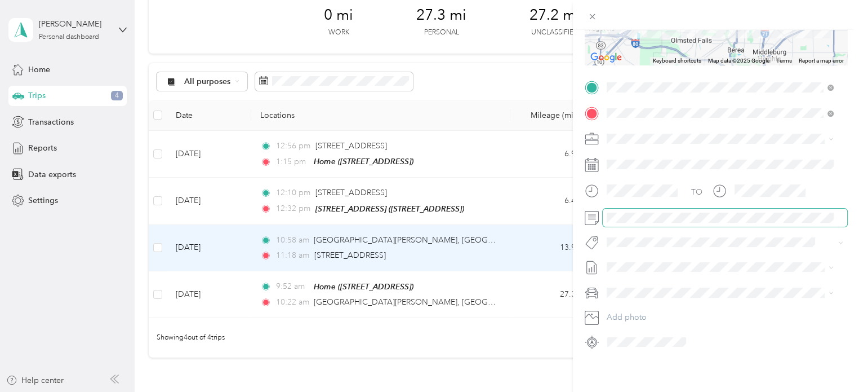
scroll to position [0, 0]
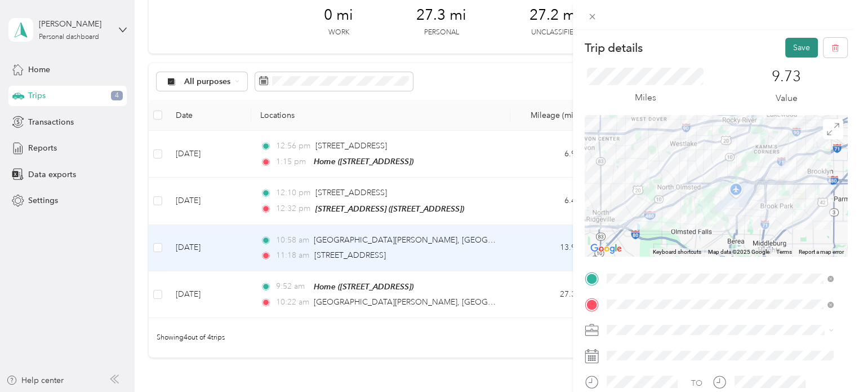
click at [790, 47] on button "Save" at bounding box center [802, 48] width 33 height 20
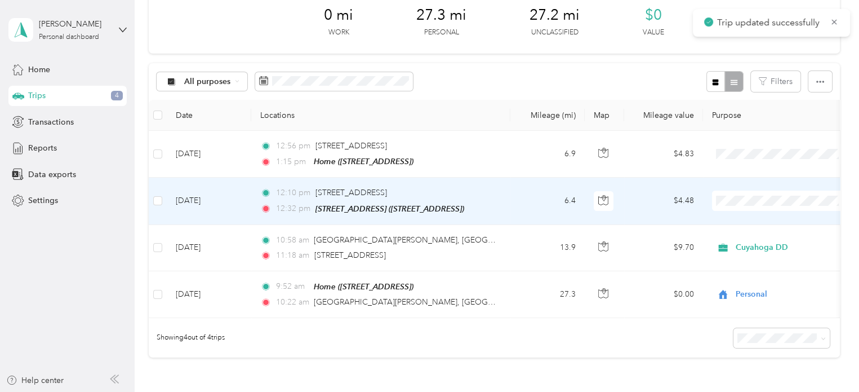
click at [523, 192] on td "6.4" at bounding box center [548, 201] width 74 height 47
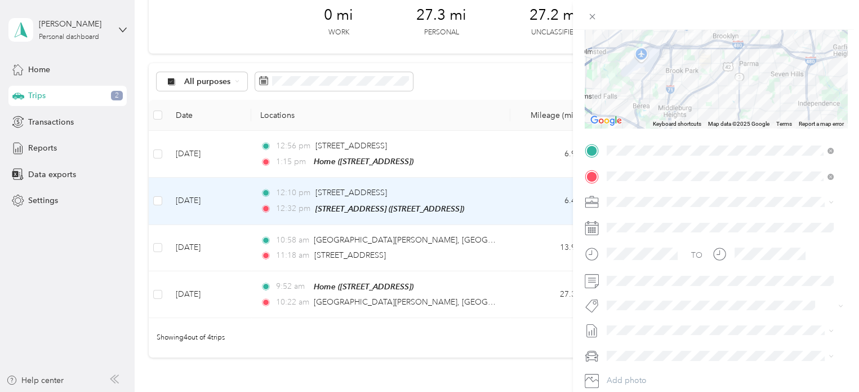
scroll to position [131, 0]
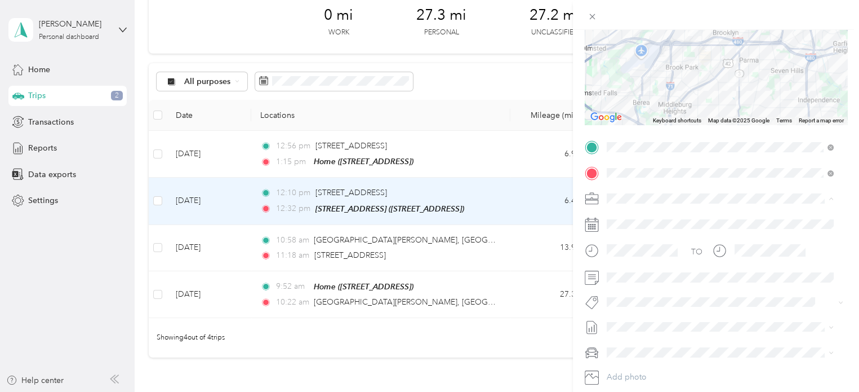
click at [628, 229] on li "Personal" at bounding box center [720, 238] width 235 height 20
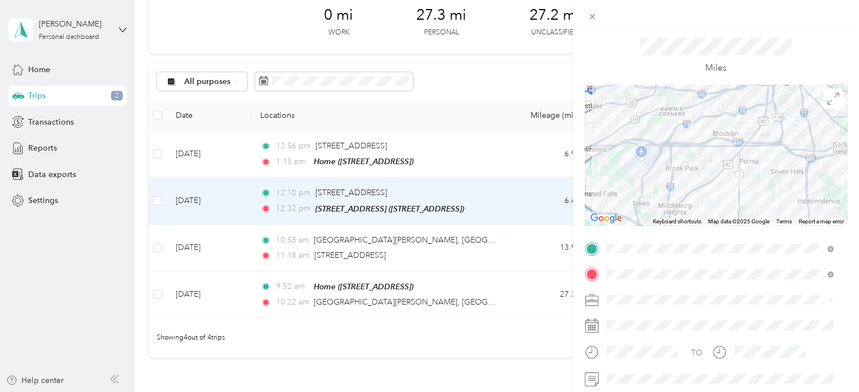
scroll to position [12, 0]
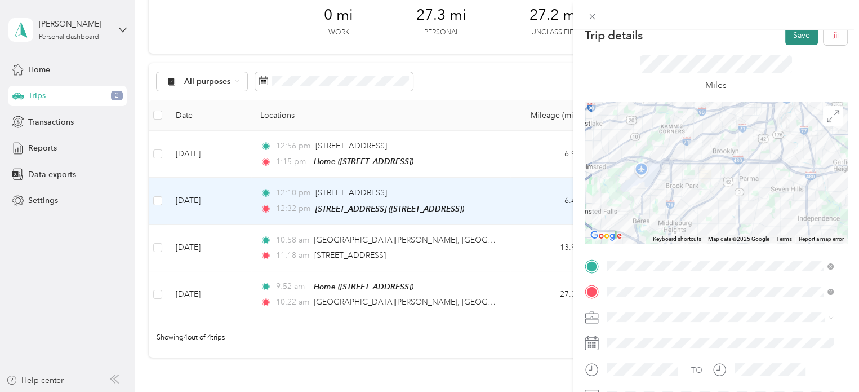
click at [786, 39] on button "Save" at bounding box center [802, 35] width 33 height 20
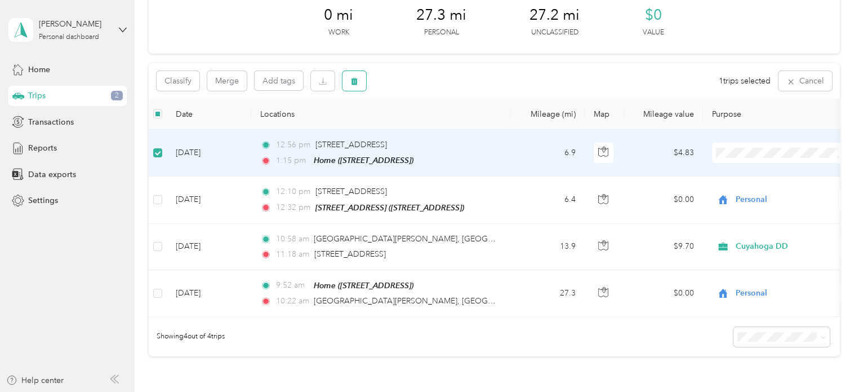
click at [358, 82] on button "button" at bounding box center [355, 81] width 24 height 20
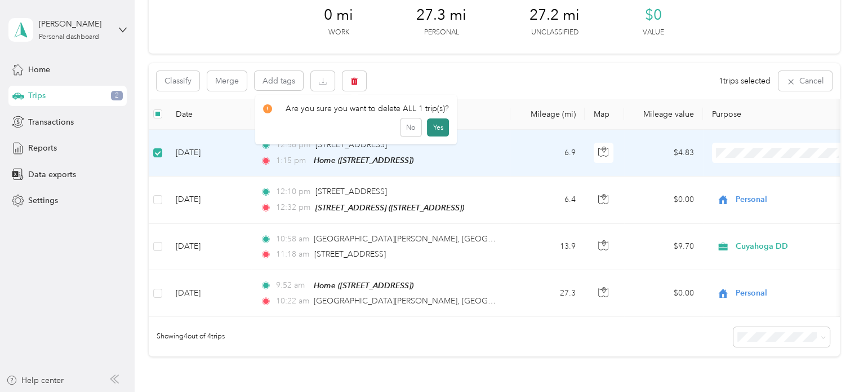
click at [433, 127] on button "Yes" at bounding box center [438, 127] width 22 height 18
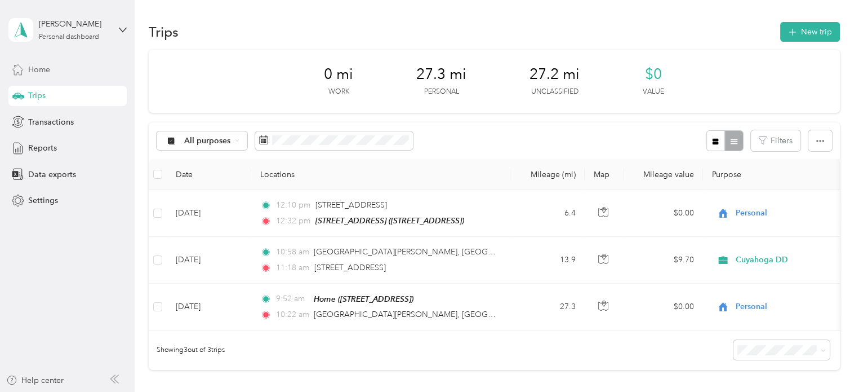
click at [54, 74] on div "Home" at bounding box center [67, 69] width 118 height 20
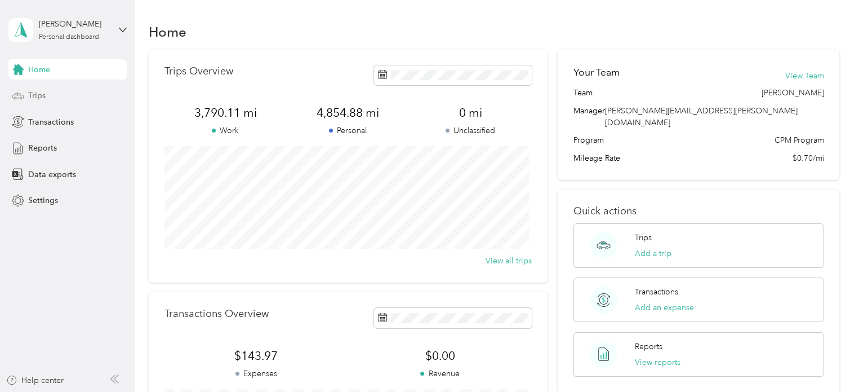
click at [41, 92] on span "Trips" at bounding box center [36, 96] width 17 height 12
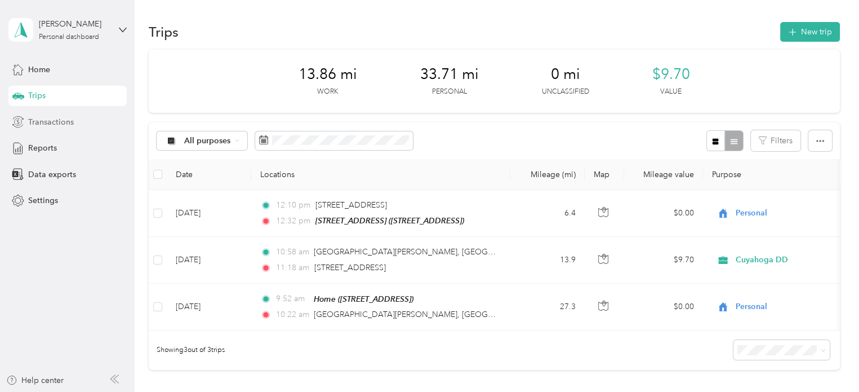
click at [43, 123] on span "Transactions" at bounding box center [51, 122] width 46 height 12
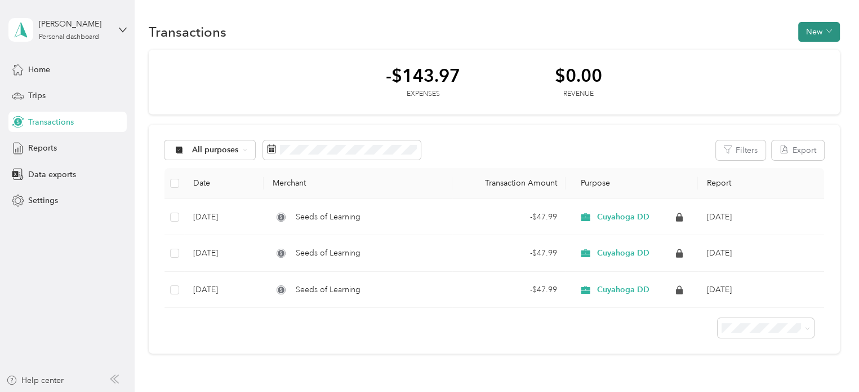
click at [813, 35] on button "New" at bounding box center [820, 32] width 42 height 20
click at [811, 51] on span "Expense" at bounding box center [812, 53] width 30 height 12
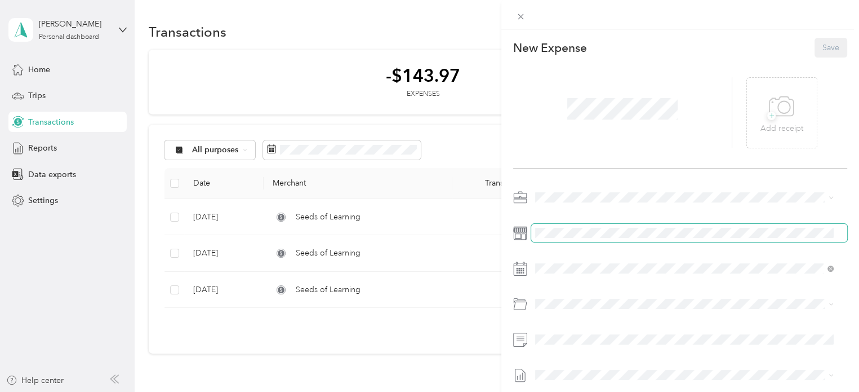
click at [555, 225] on span at bounding box center [689, 233] width 316 height 18
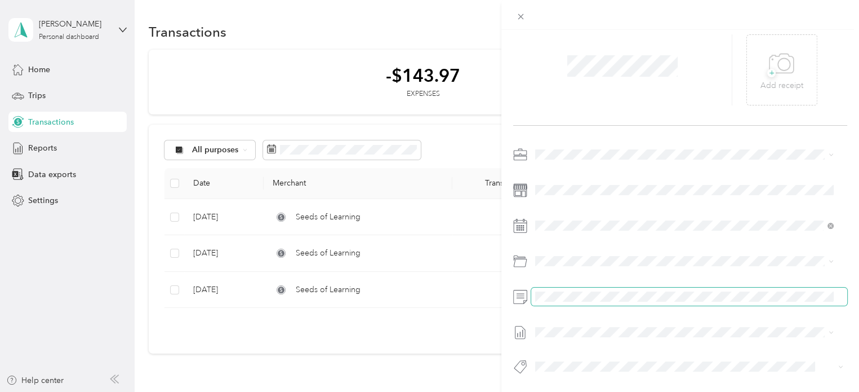
scroll to position [52, 0]
click at [611, 118] on span "011 Seminars & Conferences (66040)" at bounding box center [631, 118] width 133 height 10
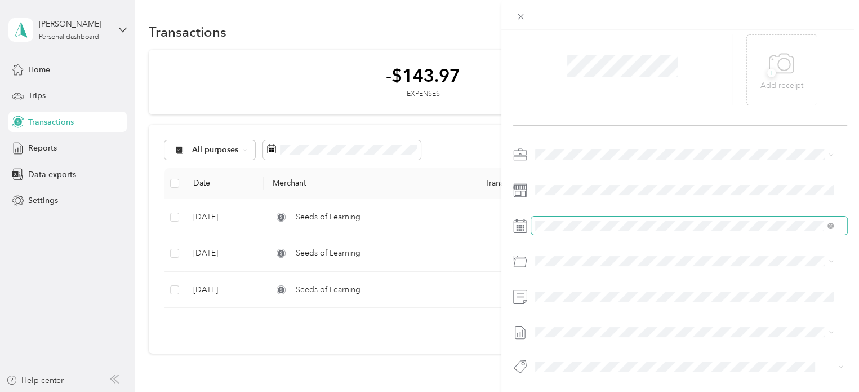
click at [572, 221] on span at bounding box center [689, 225] width 316 height 18
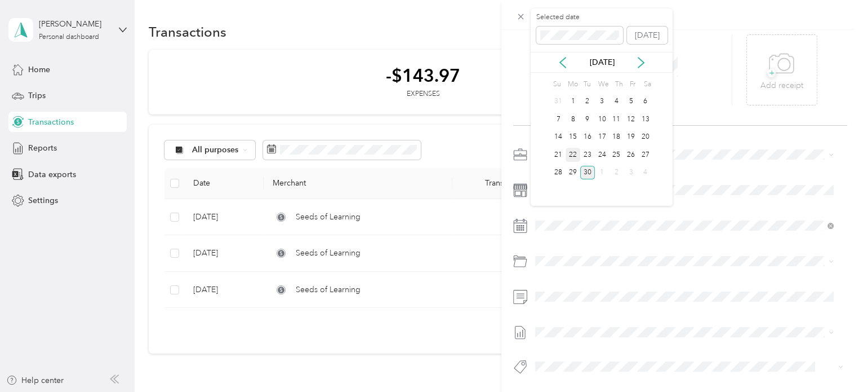
click at [570, 158] on div "22" at bounding box center [573, 155] width 15 height 14
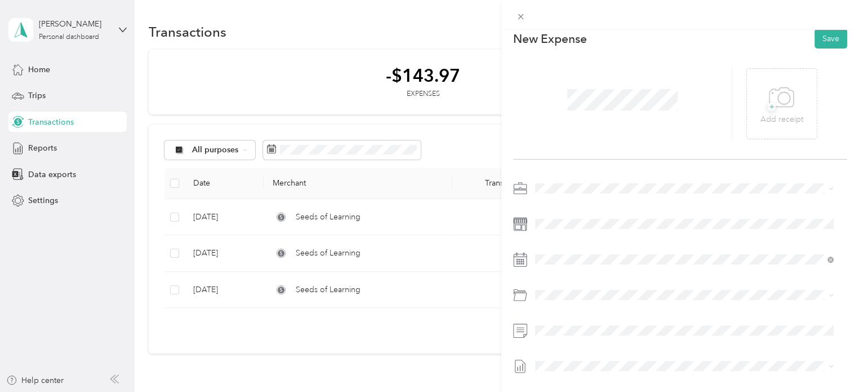
scroll to position [0, 0]
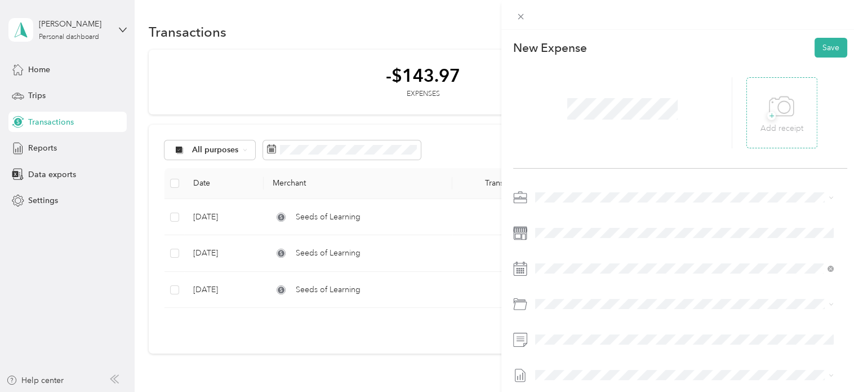
click at [770, 114] on icon at bounding box center [781, 106] width 25 height 31
click at [821, 50] on button "Save" at bounding box center [831, 48] width 33 height 20
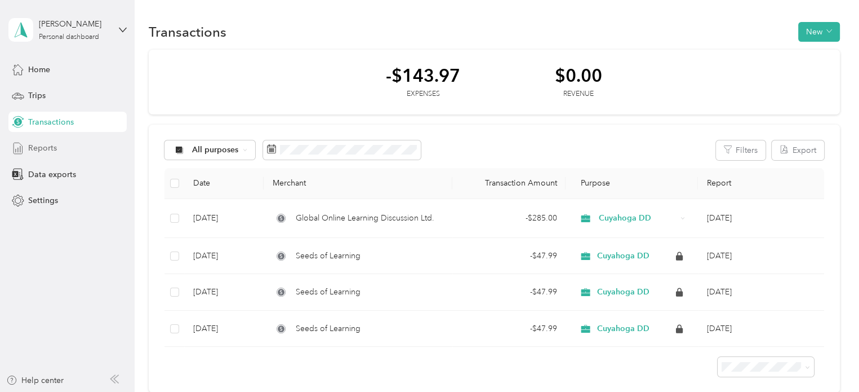
click at [34, 149] on span "Reports" at bounding box center [42, 148] width 29 height 12
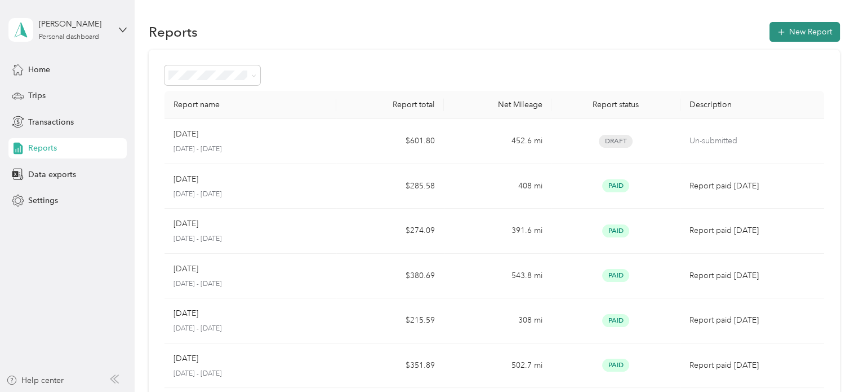
click at [808, 32] on button "New Report" at bounding box center [805, 32] width 70 height 20
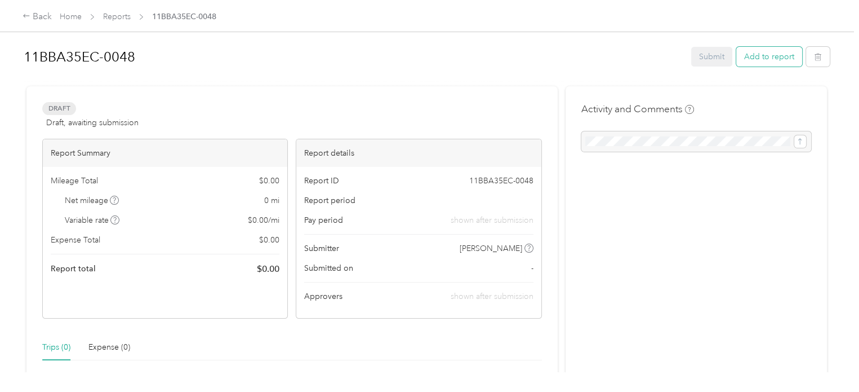
click at [774, 62] on button "Add to report" at bounding box center [770, 57] width 66 height 20
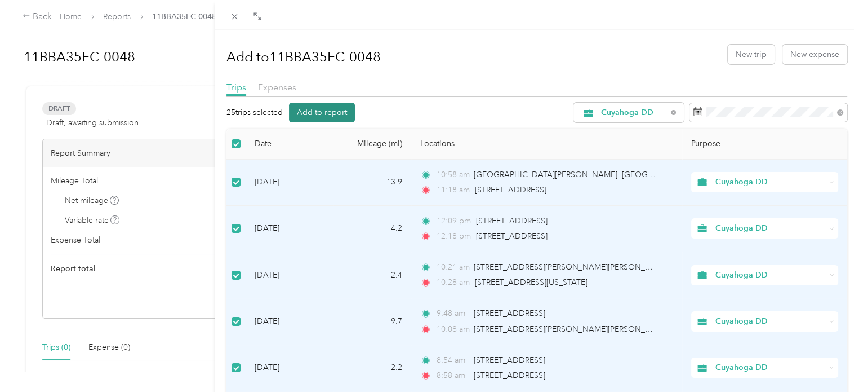
click at [317, 115] on button "Add to report" at bounding box center [322, 113] width 66 height 20
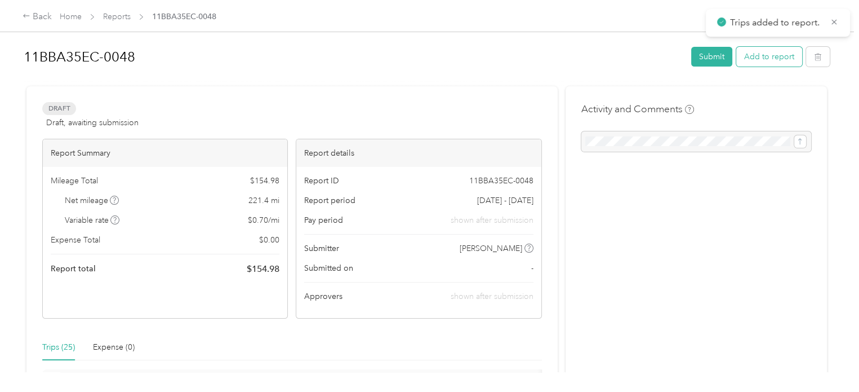
click at [755, 60] on button "Add to report" at bounding box center [770, 57] width 66 height 20
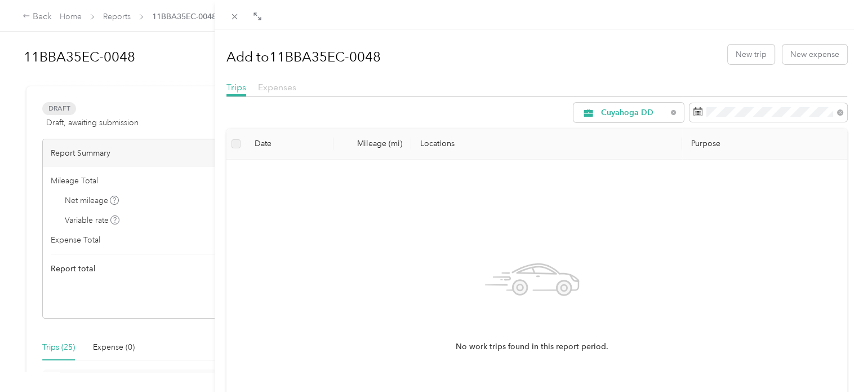
click at [287, 88] on span "Expenses" at bounding box center [277, 87] width 38 height 11
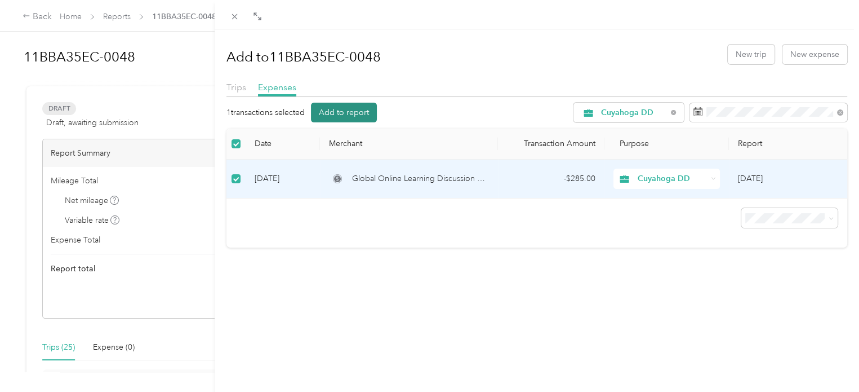
click at [352, 105] on button "Add to report" at bounding box center [344, 113] width 66 height 20
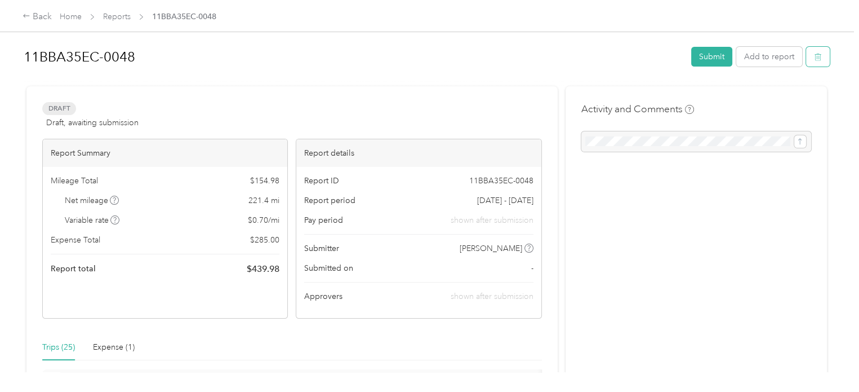
click at [818, 56] on button "button" at bounding box center [818, 57] width 24 height 20
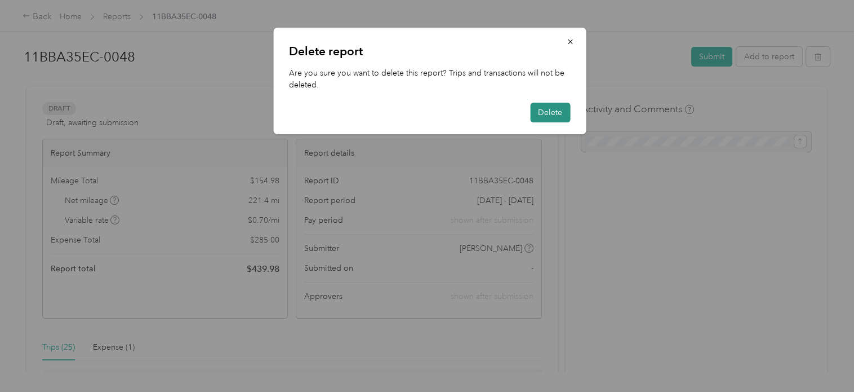
click at [552, 110] on button "Delete" at bounding box center [550, 113] width 40 height 20
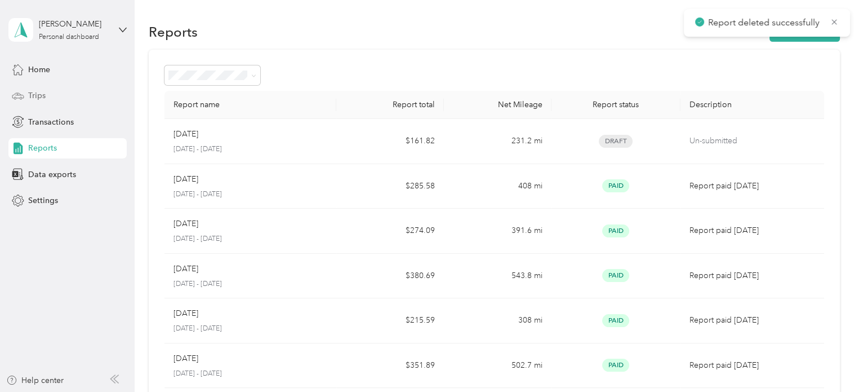
click at [27, 94] on div "Trips" at bounding box center [67, 96] width 118 height 20
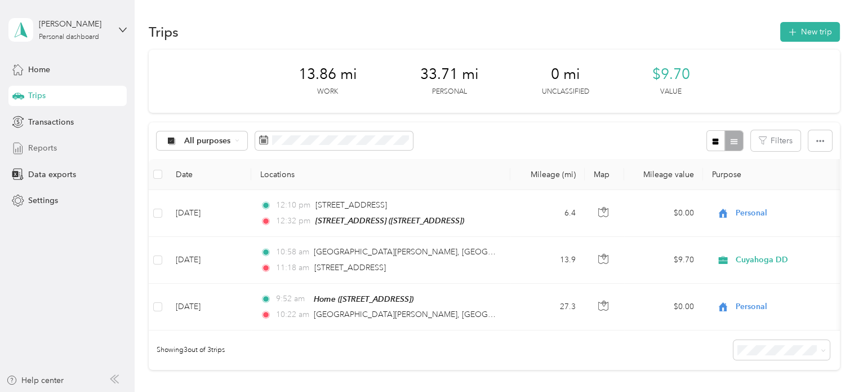
click at [54, 149] on span "Reports" at bounding box center [42, 148] width 29 height 12
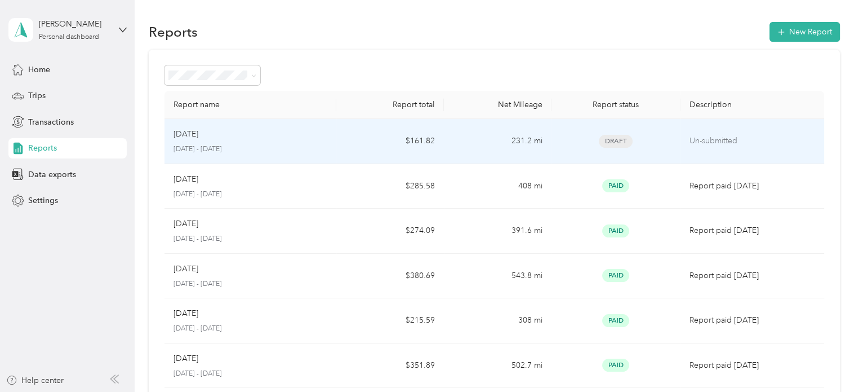
click at [672, 143] on td "Draft" at bounding box center [616, 141] width 129 height 45
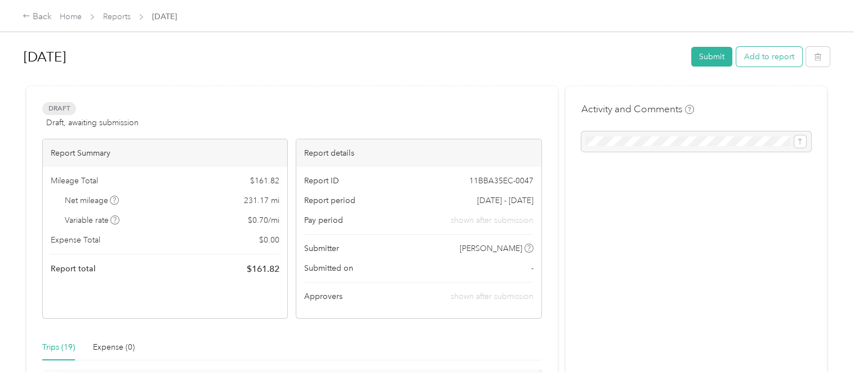
click at [771, 56] on button "Add to report" at bounding box center [770, 57] width 66 height 20
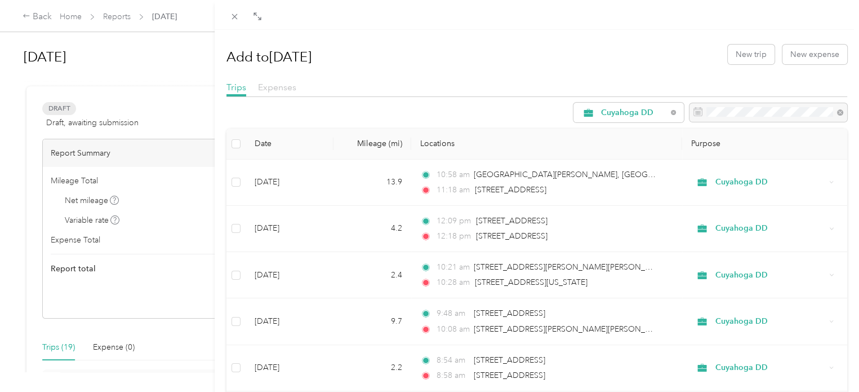
click at [283, 92] on span "Expenses" at bounding box center [277, 87] width 38 height 11
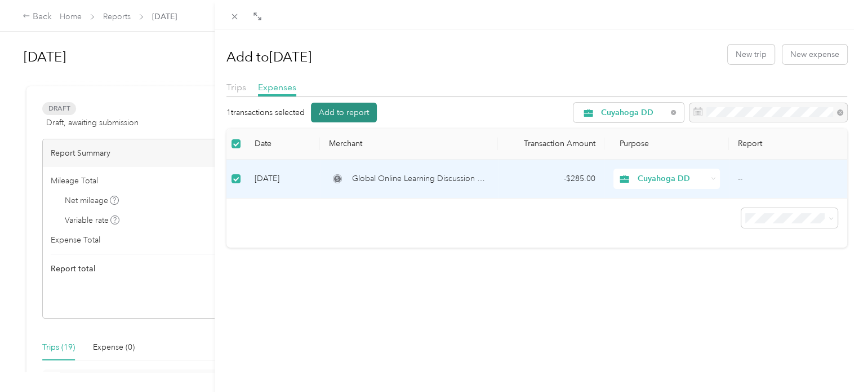
click at [352, 113] on button "Add to report" at bounding box center [344, 113] width 66 height 20
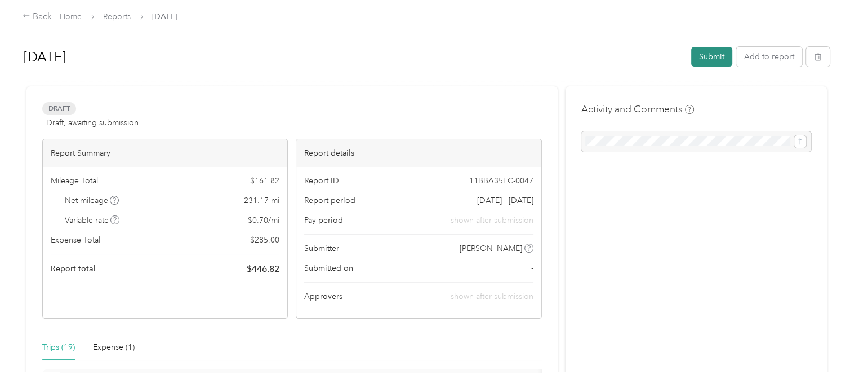
click at [699, 57] on button "Submit" at bounding box center [711, 57] width 41 height 20
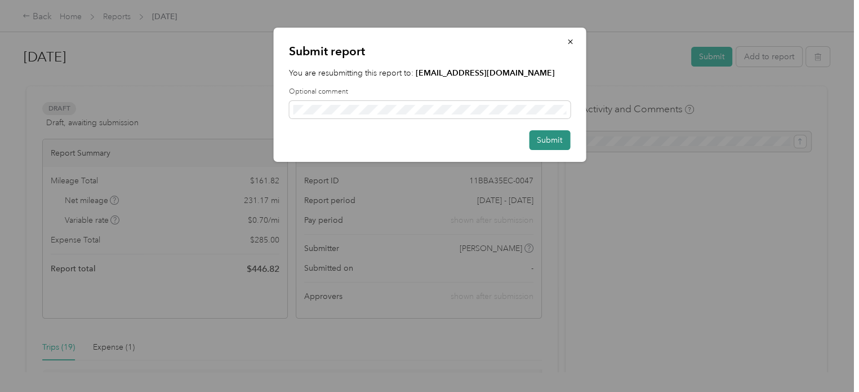
click at [548, 145] on button "Submit" at bounding box center [549, 140] width 41 height 20
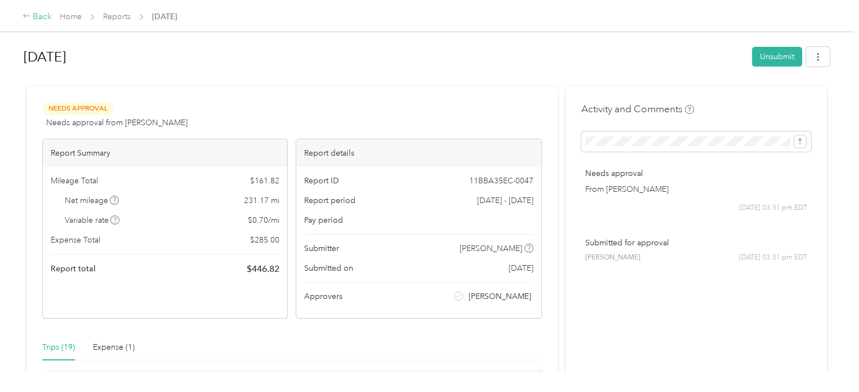
click at [29, 15] on icon at bounding box center [27, 16] width 8 height 8
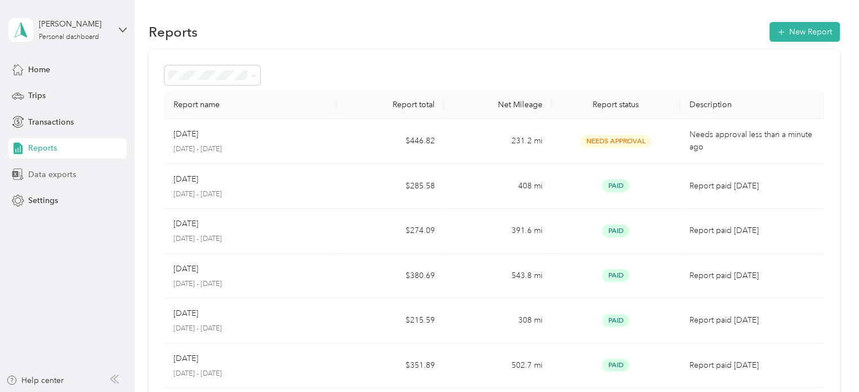
click at [33, 178] on span "Data exports" at bounding box center [52, 174] width 48 height 12
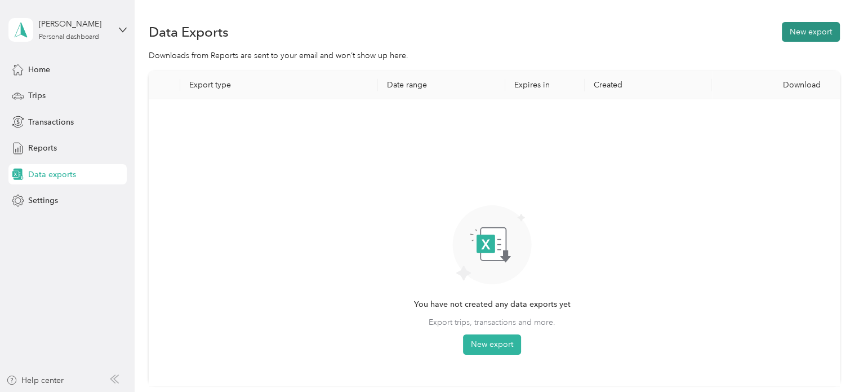
click at [793, 33] on button "New export" at bounding box center [811, 32] width 58 height 20
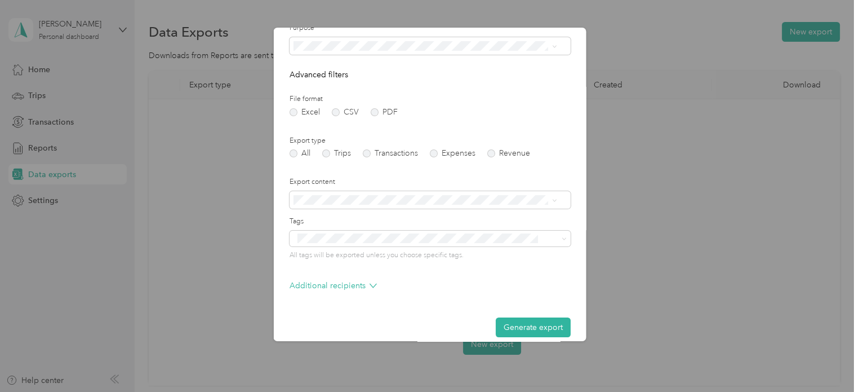
scroll to position [96, 0]
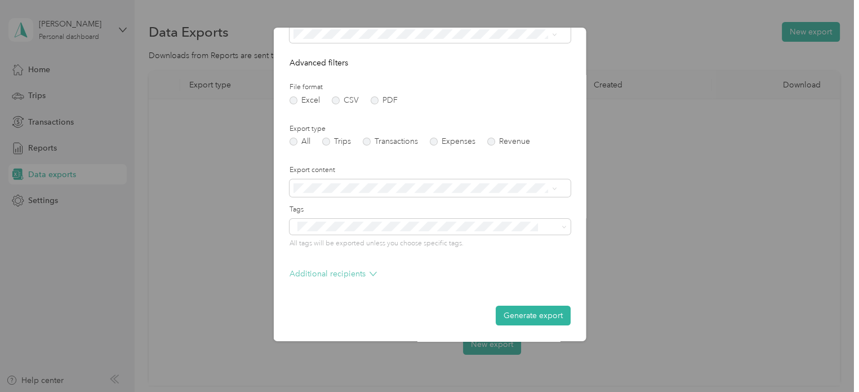
click at [355, 269] on p "Additional recipients" at bounding box center [332, 274] width 87 height 12
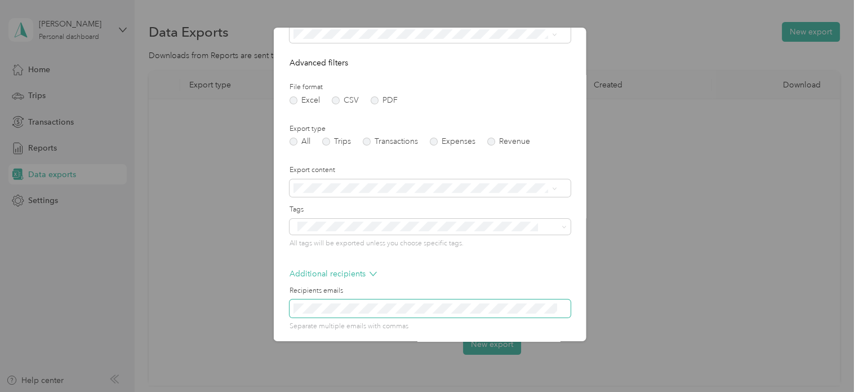
scroll to position [142, 0]
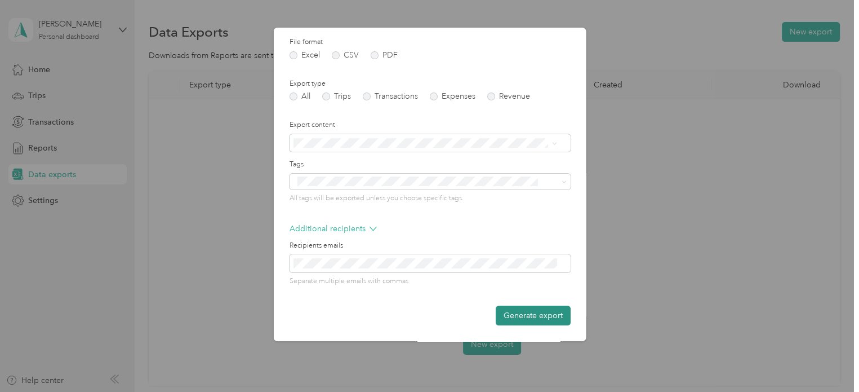
click at [521, 317] on button "Generate export" at bounding box center [532, 315] width 75 height 20
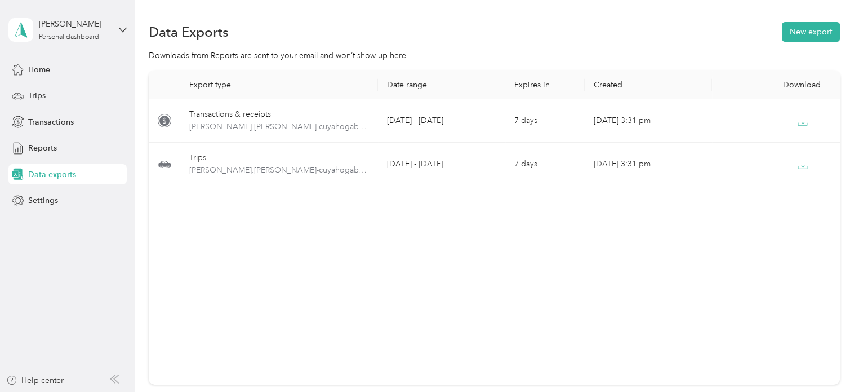
click at [61, 172] on span "Data exports" at bounding box center [52, 174] width 48 height 12
click at [806, 31] on button "New export" at bounding box center [811, 32] width 58 height 20
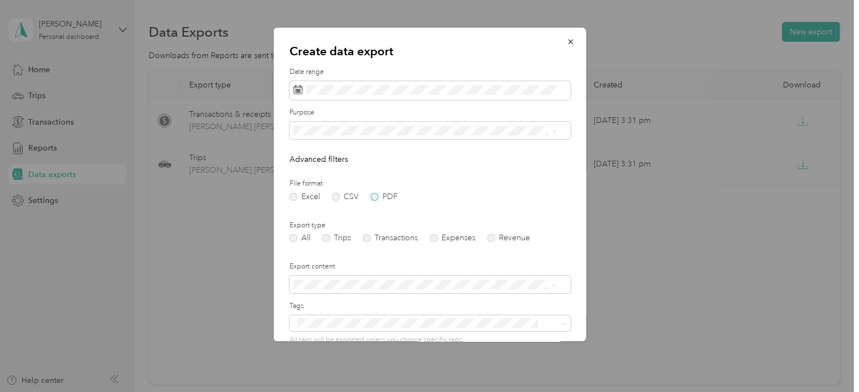
click at [375, 199] on label "PDF" at bounding box center [383, 197] width 27 height 8
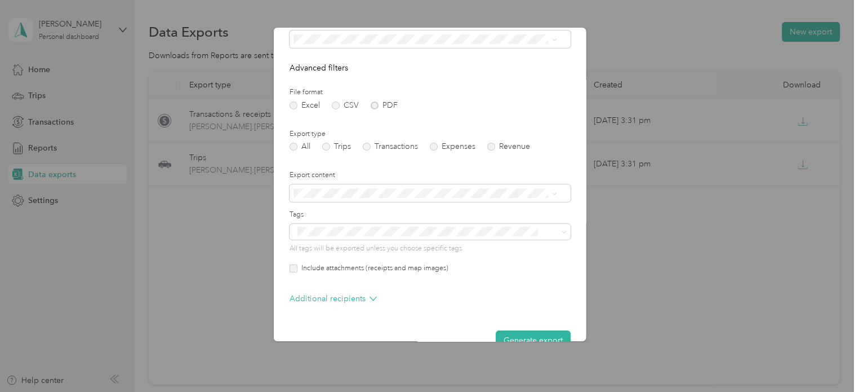
scroll to position [116, 0]
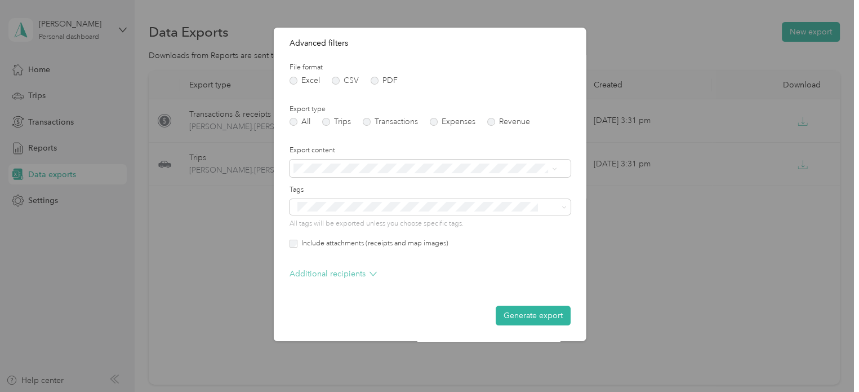
click at [332, 274] on p "Additional recipients" at bounding box center [332, 274] width 87 height 12
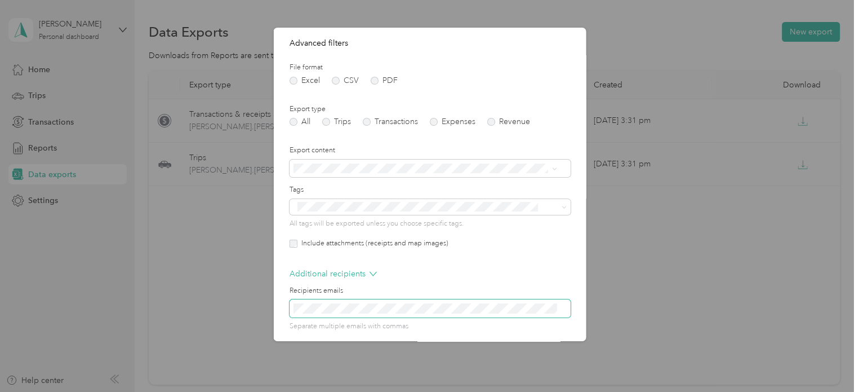
scroll to position [161, 0]
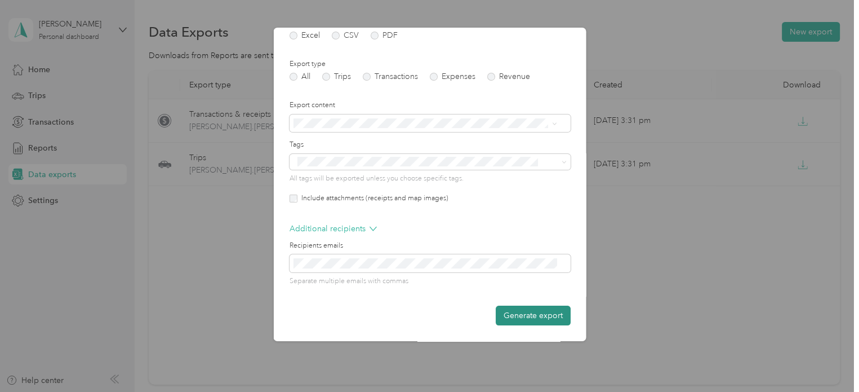
click at [541, 316] on button "Generate export" at bounding box center [532, 315] width 75 height 20
